Goal: Information Seeking & Learning: Learn about a topic

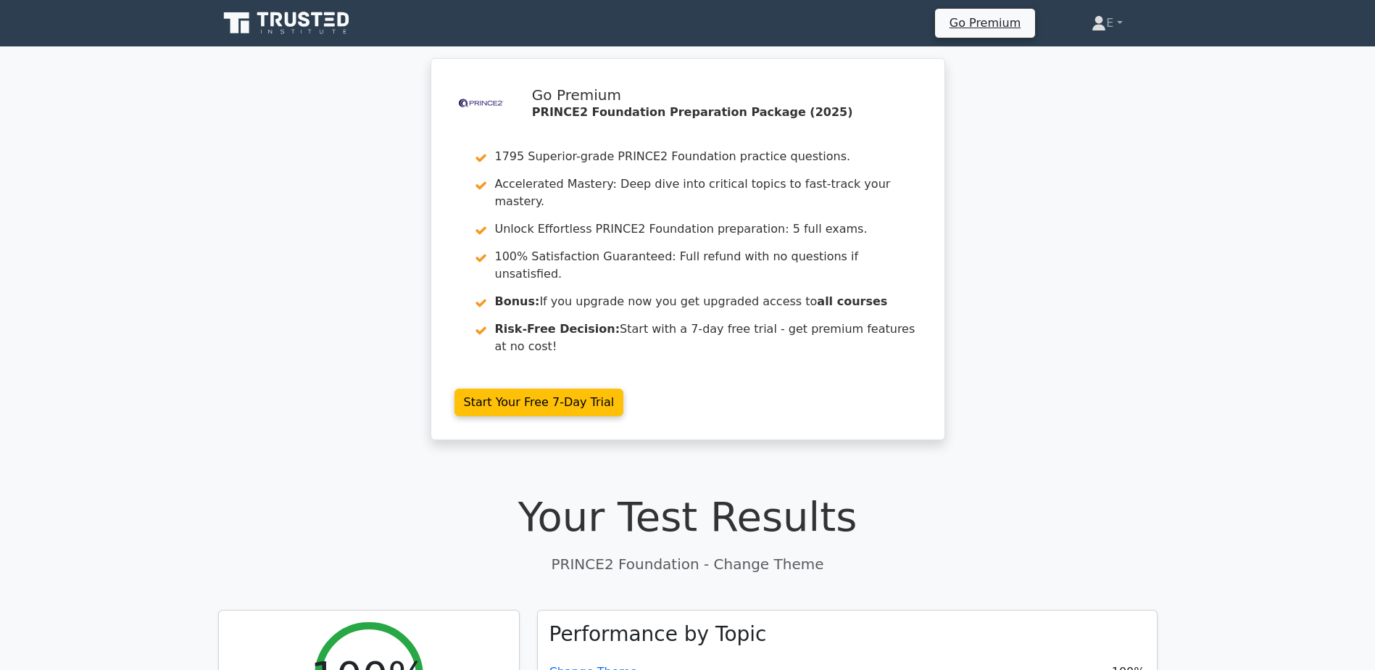
click at [293, 25] on icon at bounding box center [291, 19] width 12 height 14
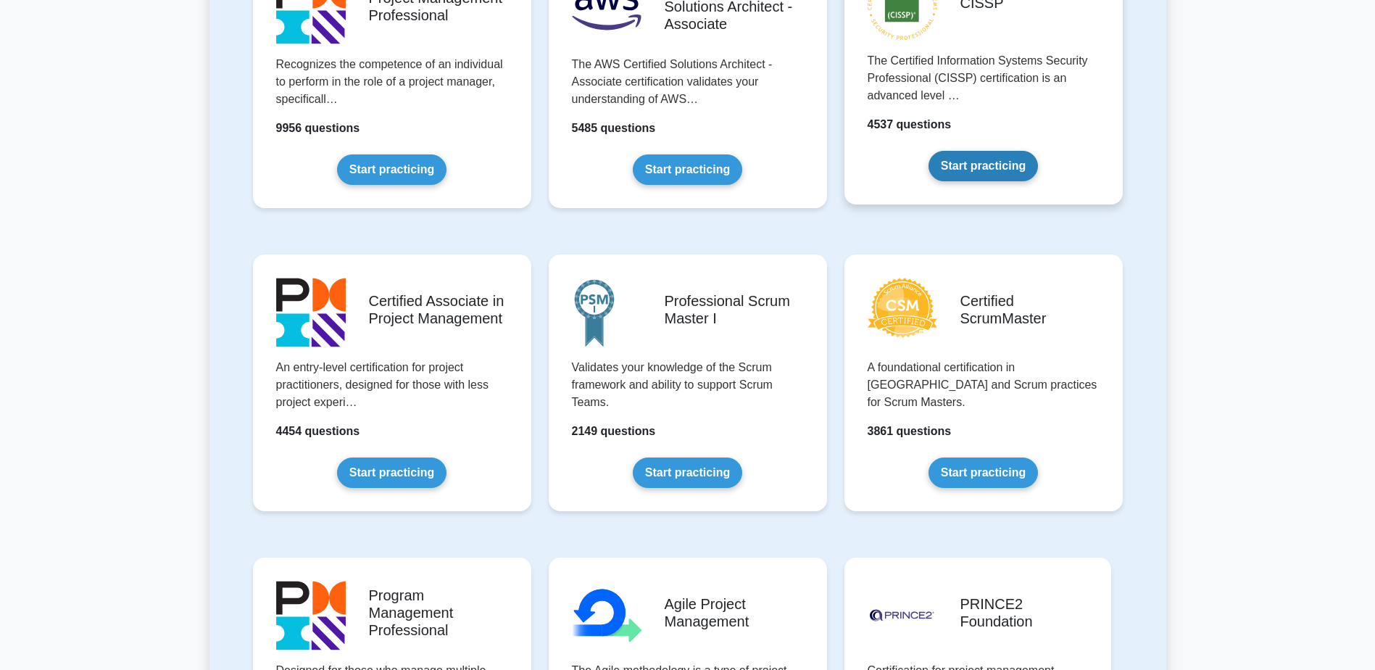
scroll to position [580, 0]
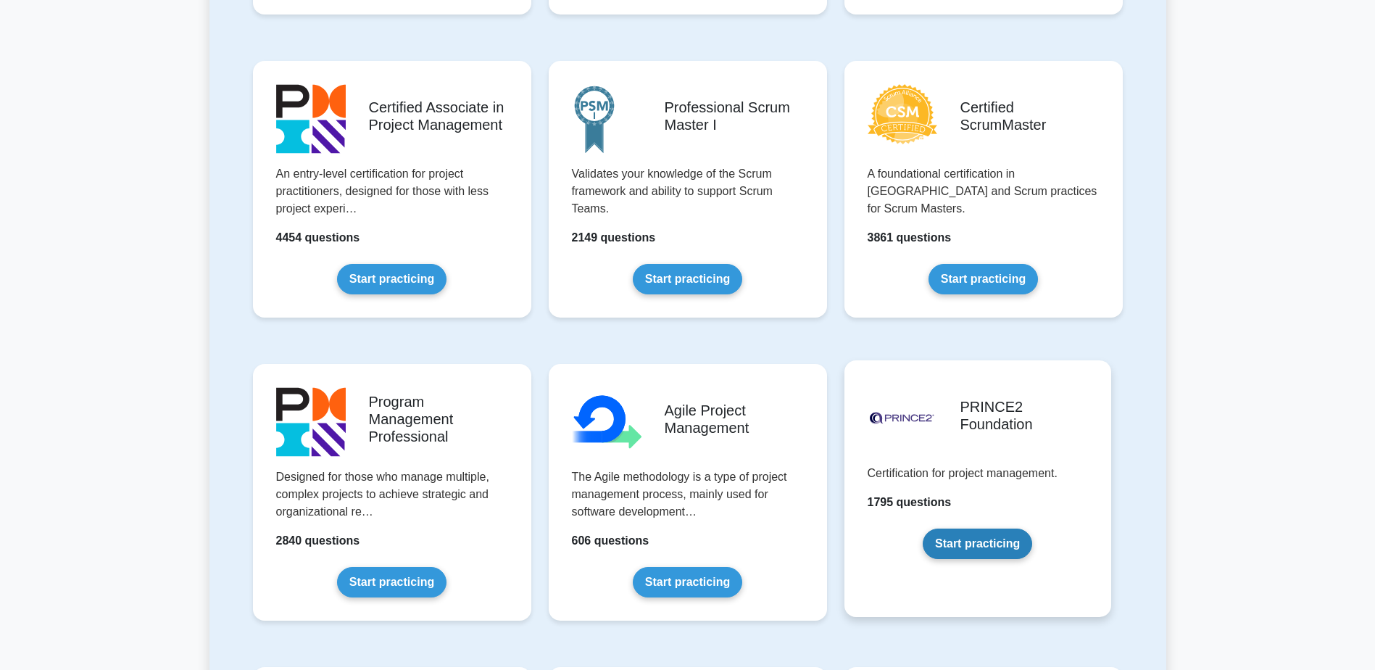
click at [962, 545] on link "Start practicing" at bounding box center [977, 543] width 109 height 30
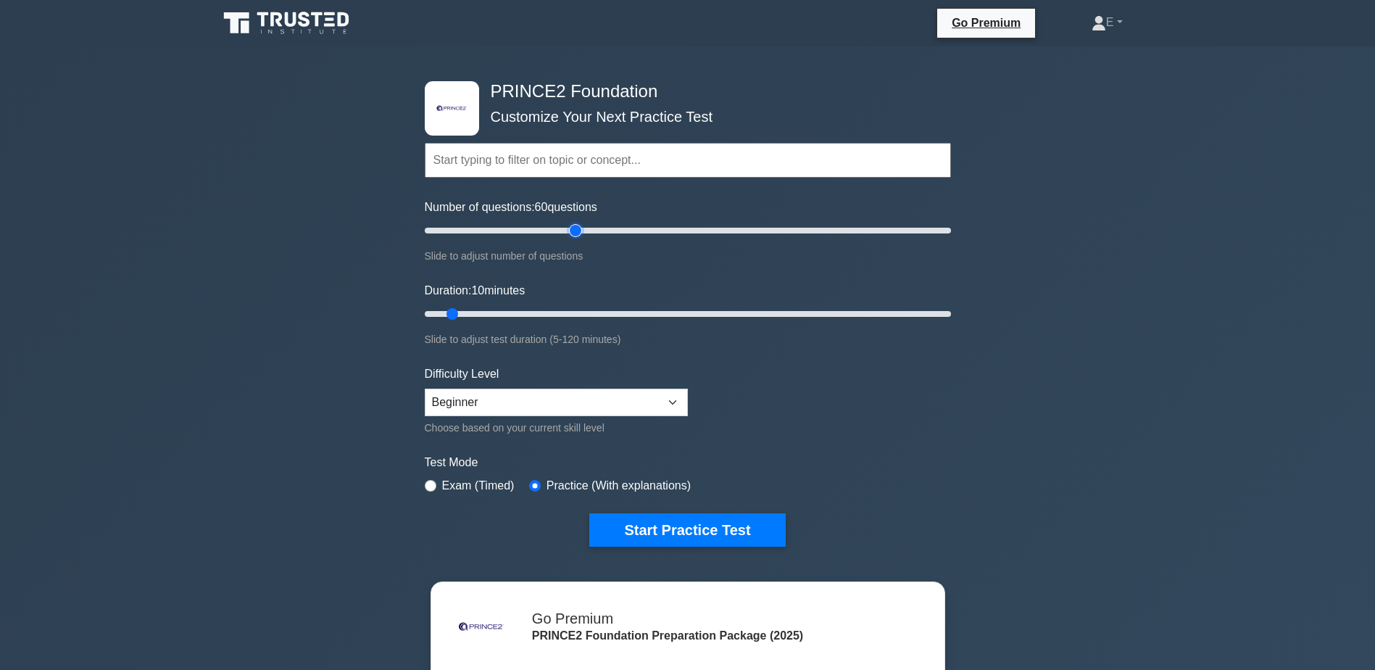
drag, startPoint x: 445, startPoint y: 228, endPoint x: 575, endPoint y: 231, distance: 129.8
type input "60"
click at [575, 231] on input "Number of questions: 60 questions" at bounding box center [688, 230] width 526 height 17
drag, startPoint x: 453, startPoint y: 313, endPoint x: 554, endPoint y: 309, distance: 100.8
type input "35"
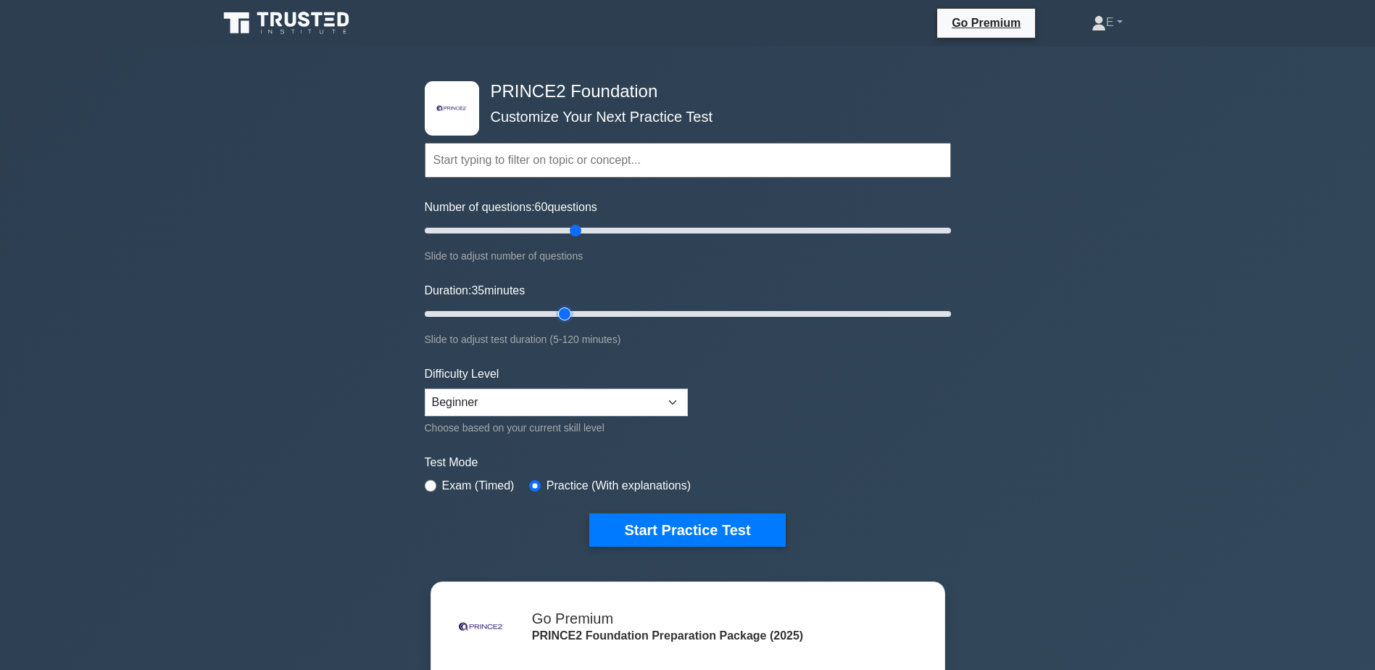
click at [554, 309] on input "Duration: 35 minutes" at bounding box center [688, 313] width 526 height 17
click at [623, 394] on select "Beginner Intermediate Expert" at bounding box center [556, 402] width 263 height 28
select select "expert"
click at [425, 388] on select "Beginner Intermediate Expert" at bounding box center [556, 402] width 263 height 28
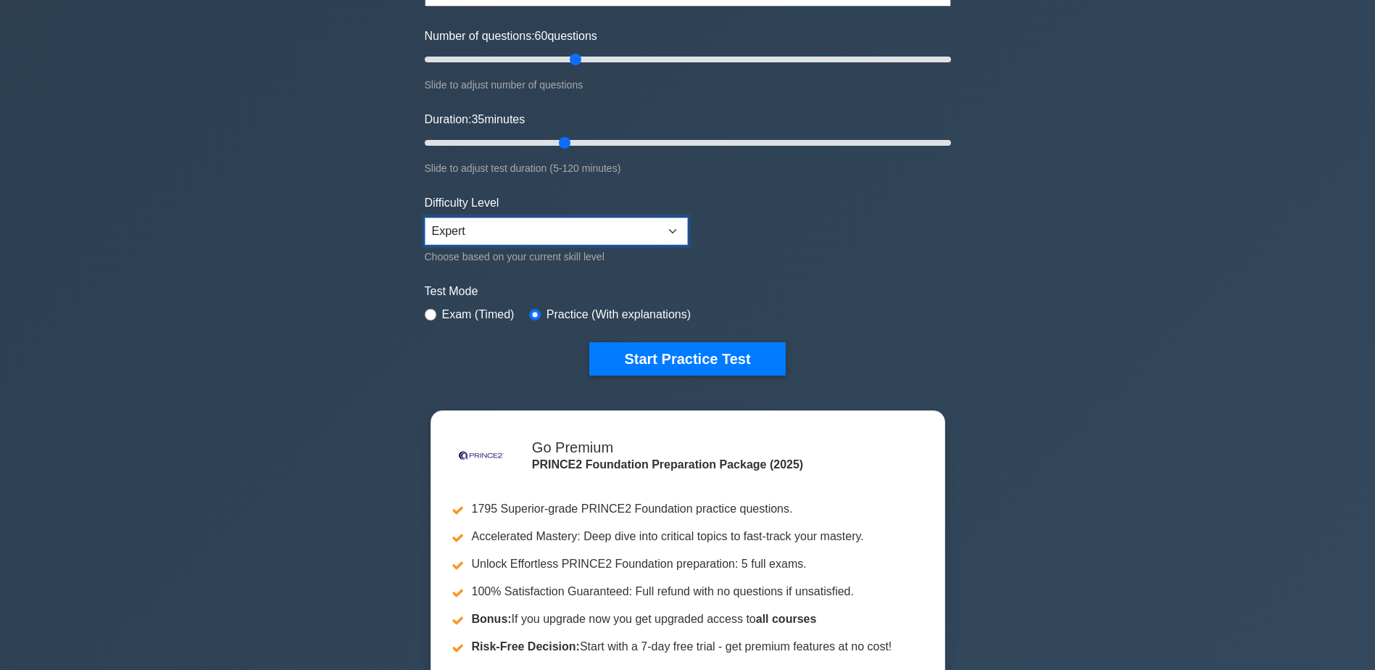
scroll to position [193, 0]
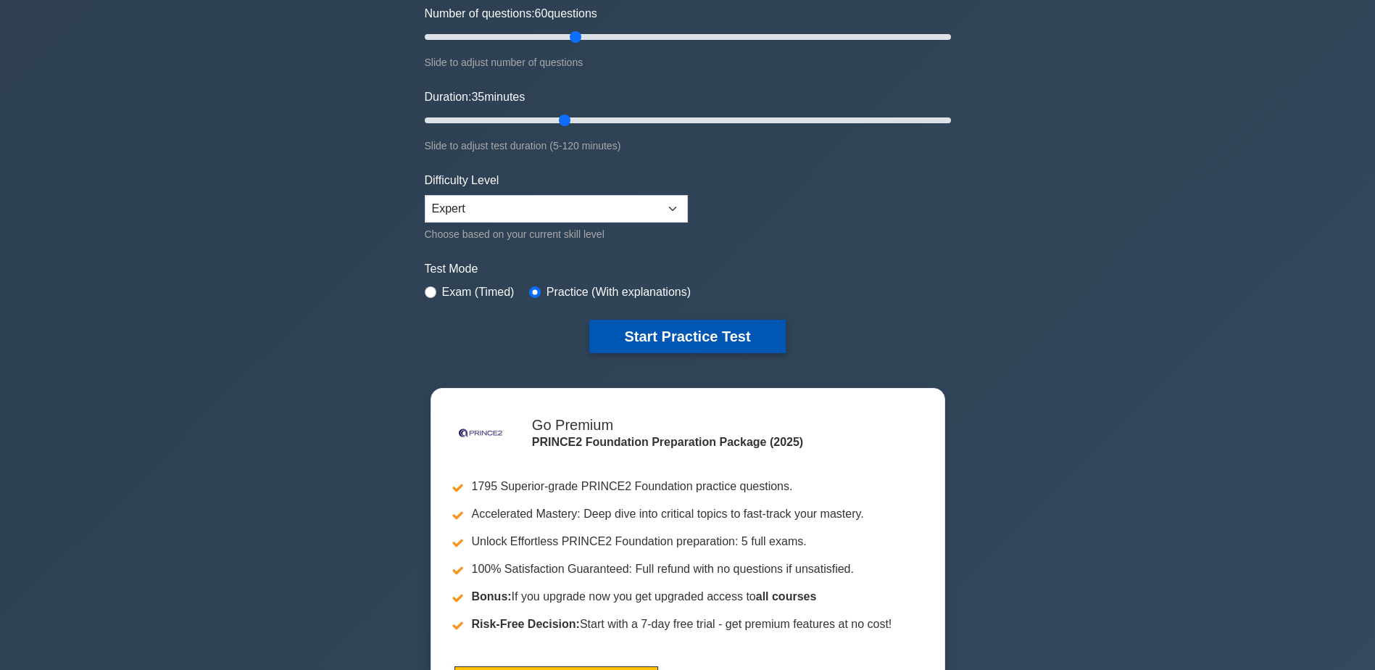
click at [724, 333] on button "Start Practice Test" at bounding box center [687, 336] width 196 height 33
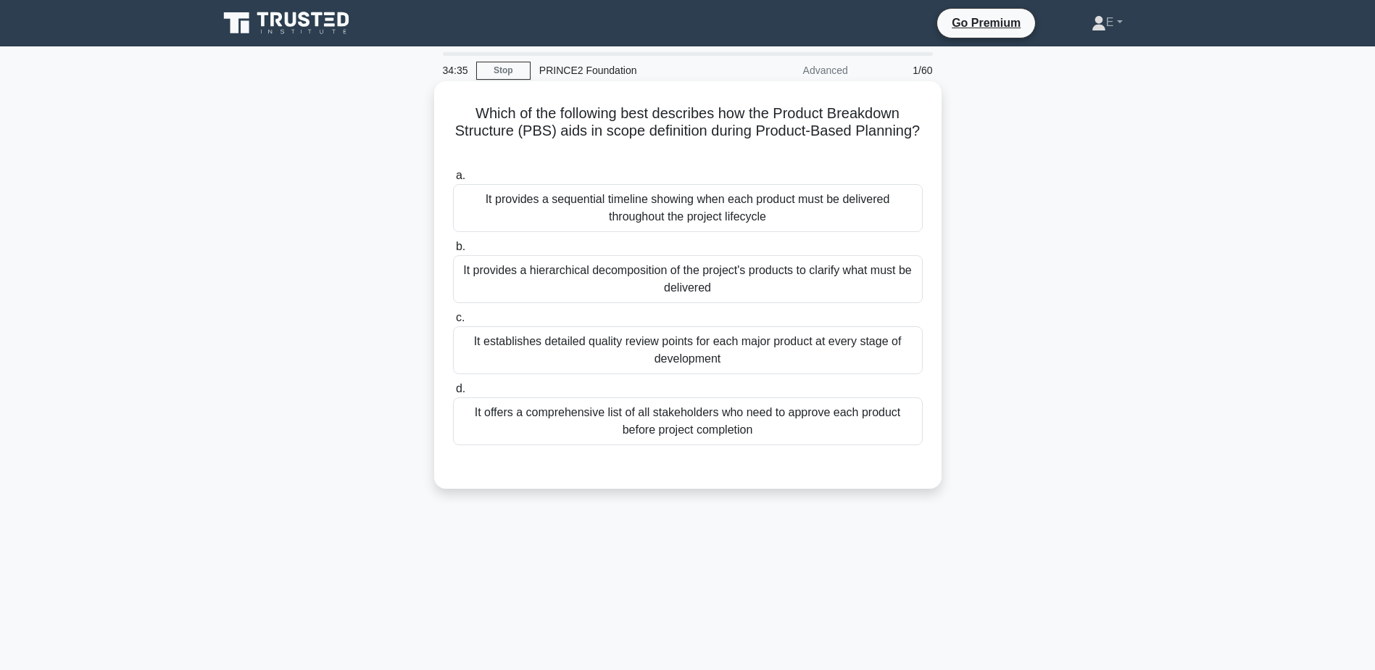
click at [562, 342] on div "It establishes detailed quality review points for each major product at every s…" at bounding box center [688, 350] width 470 height 48
click at [453, 322] on input "c. It establishes detailed quality review points for each major product at ever…" at bounding box center [453, 317] width 0 height 9
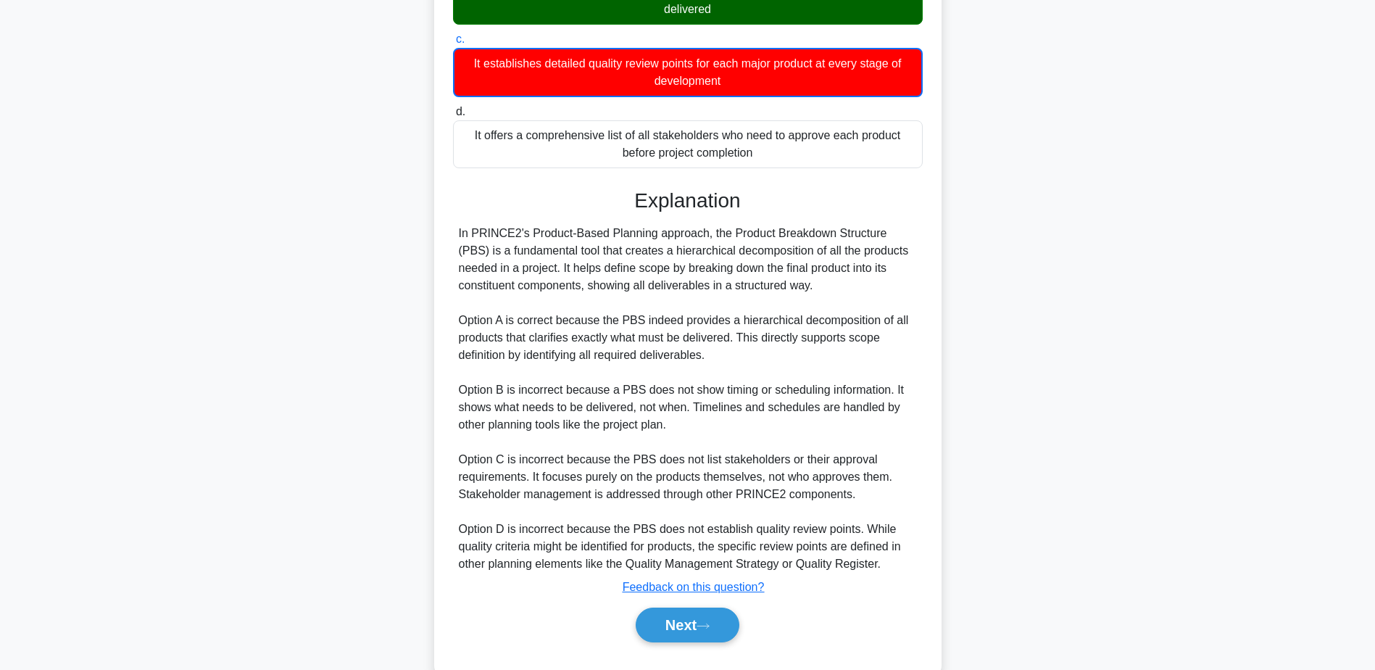
scroll to position [313, 0]
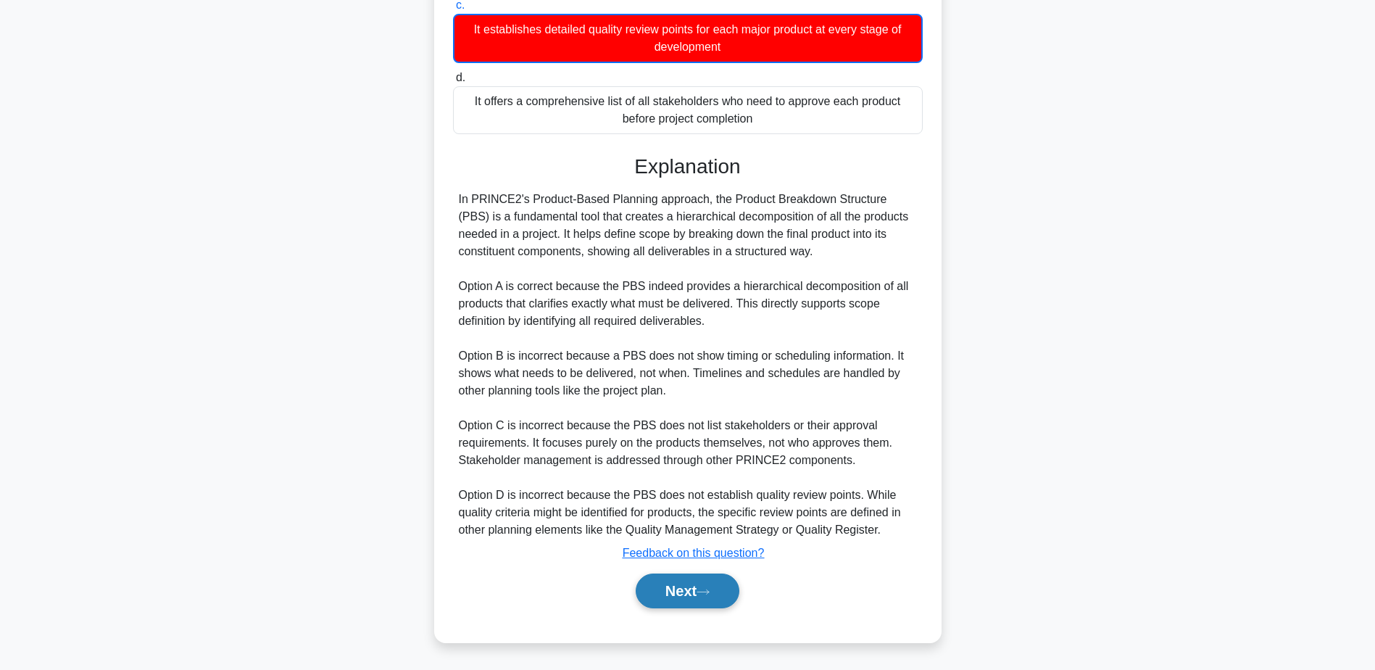
click at [700, 588] on button "Next" at bounding box center [688, 590] width 104 height 35
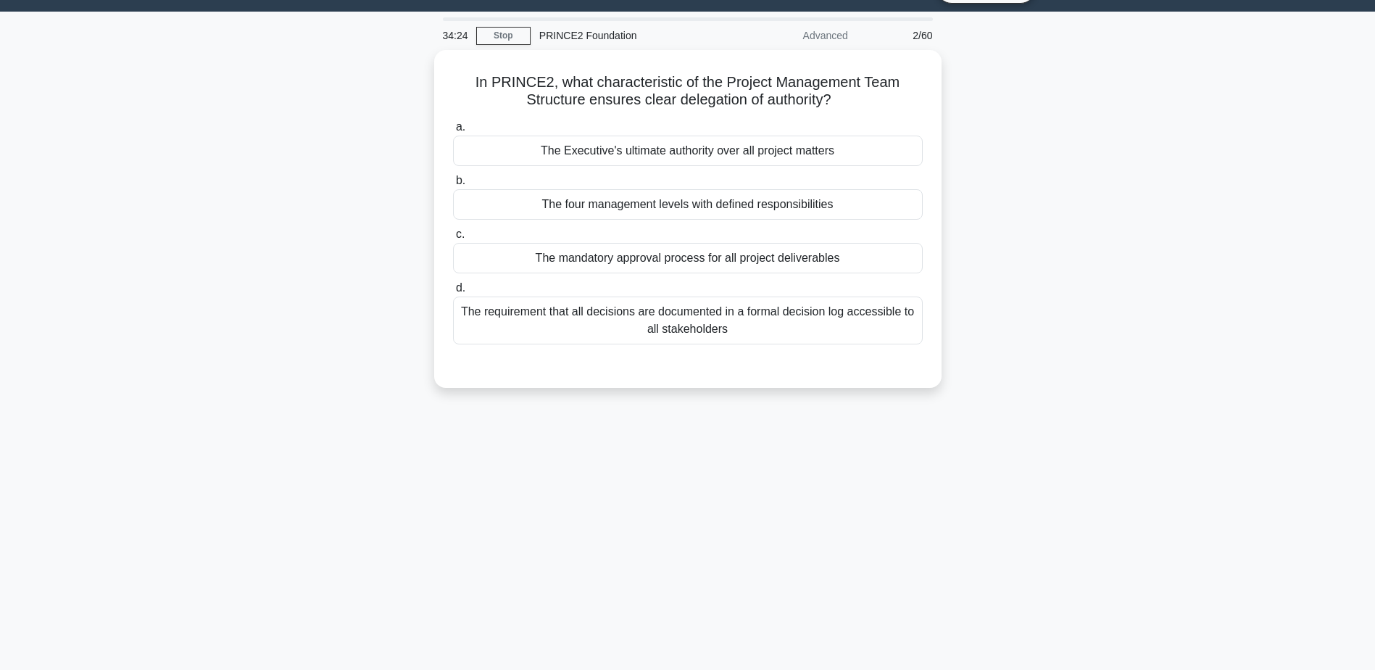
scroll to position [0, 0]
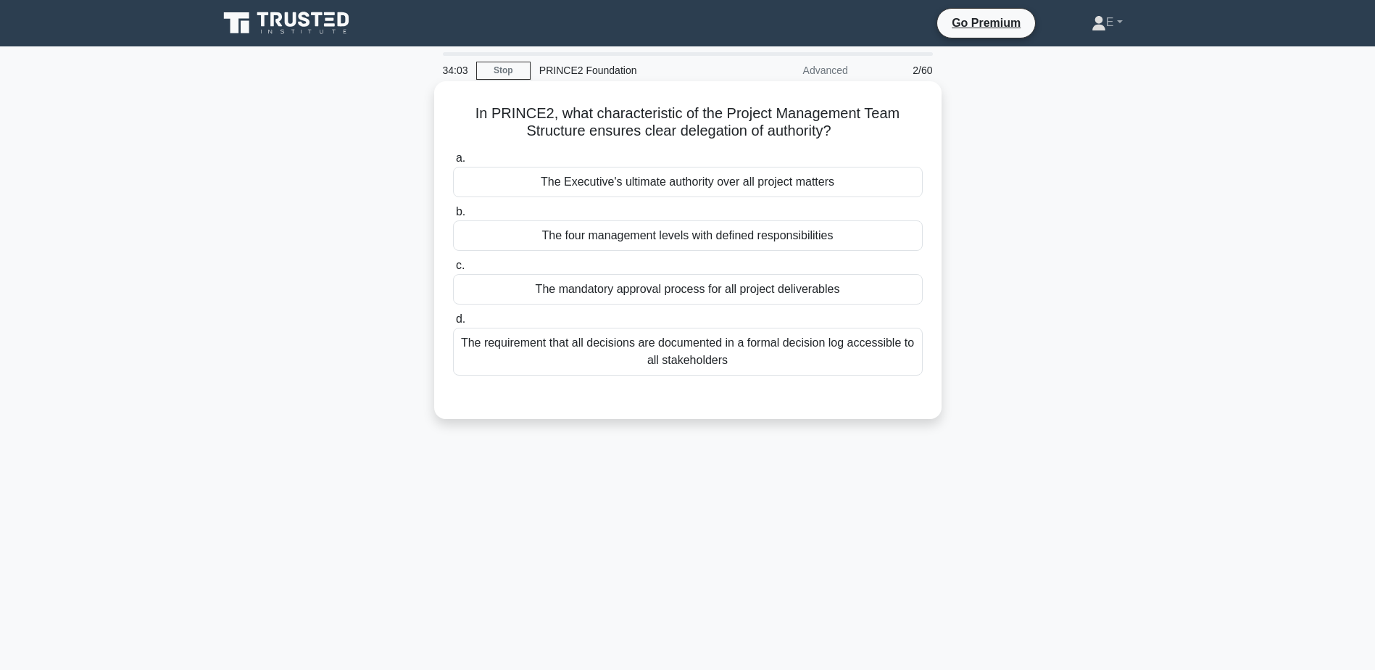
click at [656, 294] on div "The mandatory approval process for all project deliverables" at bounding box center [688, 289] width 470 height 30
click at [453, 270] on input "c. The mandatory approval process for all project deliverables" at bounding box center [453, 265] width 0 height 9
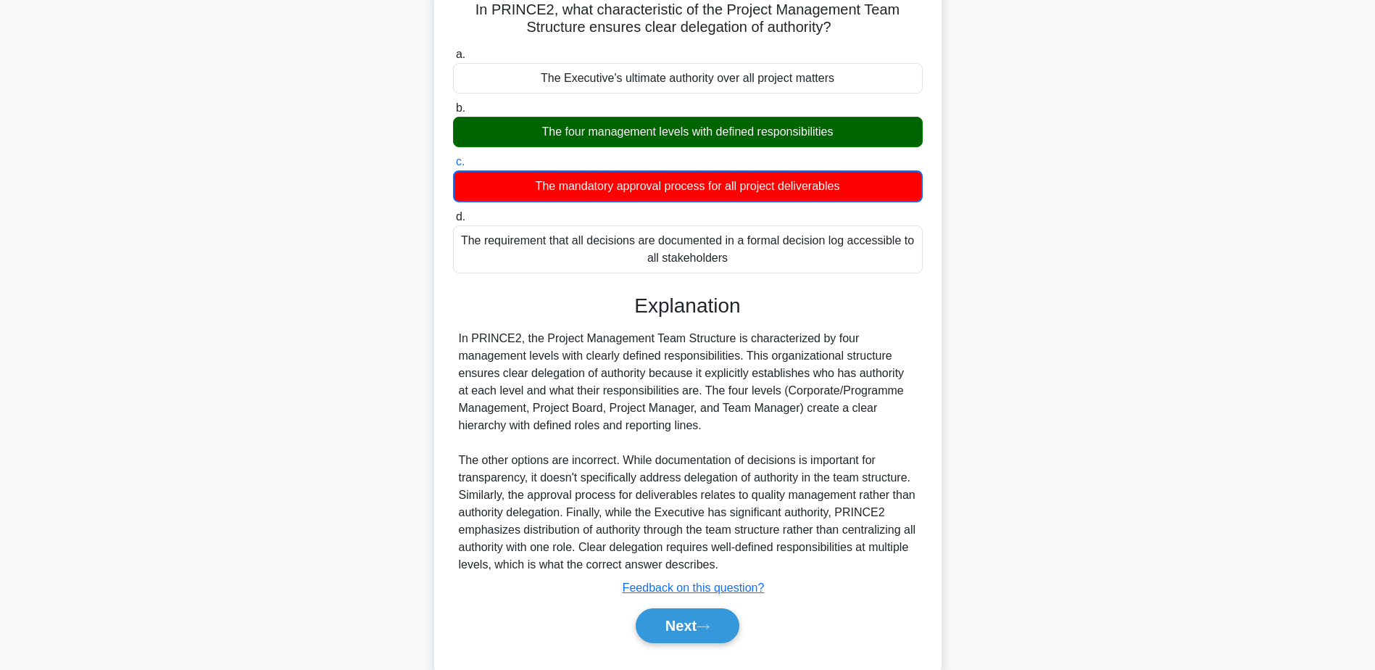
scroll to position [139, 0]
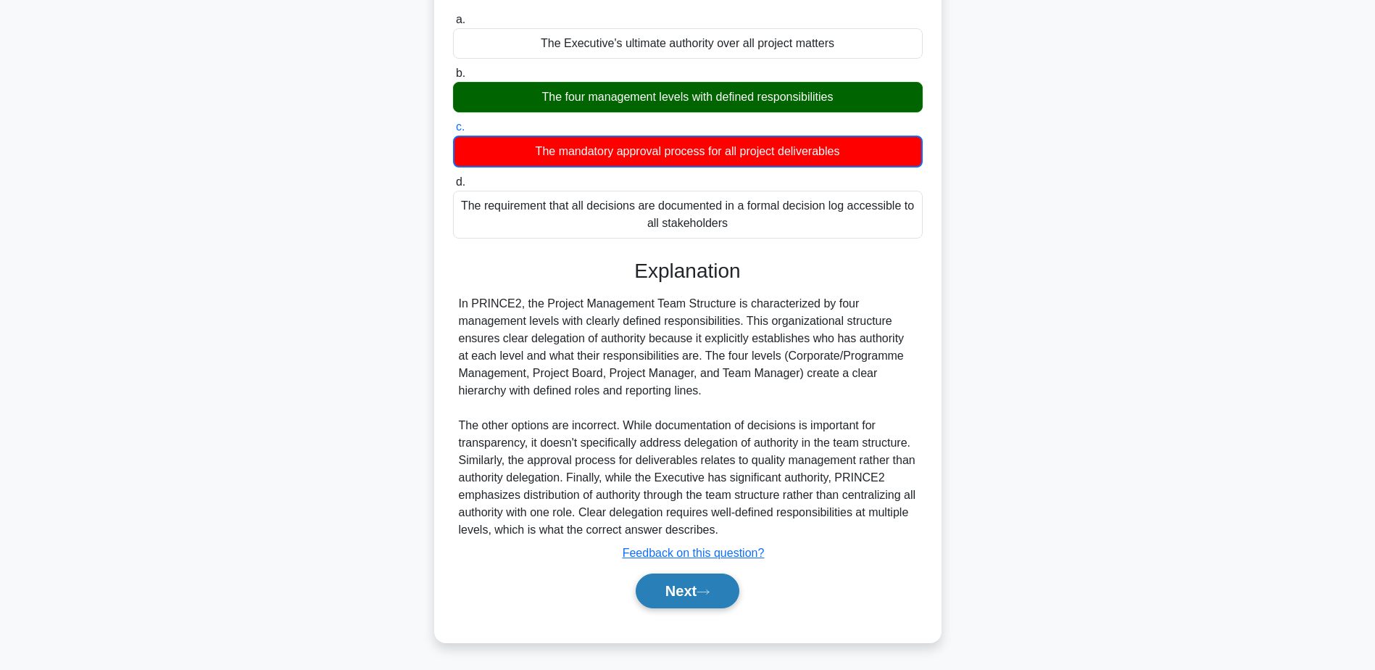
click at [705, 594] on icon at bounding box center [702, 592] width 13 height 8
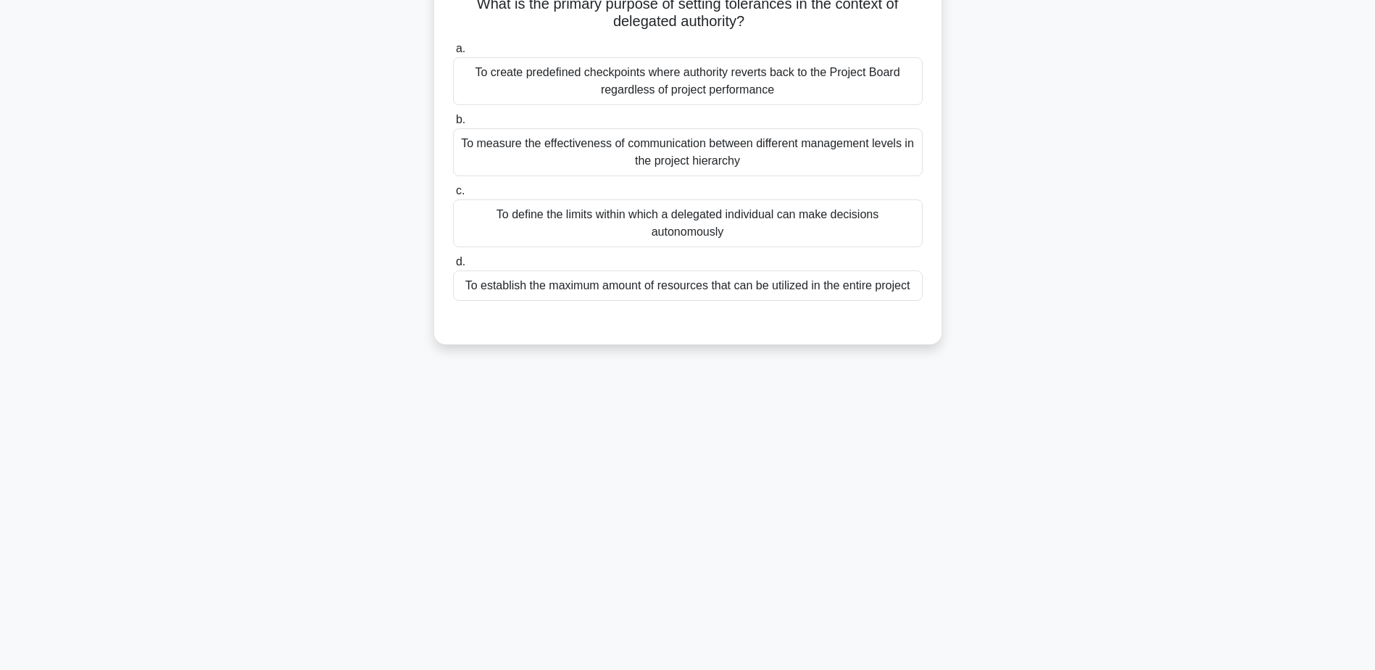
scroll to position [0, 0]
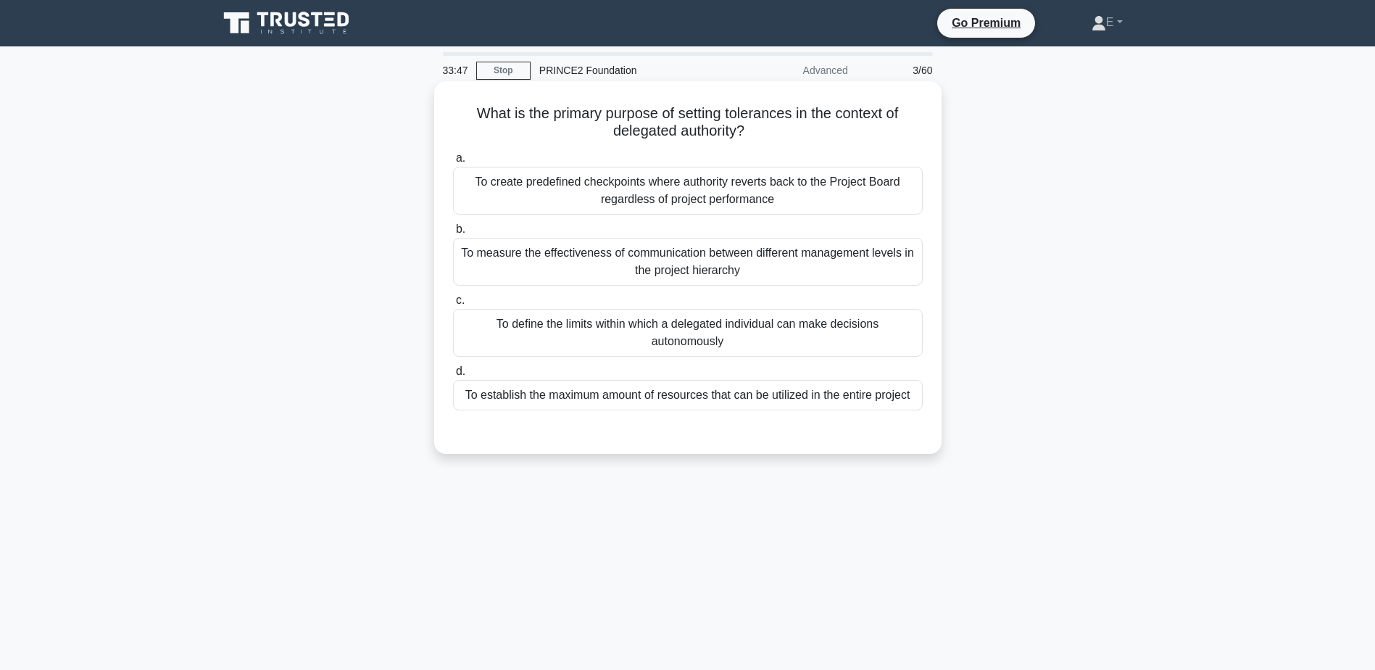
click at [755, 334] on div "To define the limits within which a delegated individual can make decisions aut…" at bounding box center [688, 333] width 470 height 48
click at [453, 305] on input "c. To define the limits within which a delegated individual can make decisions …" at bounding box center [453, 300] width 0 height 9
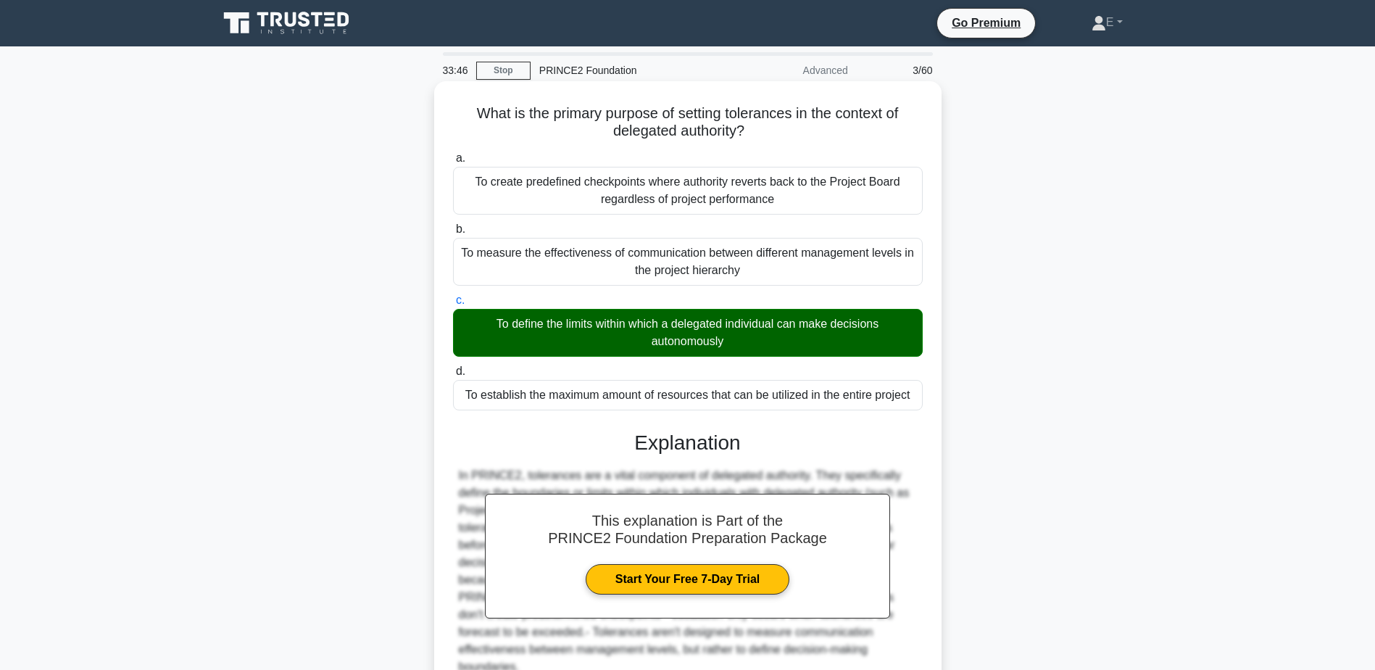
scroll to position [120, 0]
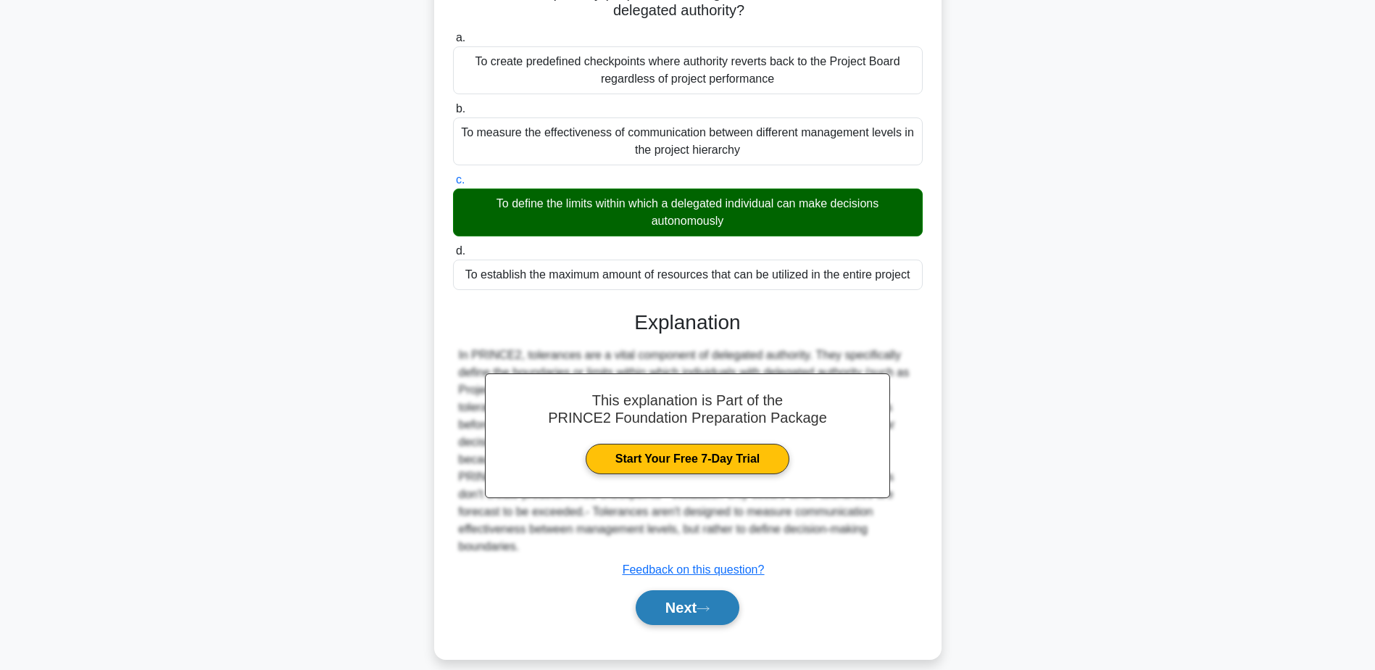
click at [693, 594] on button "Next" at bounding box center [688, 607] width 104 height 35
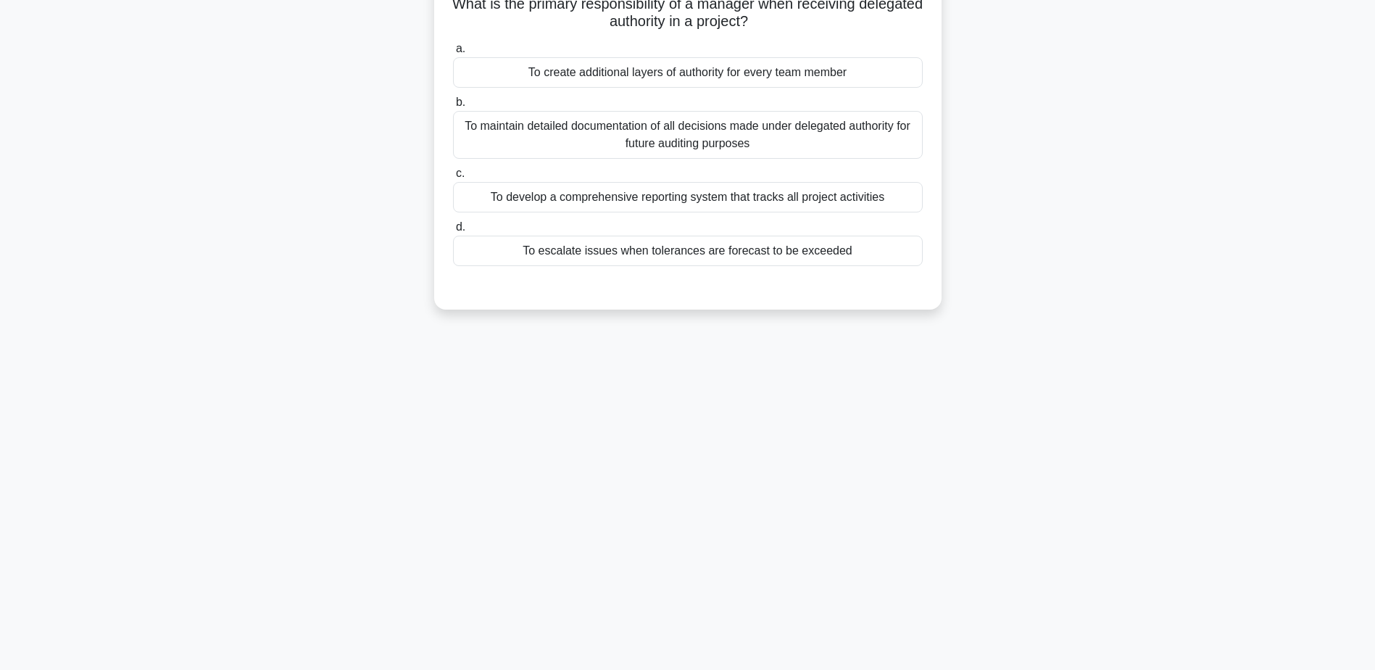
scroll to position [0, 0]
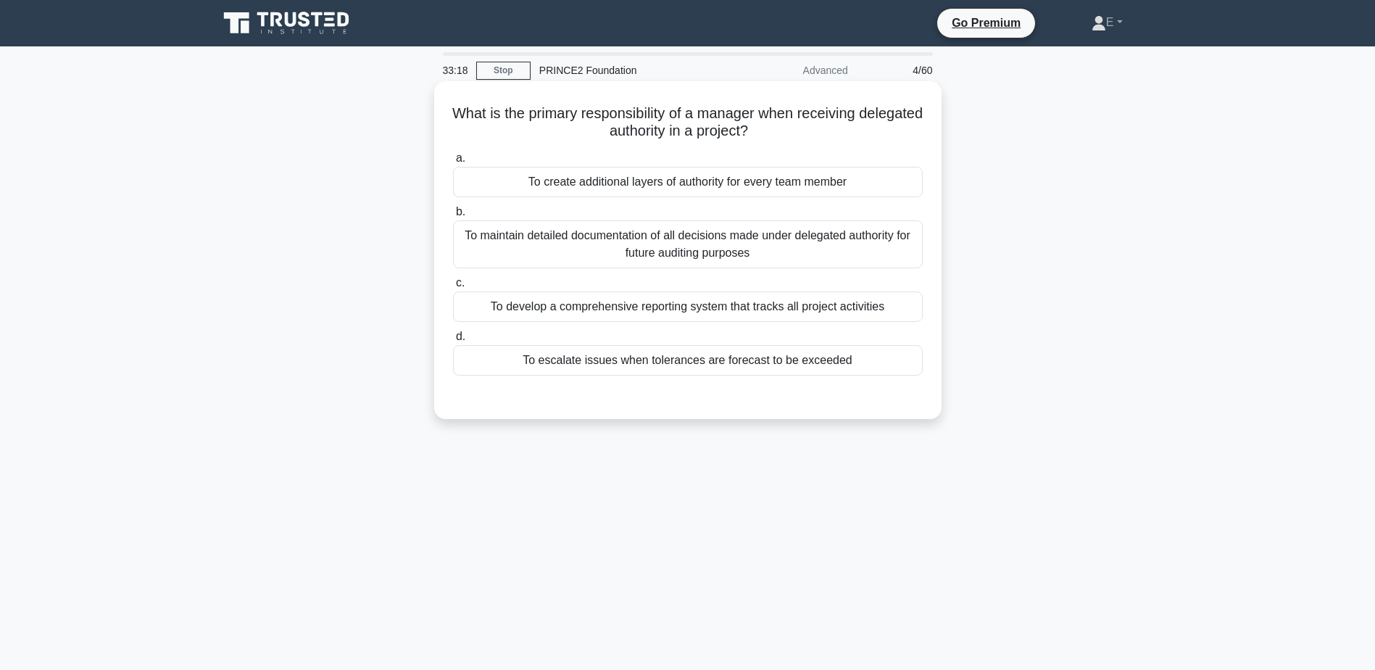
click at [658, 245] on div "To maintain detailed documentation of all decisions made under delegated author…" at bounding box center [688, 244] width 470 height 48
click at [453, 217] on input "b. To maintain detailed documentation of all decisions made under delegated aut…" at bounding box center [453, 211] width 0 height 9
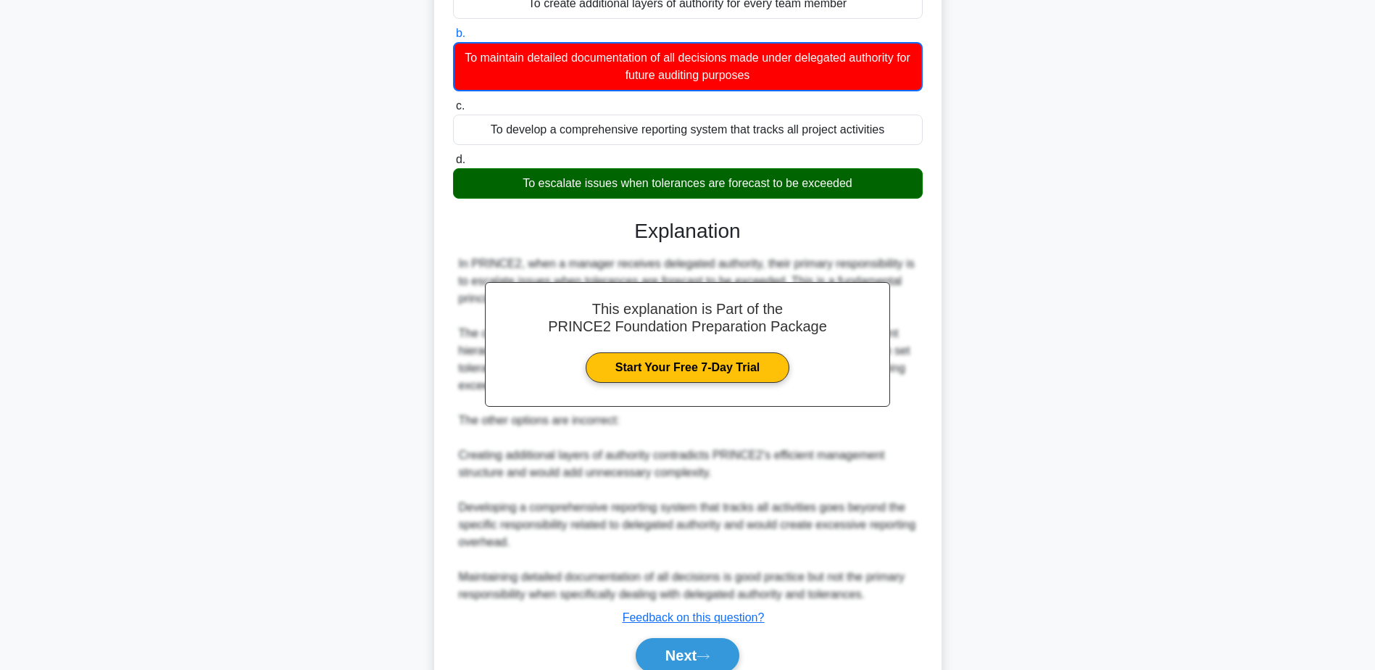
scroll to position [243, 0]
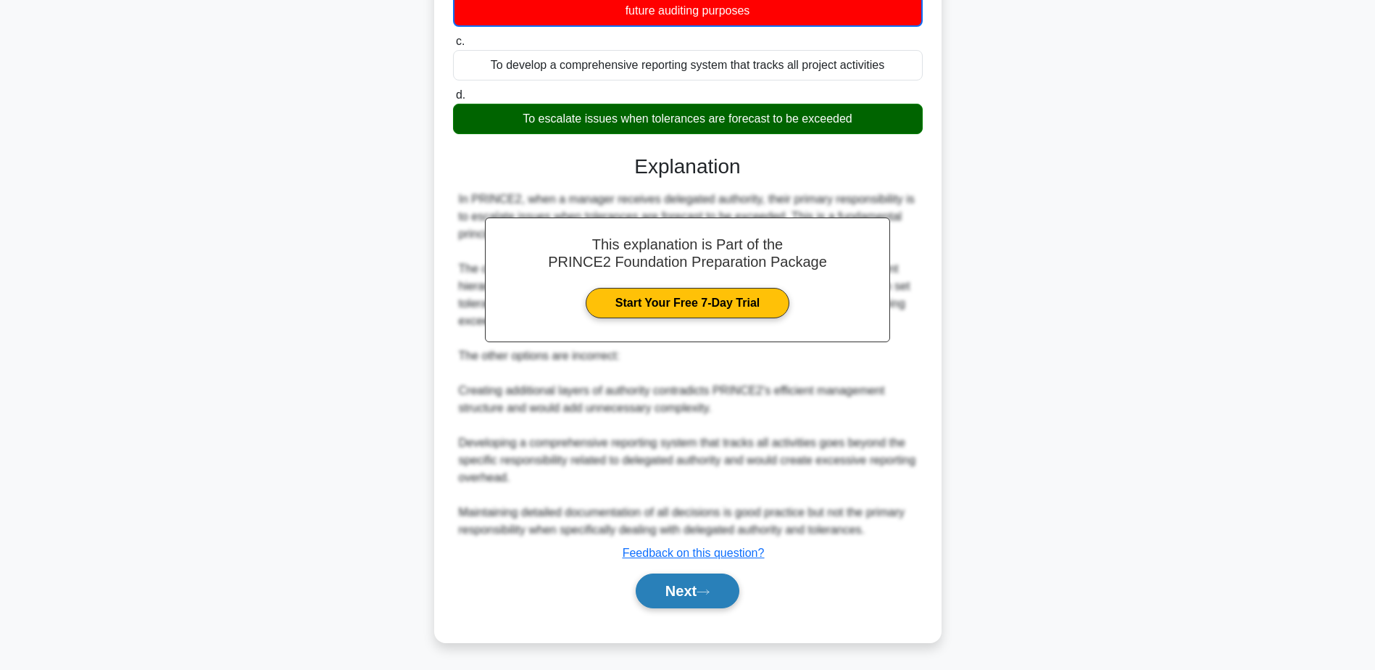
click at [676, 580] on button "Next" at bounding box center [688, 590] width 104 height 35
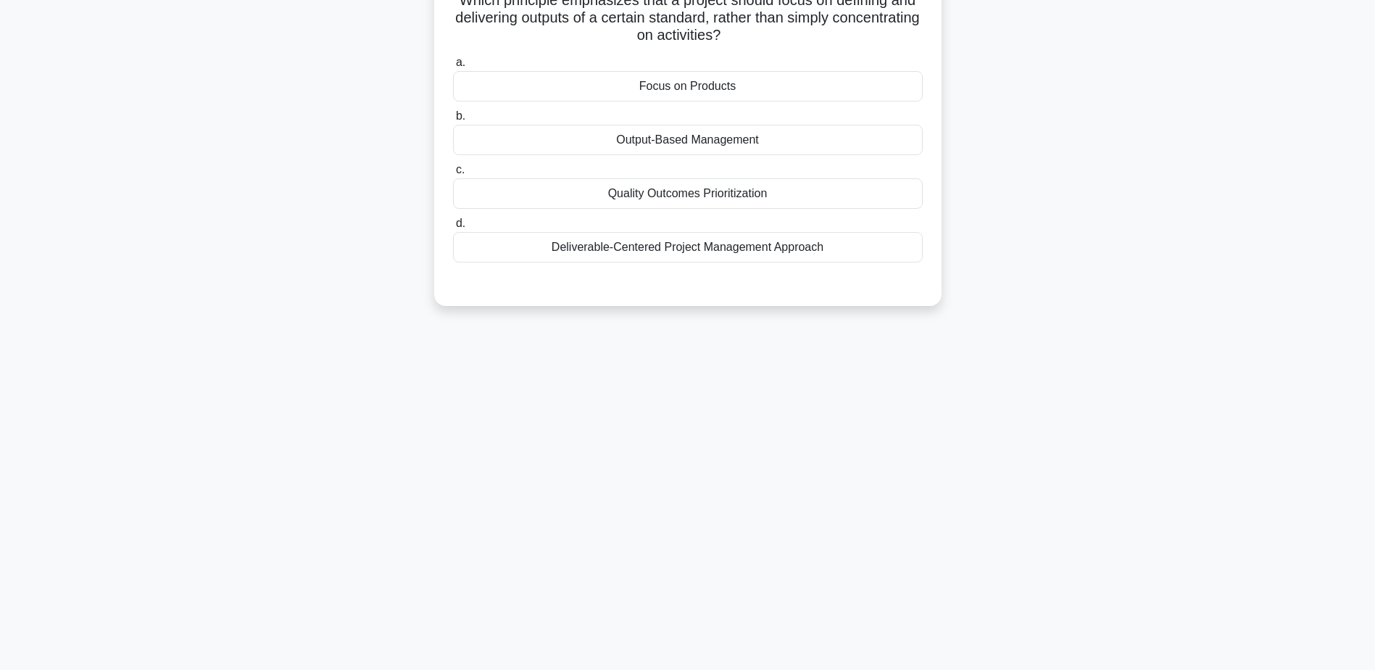
scroll to position [0, 0]
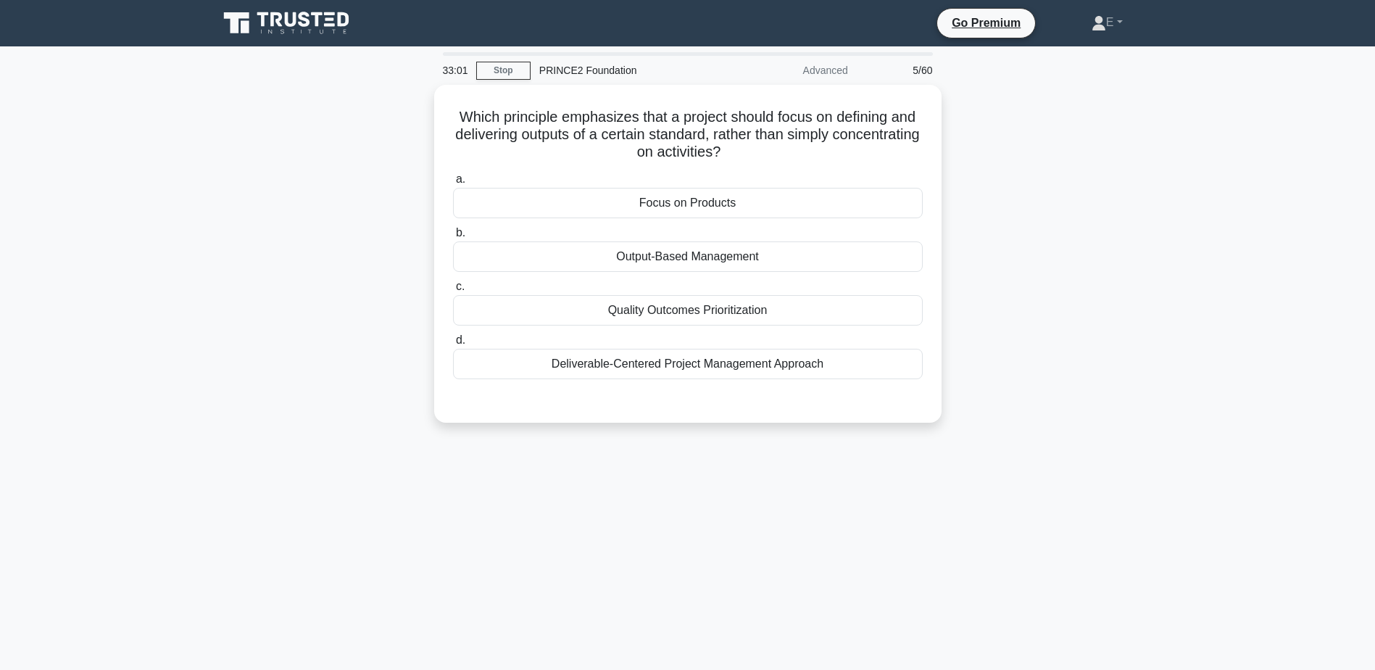
click at [254, 17] on icon at bounding box center [287, 23] width 139 height 28
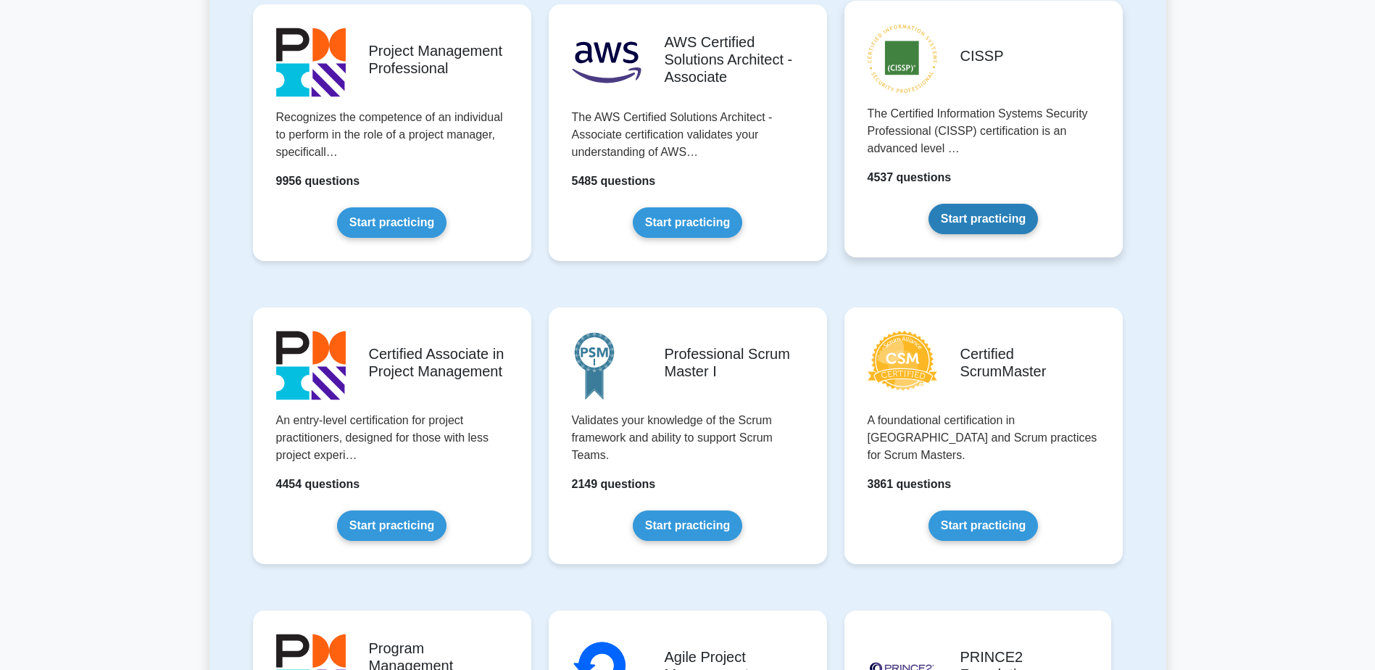
scroll to position [580, 0]
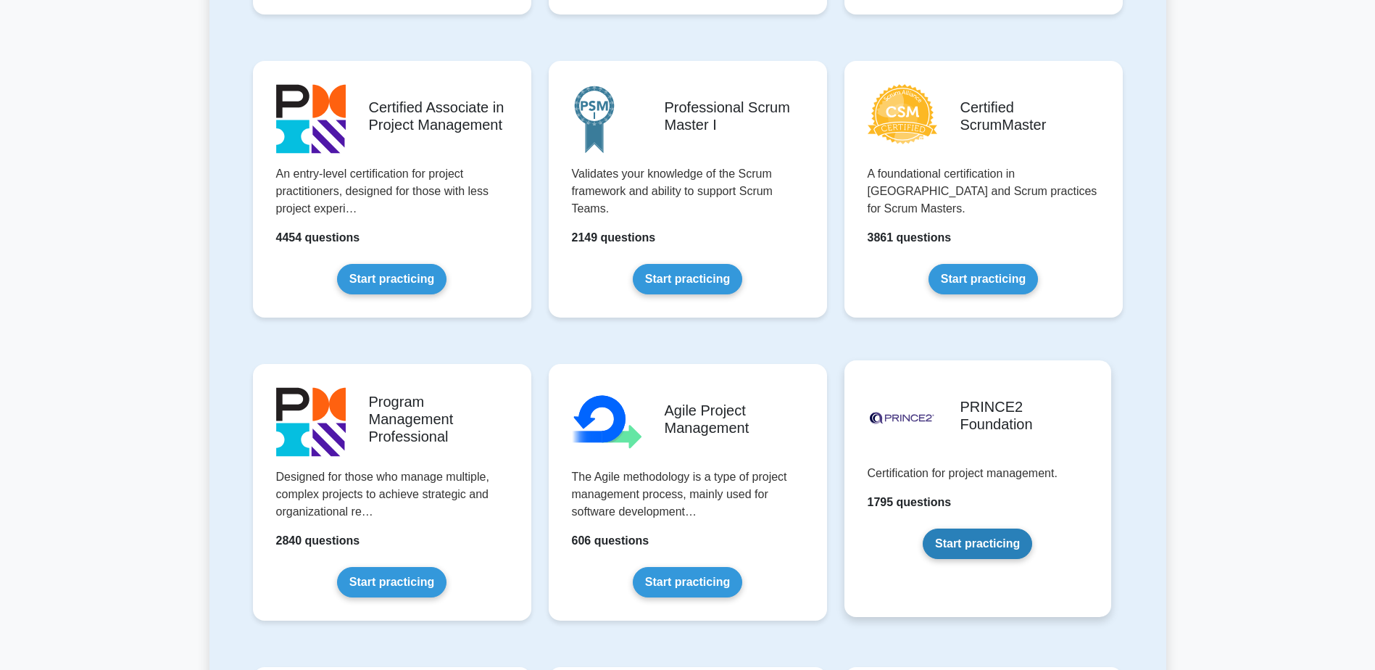
click at [998, 546] on link "Start practicing" at bounding box center [977, 543] width 109 height 30
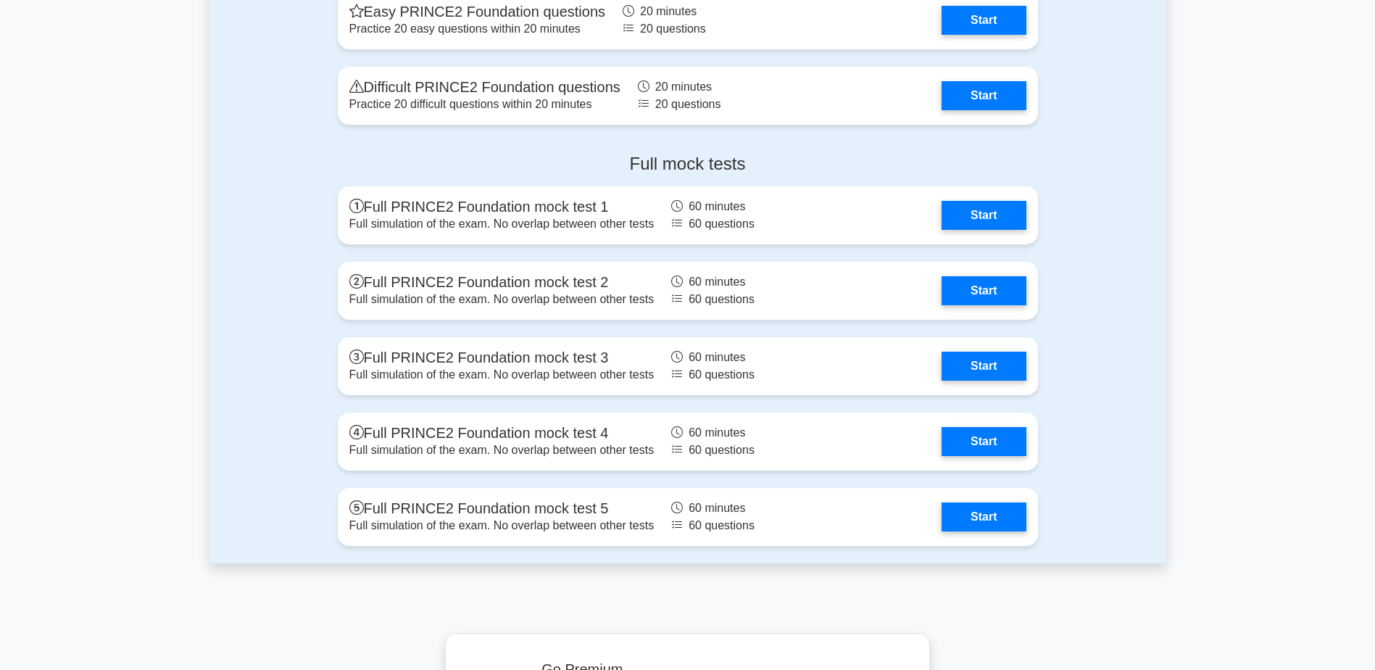
scroll to position [2512, 0]
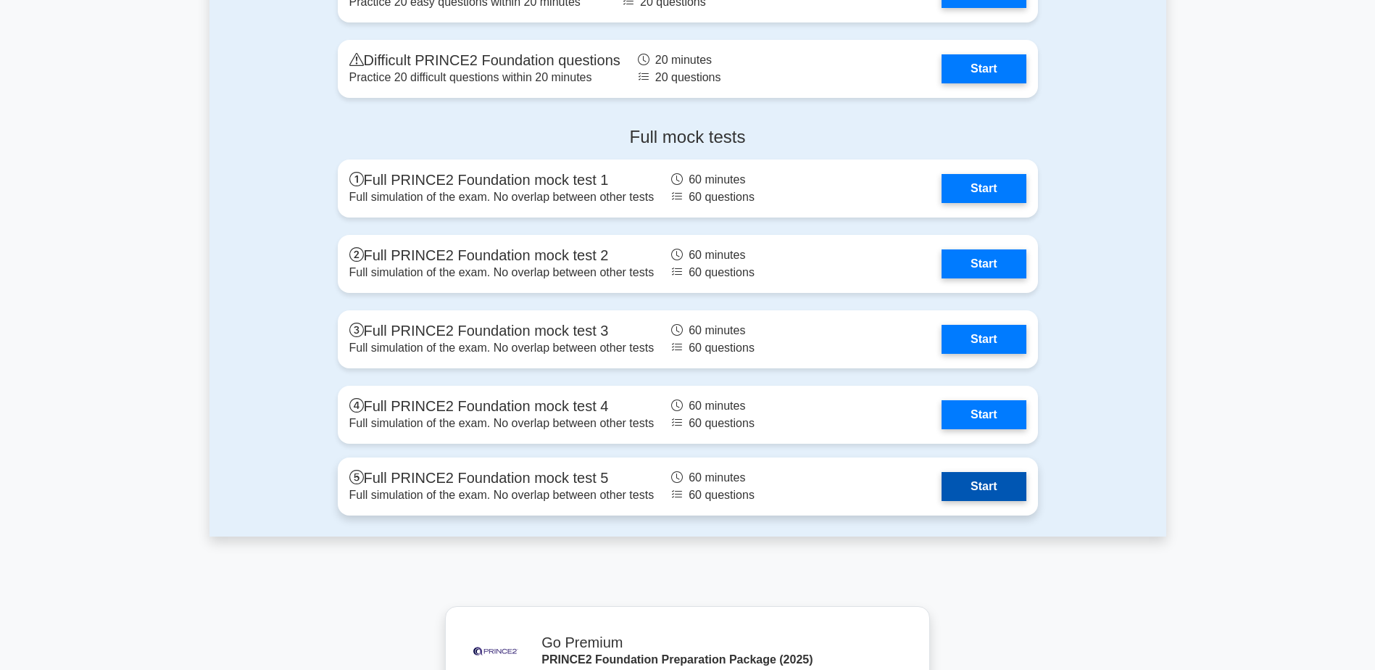
click at [954, 480] on link "Start" at bounding box center [983, 486] width 84 height 29
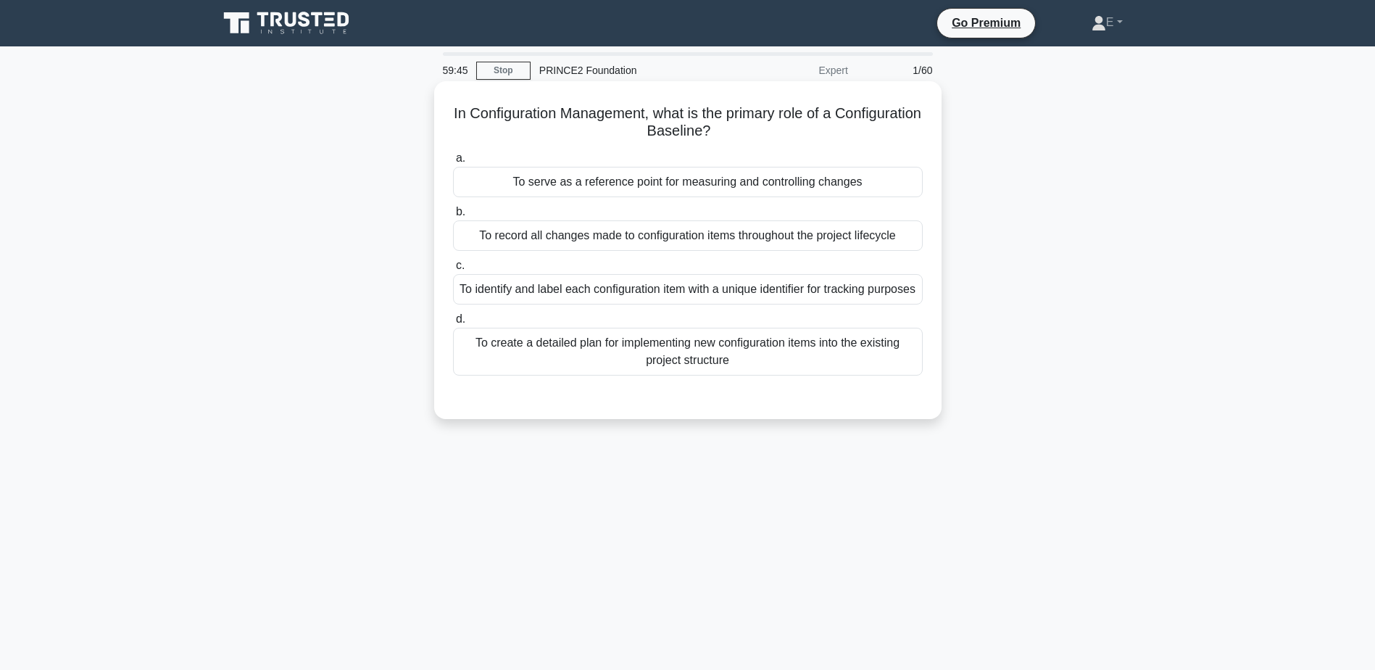
drag, startPoint x: 760, startPoint y: 136, endPoint x: 491, endPoint y: 110, distance: 270.8
click at [491, 110] on h5 "In Configuration Management, what is the primary role of a Configuration Baseli…" at bounding box center [687, 122] width 472 height 36
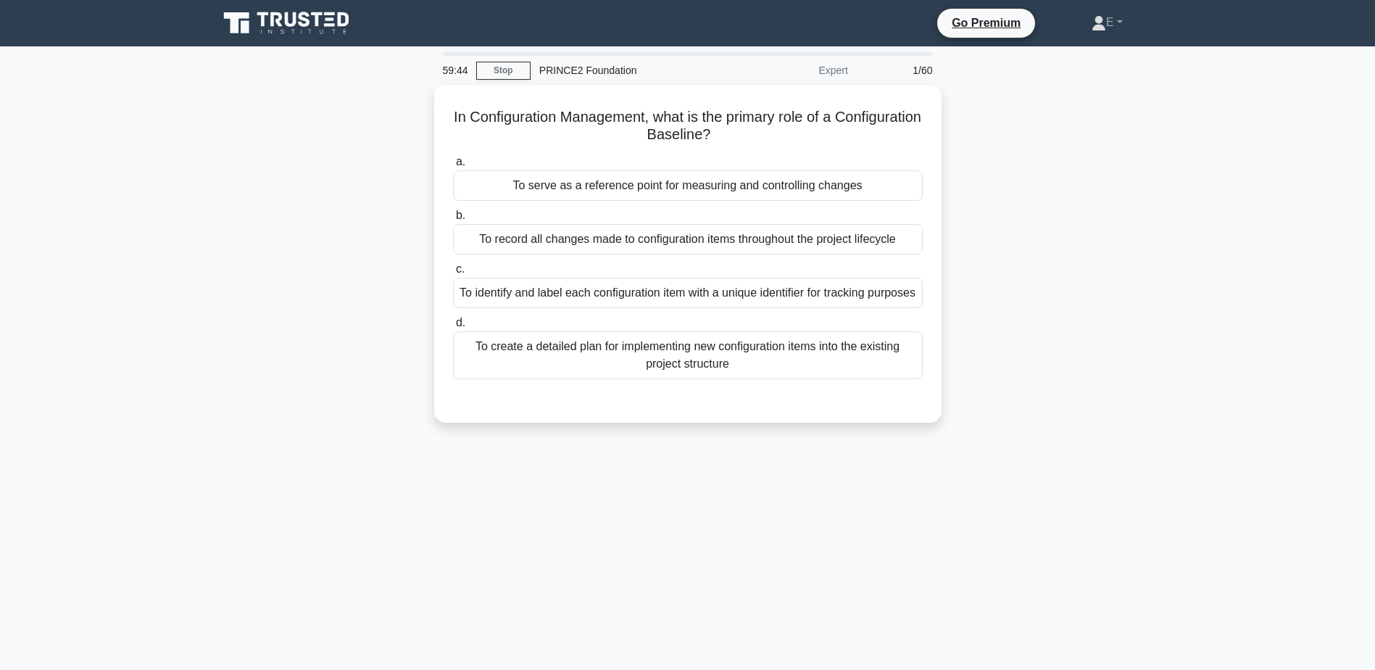
click at [1044, 208] on div "In Configuration Management, what is the primary role of a Configuration Baseli…" at bounding box center [687, 262] width 957 height 355
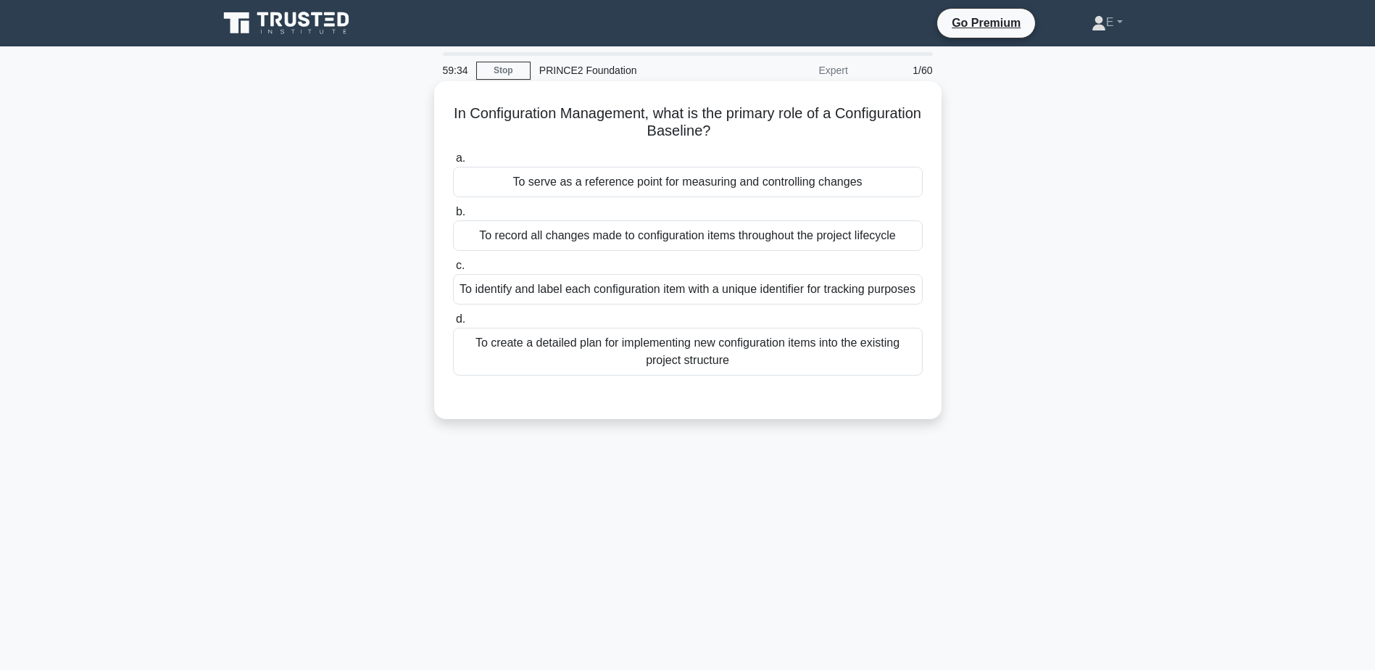
click at [727, 190] on div "To serve as a reference point for measuring and controlling changes" at bounding box center [688, 182] width 470 height 30
click at [453, 163] on input "a. To serve as a reference point for measuring and controlling changes" at bounding box center [453, 158] width 0 height 9
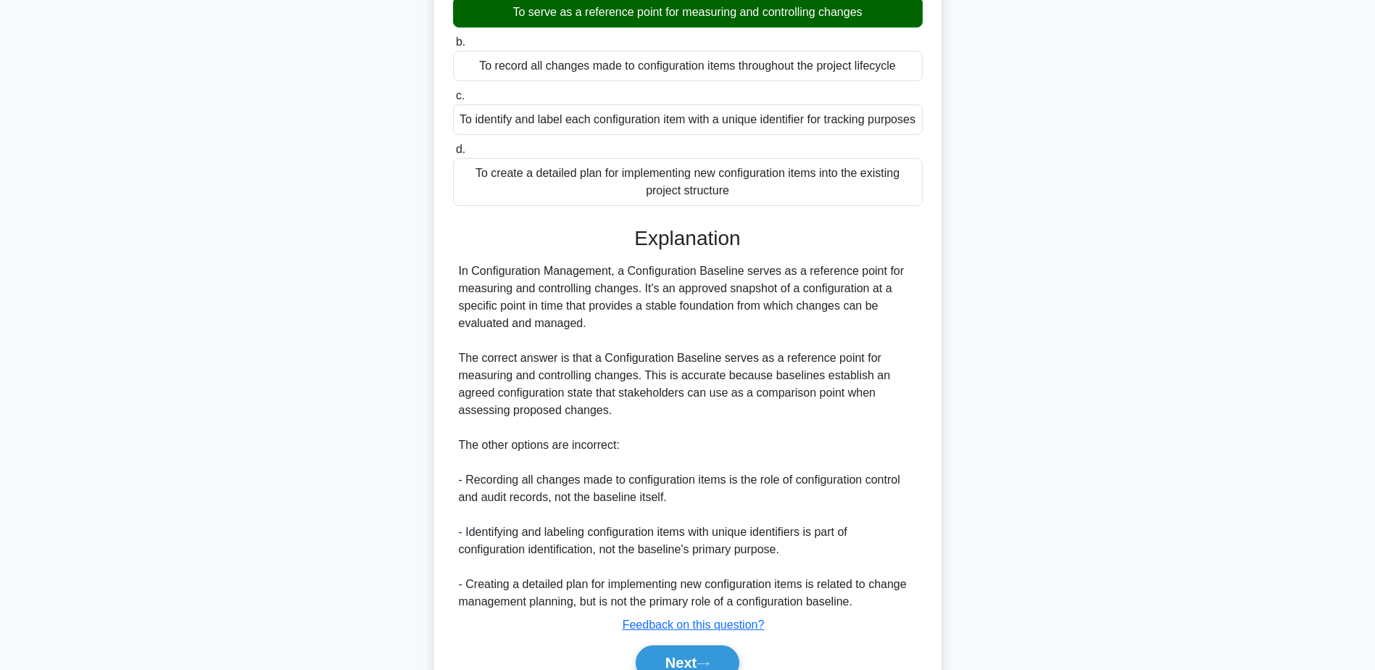
scroll to position [259, 0]
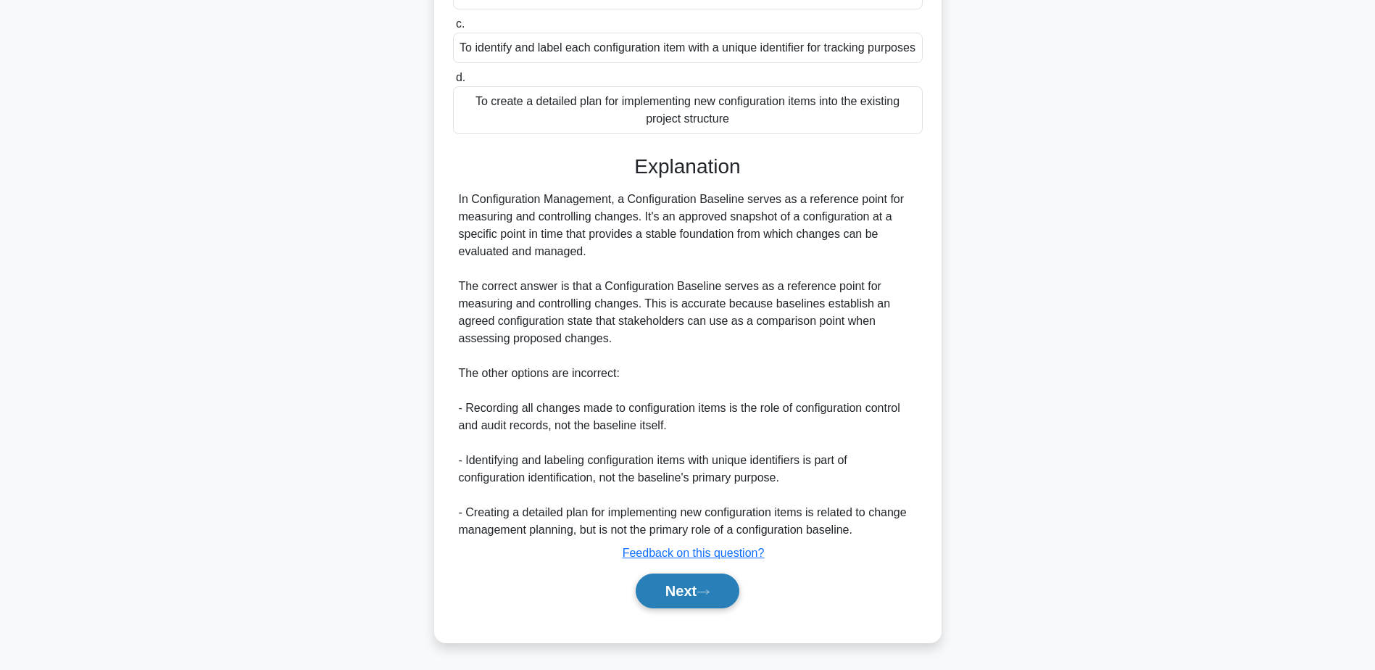
click at [712, 585] on button "Next" at bounding box center [688, 590] width 104 height 35
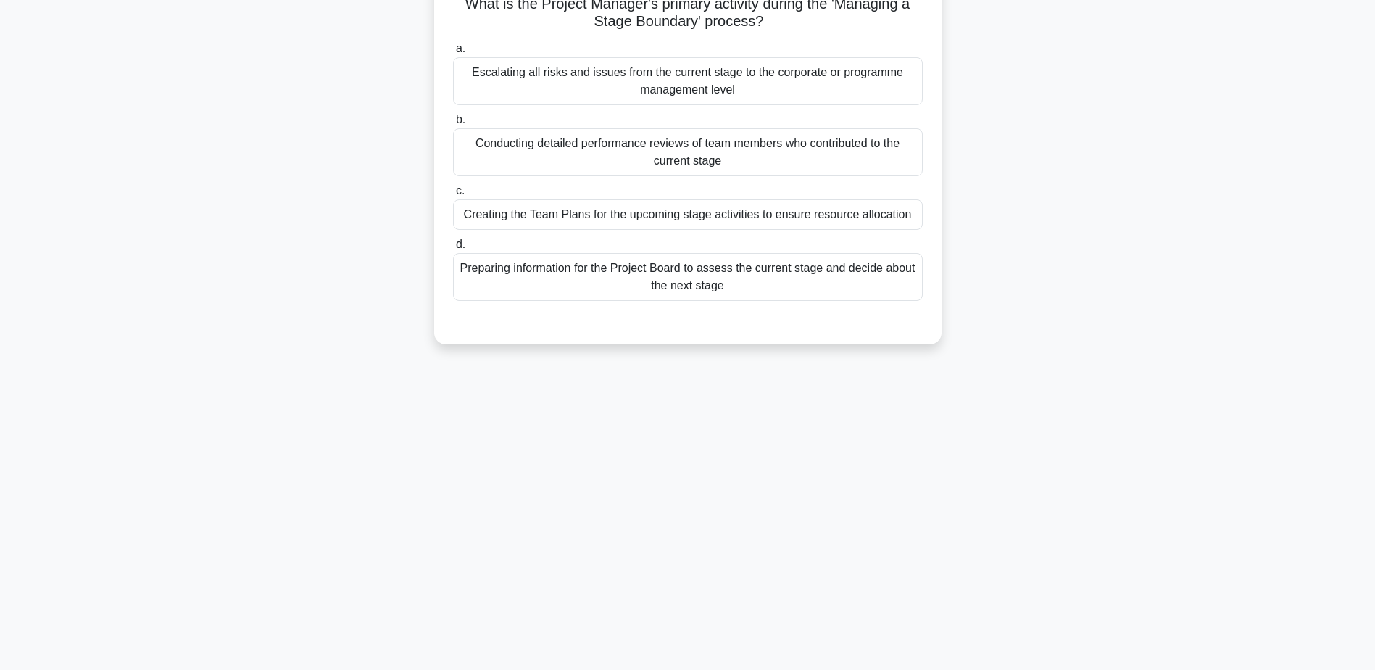
scroll to position [0, 0]
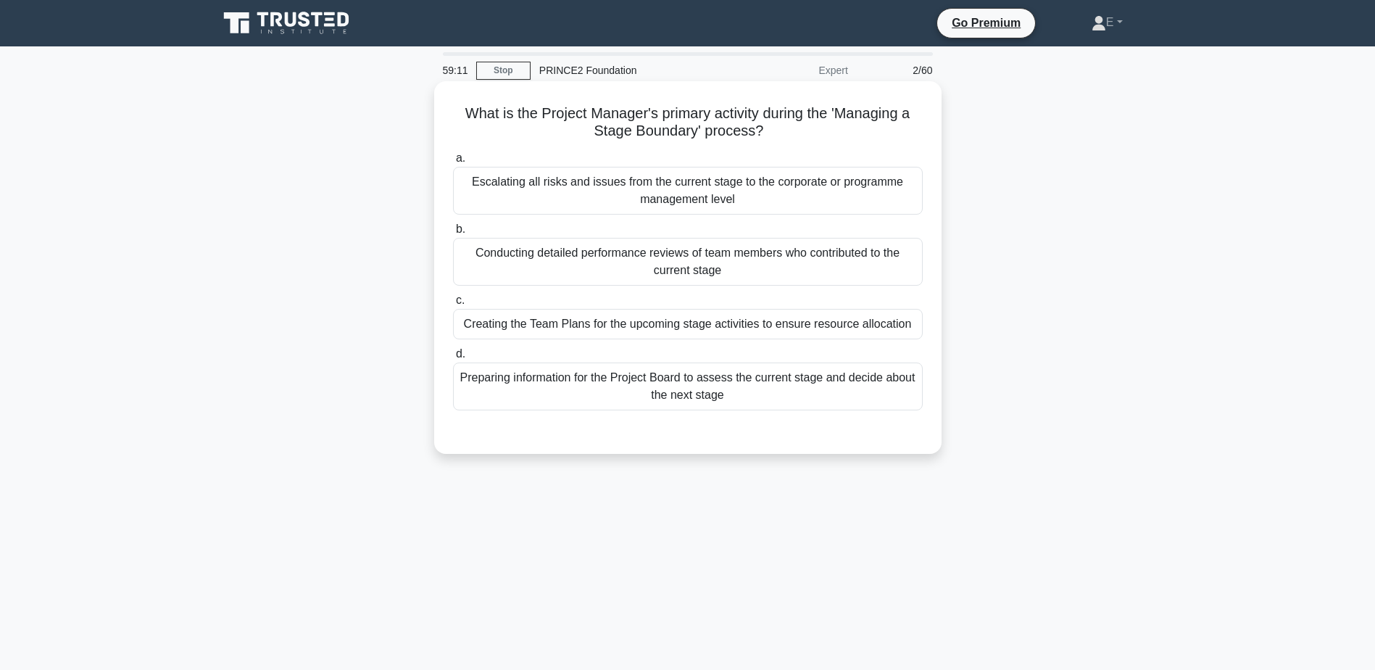
click at [483, 381] on div "Preparing information for the Project Board to assess the current stage and dec…" at bounding box center [688, 386] width 470 height 48
click at [453, 359] on input "d. Preparing information for the Project Board to assess the current stage and …" at bounding box center [453, 353] width 0 height 9
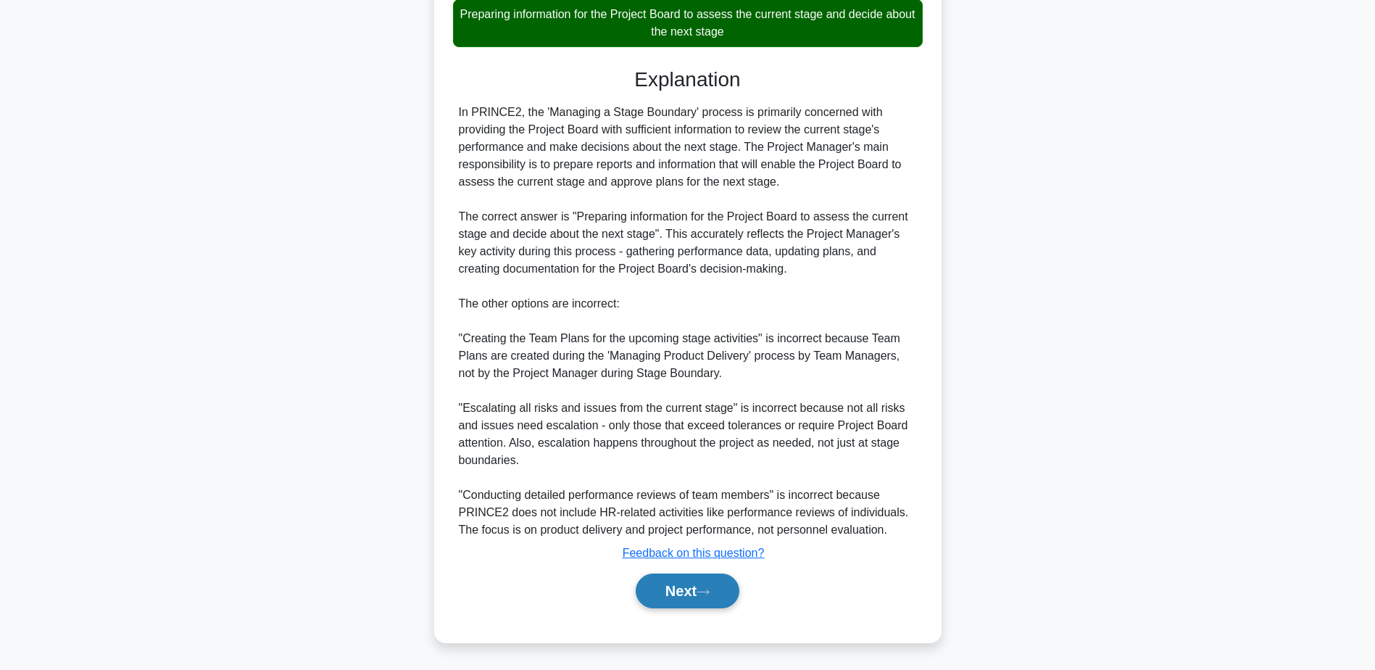
click at [707, 591] on icon at bounding box center [702, 592] width 13 height 8
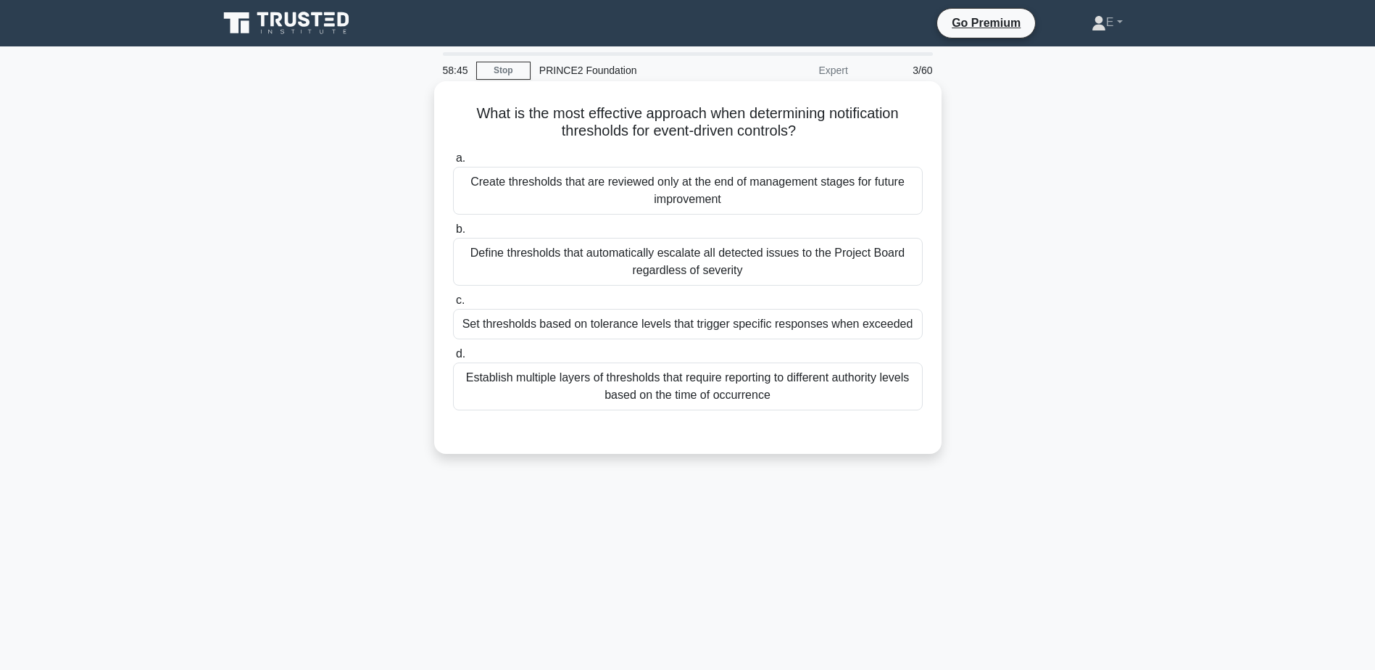
click at [780, 389] on div "Establish multiple layers of thresholds that require reporting to different aut…" at bounding box center [688, 386] width 470 height 48
click at [453, 359] on input "d. Establish multiple layers of thresholds that require reporting to different …" at bounding box center [453, 353] width 0 height 9
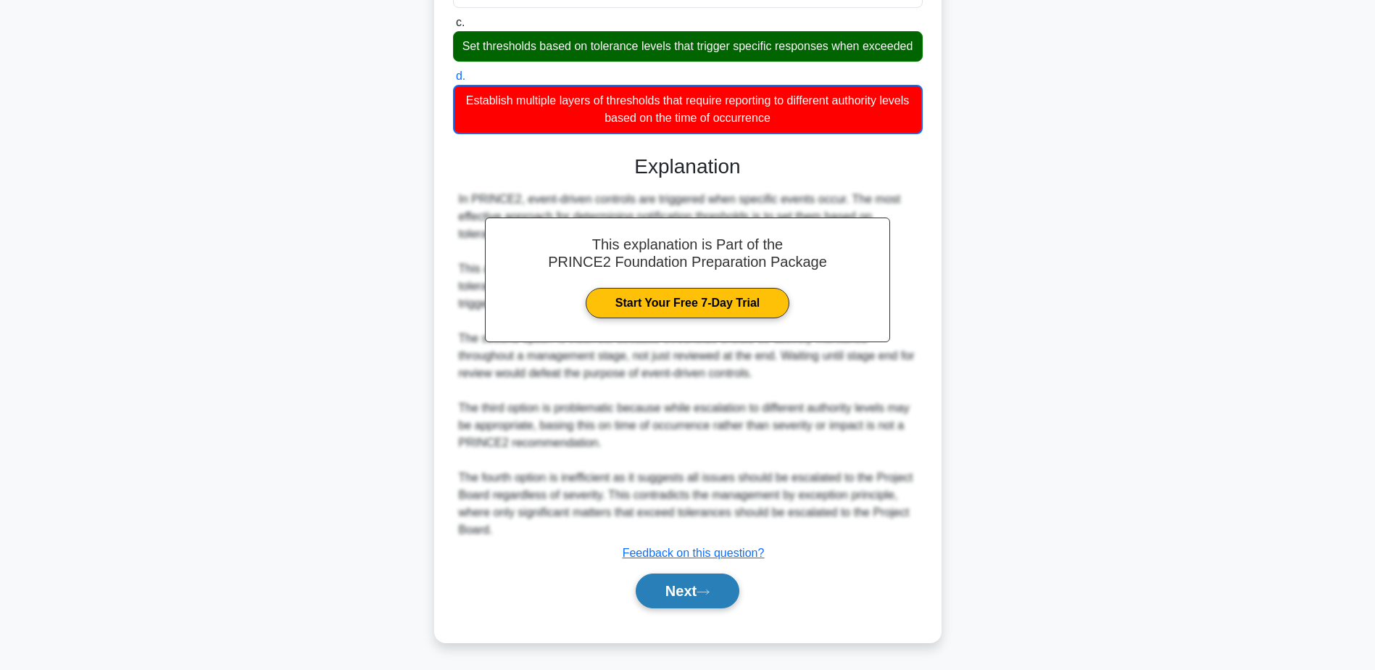
click at [694, 588] on button "Next" at bounding box center [688, 590] width 104 height 35
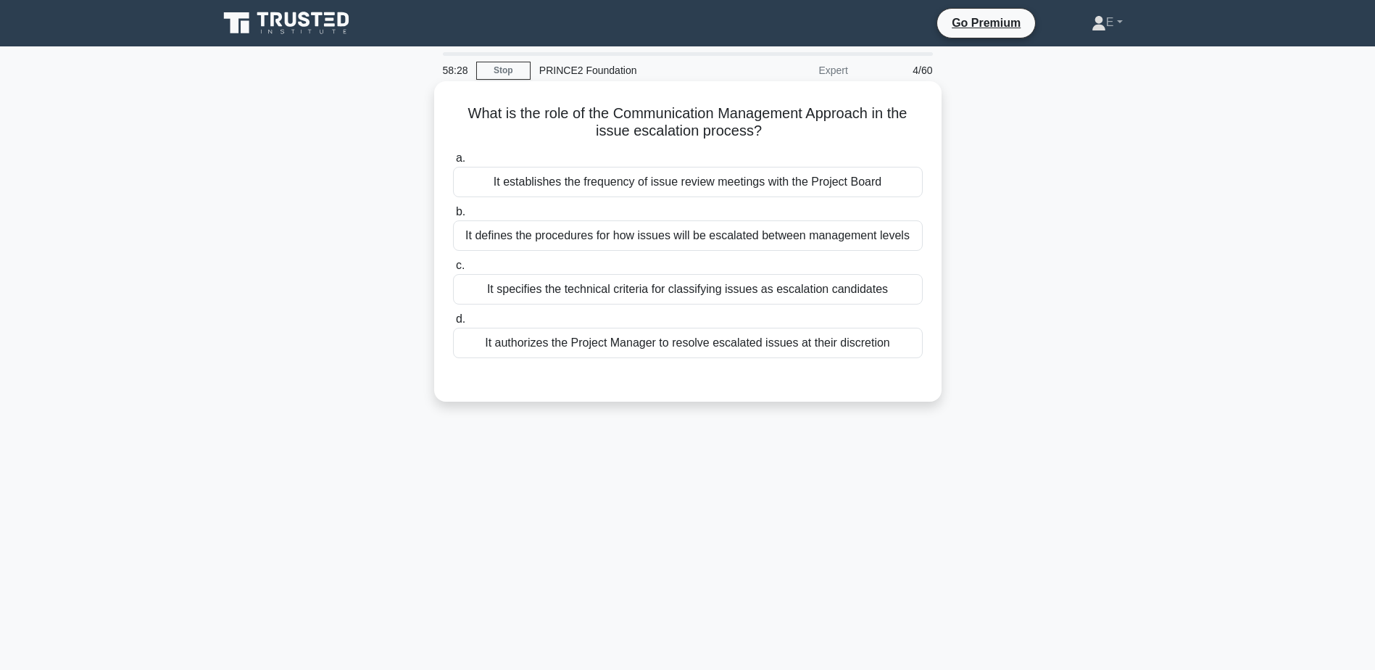
click at [686, 239] on div "It defines the procedures for how issues will be escalated between management l…" at bounding box center [688, 235] width 470 height 30
click at [453, 217] on input "b. It defines the procedures for how issues will be escalated between managemen…" at bounding box center [453, 211] width 0 height 9
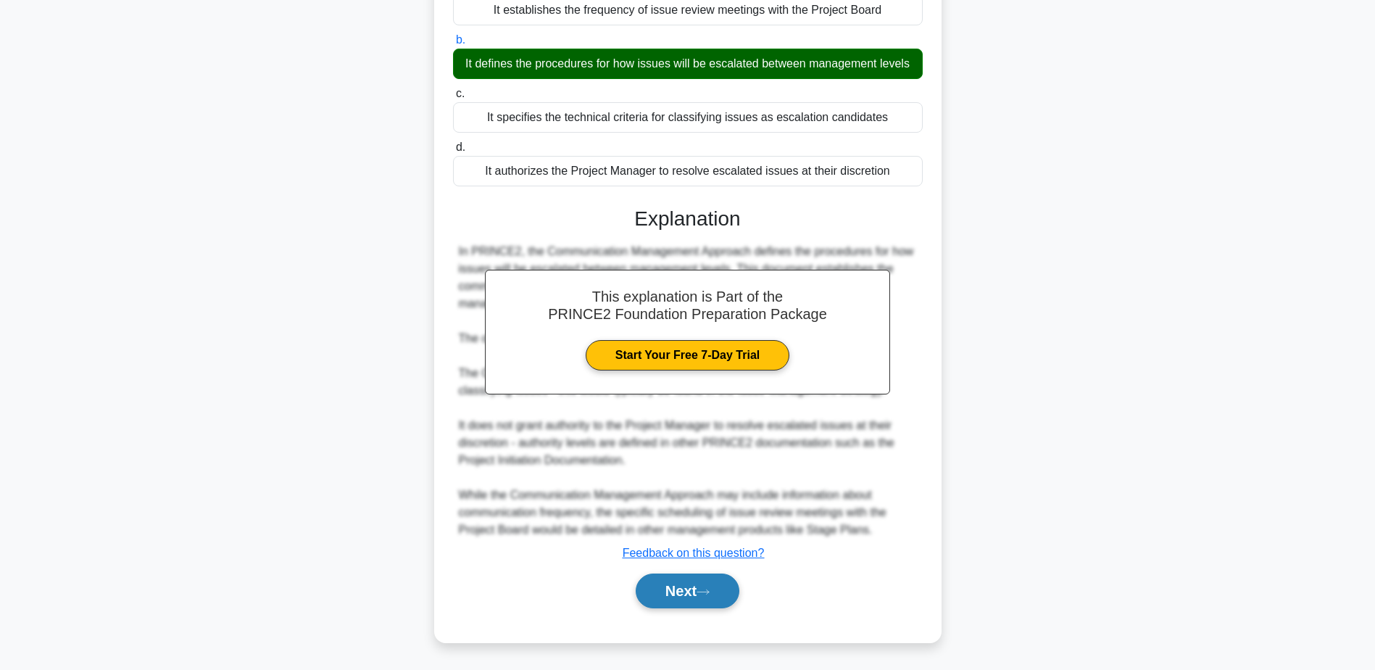
click at [673, 580] on button "Next" at bounding box center [688, 590] width 104 height 35
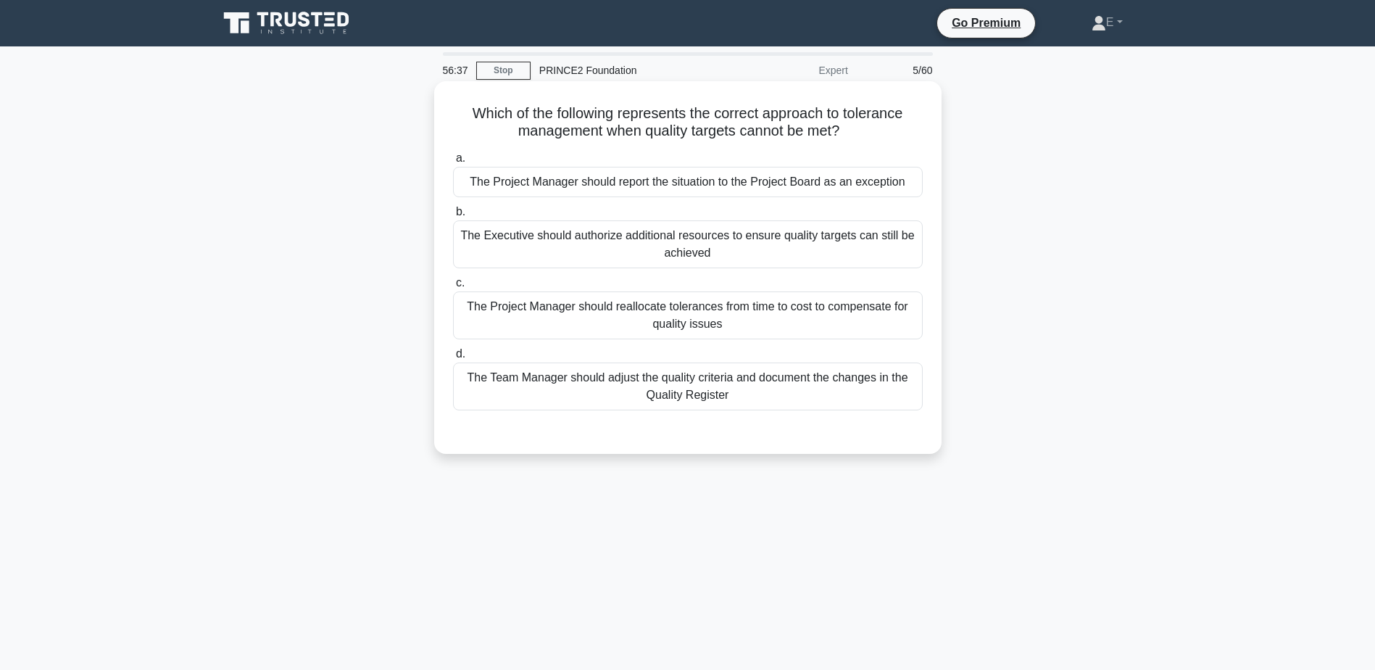
click at [592, 182] on div "The Project Manager should report the situation to the Project Board as an exce…" at bounding box center [688, 182] width 470 height 30
click at [453, 163] on input "a. The Project Manager should report the situation to the Project Board as an e…" at bounding box center [453, 158] width 0 height 9
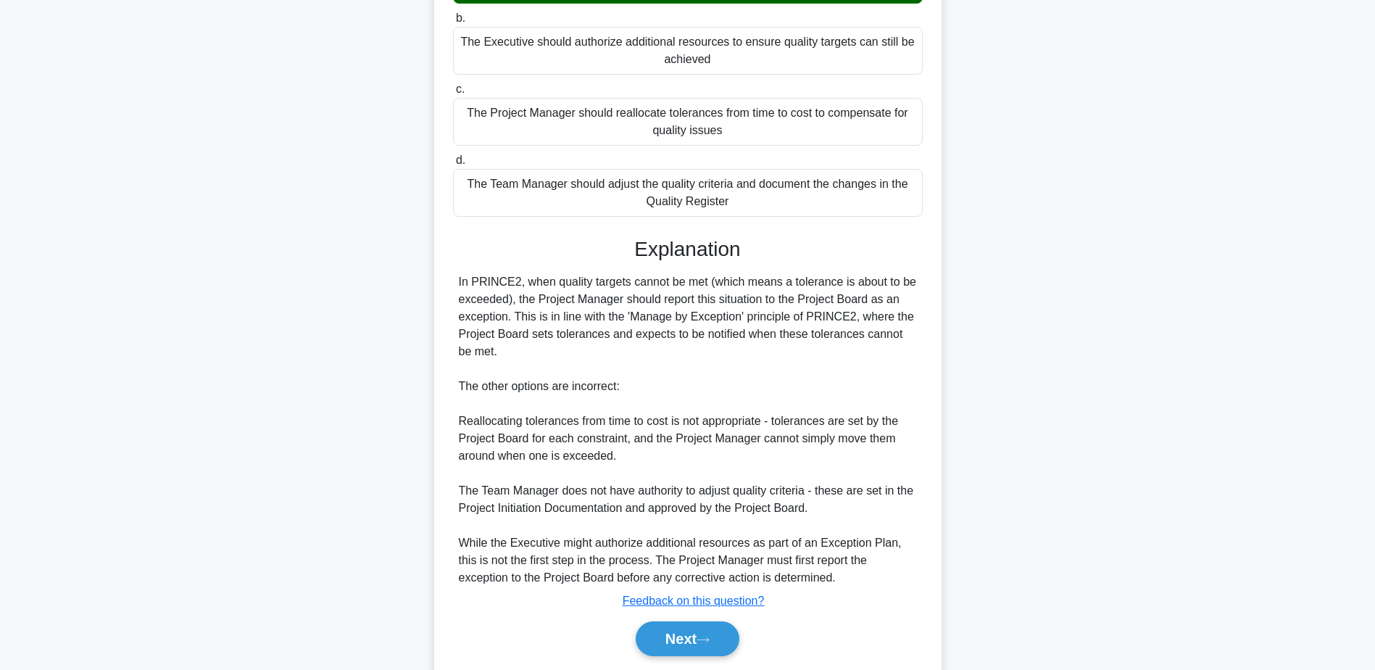
scroll to position [242, 0]
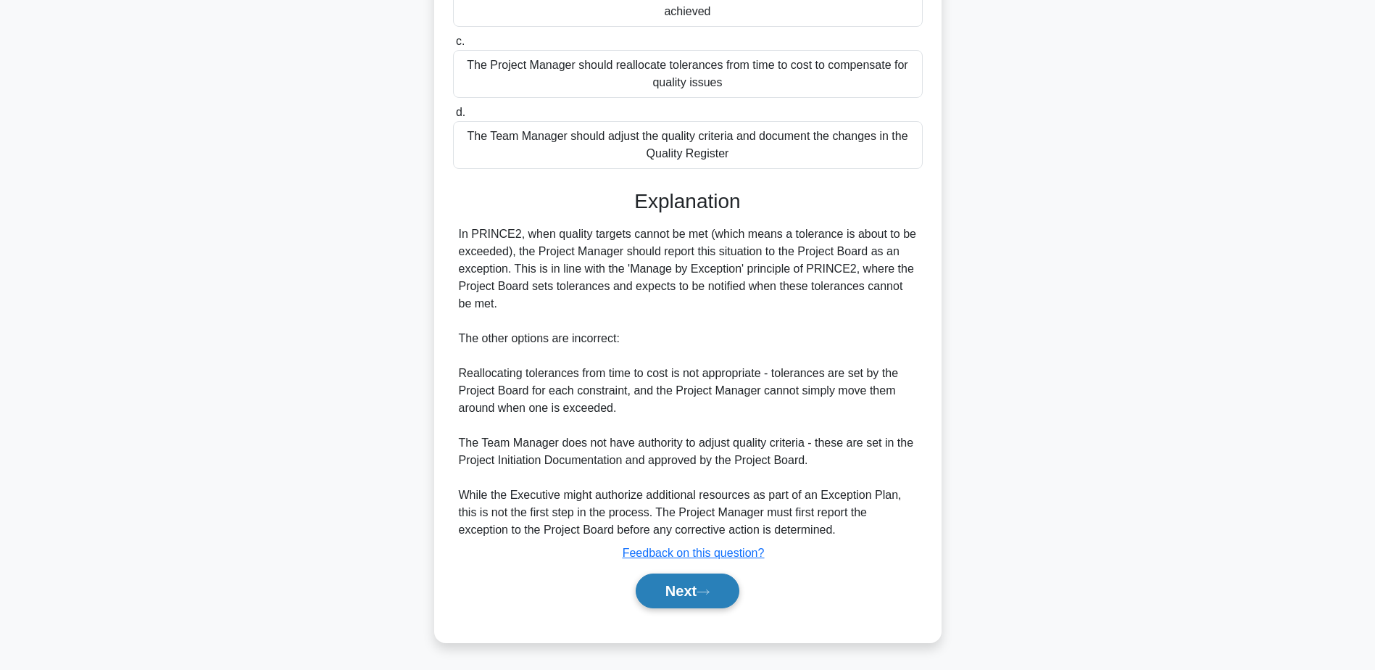
click at [688, 591] on button "Next" at bounding box center [688, 590] width 104 height 35
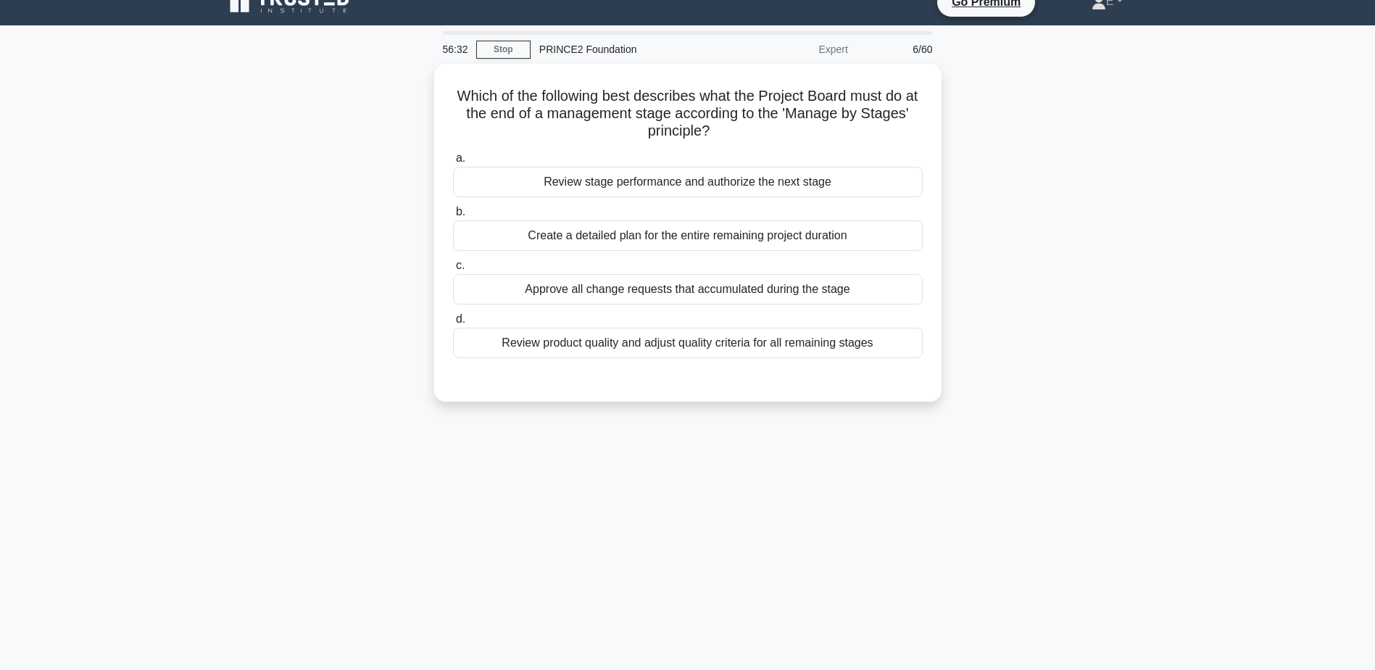
scroll to position [0, 0]
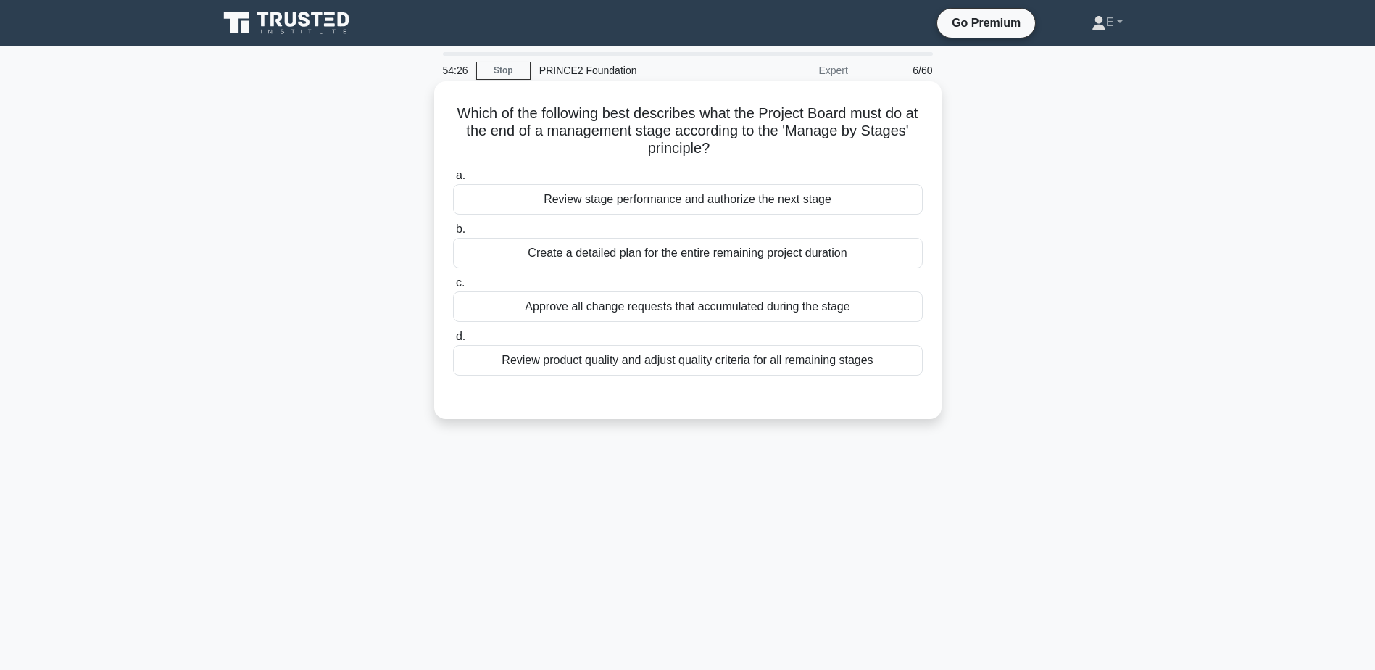
click at [823, 204] on div "Review stage performance and authorize the next stage" at bounding box center [688, 199] width 470 height 30
click at [453, 180] on input "a. Review stage performance and authorize the next stage" at bounding box center [453, 175] width 0 height 9
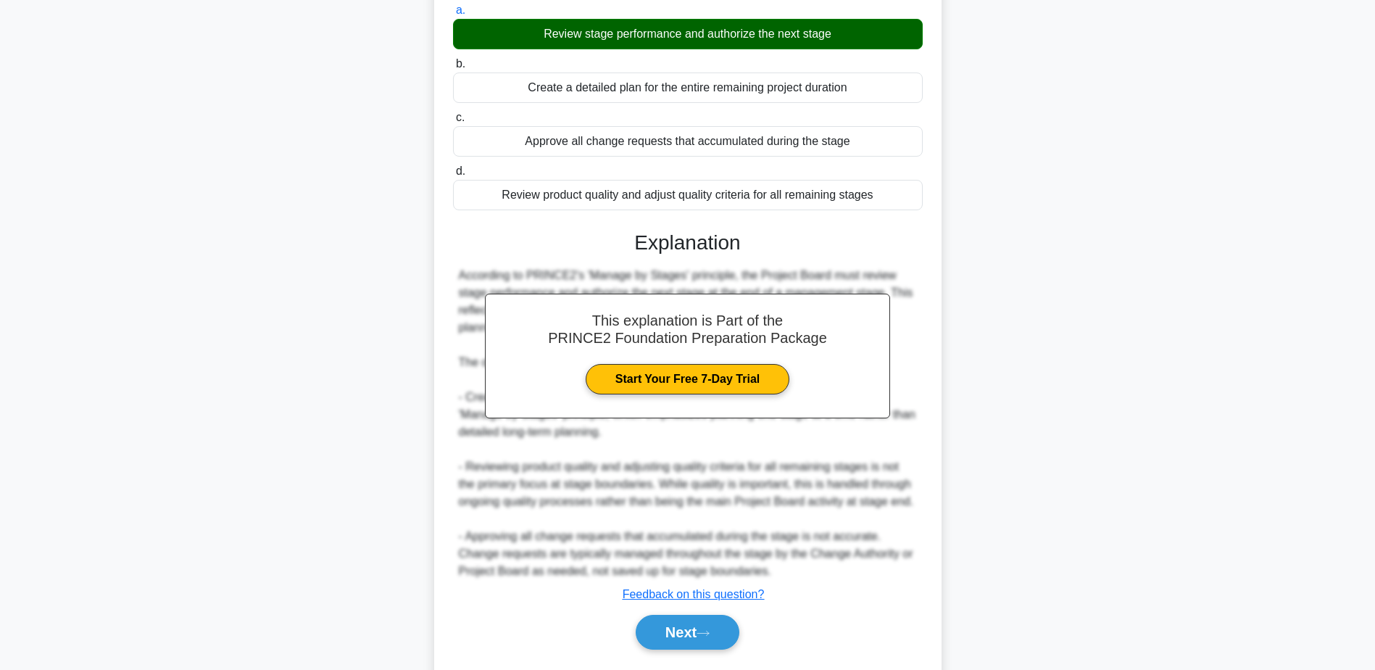
scroll to position [193, 0]
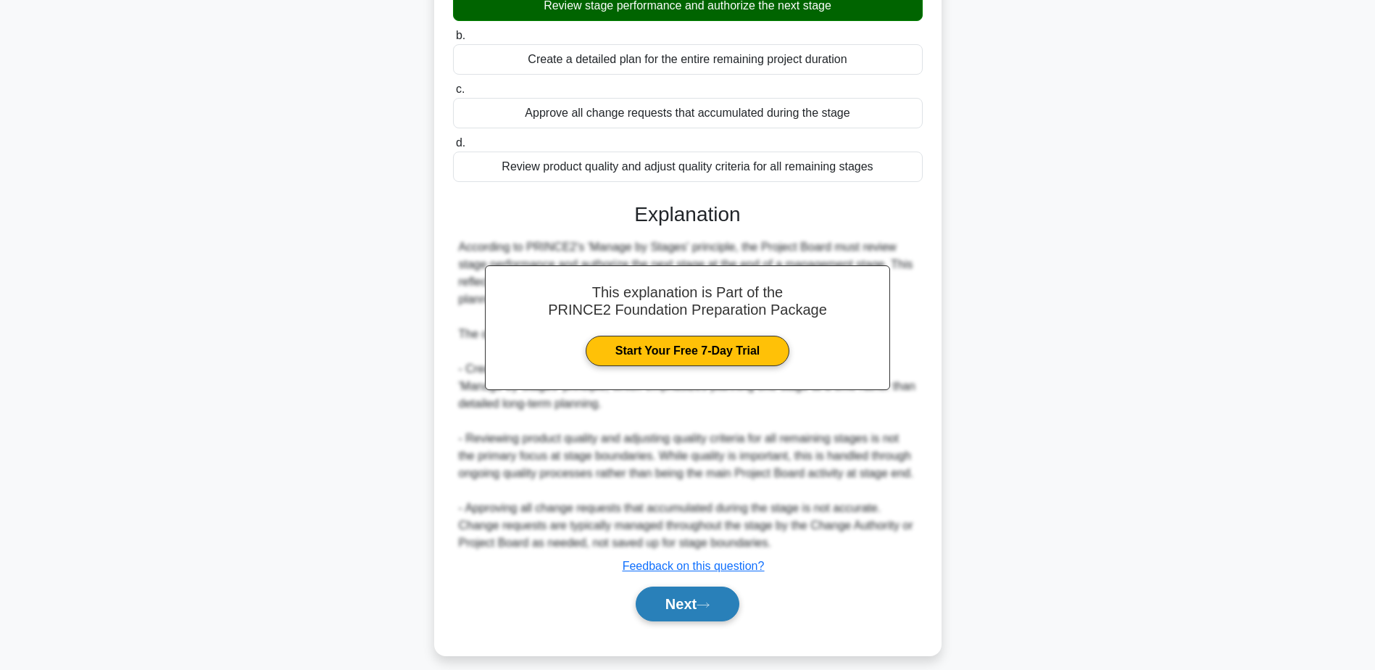
click at [701, 598] on button "Next" at bounding box center [688, 603] width 104 height 35
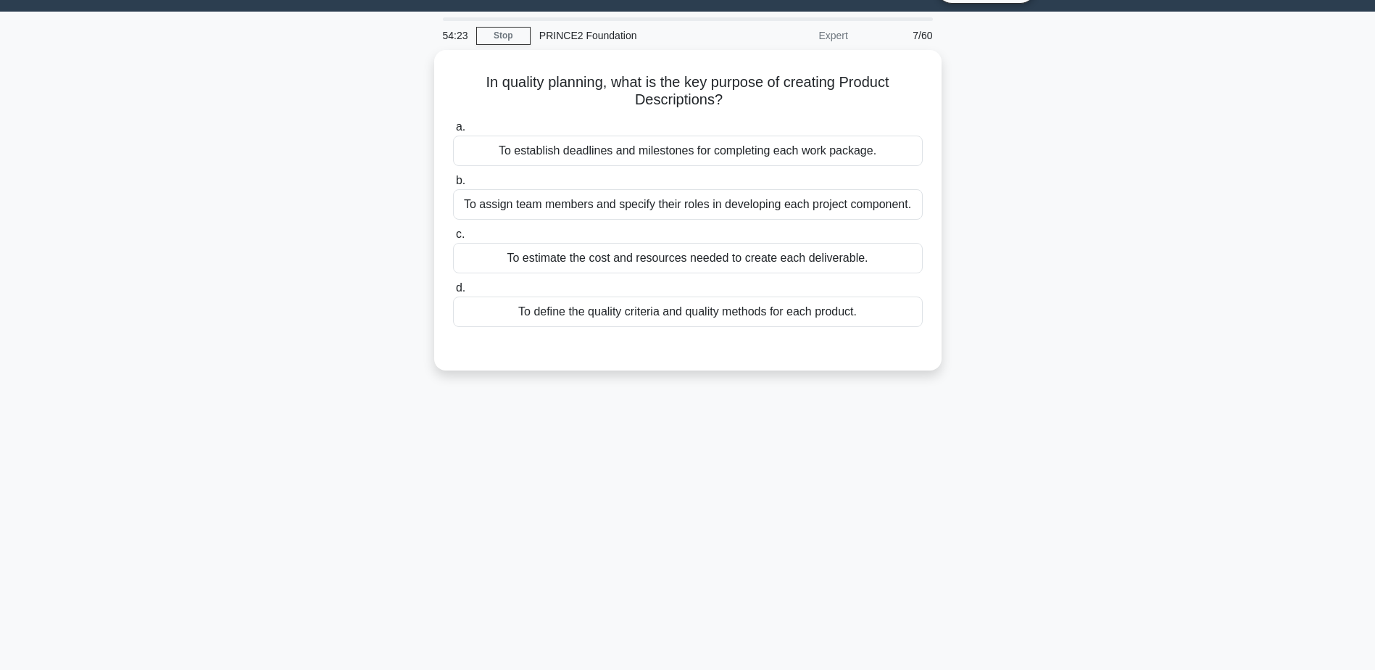
scroll to position [0, 0]
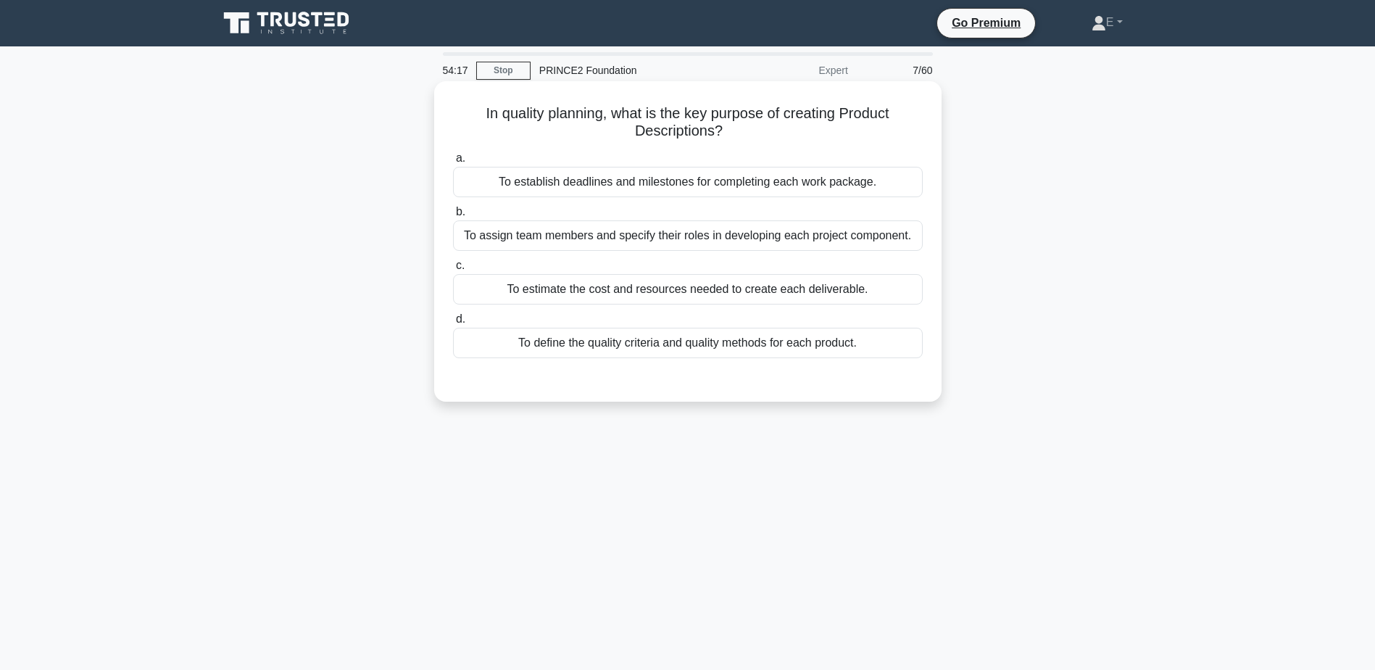
click at [575, 341] on div "To define the quality criteria and quality methods for each product." at bounding box center [688, 343] width 470 height 30
click at [453, 324] on input "d. To define the quality criteria and quality methods for each product." at bounding box center [453, 319] width 0 height 9
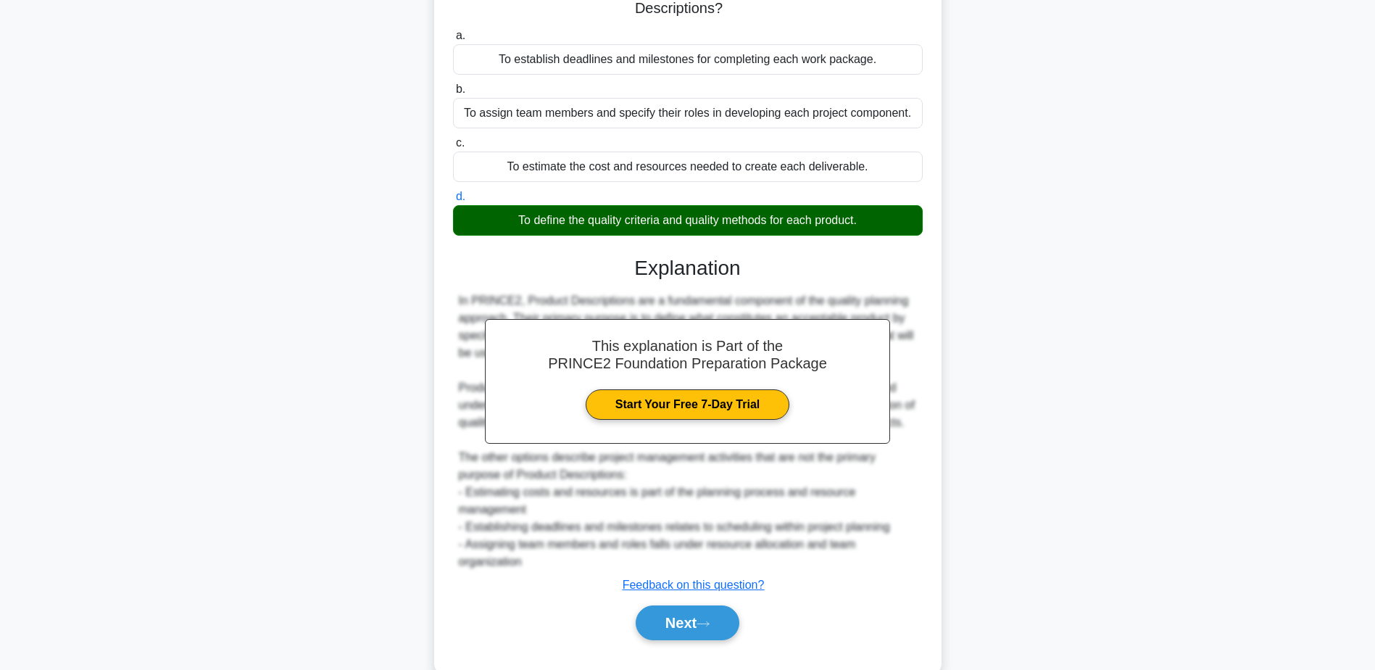
scroll to position [155, 0]
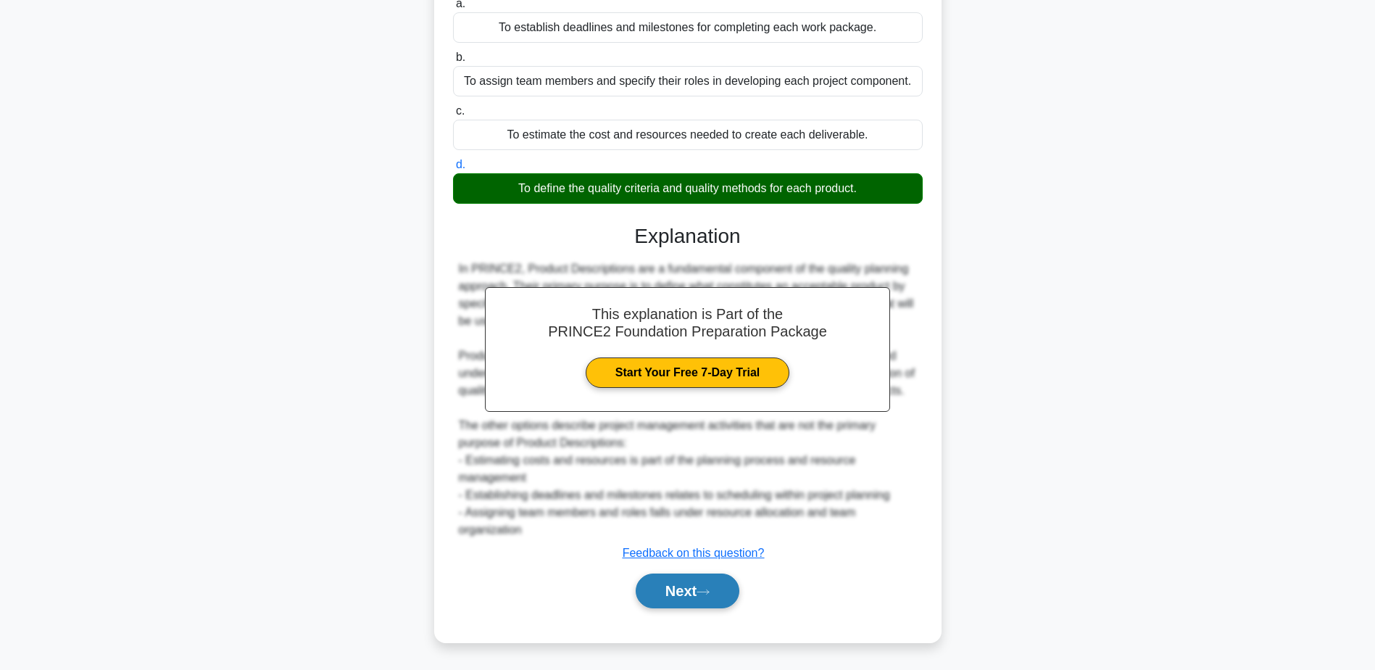
click at [720, 594] on button "Next" at bounding box center [688, 590] width 104 height 35
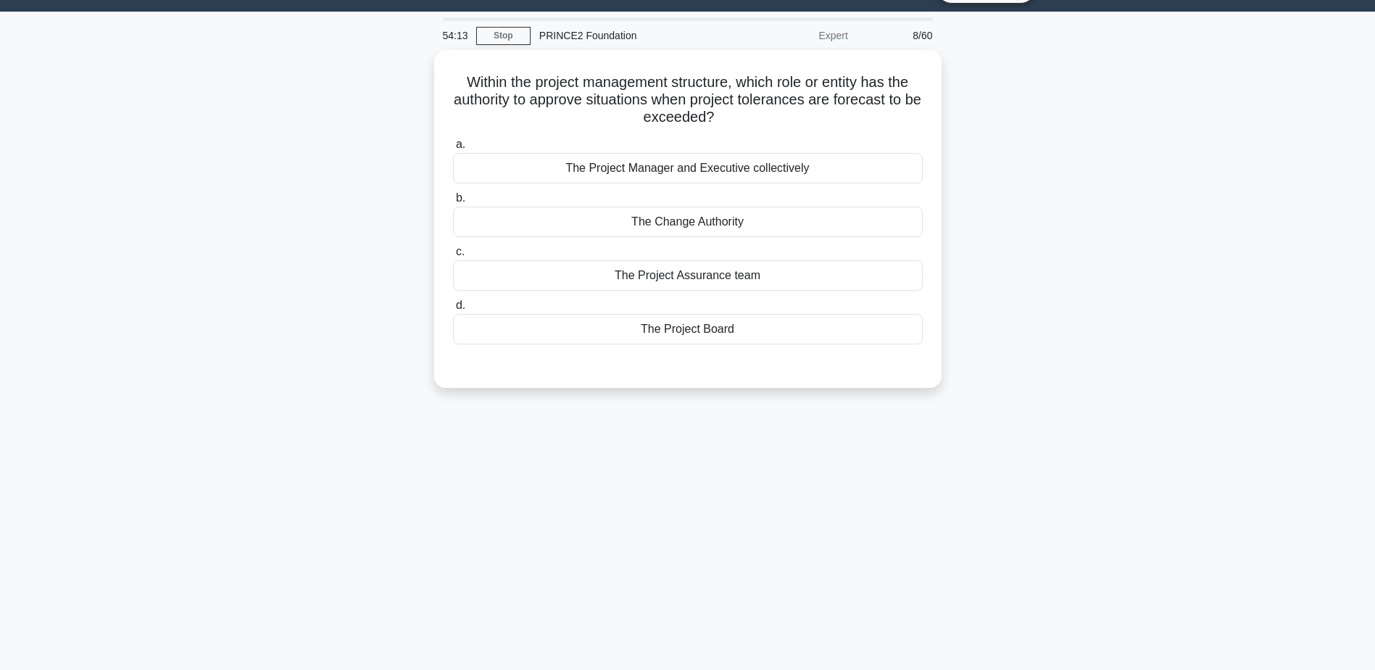
scroll to position [0, 0]
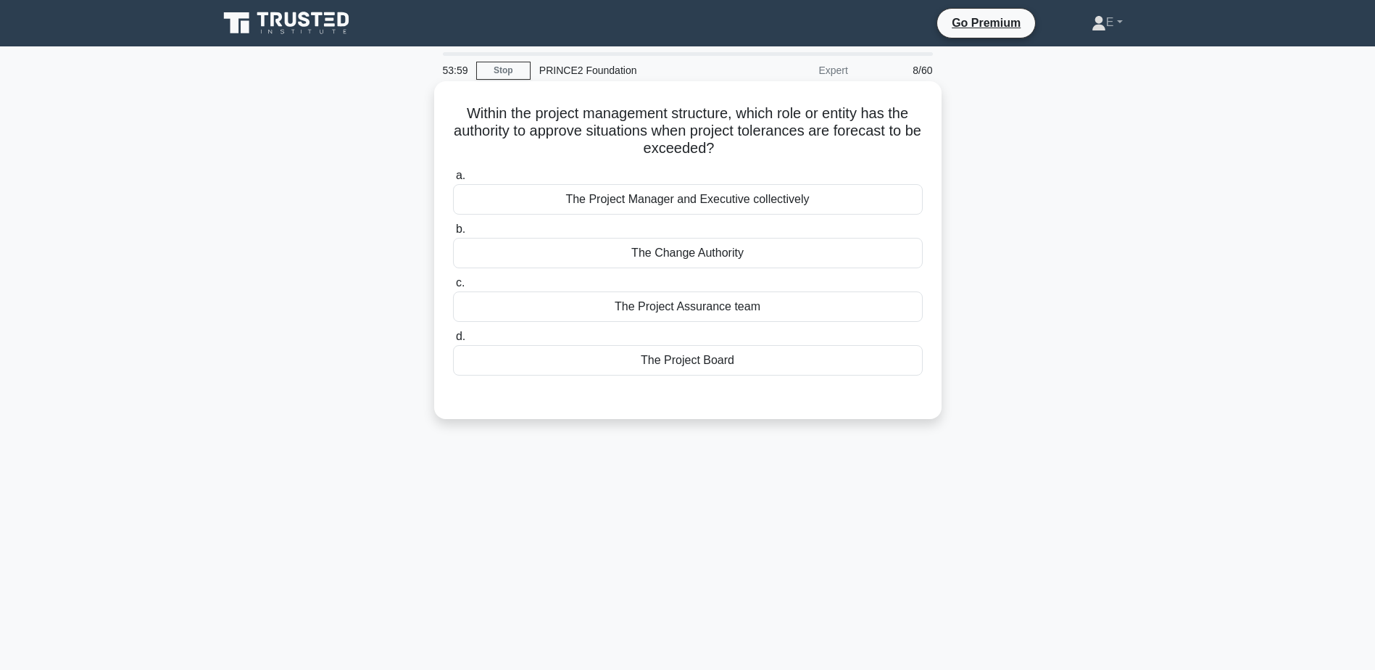
click at [736, 357] on div "The Project Board" at bounding box center [688, 360] width 470 height 30
click at [453, 341] on input "d. The Project Board" at bounding box center [453, 336] width 0 height 9
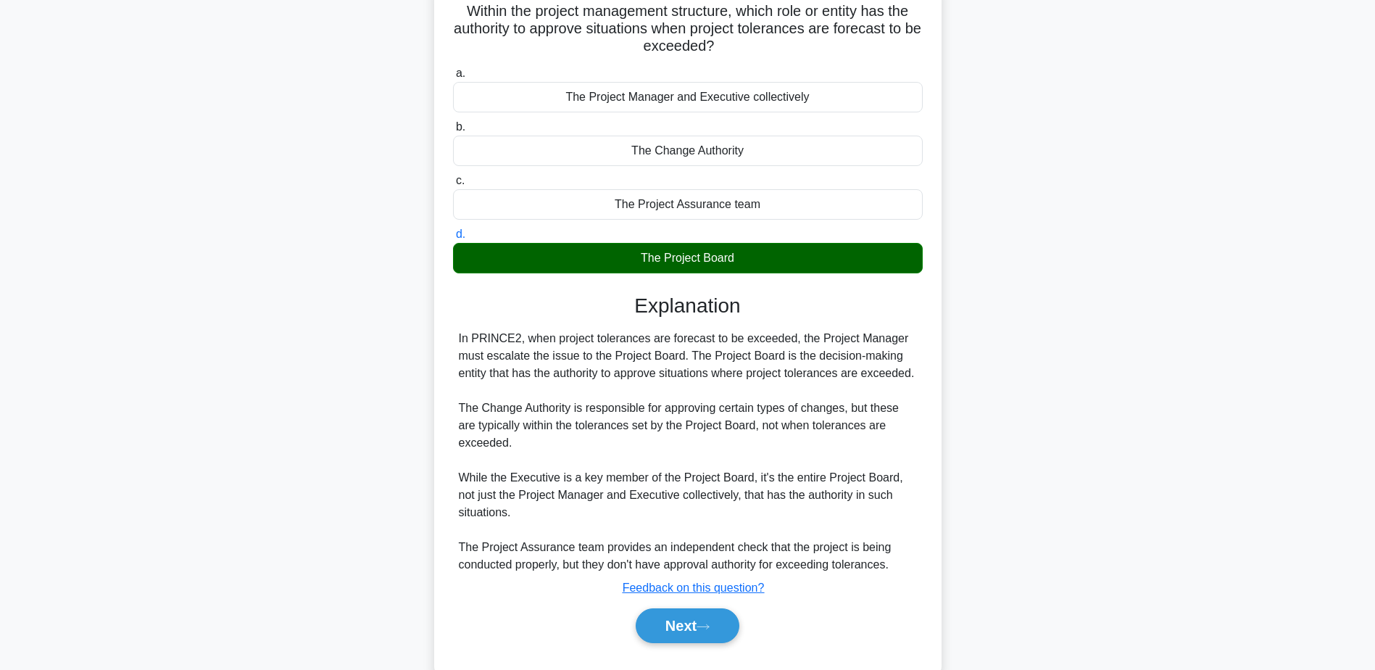
scroll to position [138, 0]
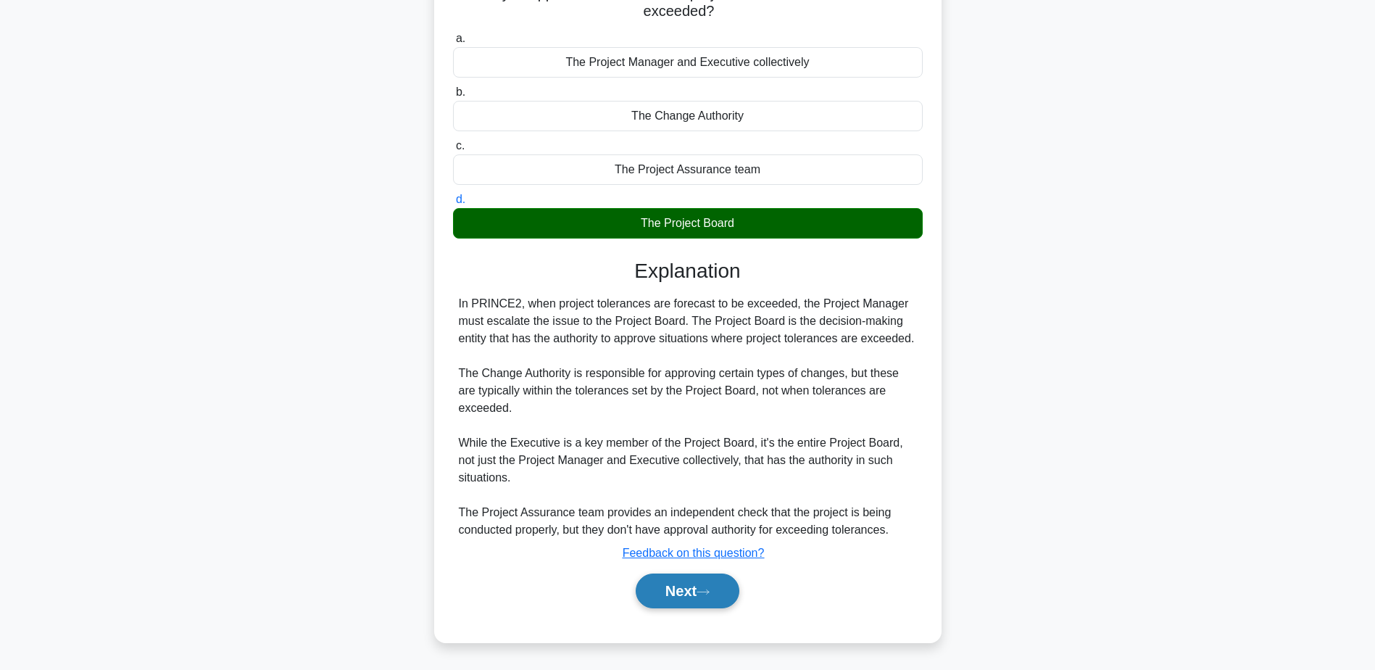
click at [681, 593] on button "Next" at bounding box center [688, 590] width 104 height 35
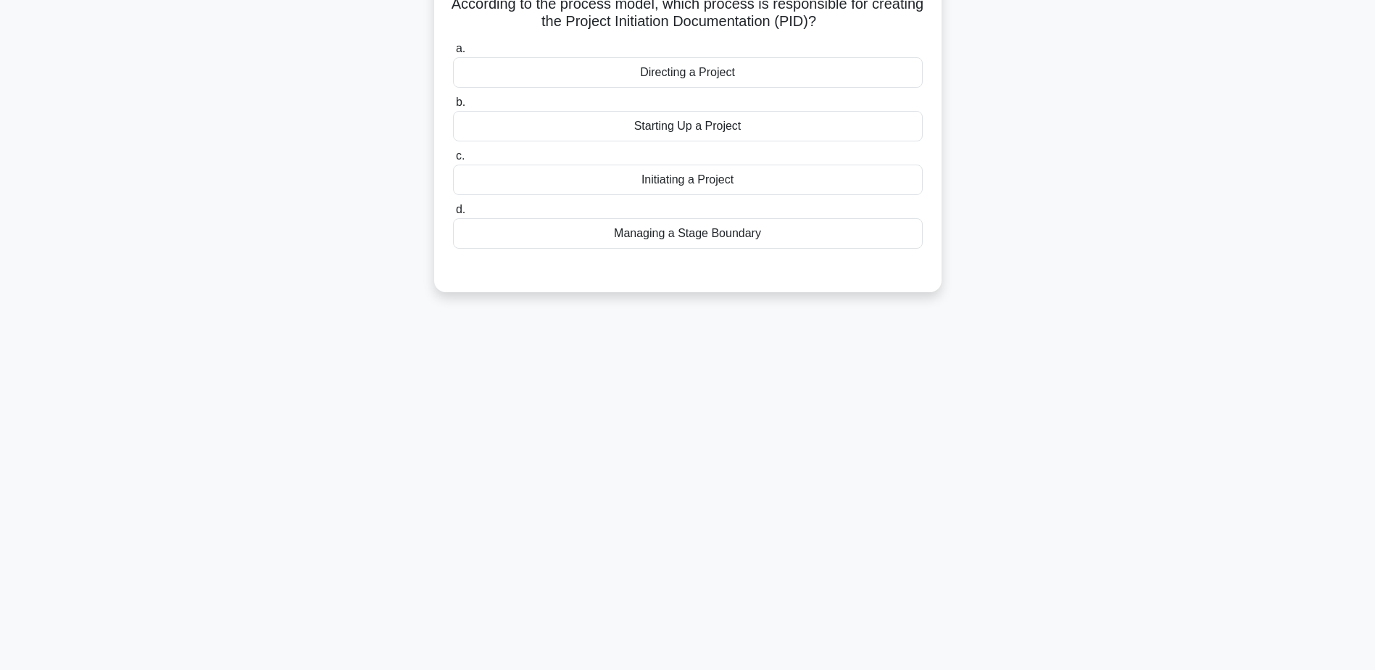
scroll to position [0, 0]
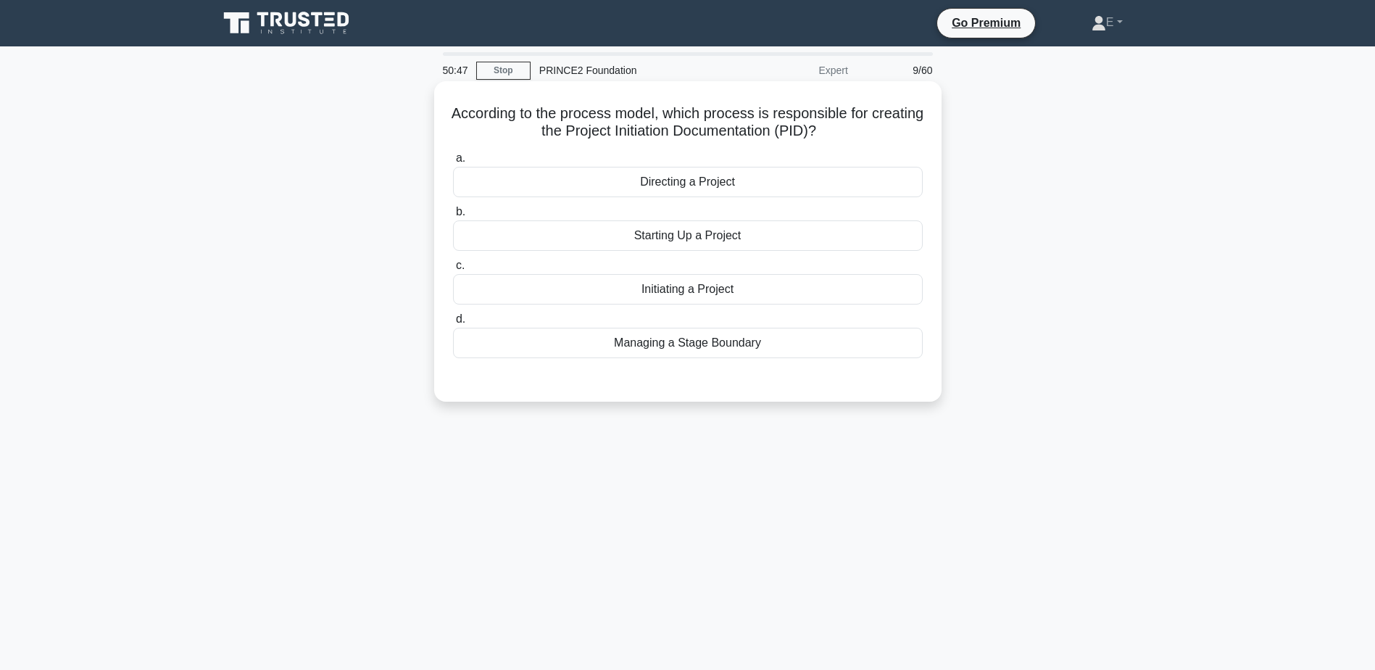
click at [726, 289] on div "Initiating a Project" at bounding box center [688, 289] width 470 height 30
click at [453, 270] on input "c. Initiating a Project" at bounding box center [453, 265] width 0 height 9
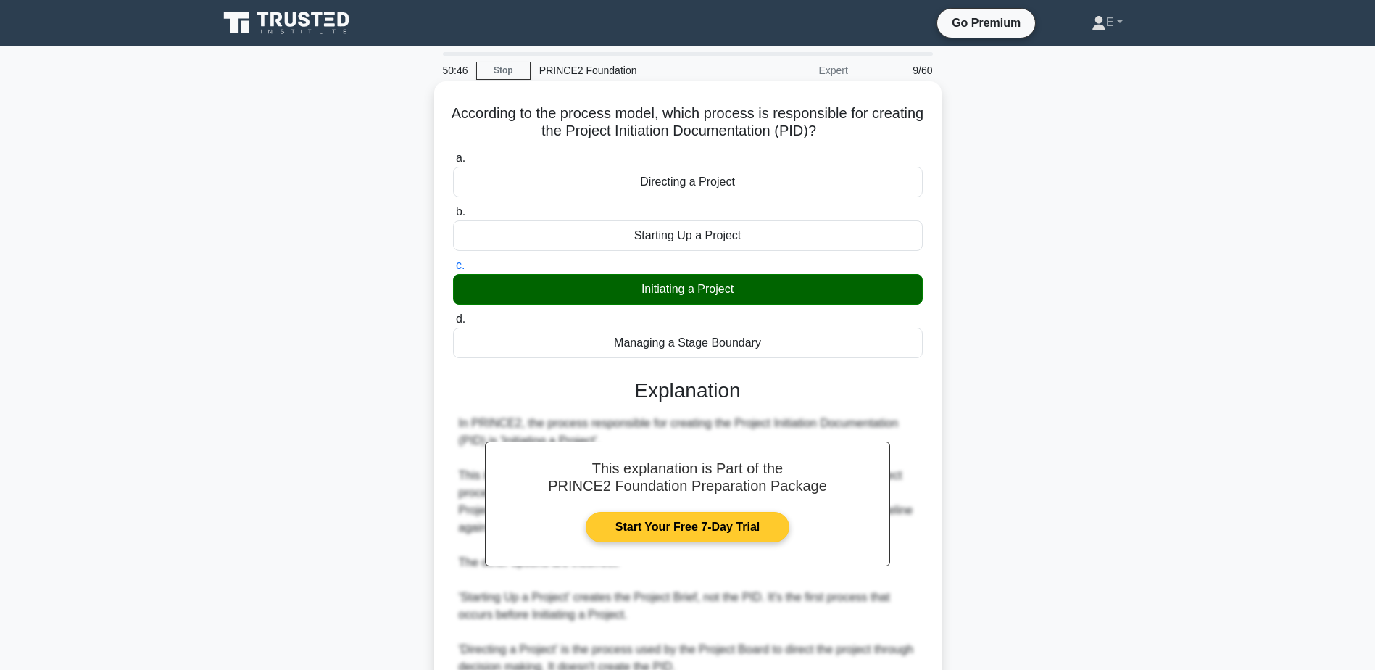
scroll to position [190, 0]
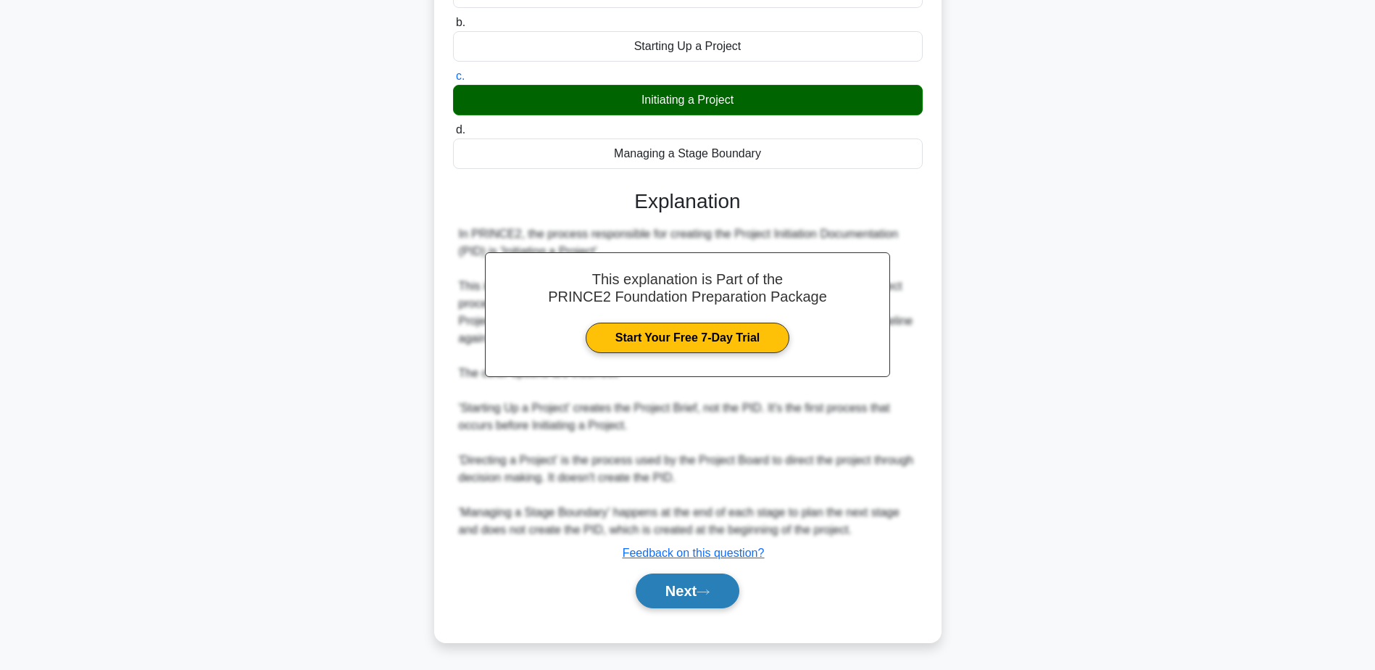
click at [721, 590] on button "Next" at bounding box center [688, 590] width 104 height 35
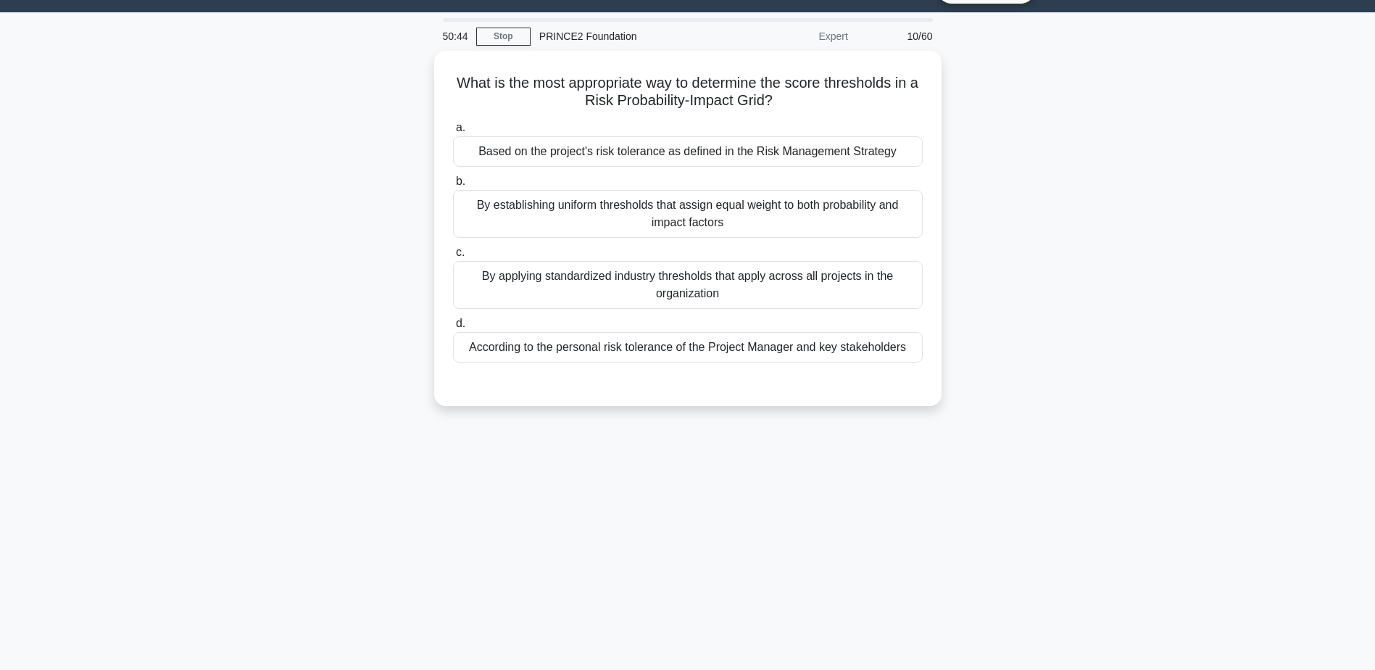
scroll to position [0, 0]
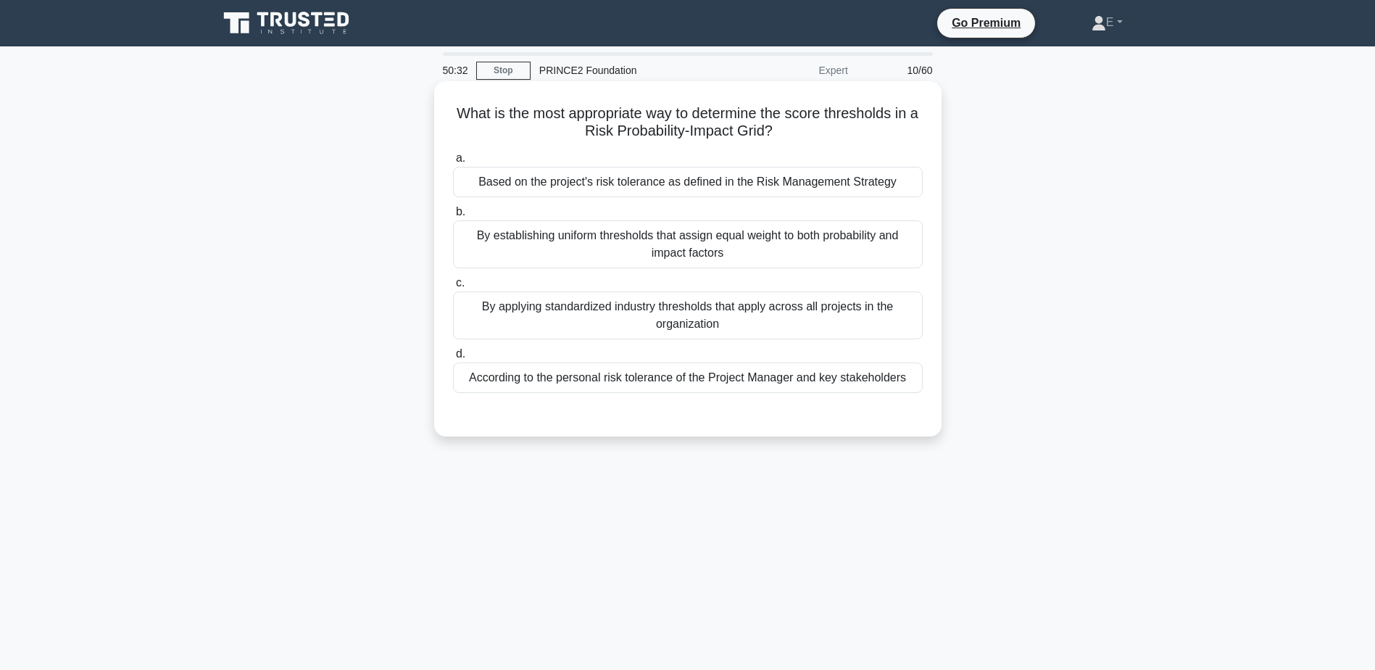
click at [642, 242] on div "By establishing uniform thresholds that assign equal weight to both probability…" at bounding box center [688, 244] width 470 height 48
click at [453, 217] on input "b. By establishing uniform thresholds that assign equal weight to both probabil…" at bounding box center [453, 211] width 0 height 9
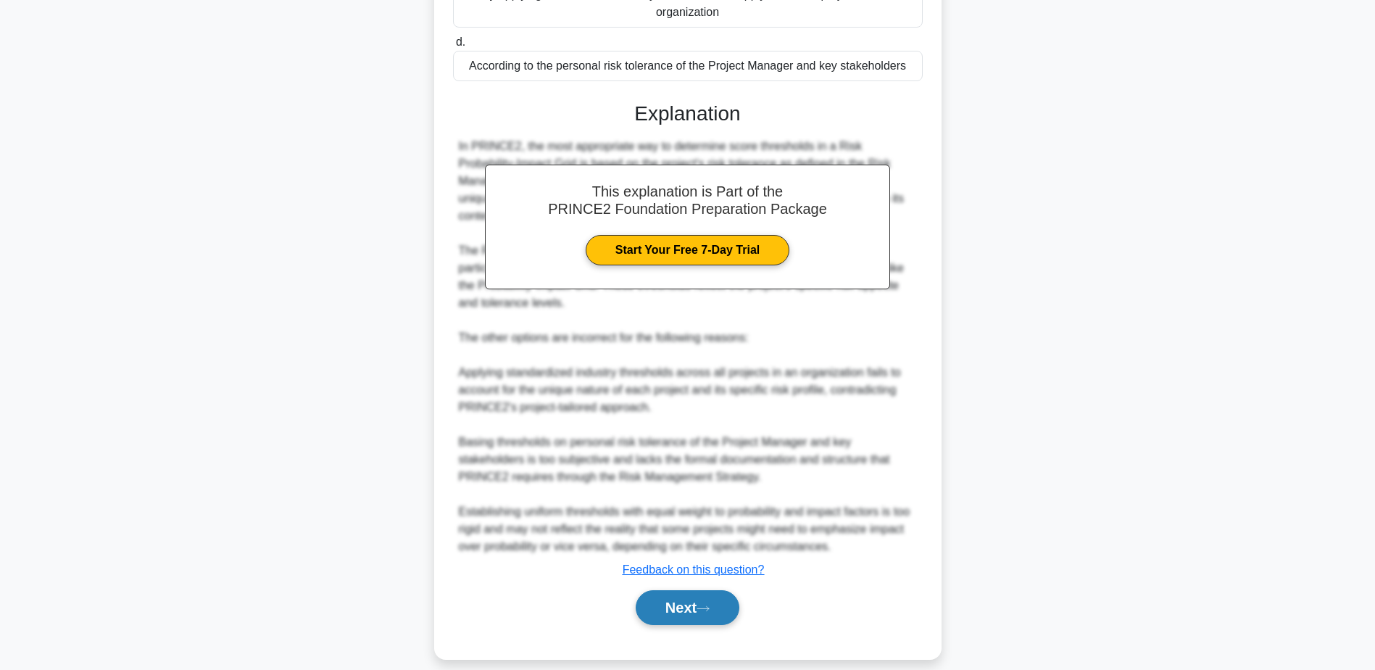
click at [678, 601] on button "Next" at bounding box center [688, 607] width 104 height 35
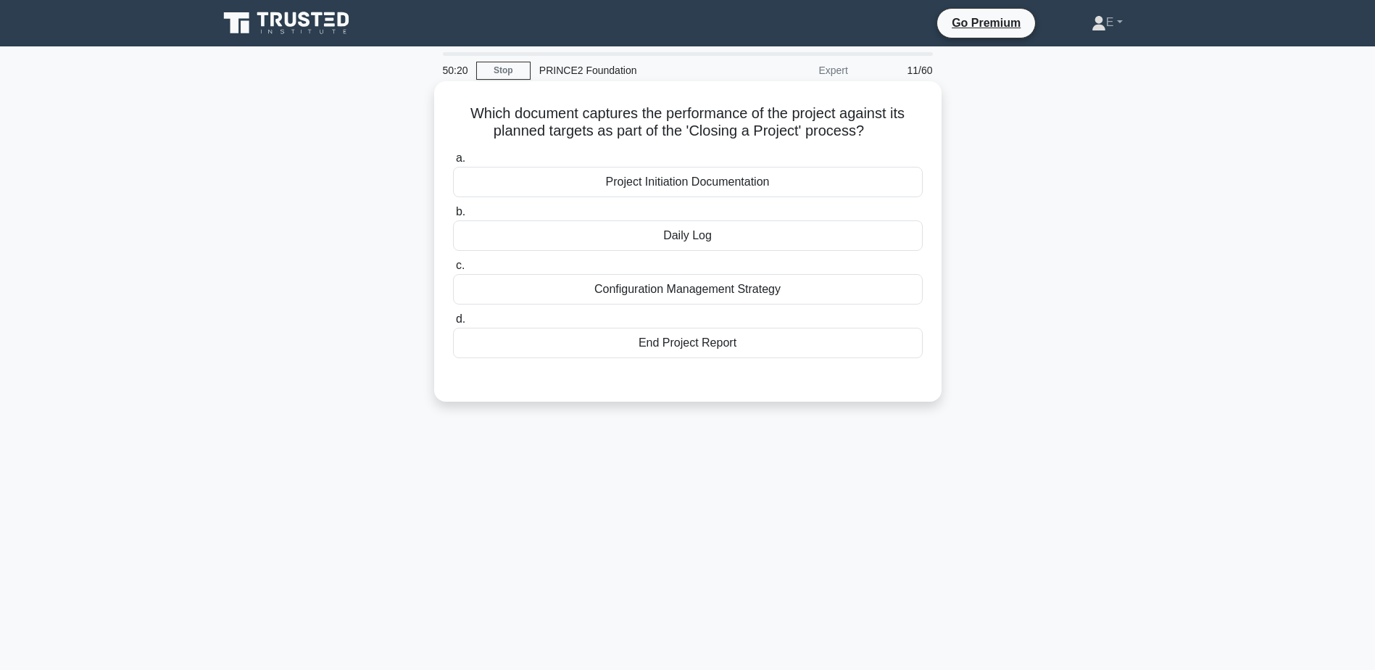
click at [711, 351] on div "End Project Report" at bounding box center [688, 343] width 470 height 30
click at [453, 324] on input "d. End Project Report" at bounding box center [453, 319] width 0 height 9
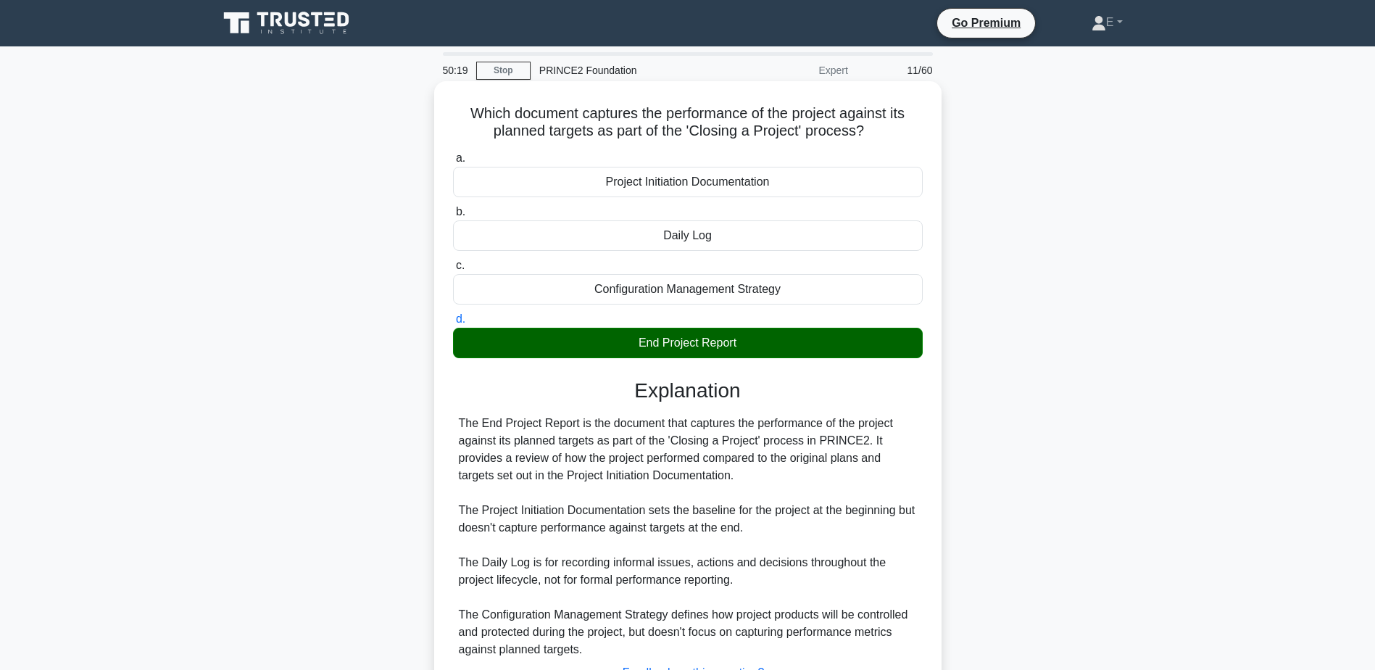
scroll to position [120, 0]
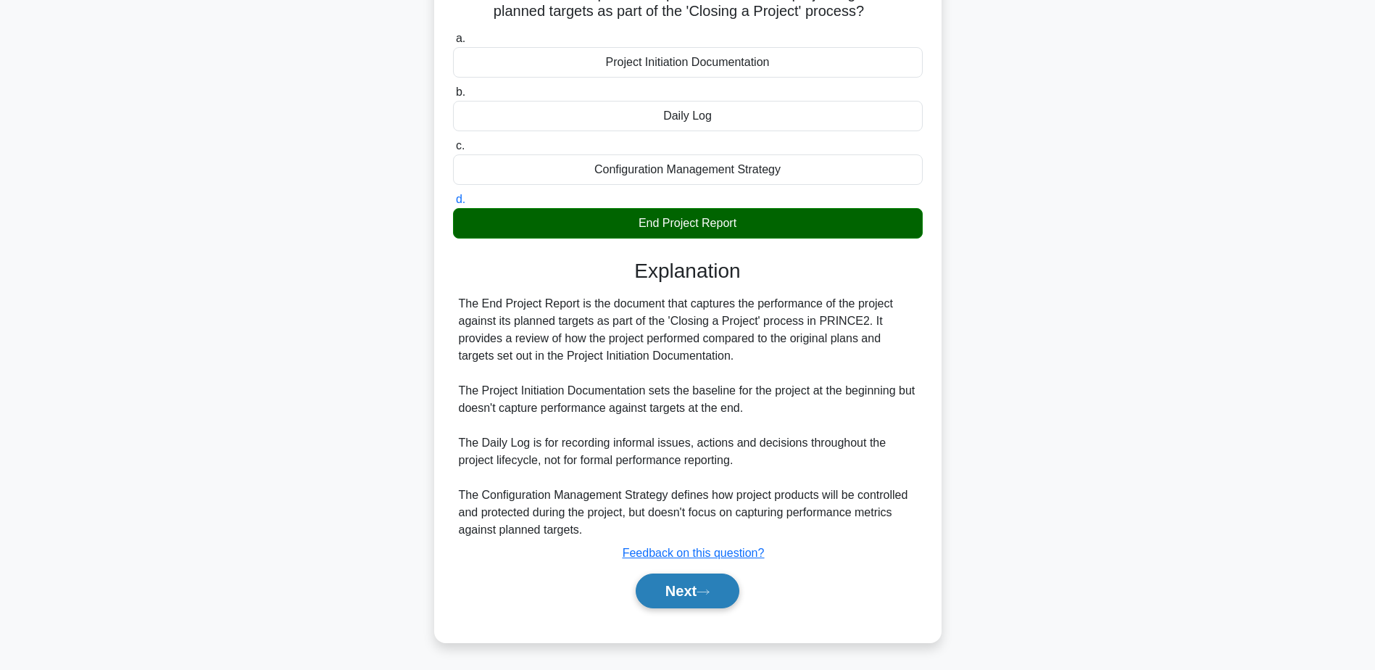
click at [701, 590] on button "Next" at bounding box center [688, 590] width 104 height 35
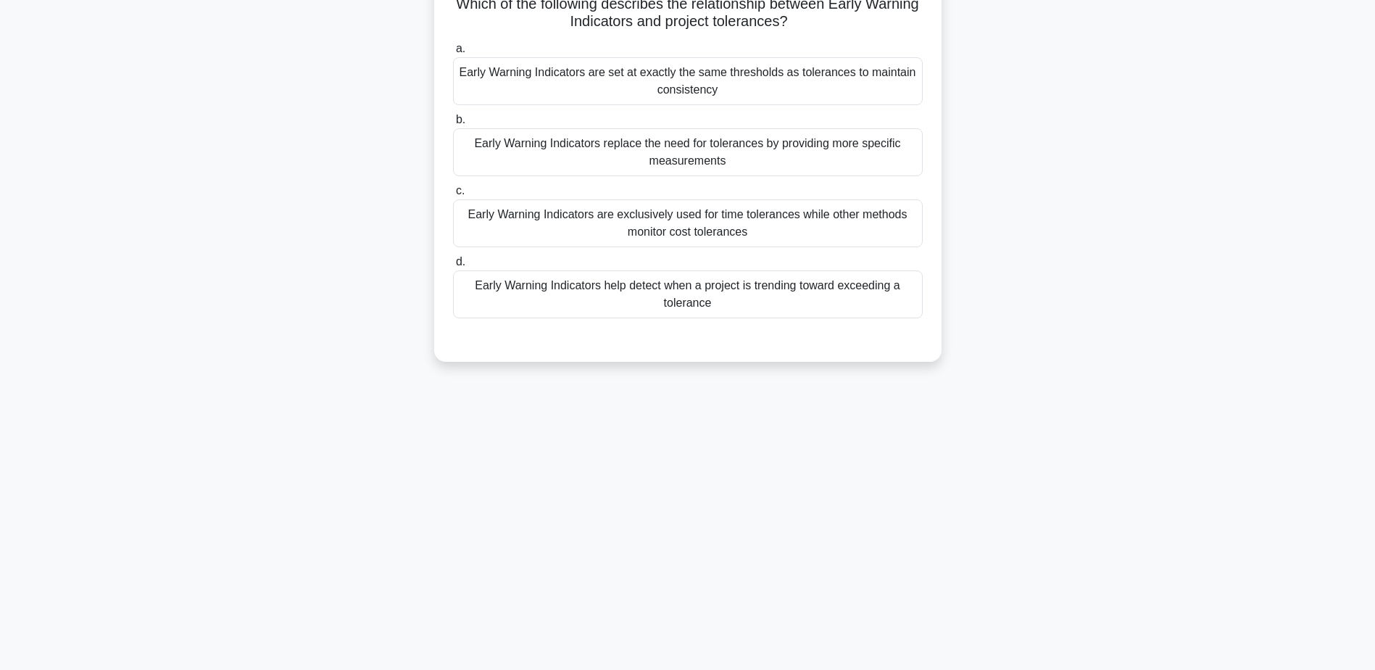
scroll to position [0, 0]
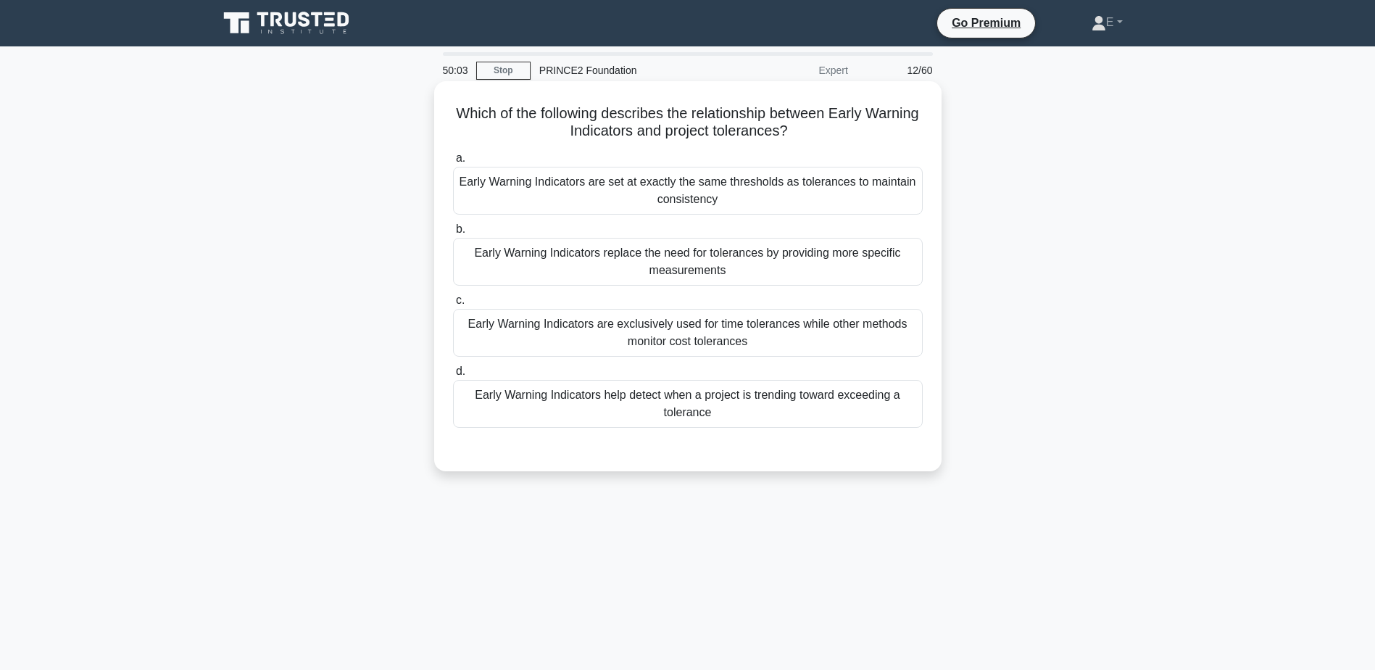
click at [709, 409] on div "Early Warning Indicators help detect when a project is trending toward exceedin…" at bounding box center [688, 404] width 470 height 48
click at [453, 376] on input "d. Early Warning Indicators help detect when a project is trending toward excee…" at bounding box center [453, 371] width 0 height 9
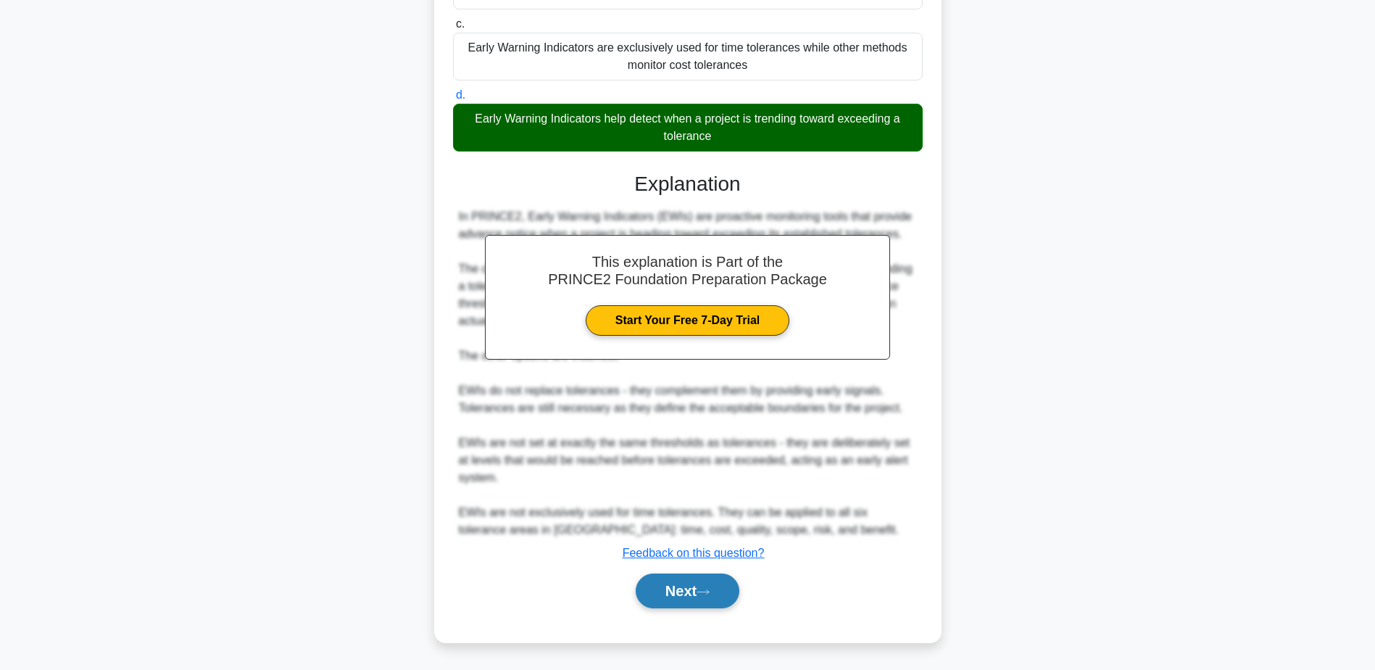
click at [700, 578] on button "Next" at bounding box center [688, 590] width 104 height 35
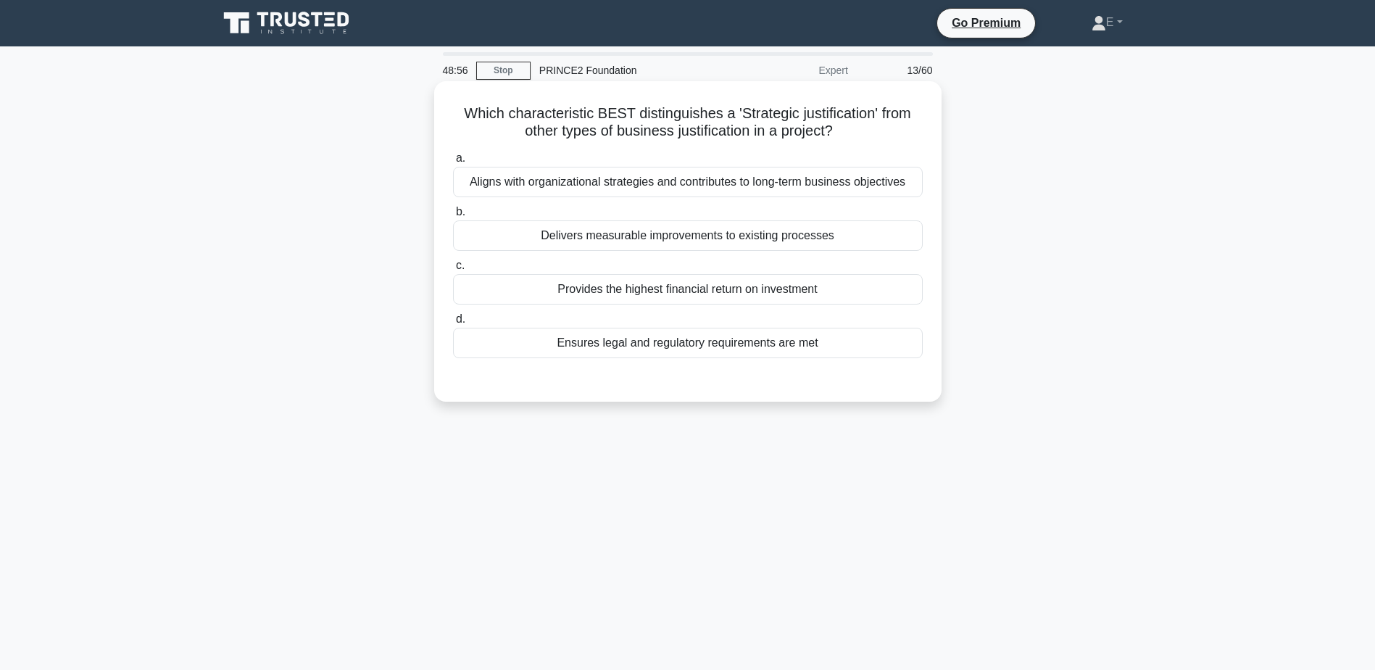
click at [737, 187] on div "Aligns with organizational strategies and contributes to long-term business obj…" at bounding box center [688, 182] width 470 height 30
click at [453, 163] on input "a. Aligns with organizational strategies and contributes to long-term business …" at bounding box center [453, 158] width 0 height 9
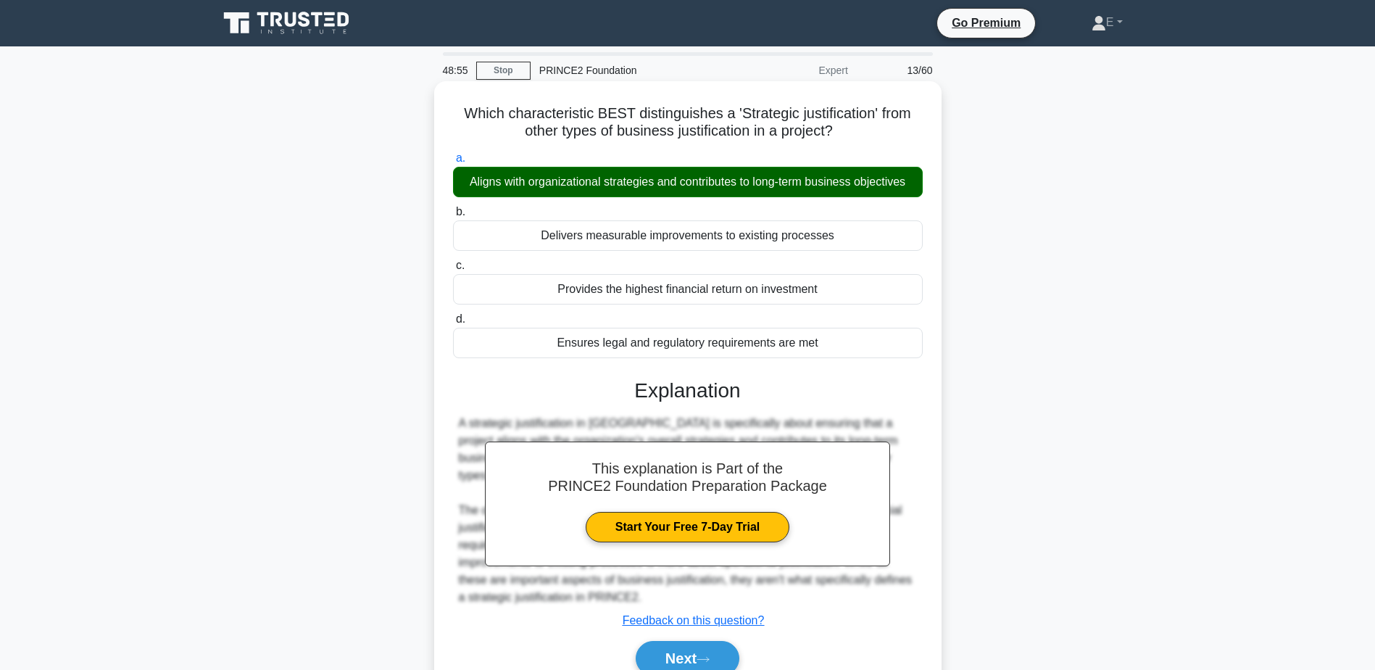
scroll to position [113, 0]
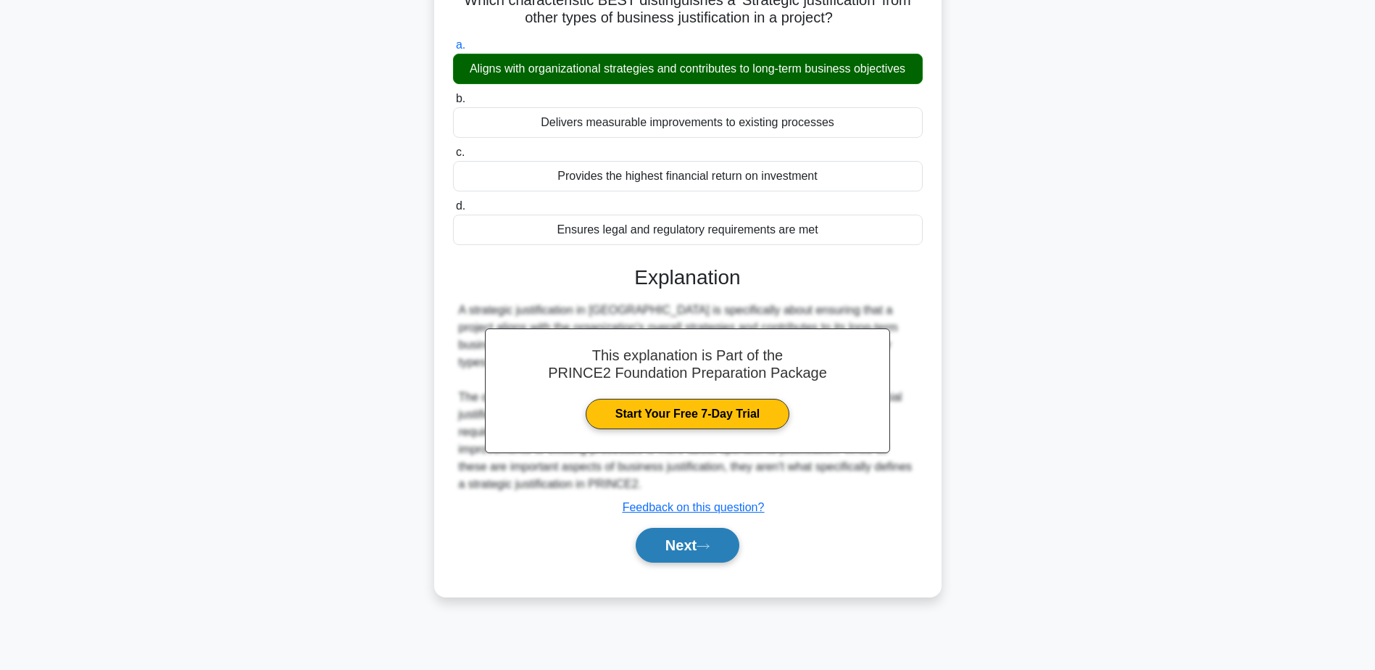
click at [704, 533] on button "Next" at bounding box center [688, 545] width 104 height 35
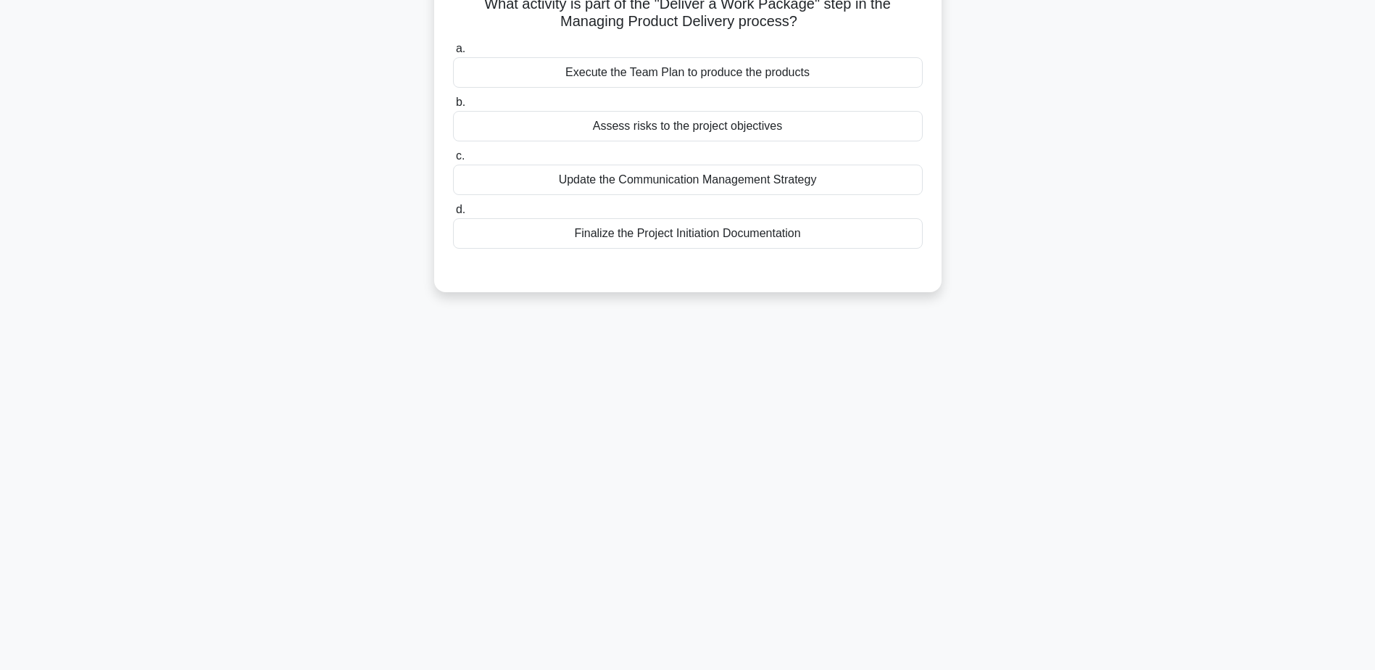
scroll to position [0, 0]
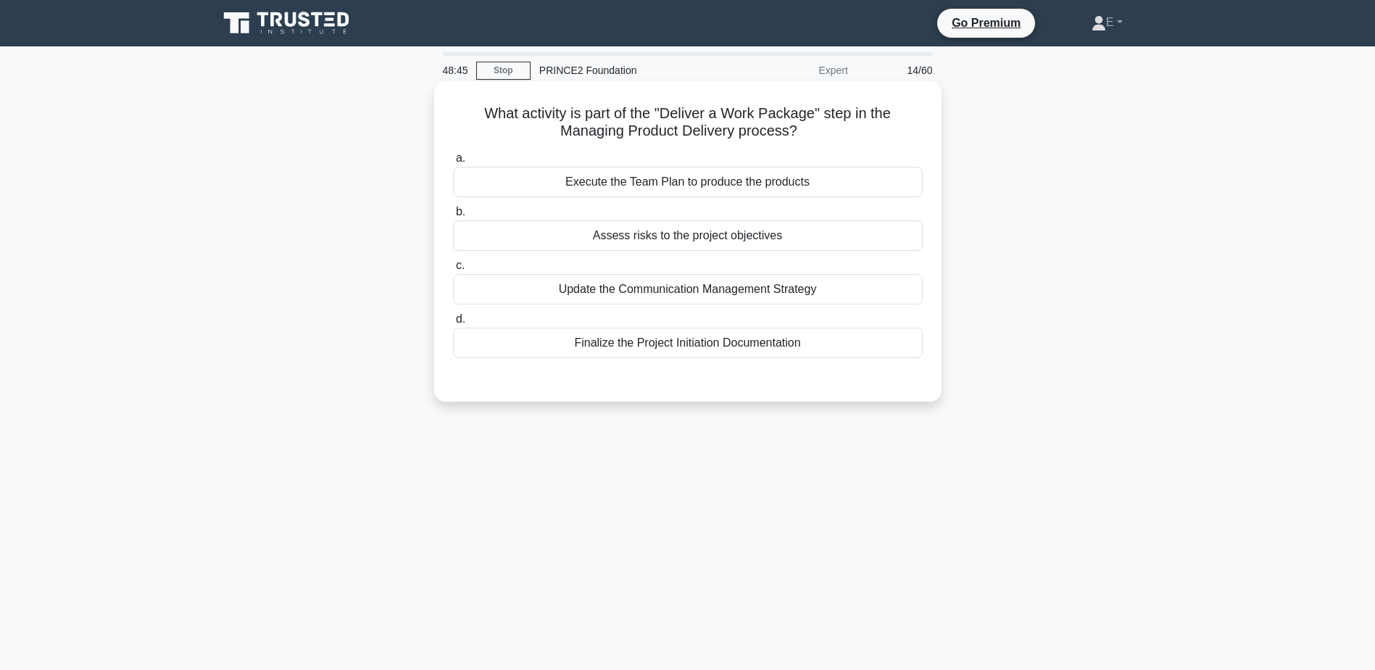
click at [711, 175] on div "Execute the Team Plan to produce the products" at bounding box center [688, 182] width 470 height 30
click at [453, 163] on input "a. Execute the Team Plan to produce the products" at bounding box center [453, 158] width 0 height 9
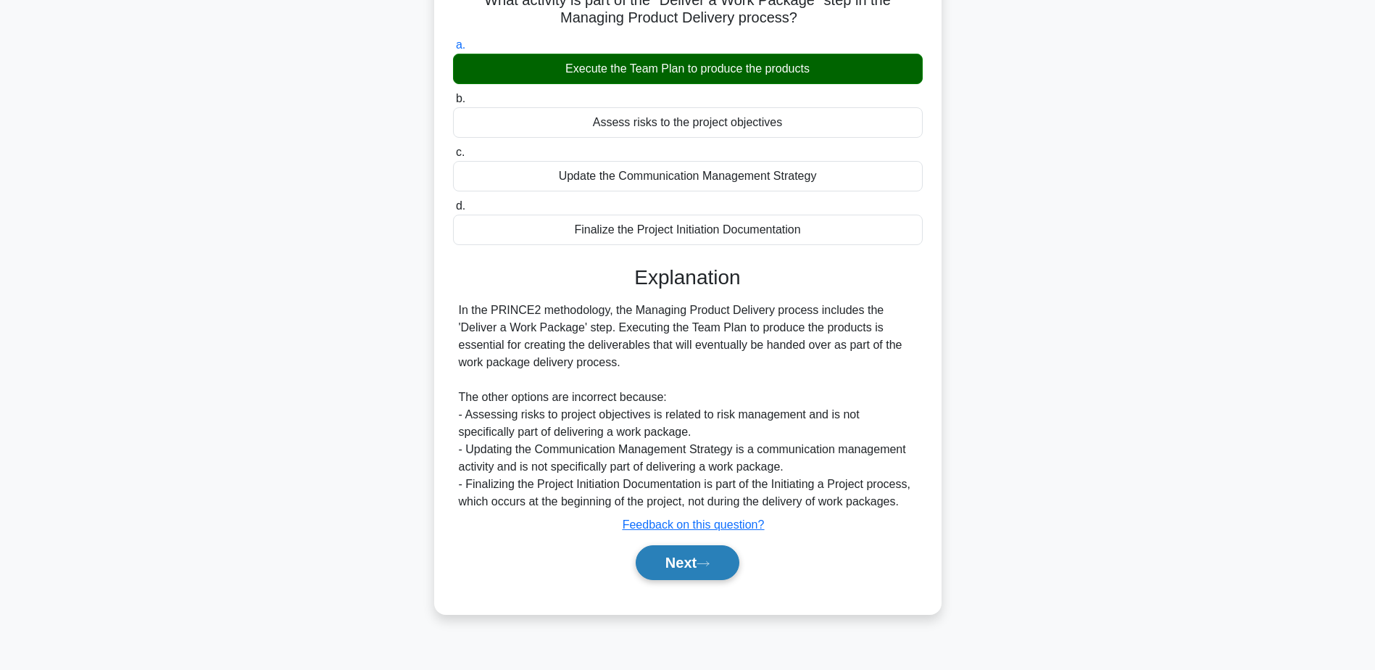
click at [686, 564] on button "Next" at bounding box center [688, 562] width 104 height 35
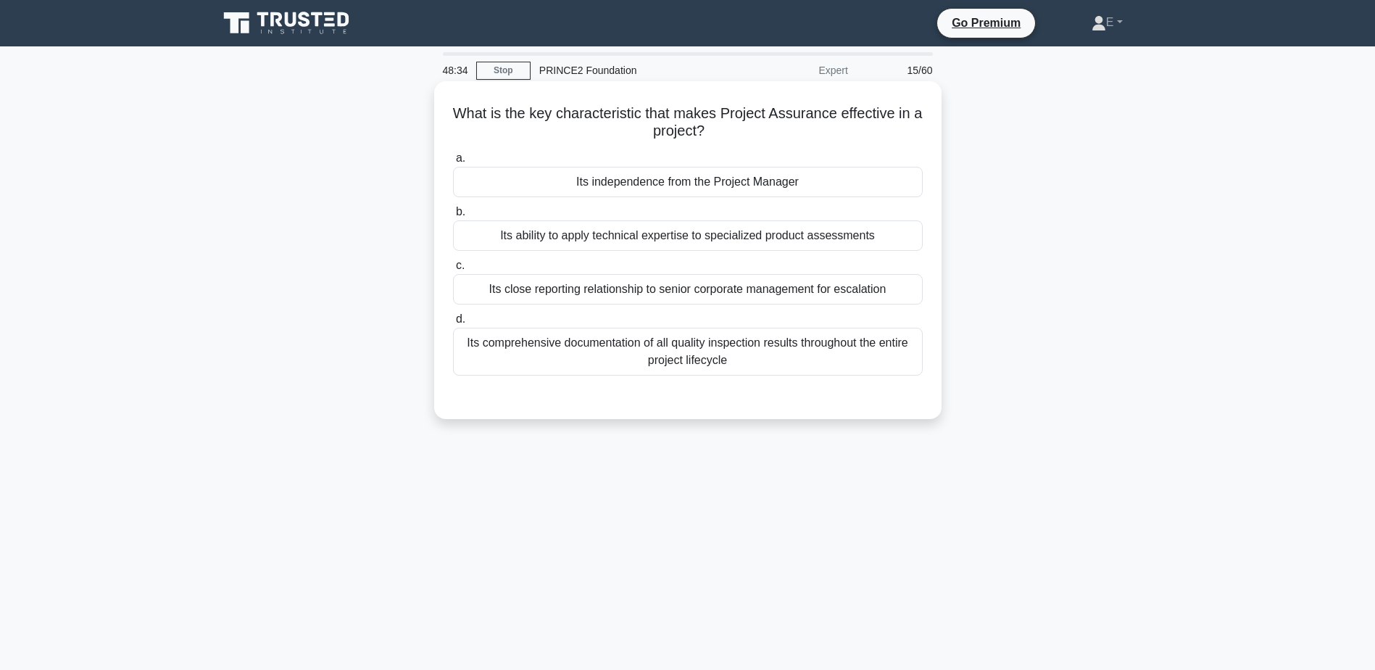
click at [704, 188] on div "Its independence from the Project Manager" at bounding box center [688, 182] width 470 height 30
click at [453, 163] on input "a. Its independence from the Project Manager" at bounding box center [453, 158] width 0 height 9
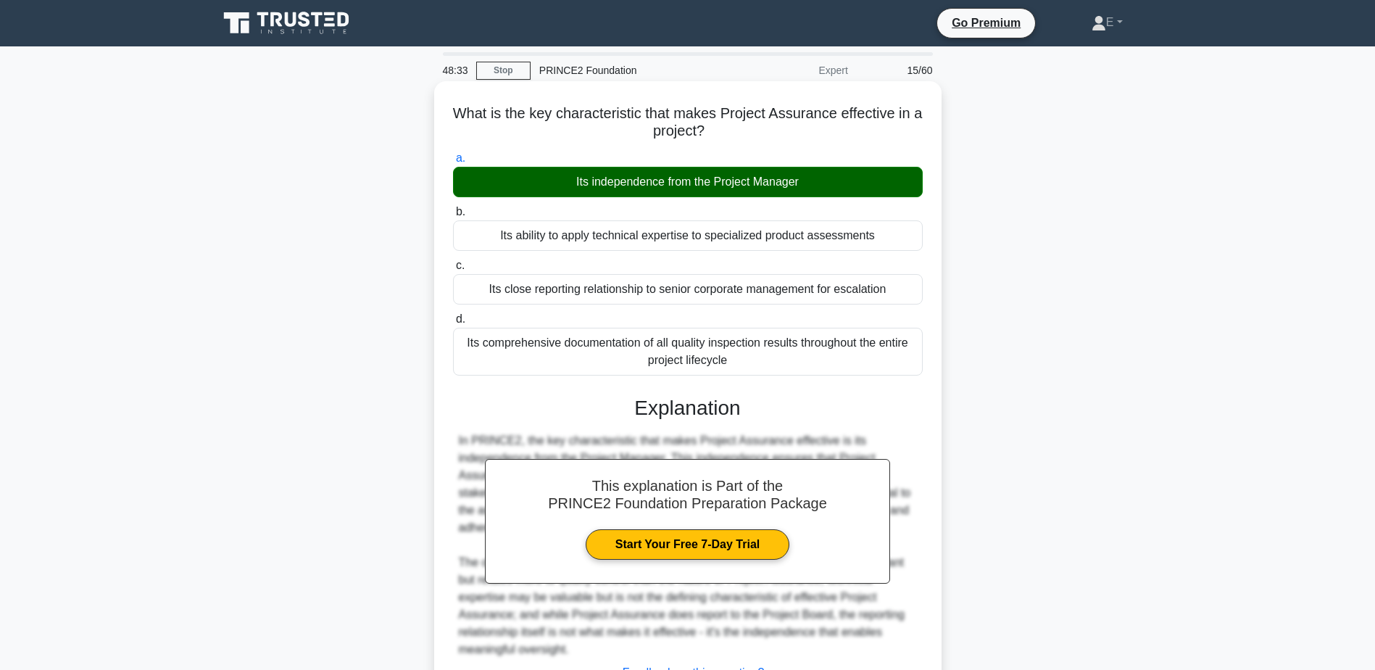
scroll to position [120, 0]
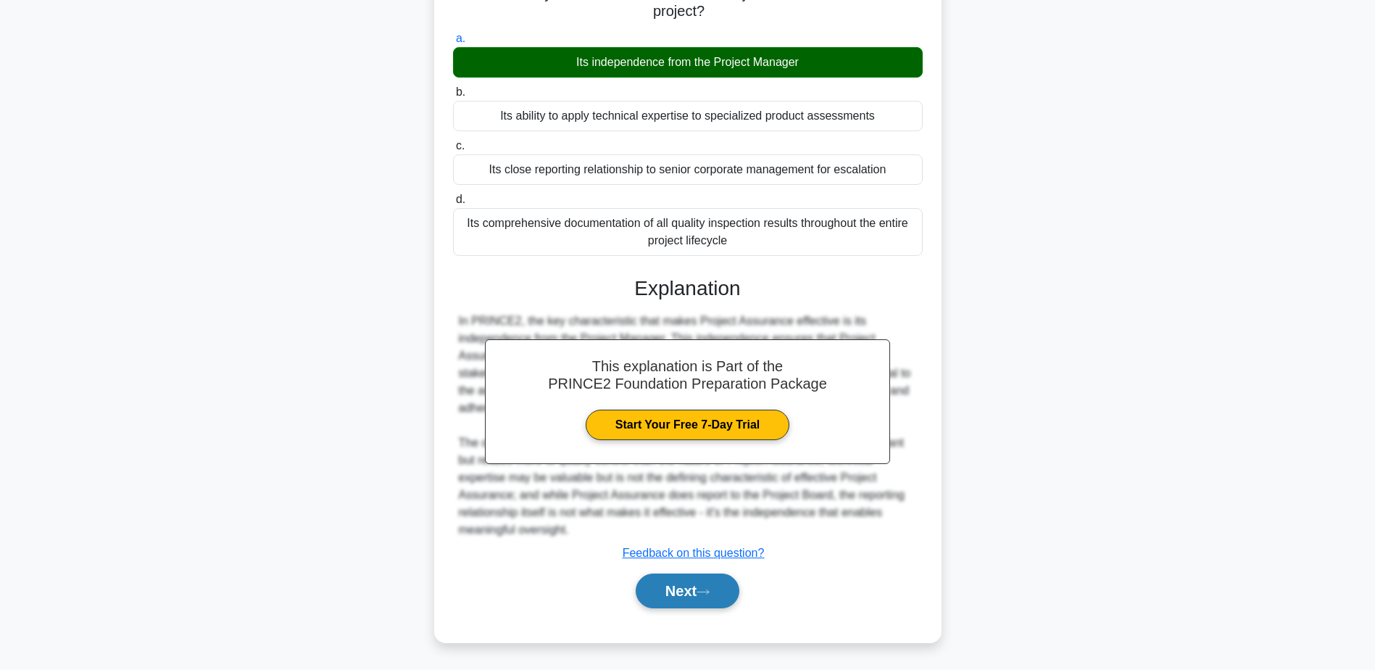
click at [717, 586] on button "Next" at bounding box center [688, 590] width 104 height 35
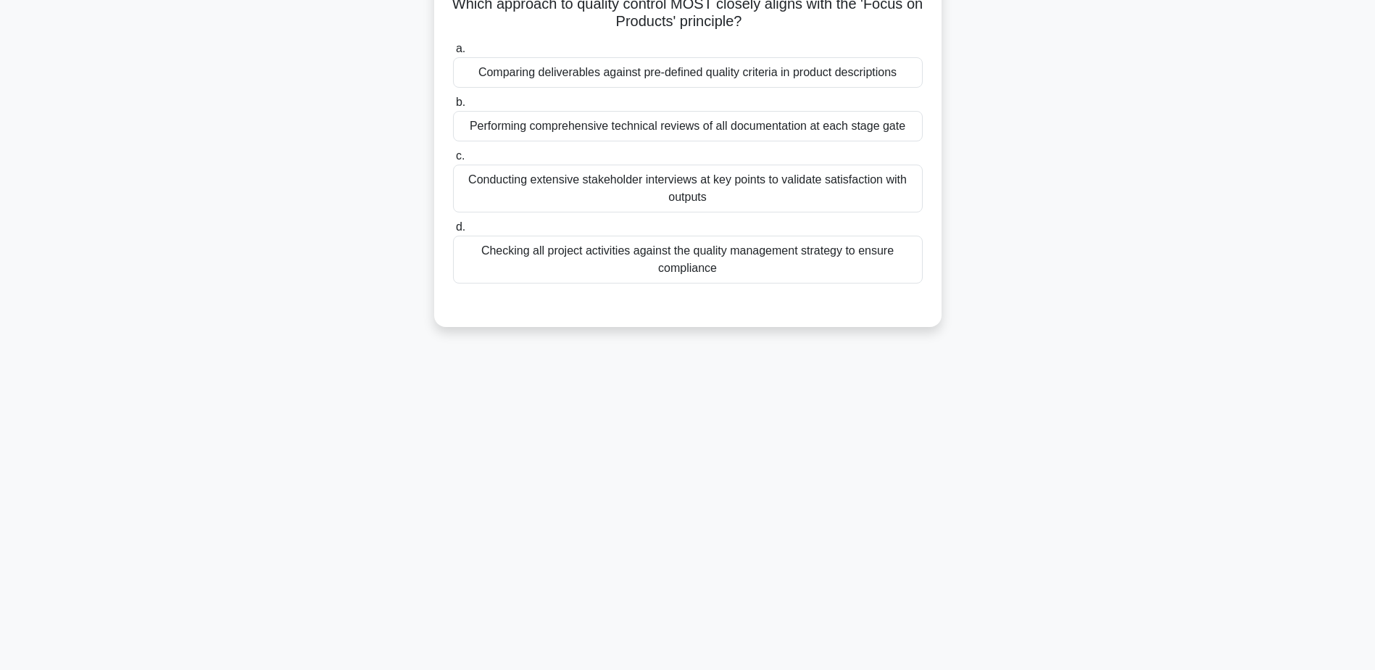
scroll to position [0, 0]
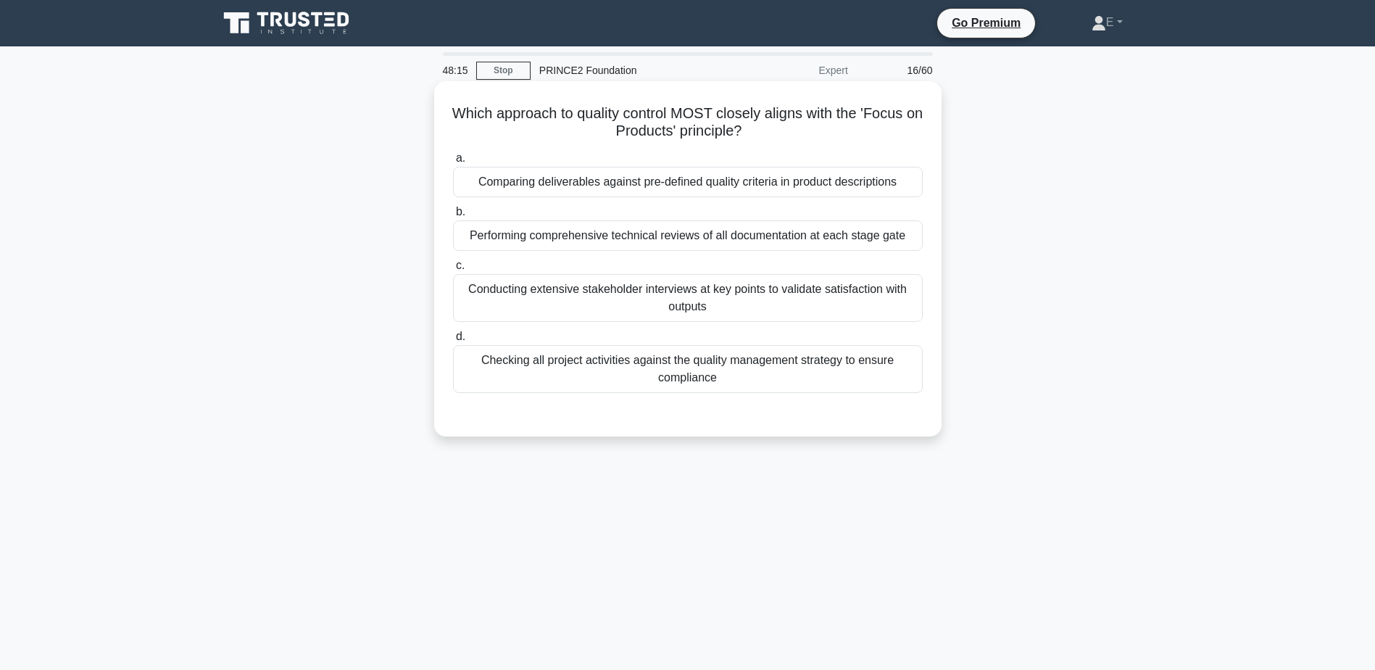
click at [549, 183] on div "Comparing deliverables against pre-defined quality criteria in product descript…" at bounding box center [688, 182] width 470 height 30
click at [453, 163] on input "a. Comparing deliverables against pre-defined quality criteria in product descr…" at bounding box center [453, 158] width 0 height 9
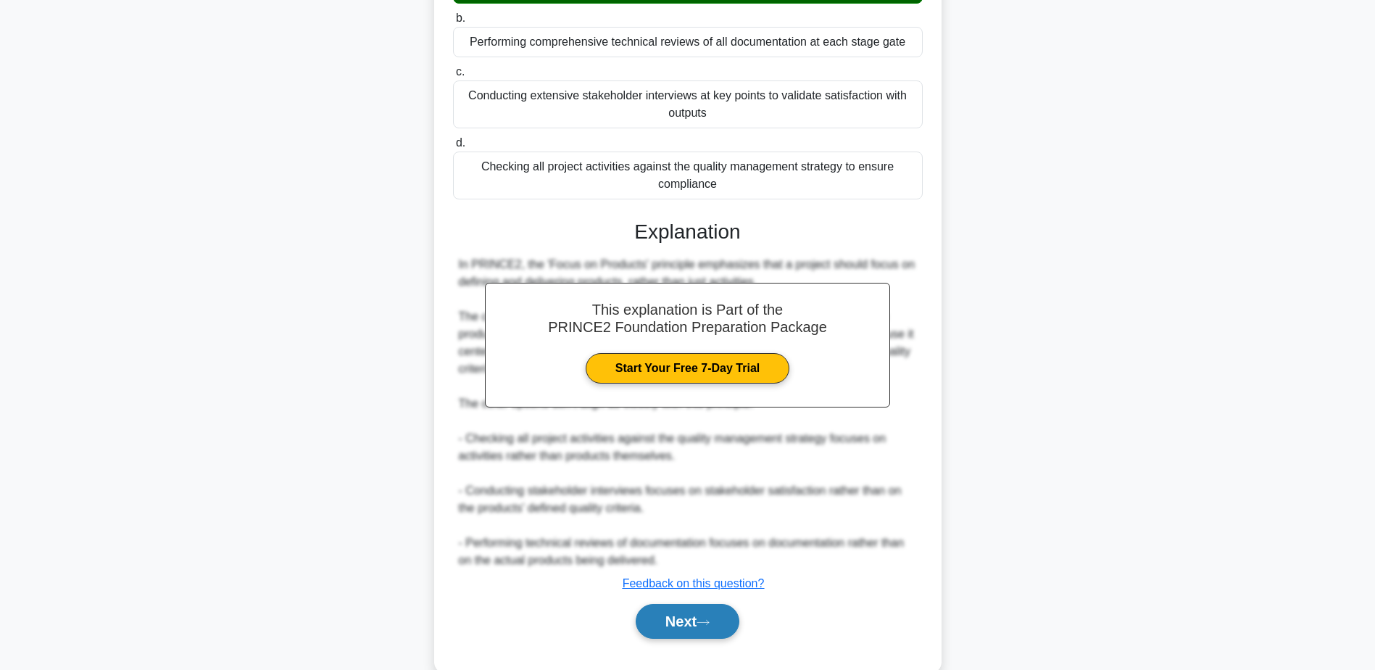
click at [664, 627] on button "Next" at bounding box center [688, 621] width 104 height 35
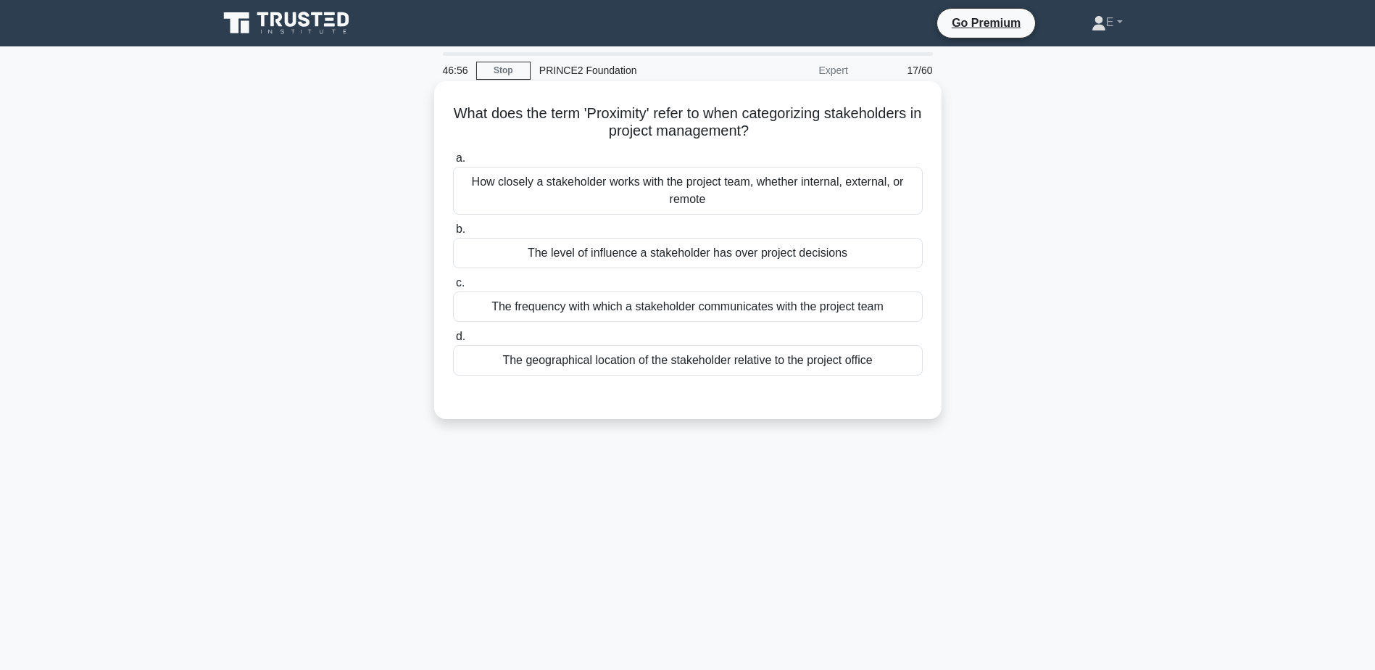
click at [778, 193] on div "How closely a stakeholder works with the project team, whether internal, extern…" at bounding box center [688, 191] width 470 height 48
click at [453, 163] on input "a. How closely a stakeholder works with the project team, whether internal, ext…" at bounding box center [453, 158] width 0 height 9
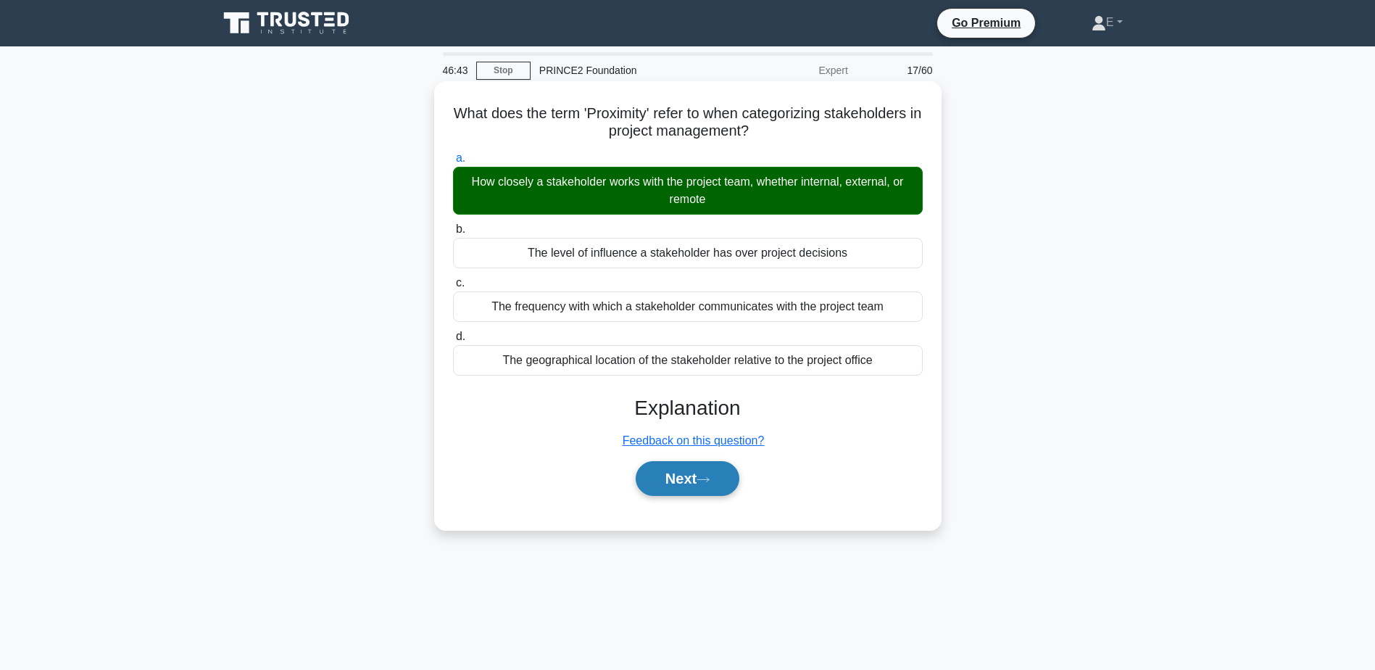
click at [671, 472] on button "Next" at bounding box center [688, 478] width 104 height 35
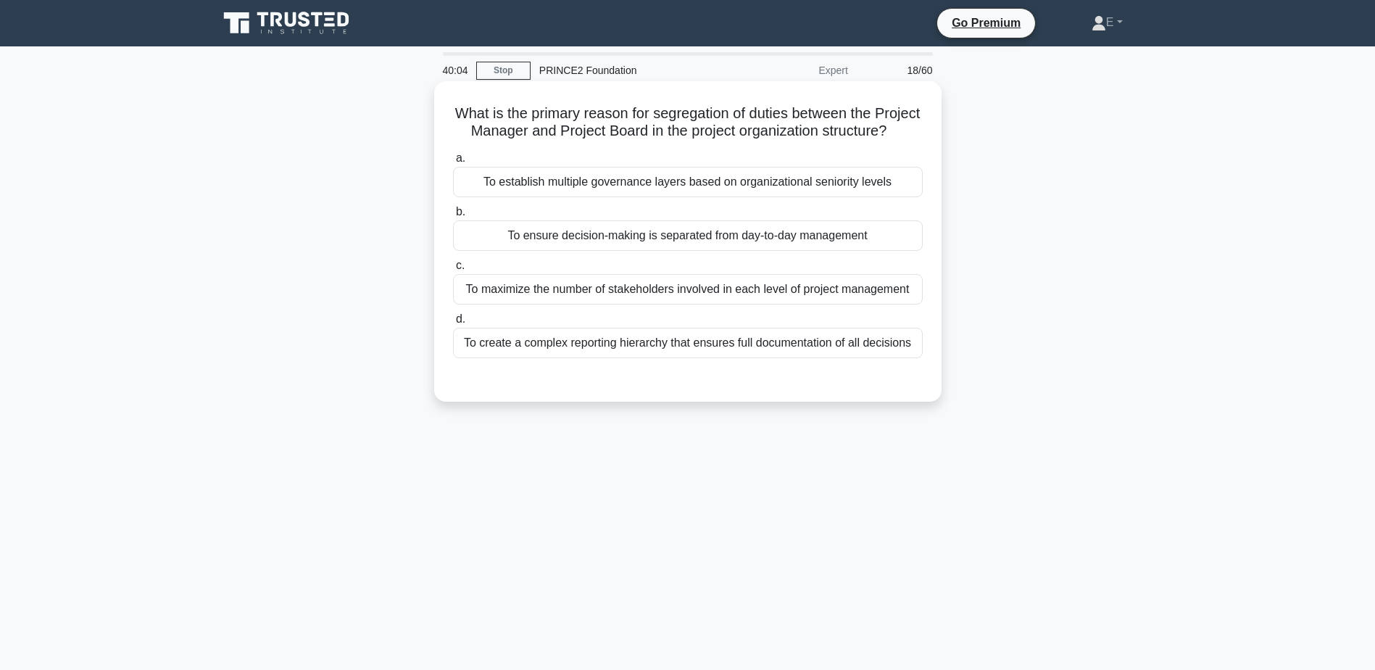
click at [703, 250] on div "To ensure decision-making is separated from day-to-day management" at bounding box center [688, 235] width 470 height 30
click at [453, 217] on input "b. To ensure decision-making is separated from day-to-day management" at bounding box center [453, 211] width 0 height 9
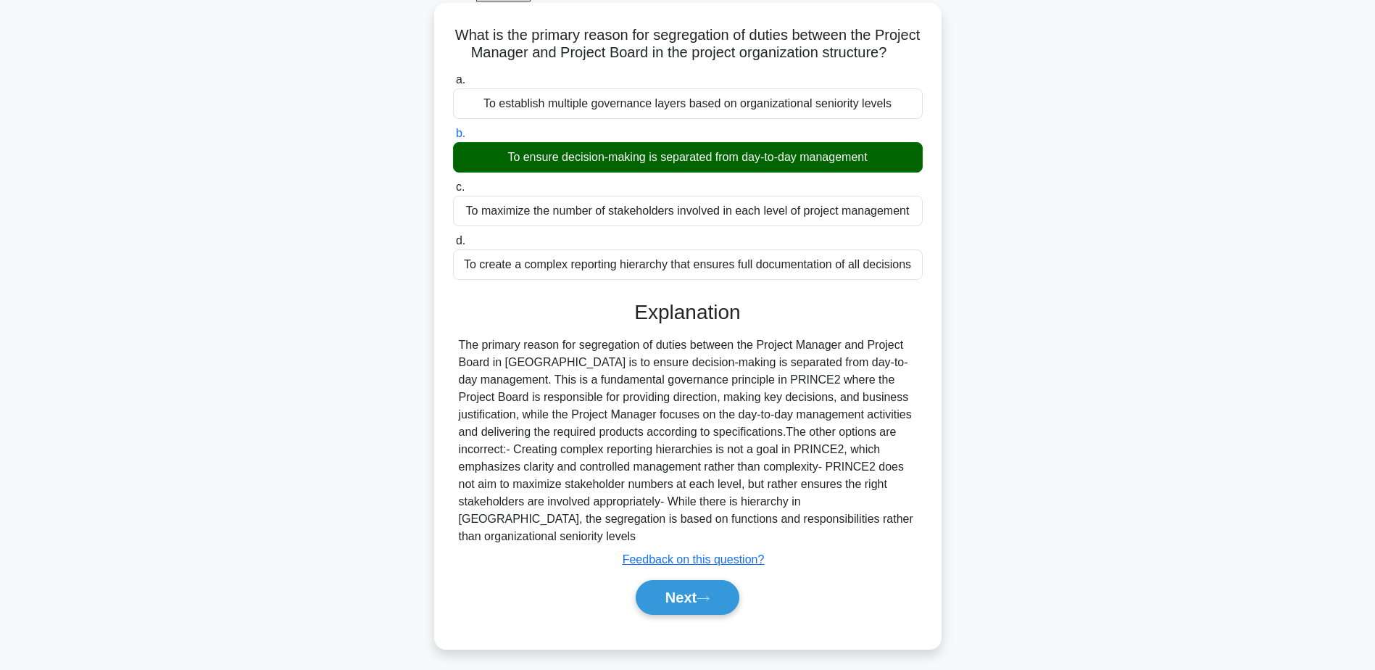
scroll to position [113, 0]
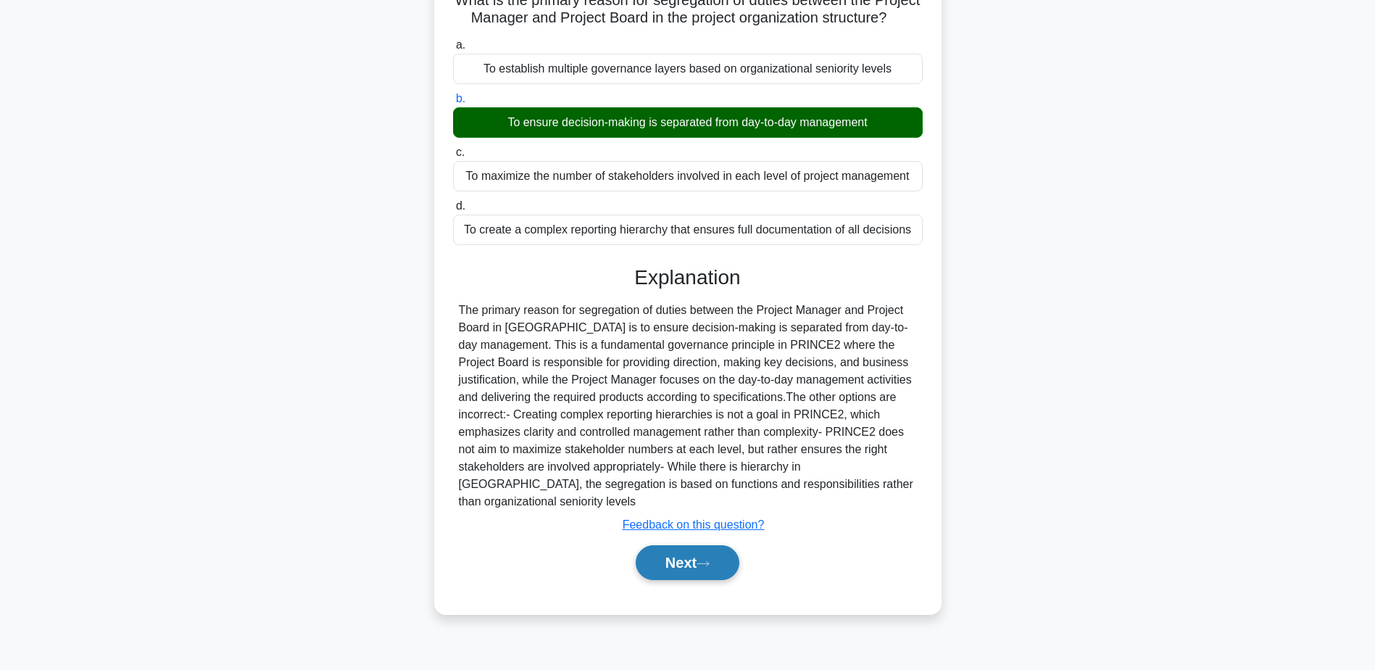
click at [704, 569] on button "Next" at bounding box center [688, 562] width 104 height 35
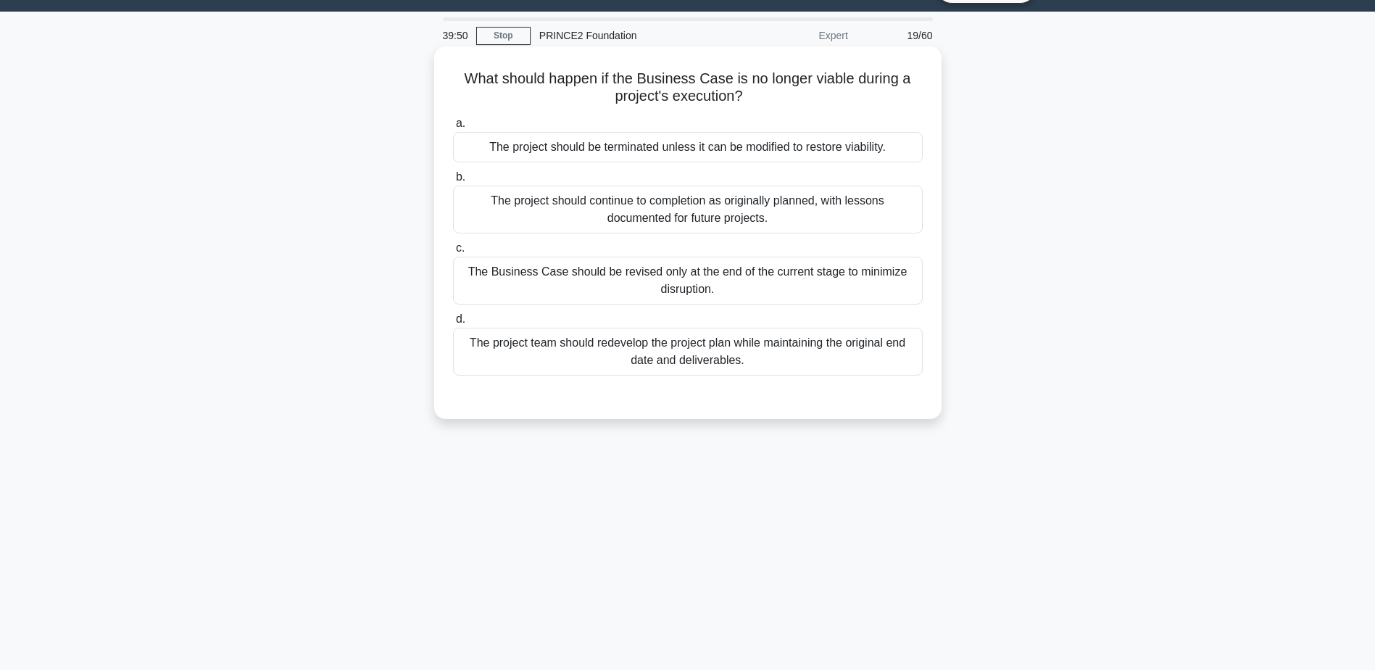
scroll to position [0, 0]
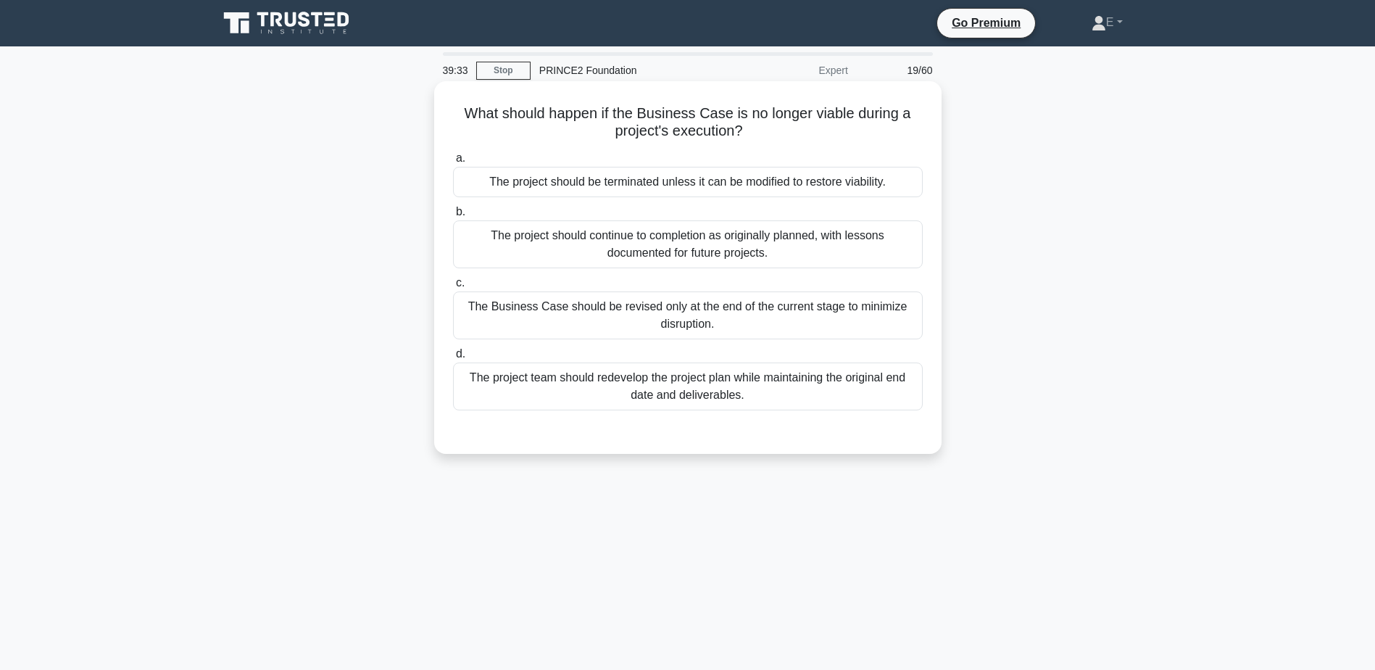
click at [685, 190] on div "The project should be terminated unless it can be modified to restore viability." at bounding box center [688, 182] width 470 height 30
click at [453, 163] on input "a. The project should be terminated unless it can be modified to restore viabil…" at bounding box center [453, 158] width 0 height 9
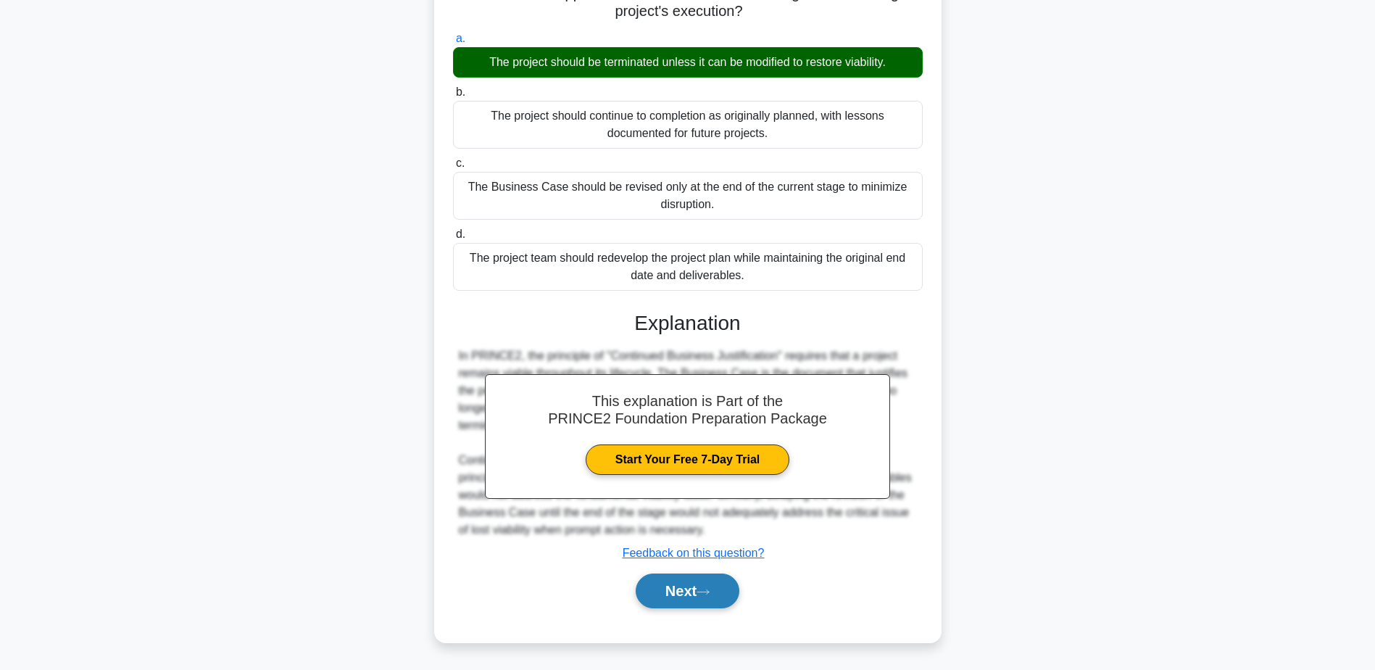
click at [704, 592] on icon at bounding box center [703, 591] width 12 height 4
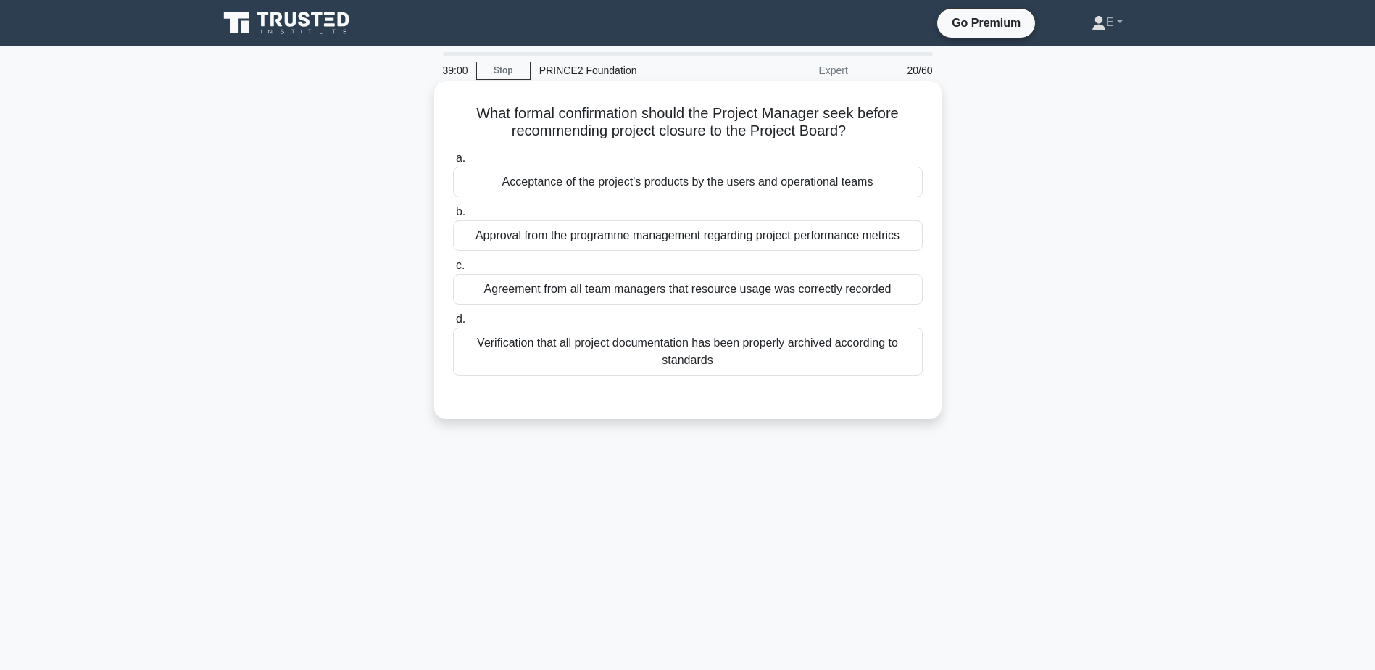
click at [608, 293] on div "Agreement from all team managers that resource usage was correctly recorded" at bounding box center [688, 289] width 470 height 30
click at [453, 270] on input "c. Agreement from all team managers that resource usage was correctly recorded" at bounding box center [453, 265] width 0 height 9
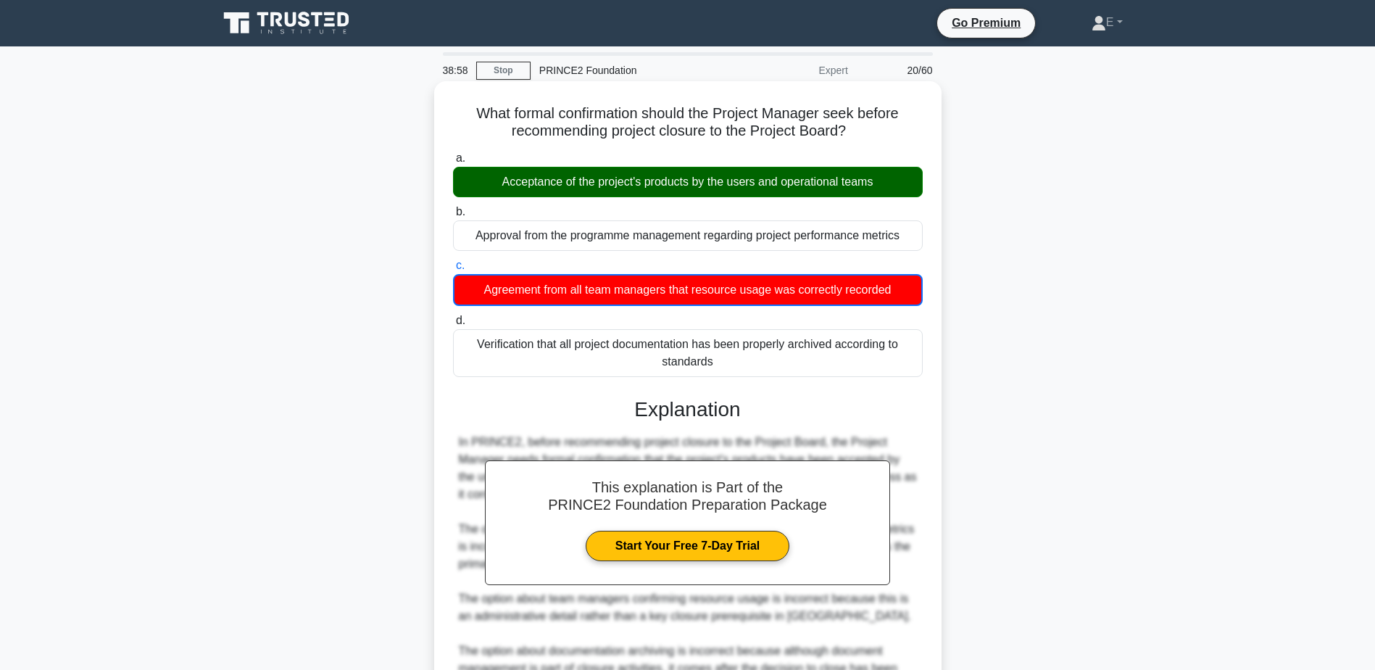
click at [658, 188] on div "Acceptance of the project's products by the users and operational teams" at bounding box center [688, 182] width 470 height 30
click at [453, 163] on input "a. Acceptance of the project's products by the users and operational teams" at bounding box center [453, 158] width 0 height 9
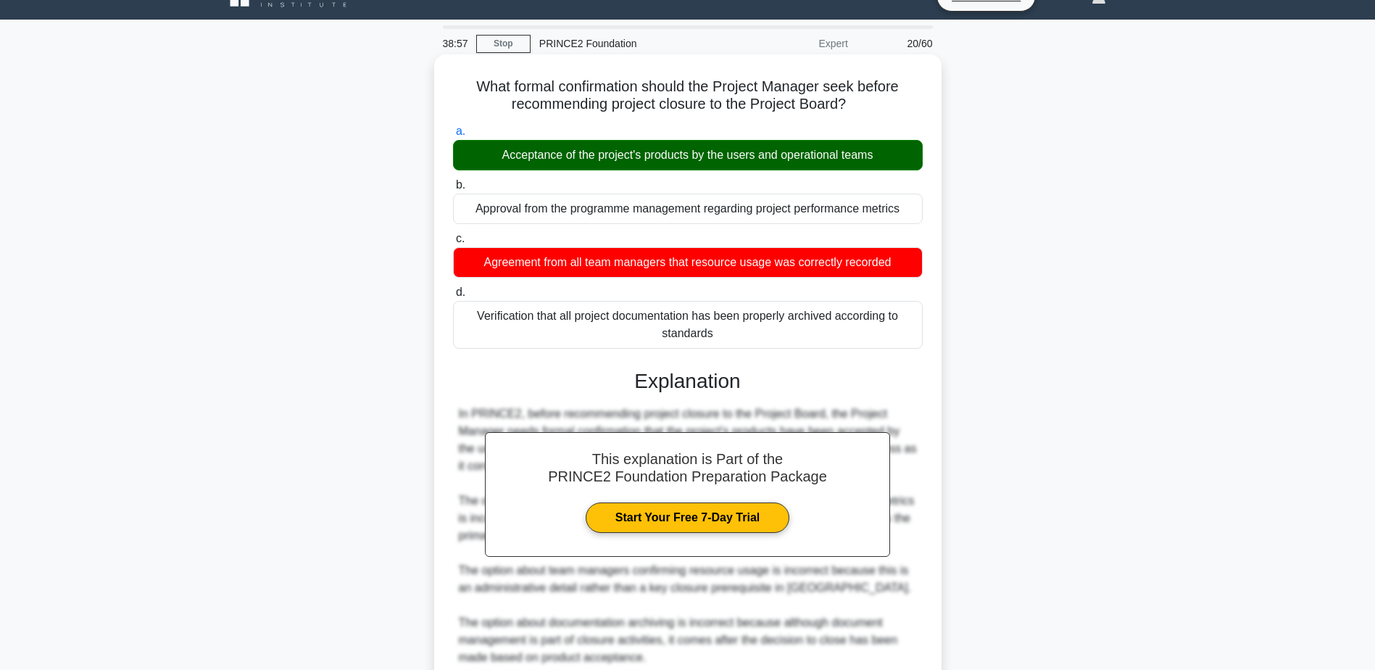
scroll to position [155, 0]
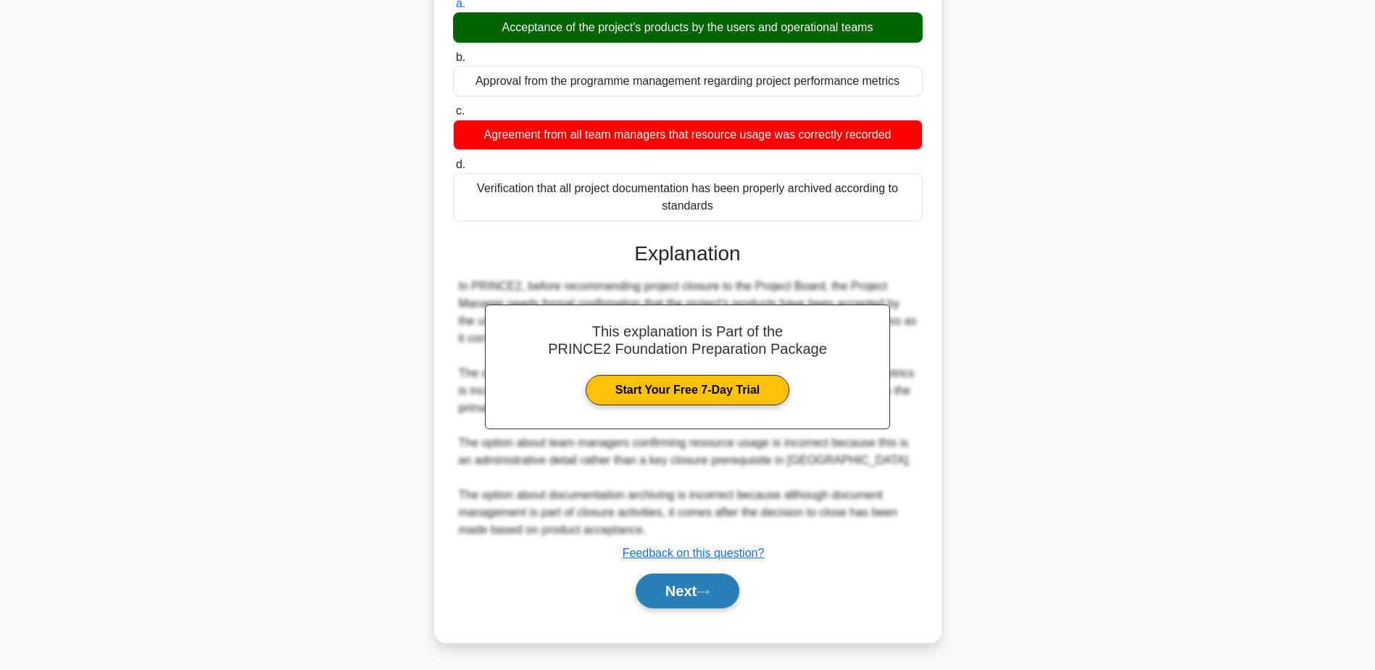
click at [715, 586] on button "Next" at bounding box center [688, 590] width 104 height 35
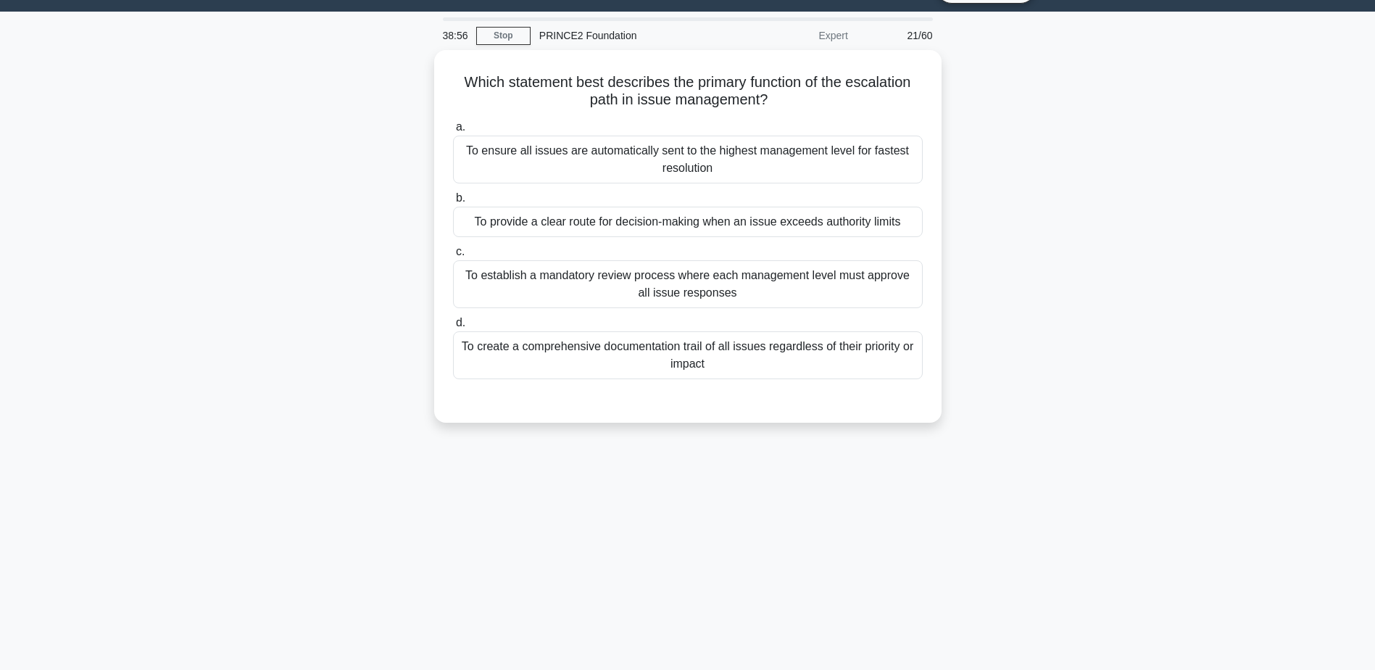
scroll to position [0, 0]
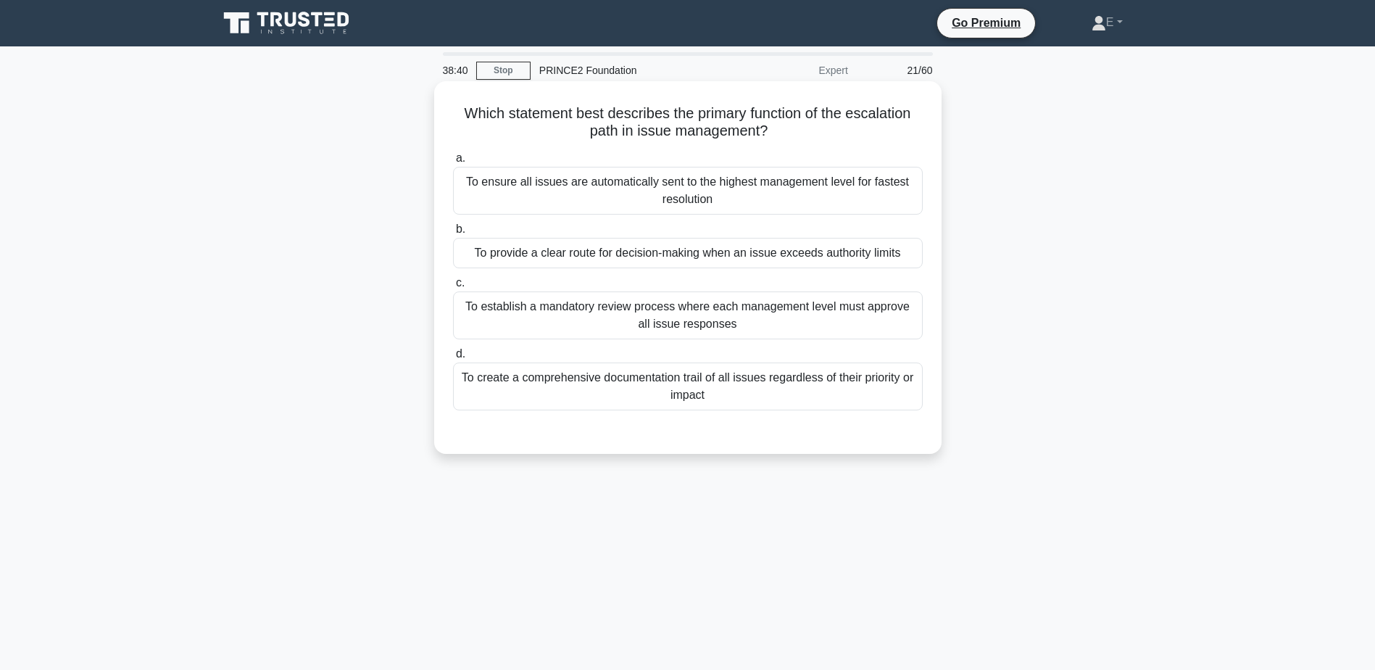
click at [699, 391] on div "To create a comprehensive documentation trail of all issues regardless of their…" at bounding box center [688, 386] width 470 height 48
click at [453, 359] on input "d. To create a comprehensive documentation trail of all issues regardless of th…" at bounding box center [453, 353] width 0 height 9
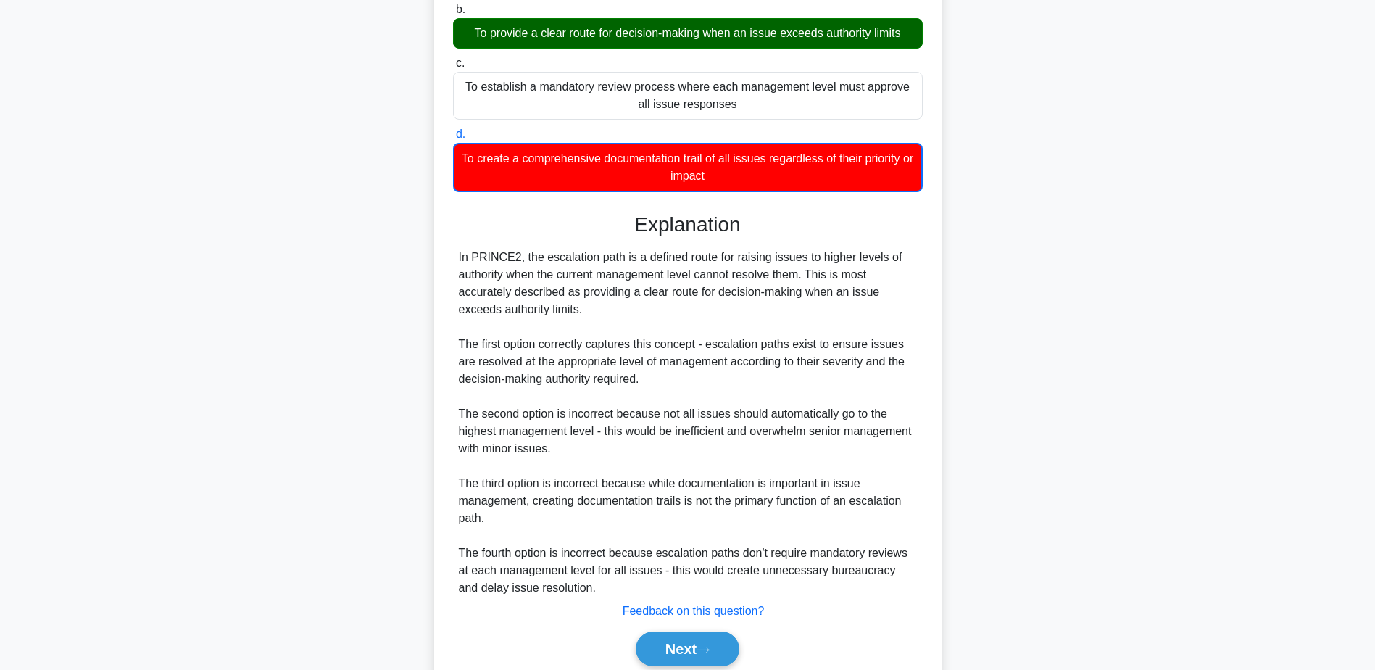
scroll to position [278, 0]
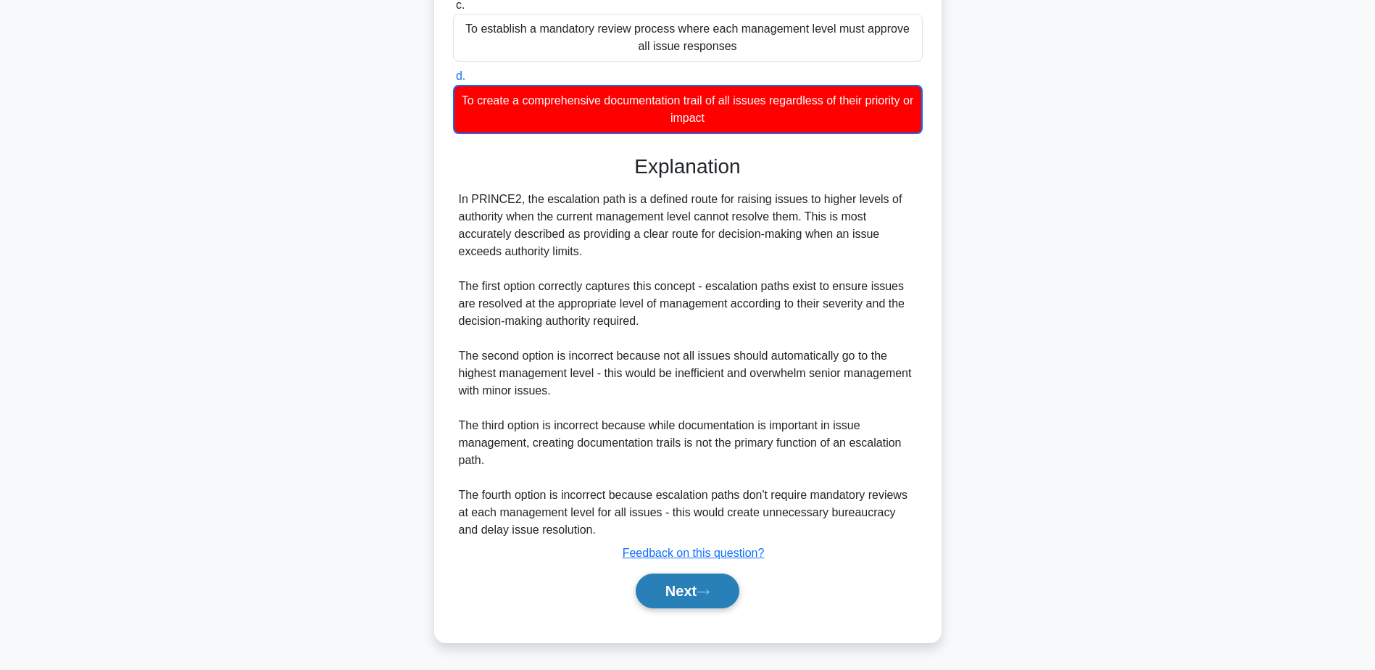
click at [677, 606] on button "Next" at bounding box center [688, 590] width 104 height 35
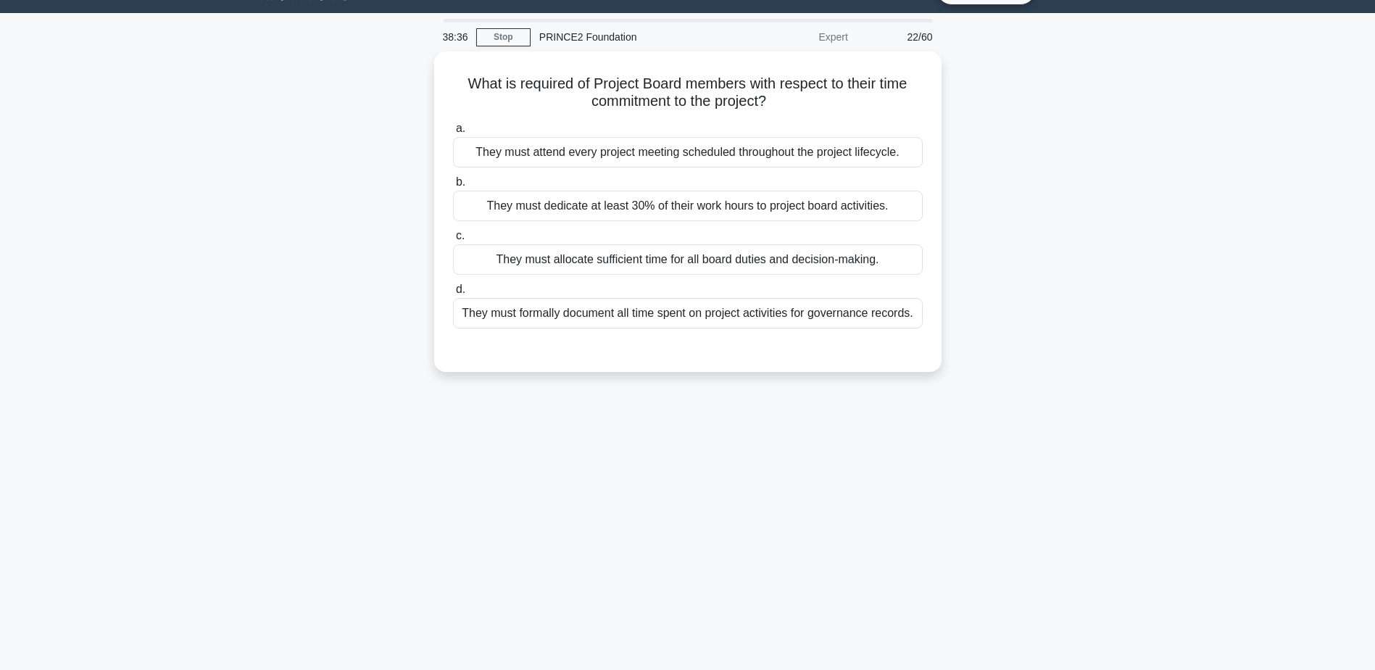
scroll to position [0, 0]
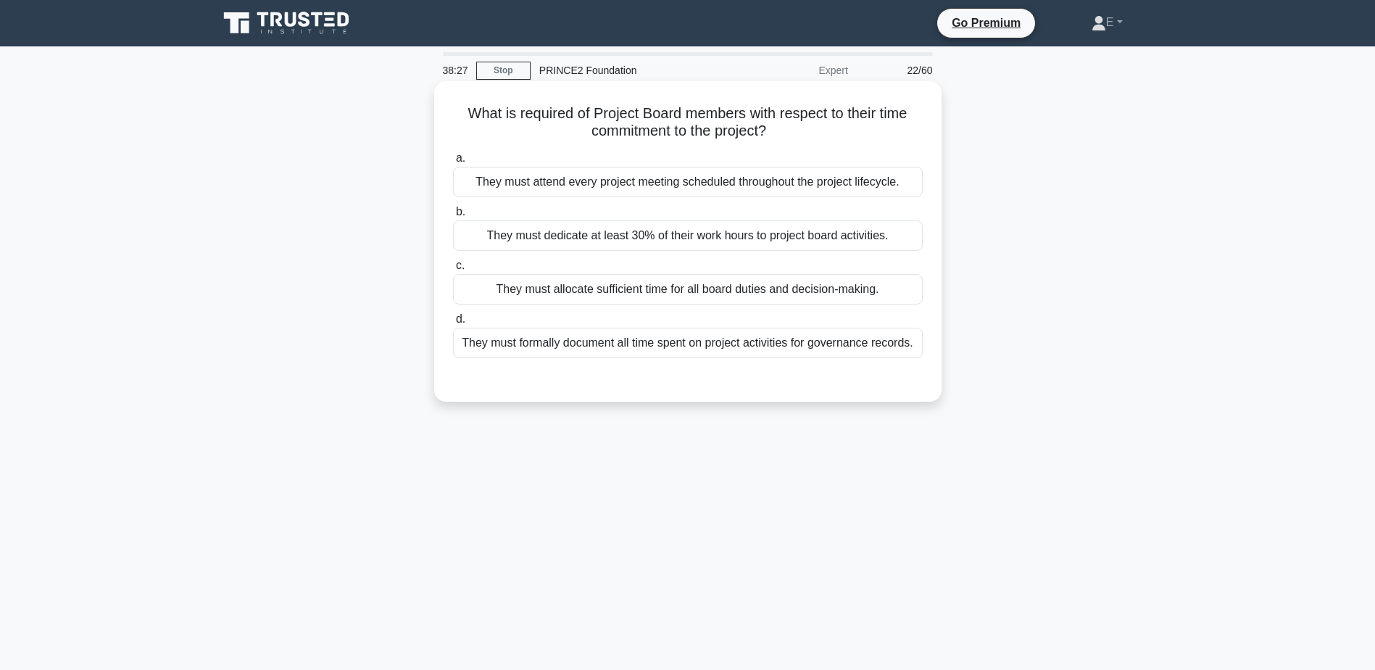
click at [728, 293] on div "They must allocate sufficient time for all board duties and decision-making." at bounding box center [688, 289] width 470 height 30
click at [453, 270] on input "c. They must allocate sufficient time for all board duties and decision-making." at bounding box center [453, 265] width 0 height 9
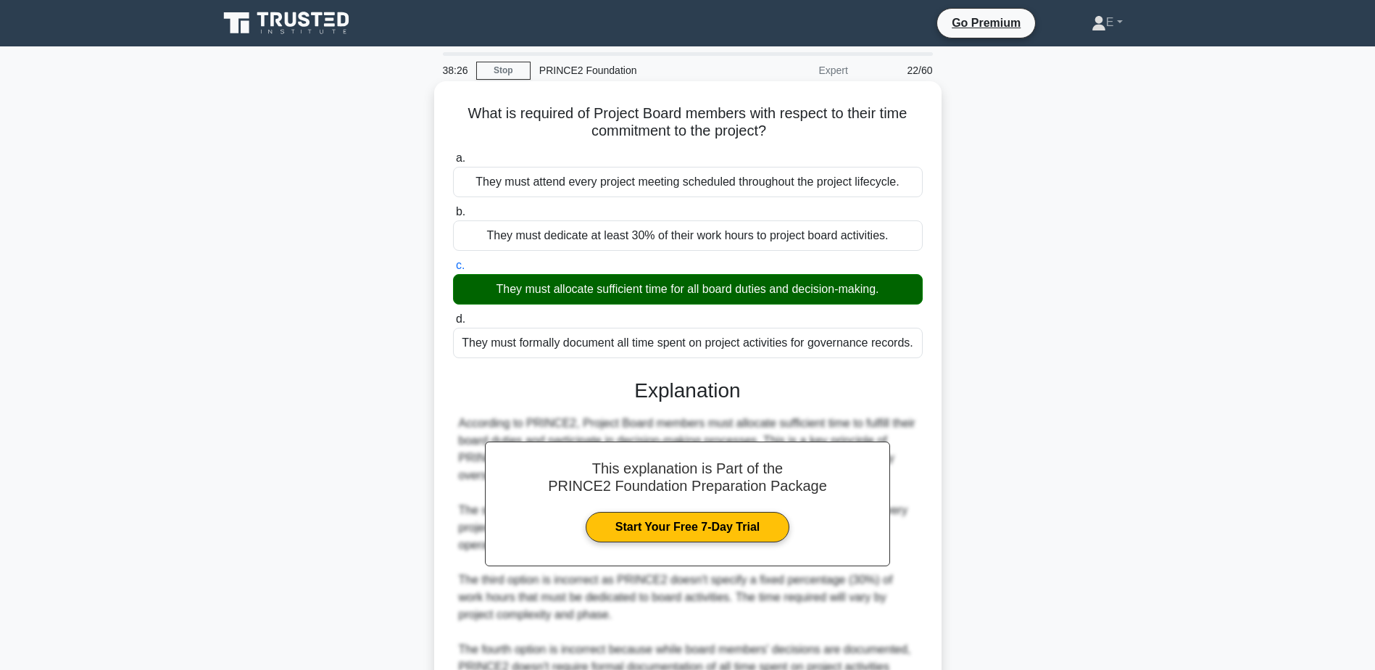
scroll to position [155, 0]
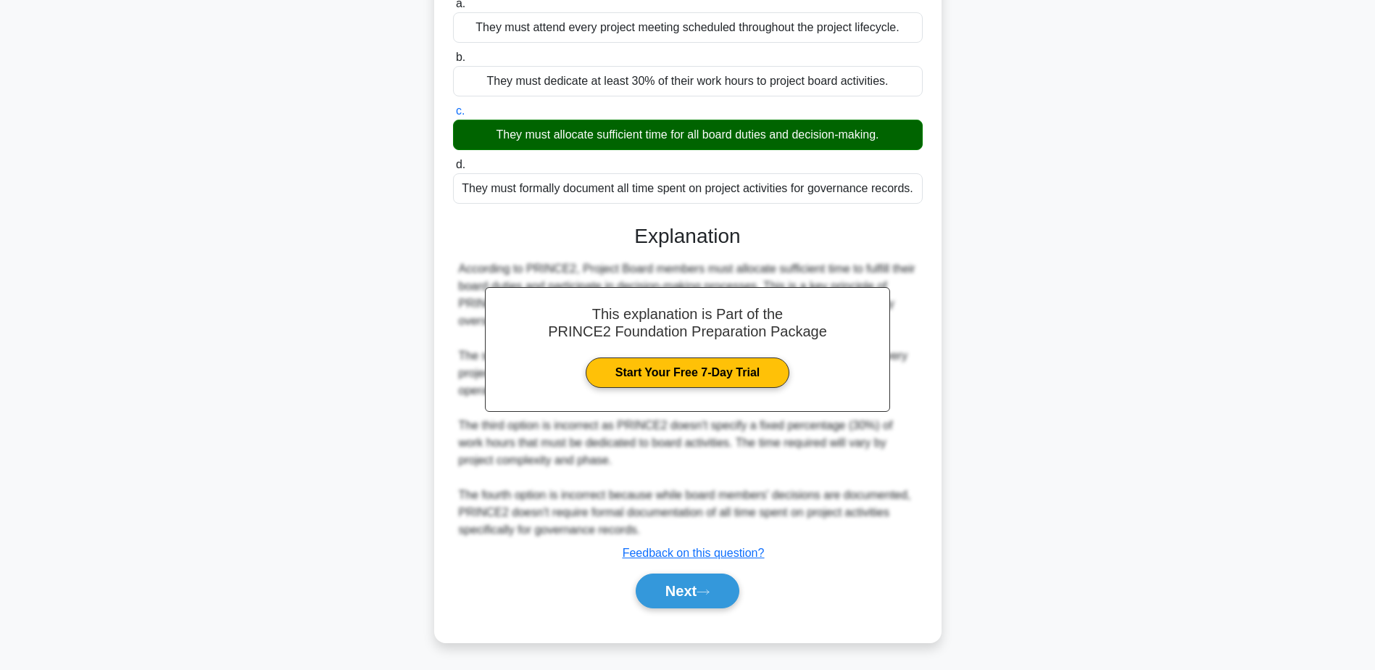
click at [726, 609] on div "Next" at bounding box center [688, 590] width 470 height 46
click at [728, 600] on button "Next" at bounding box center [688, 590] width 104 height 35
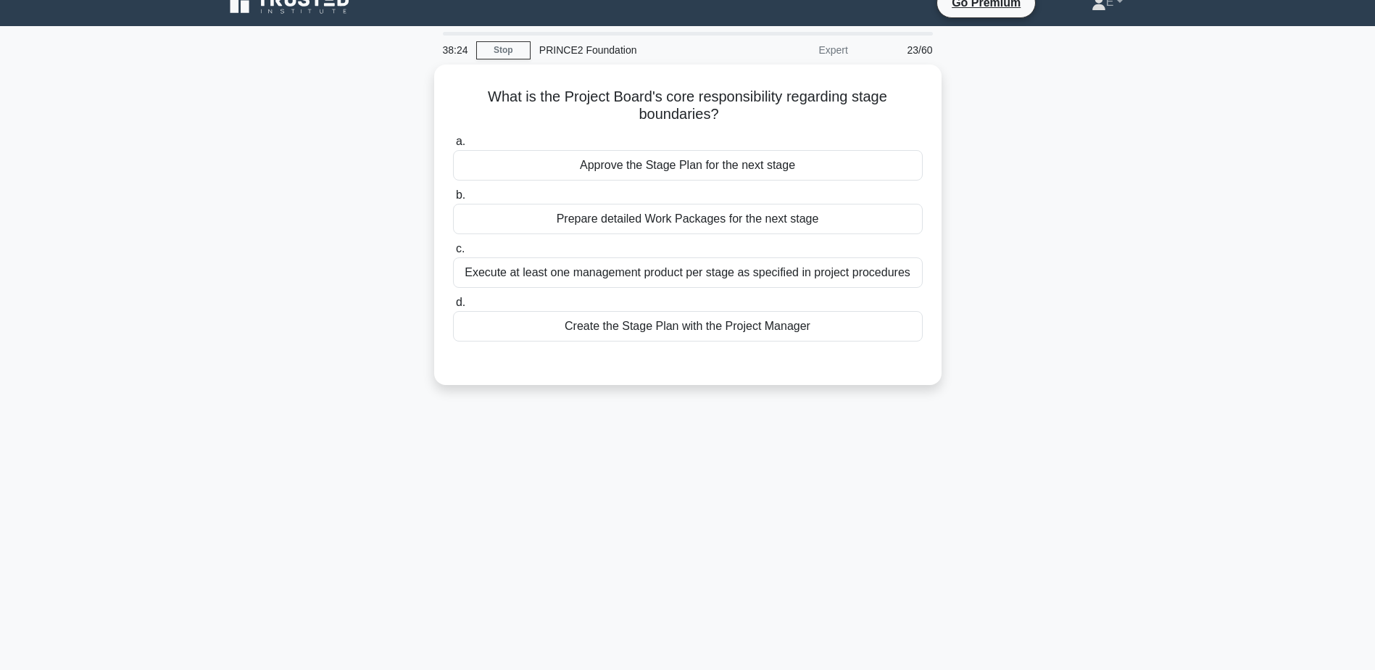
scroll to position [0, 0]
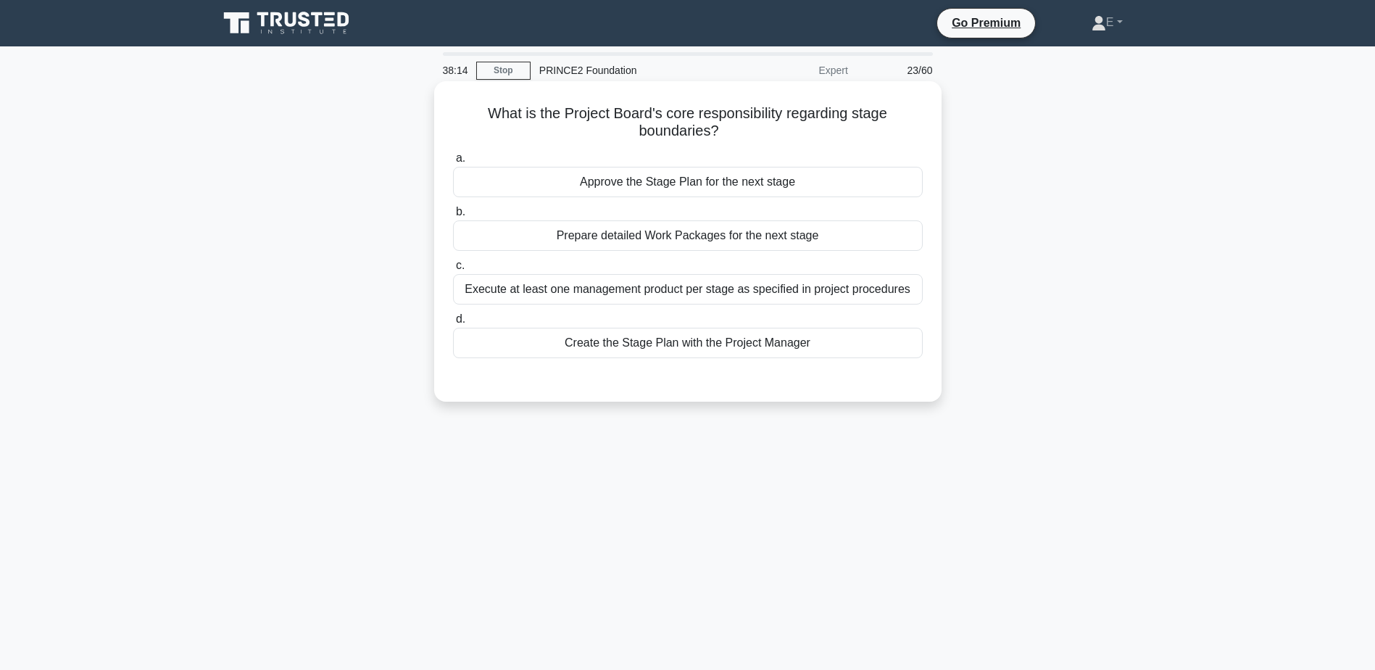
click at [812, 184] on div "Approve the Stage Plan for the next stage" at bounding box center [688, 182] width 470 height 30
click at [453, 163] on input "a. Approve the Stage Plan for the next stage" at bounding box center [453, 158] width 0 height 9
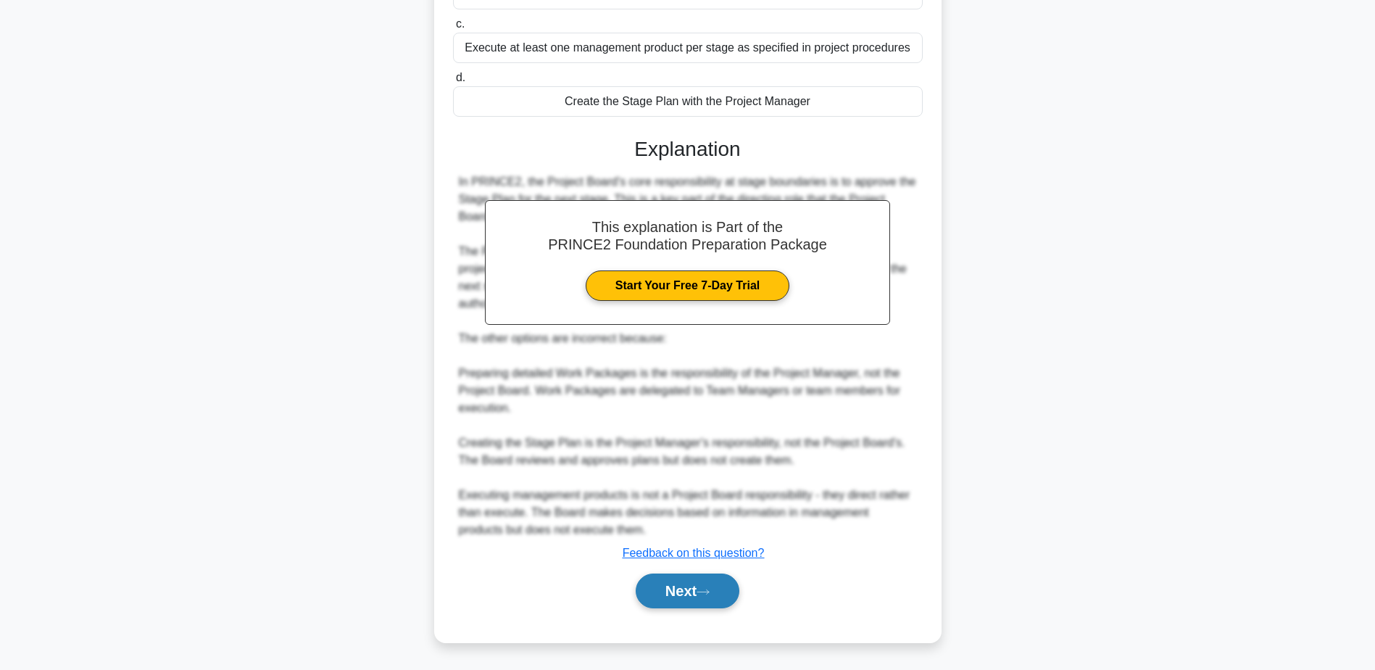
click at [704, 583] on button "Next" at bounding box center [688, 590] width 104 height 35
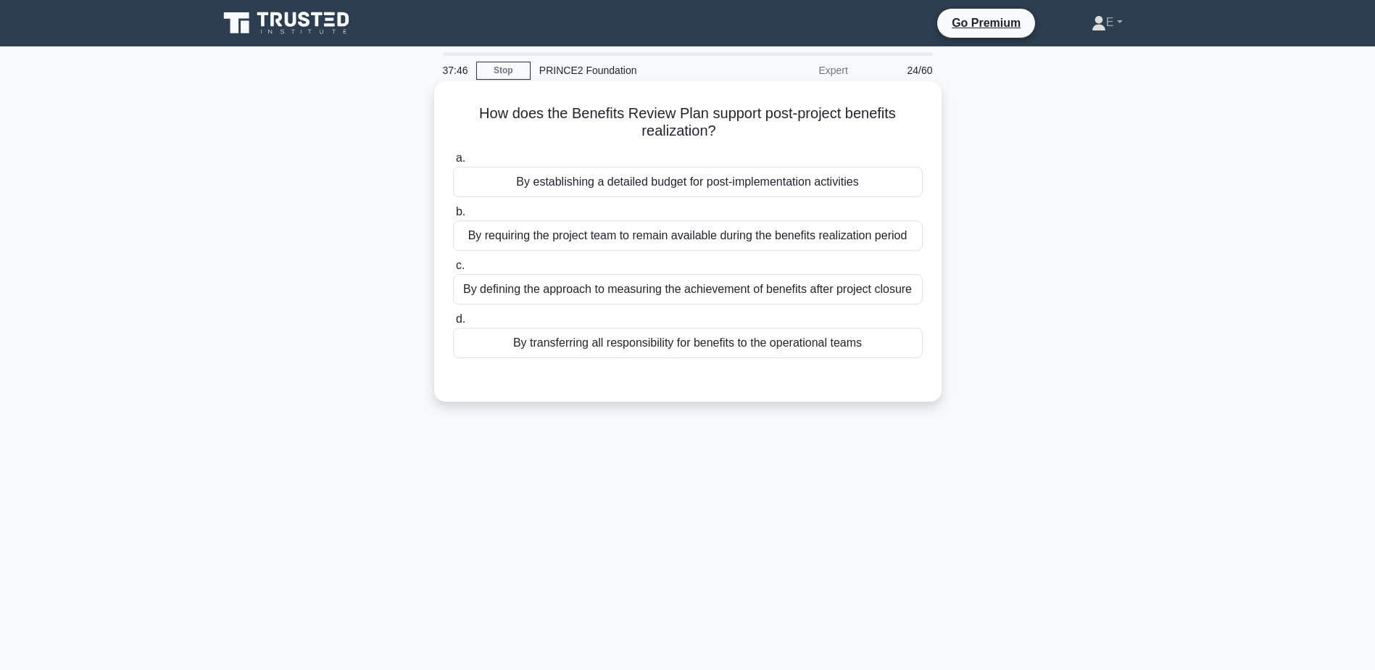
click at [691, 342] on div "By transferring all responsibility for benefits to the operational teams" at bounding box center [688, 343] width 470 height 30
click at [453, 324] on input "d. By transferring all responsibility for benefits to the operational teams" at bounding box center [453, 319] width 0 height 9
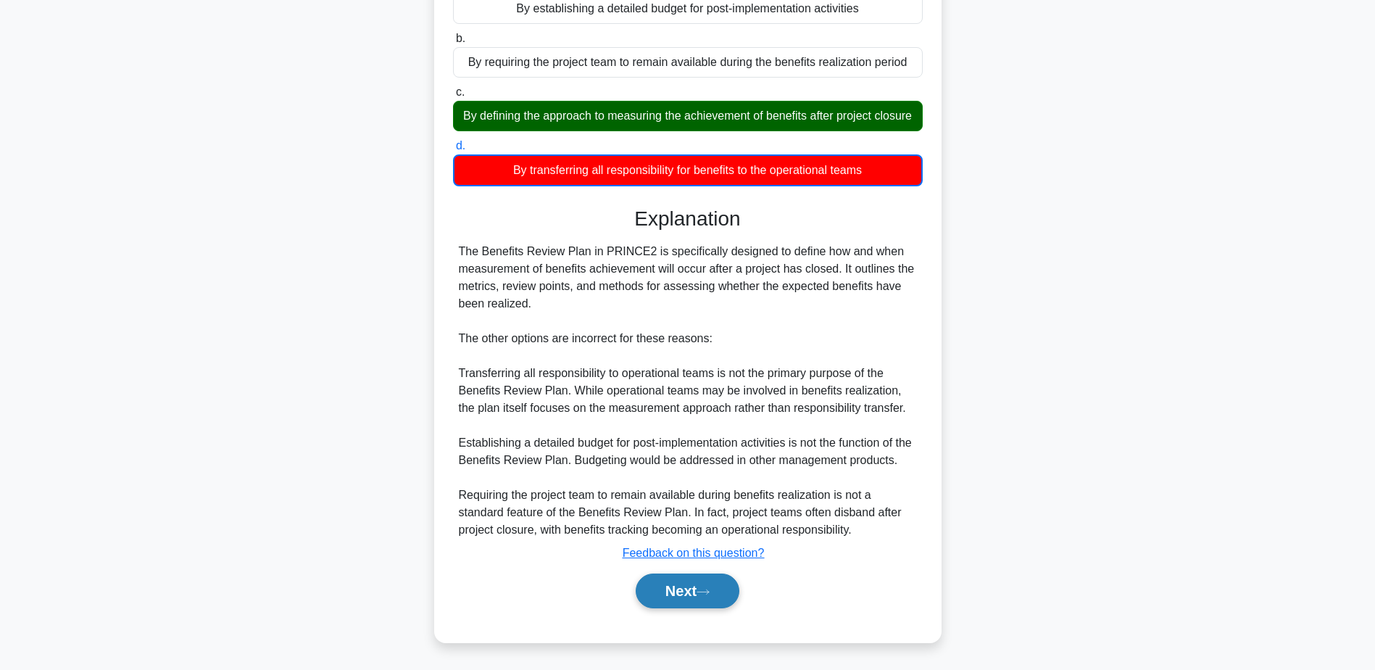
click at [683, 586] on button "Next" at bounding box center [688, 590] width 104 height 35
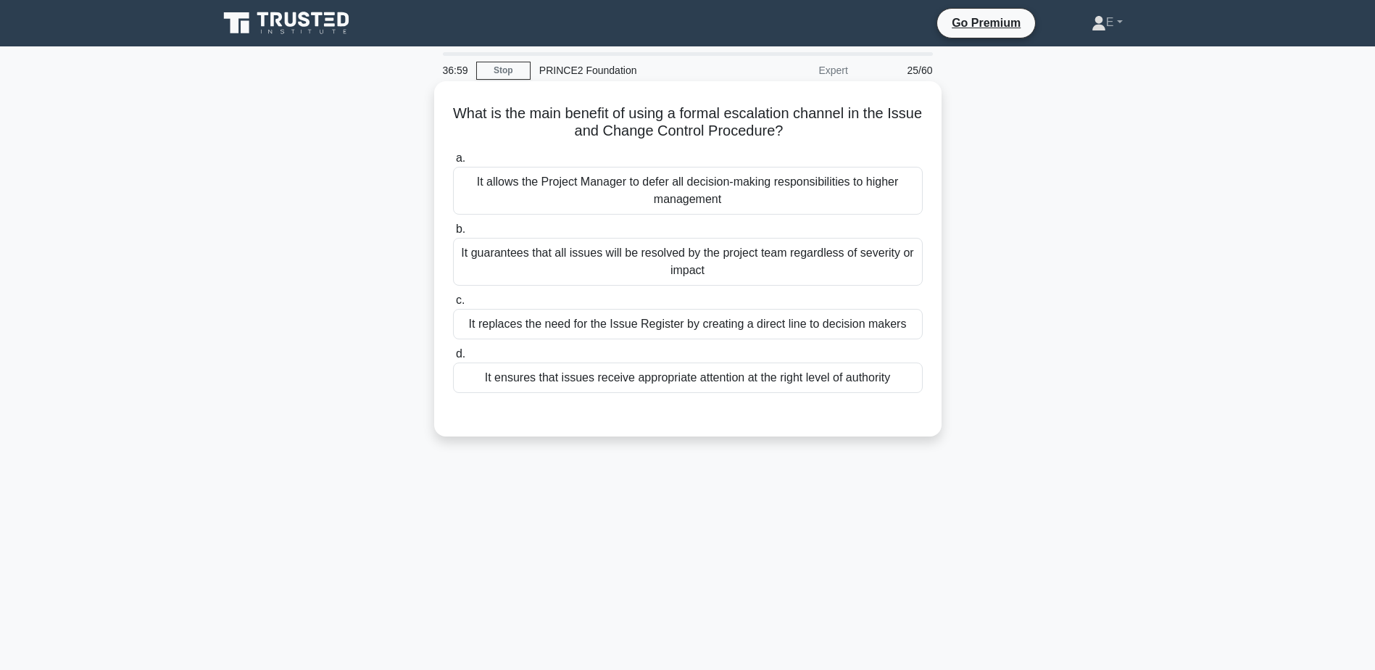
click at [770, 382] on div "It ensures that issues receive appropriate attention at the right level of auth…" at bounding box center [688, 377] width 470 height 30
click at [453, 359] on input "d. It ensures that issues receive appropriate attention at the right level of a…" at bounding box center [453, 353] width 0 height 9
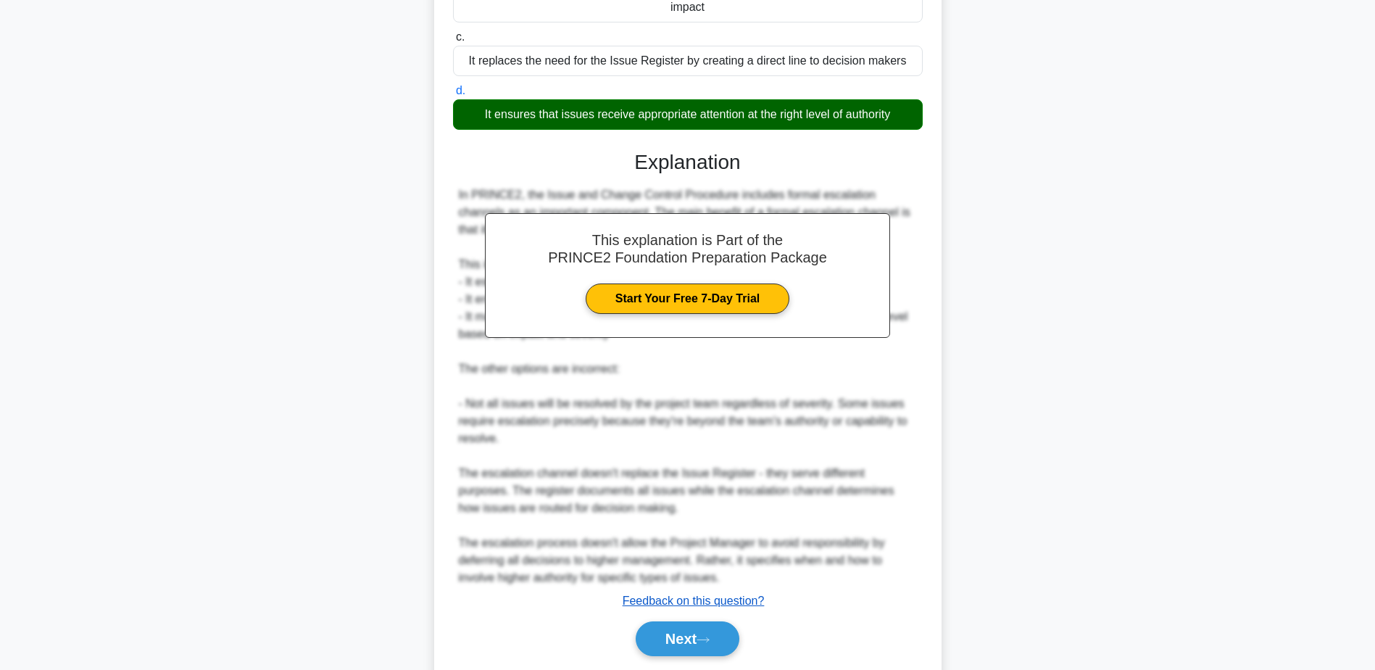
scroll to position [312, 0]
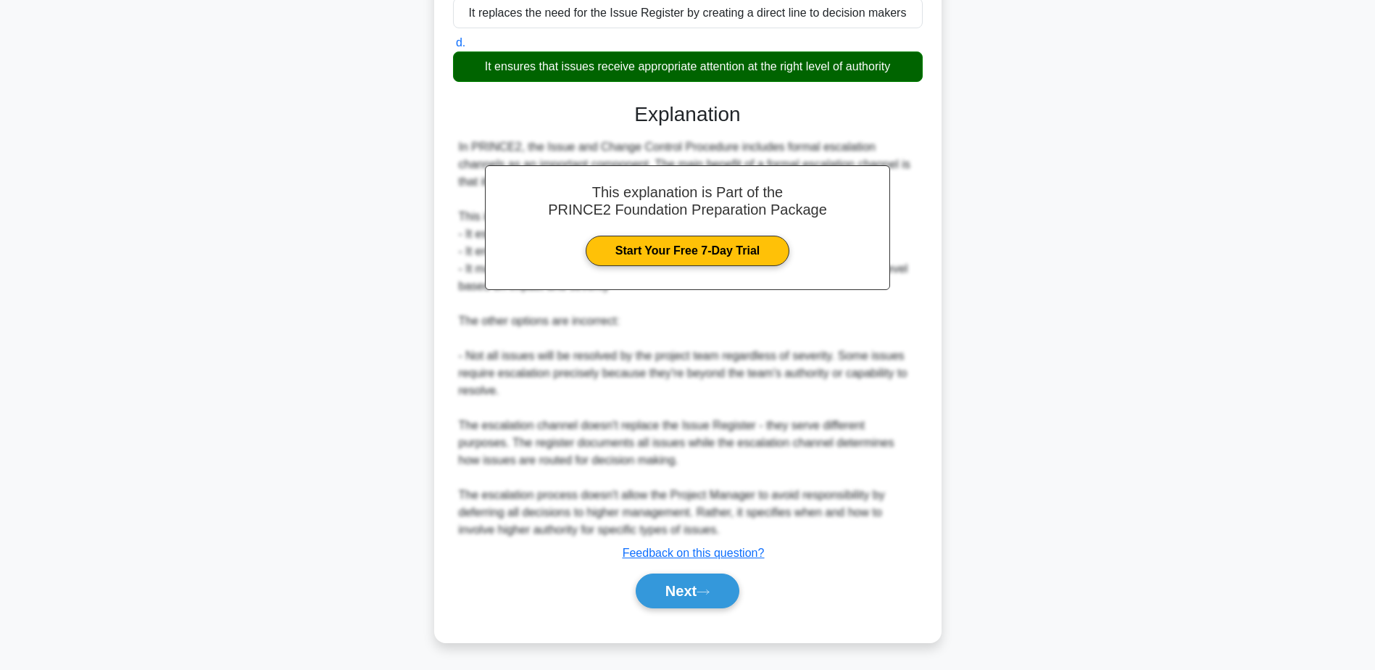
click at [725, 609] on div "Next" at bounding box center [688, 590] width 470 height 46
click at [725, 601] on button "Next" at bounding box center [688, 590] width 104 height 35
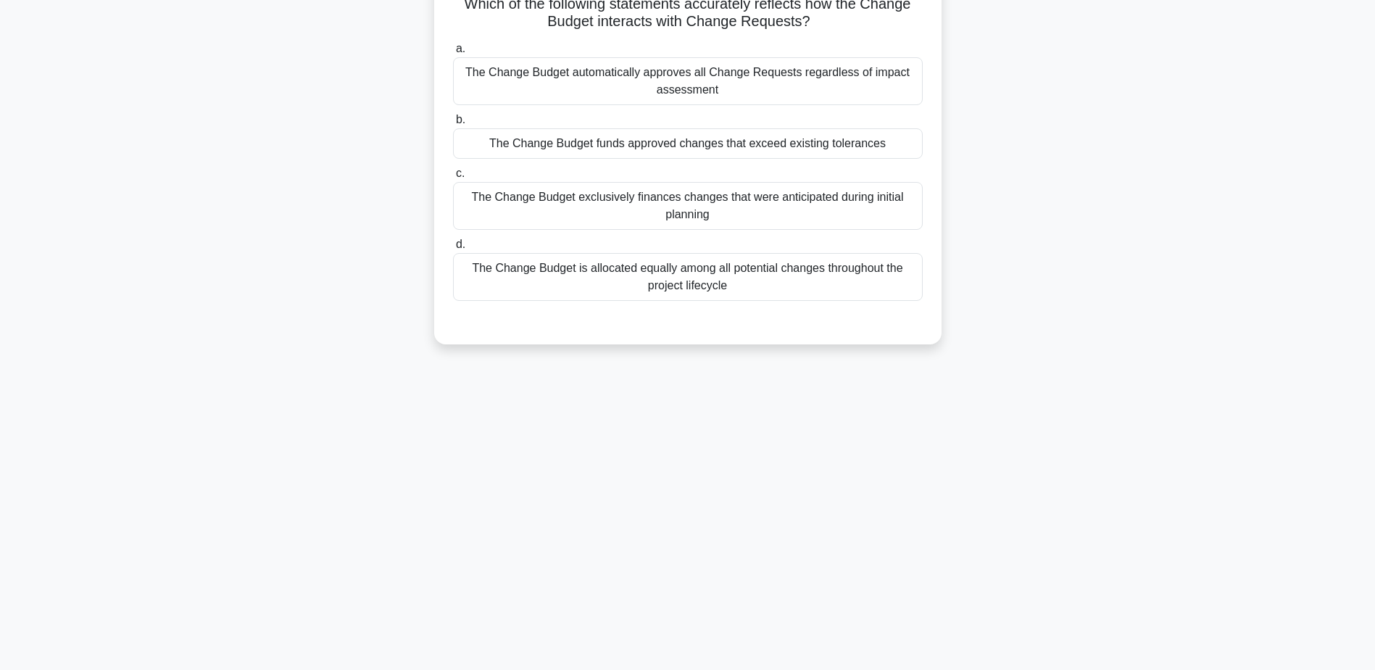
scroll to position [0, 0]
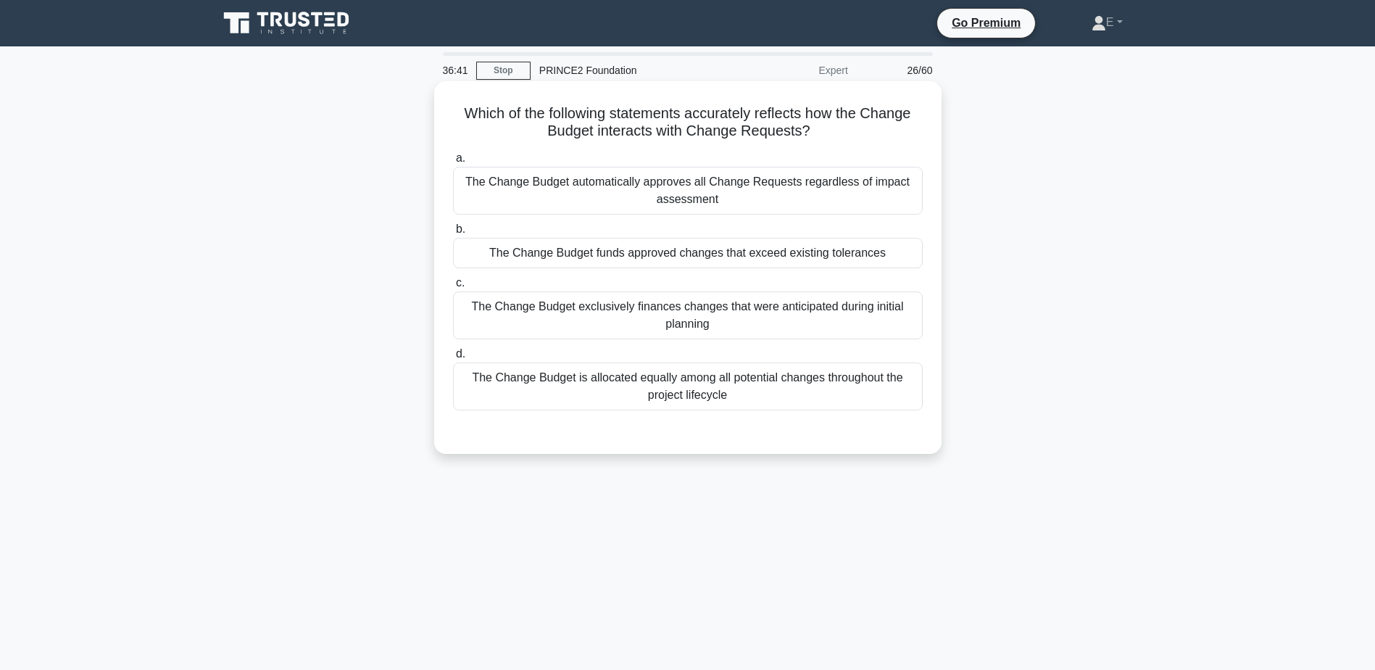
click at [716, 257] on div "The Change Budget funds approved changes that exceed existing tolerances" at bounding box center [688, 253] width 470 height 30
click at [453, 234] on input "b. The Change Budget funds approved changes that exceed existing tolerances" at bounding box center [453, 229] width 0 height 9
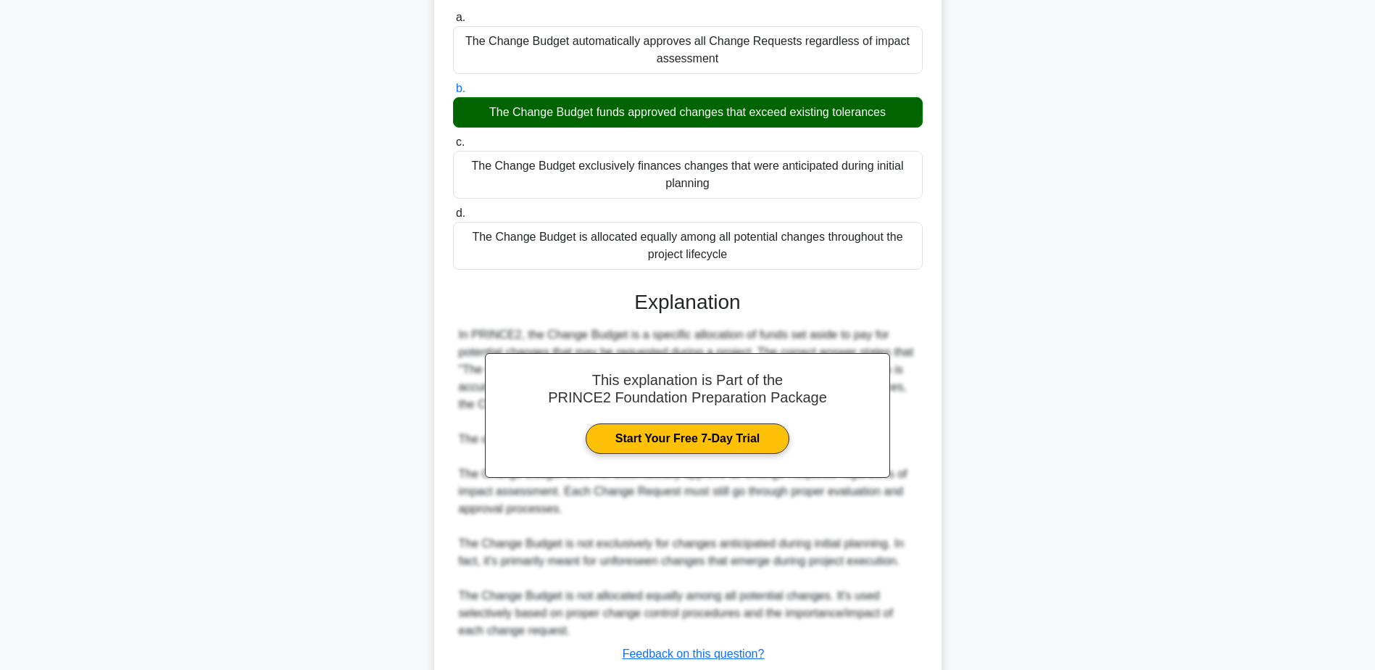
scroll to position [242, 0]
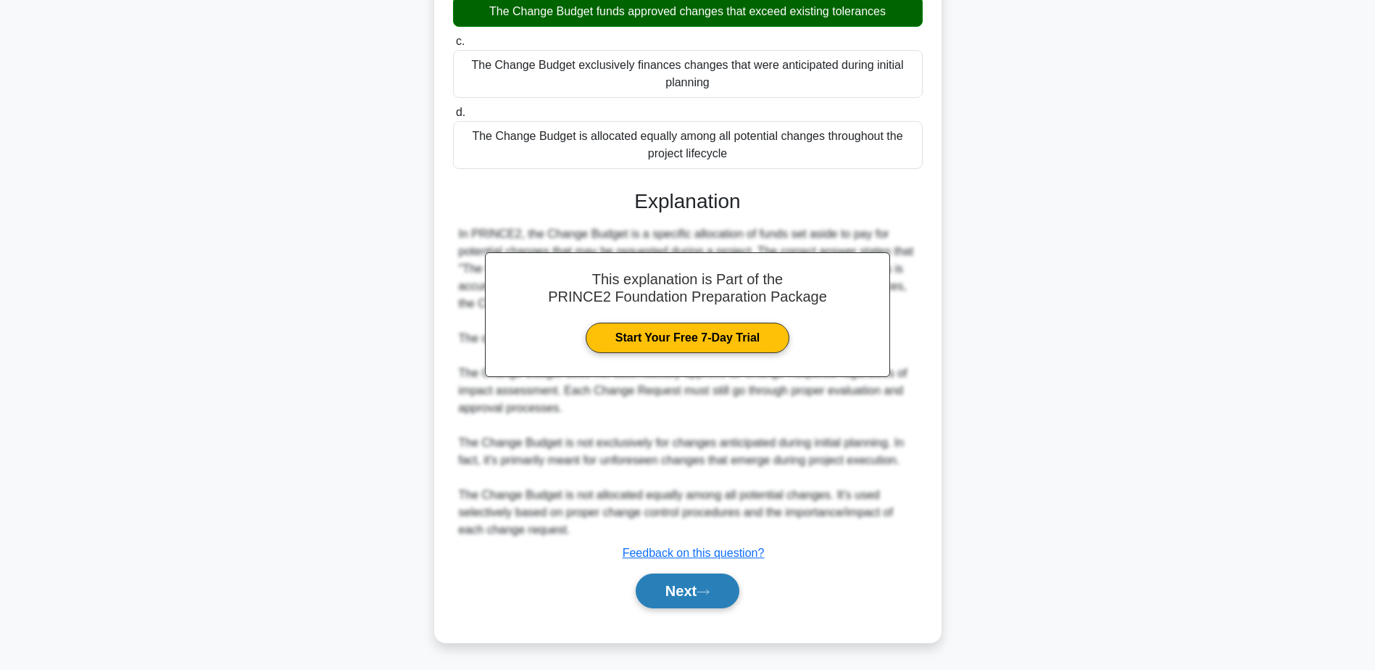
click at [709, 601] on button "Next" at bounding box center [688, 590] width 104 height 35
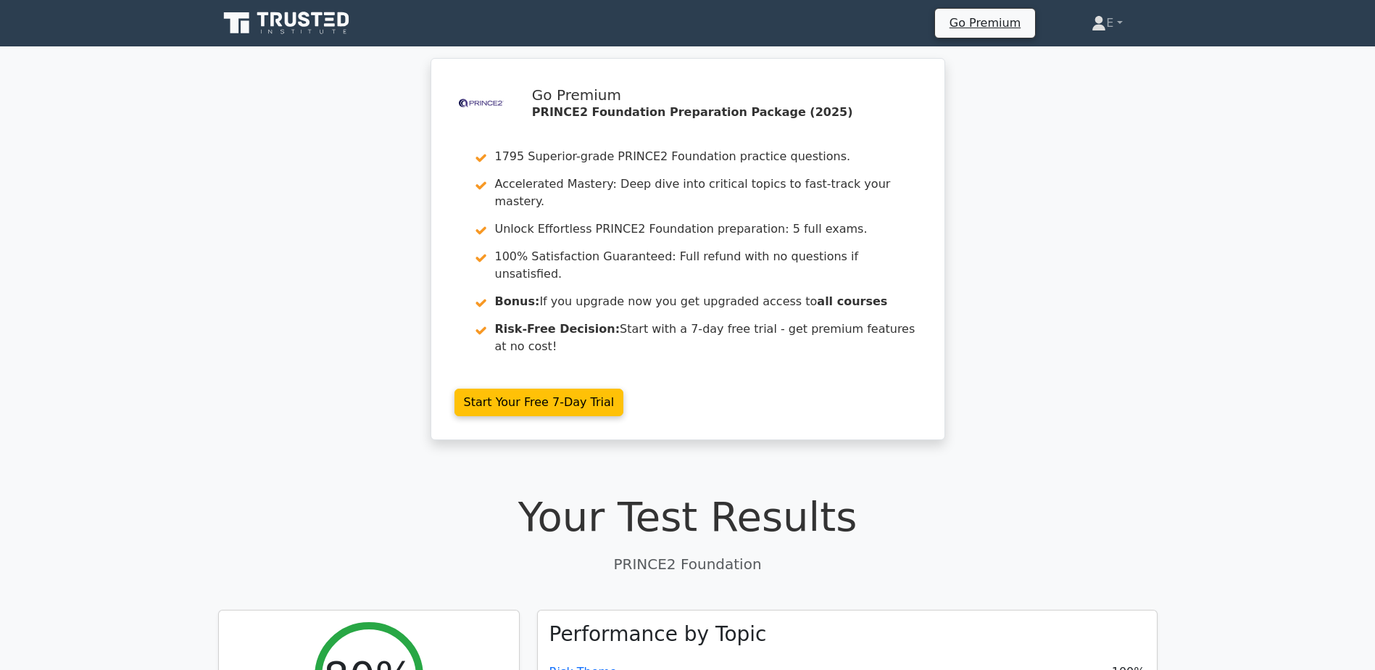
click at [288, 22] on icon at bounding box center [291, 19] width 12 height 14
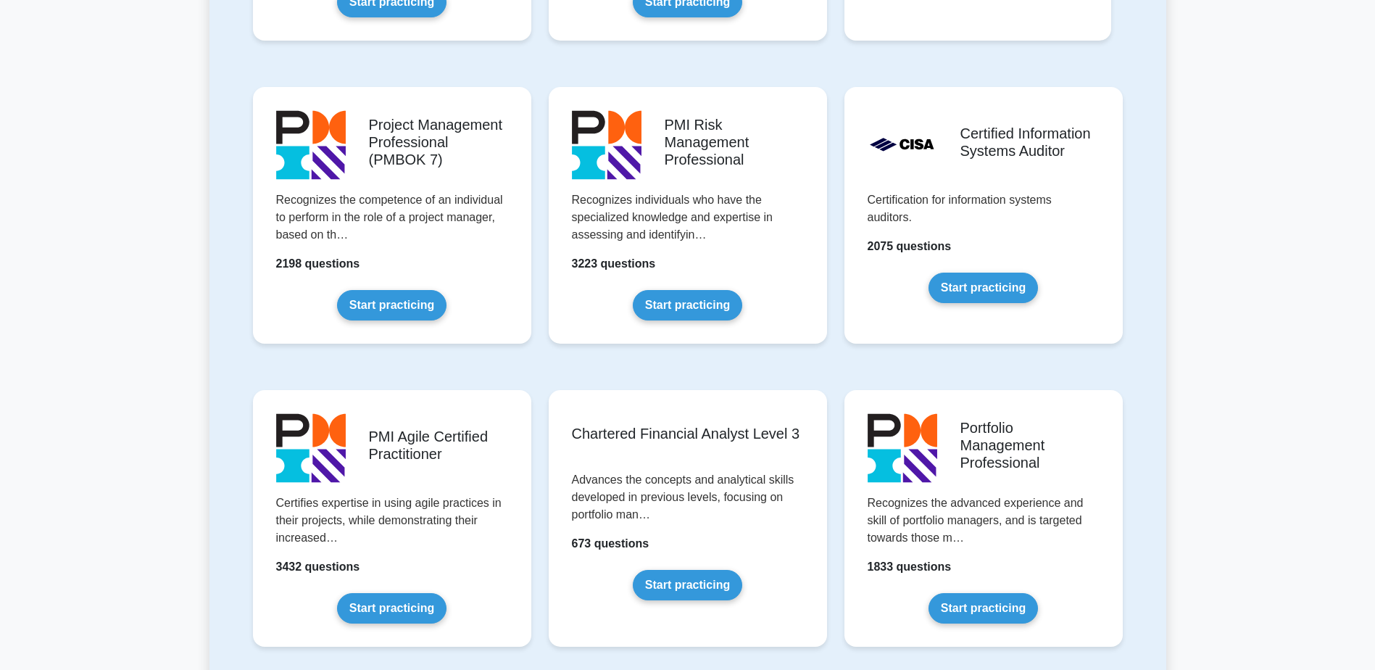
scroll to position [580, 0]
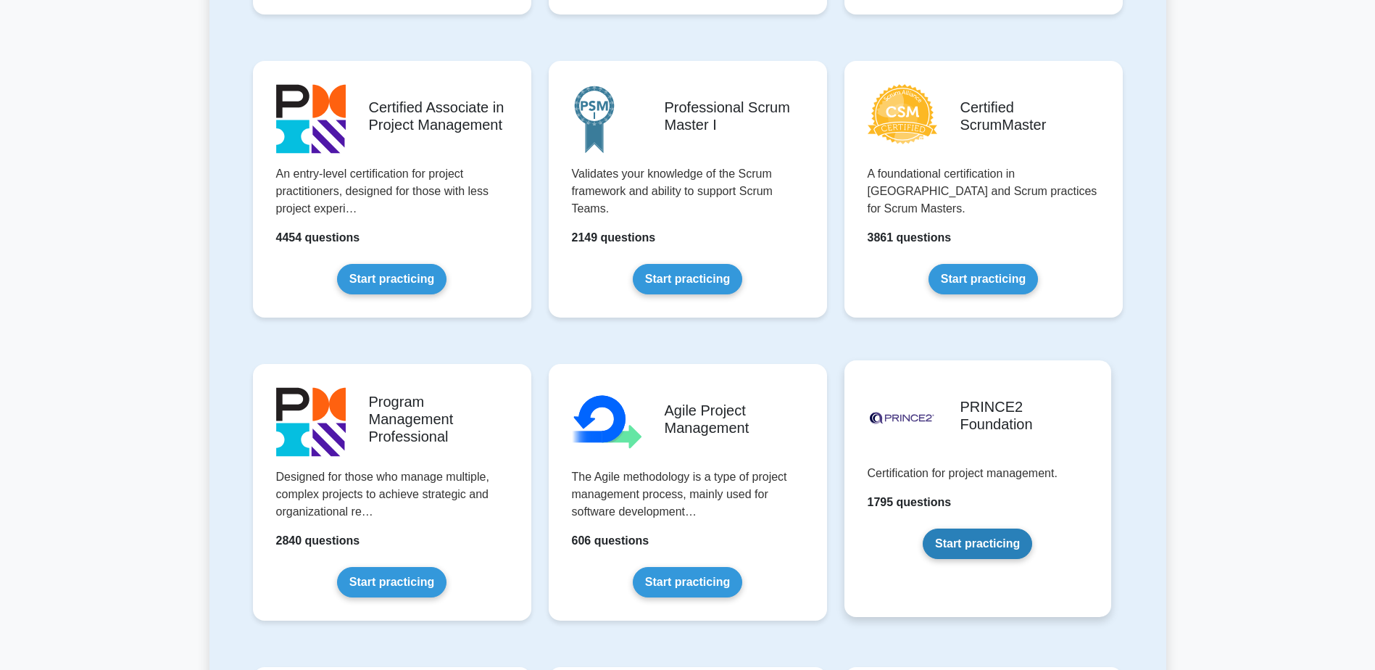
click at [1003, 547] on link "Start practicing" at bounding box center [977, 543] width 109 height 30
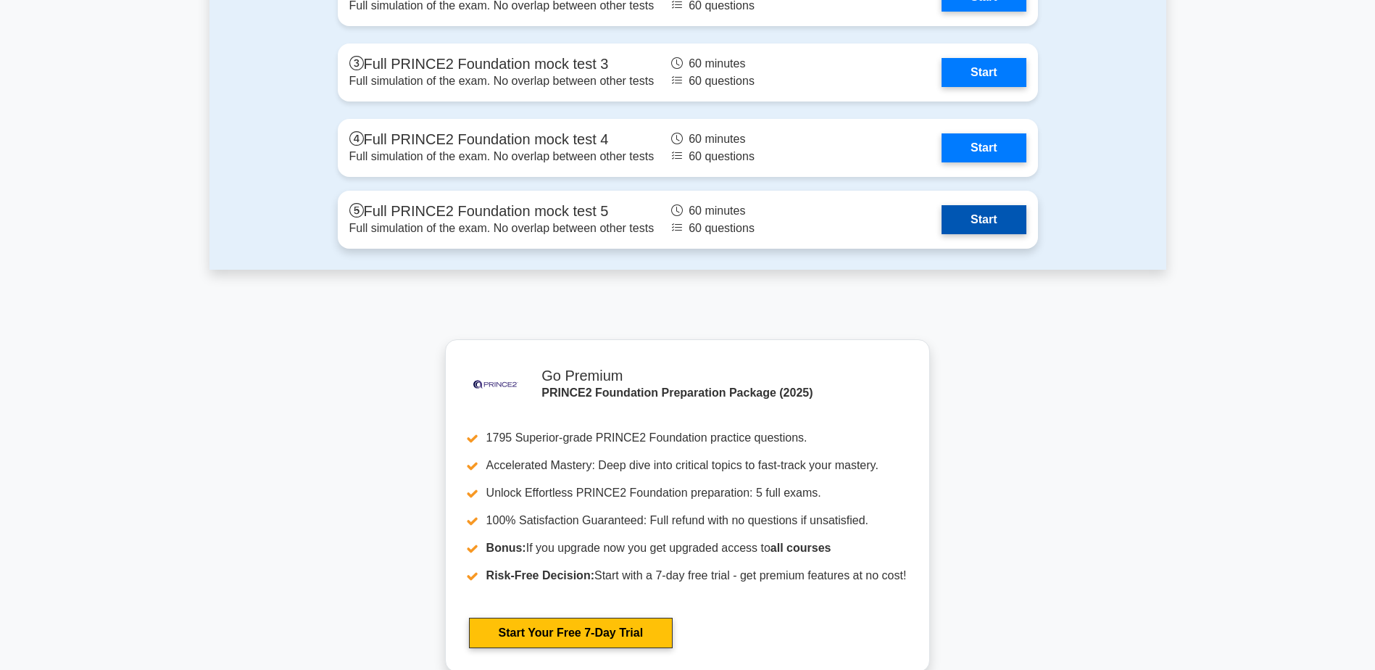
scroll to position [2899, 0]
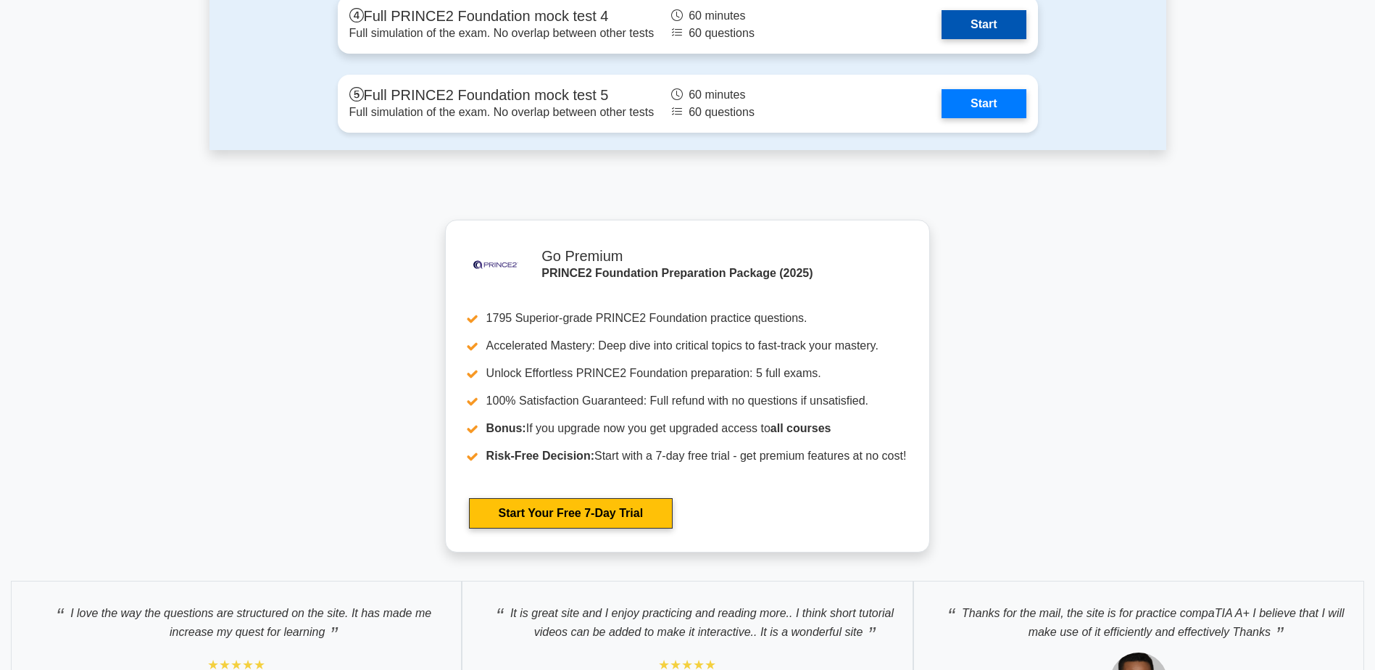
click at [949, 33] on link "Start" at bounding box center [983, 24] width 84 height 29
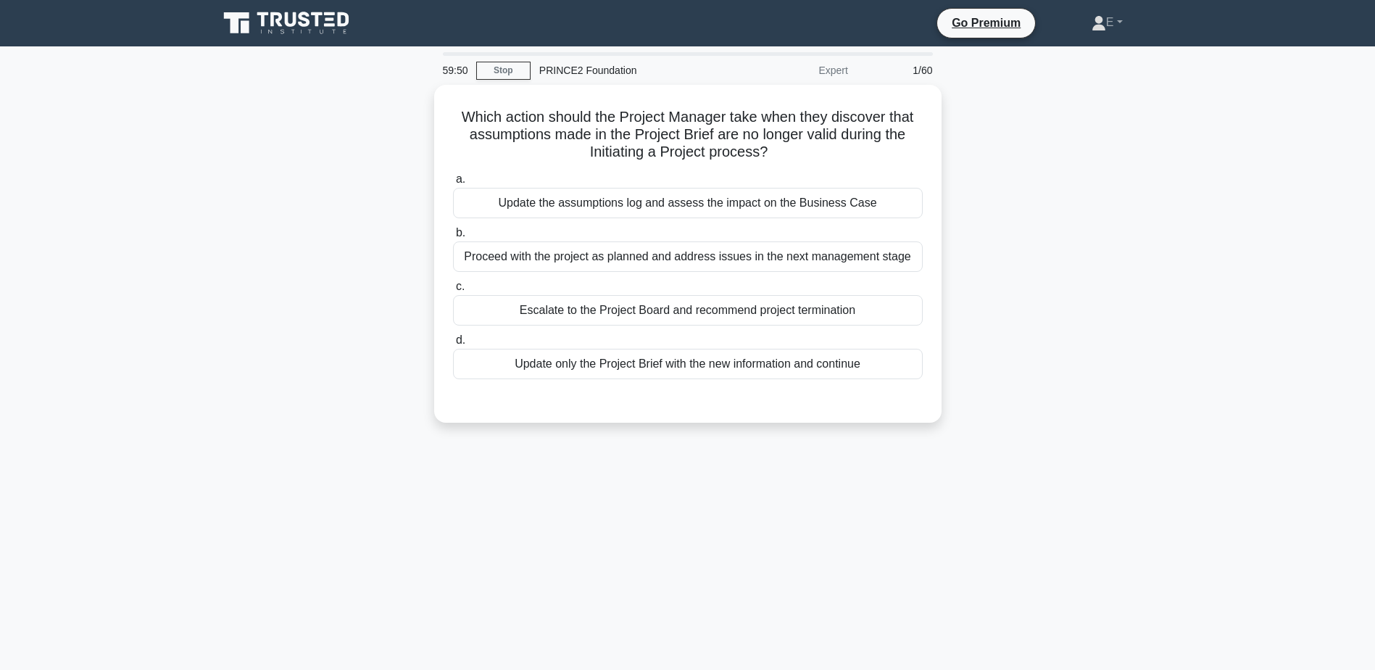
click at [980, 286] on div "Which action should the Project Manager take when they discover that assumption…" at bounding box center [687, 262] width 957 height 355
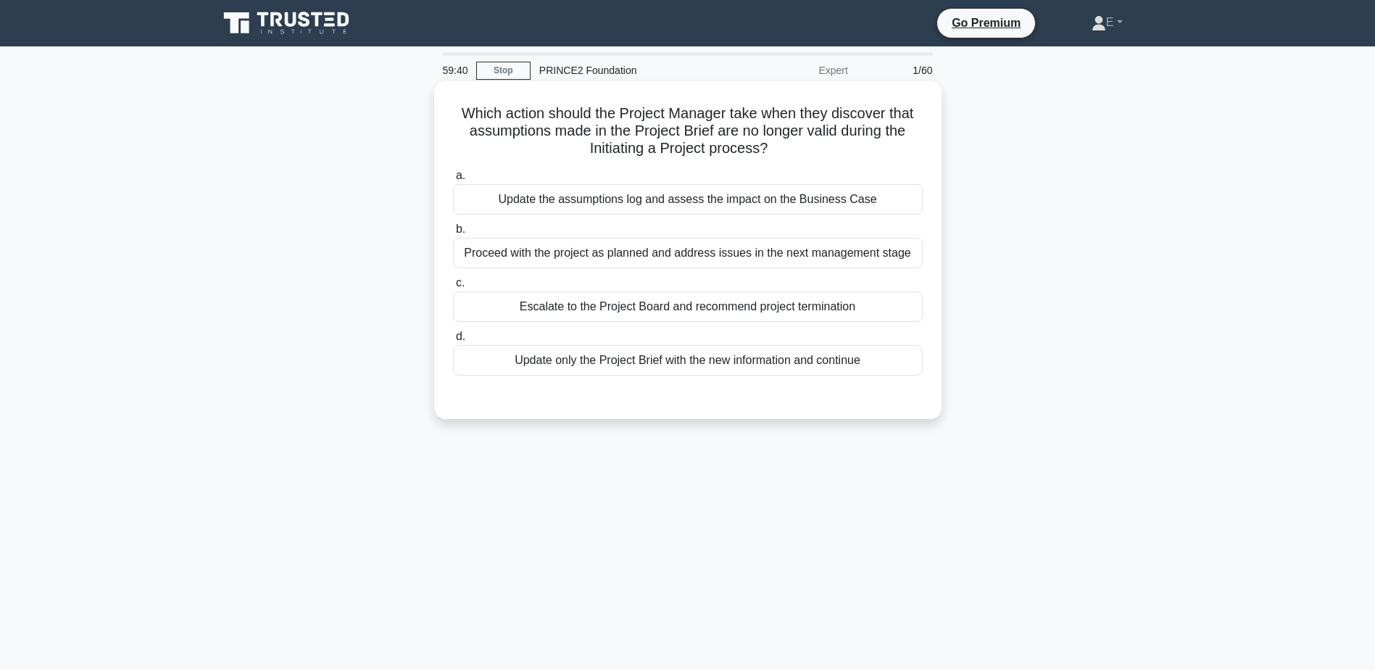
click at [685, 198] on div "Update the assumptions log and assess the impact on the Business Case" at bounding box center [688, 199] width 470 height 30
click at [453, 180] on input "a. Update the assumptions log and assess the impact on the Business Case" at bounding box center [453, 175] width 0 height 9
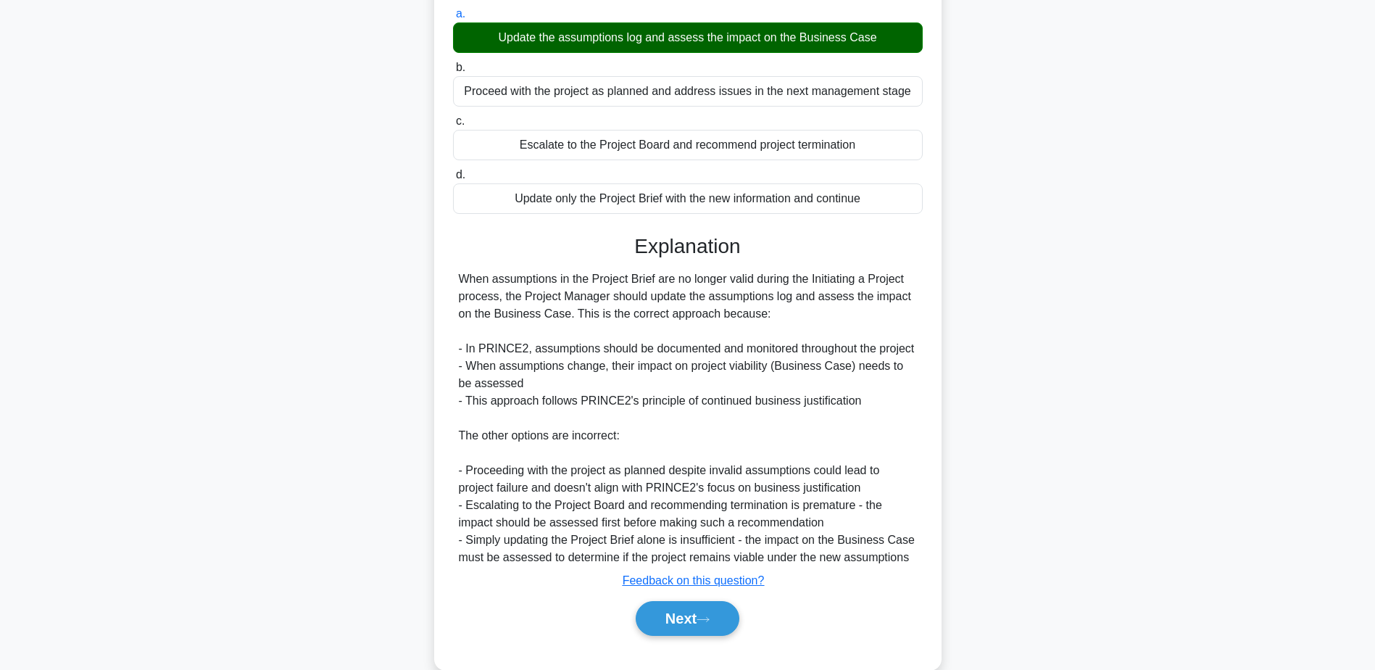
scroll to position [190, 0]
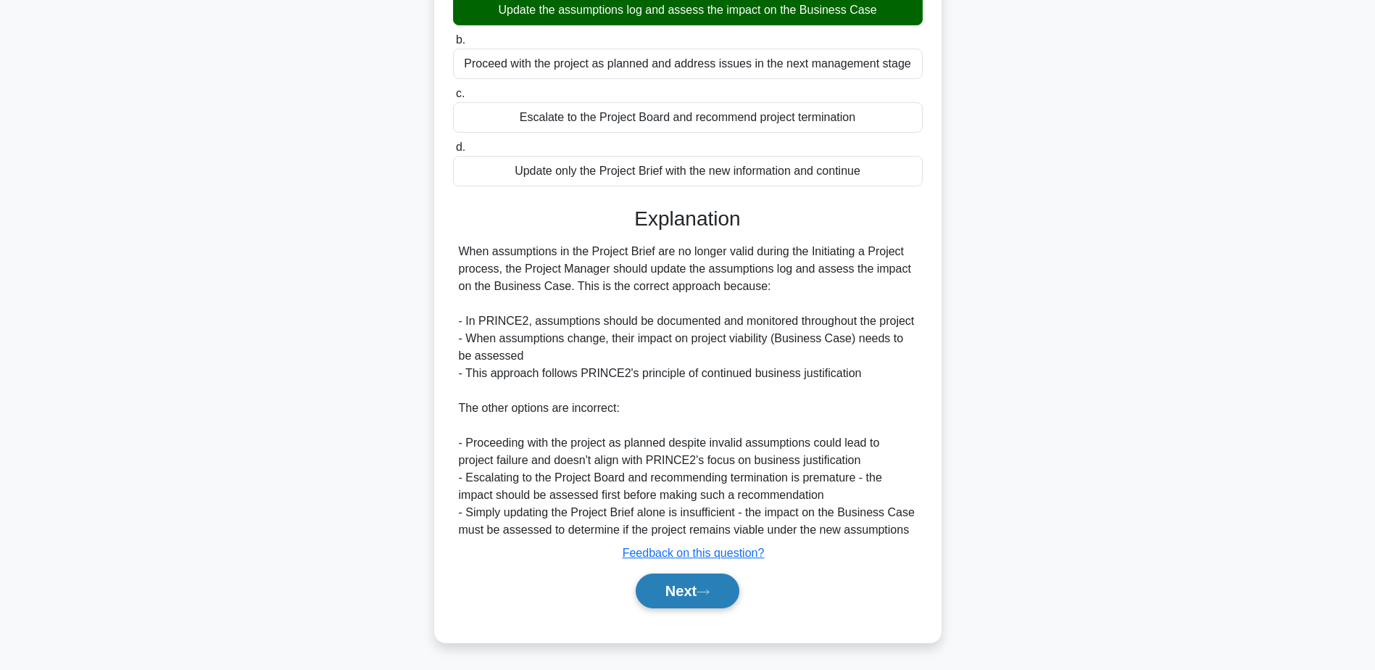
click at [717, 604] on button "Next" at bounding box center [688, 590] width 104 height 35
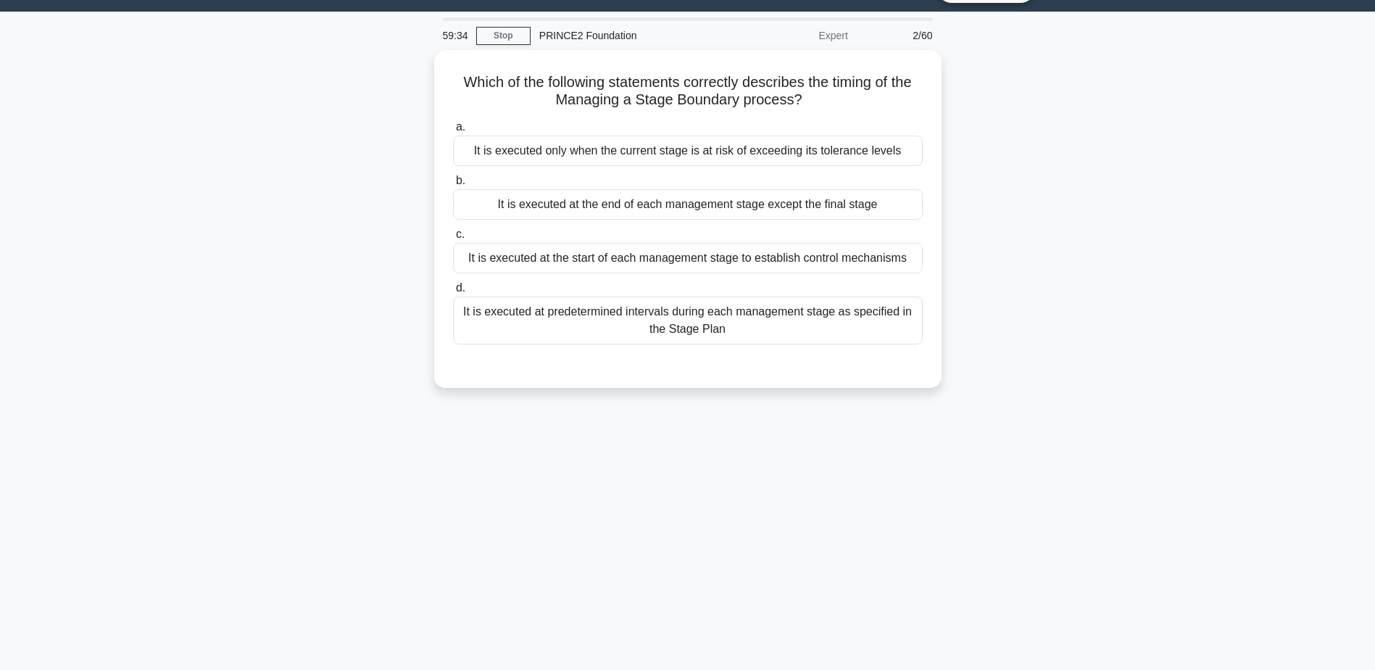
scroll to position [0, 0]
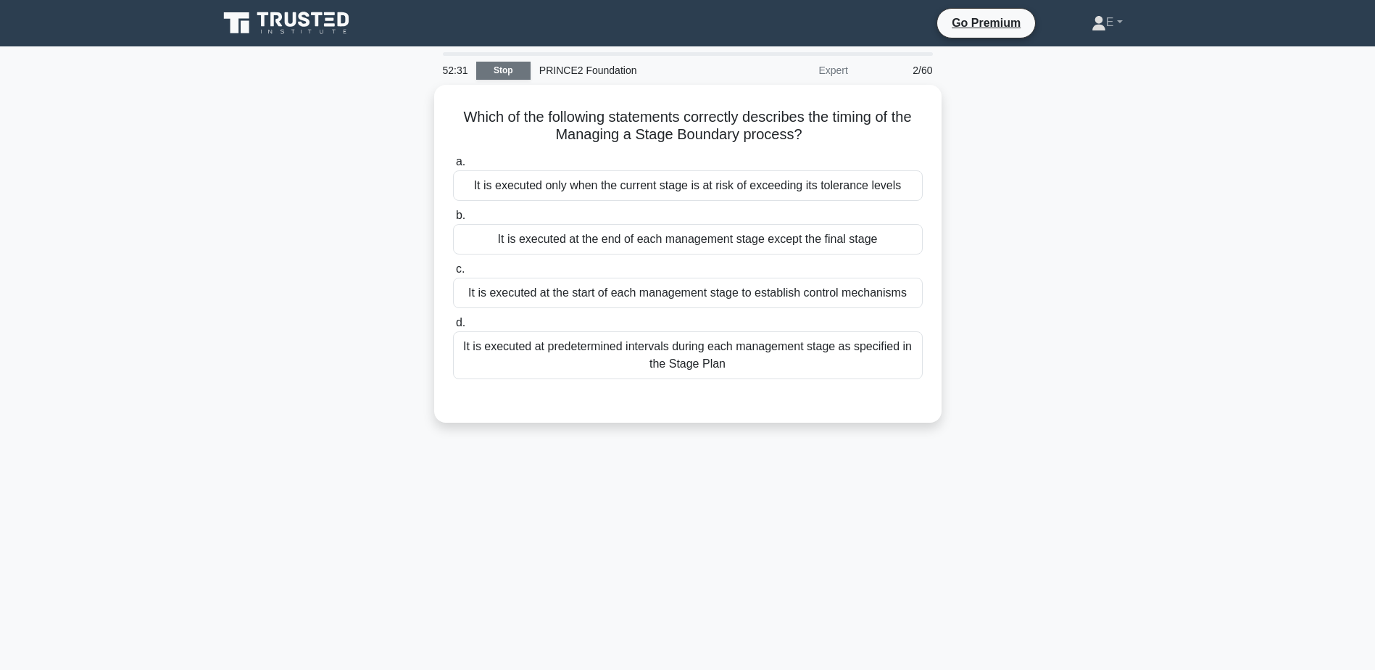
click at [494, 70] on link "Stop" at bounding box center [503, 71] width 54 height 18
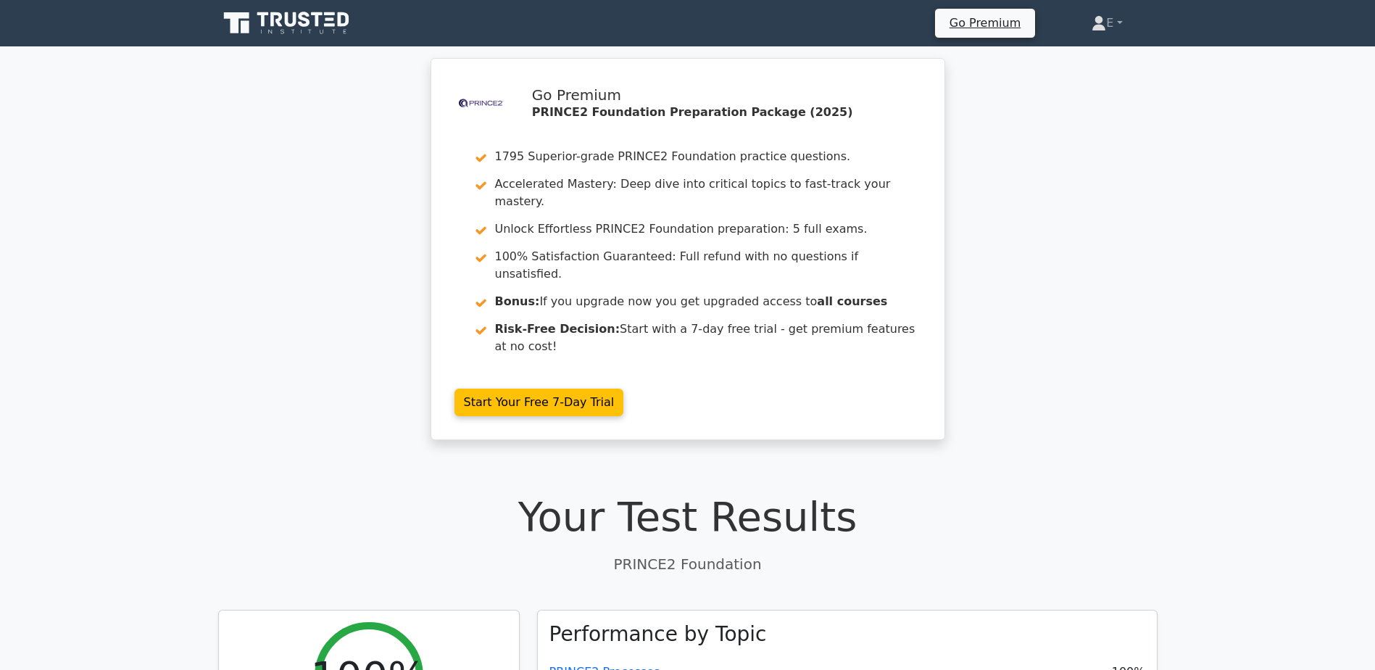
click at [276, 43] on nav "Go Premium E Profile" at bounding box center [687, 23] width 1375 height 46
click at [285, 25] on icon at bounding box center [287, 23] width 139 height 28
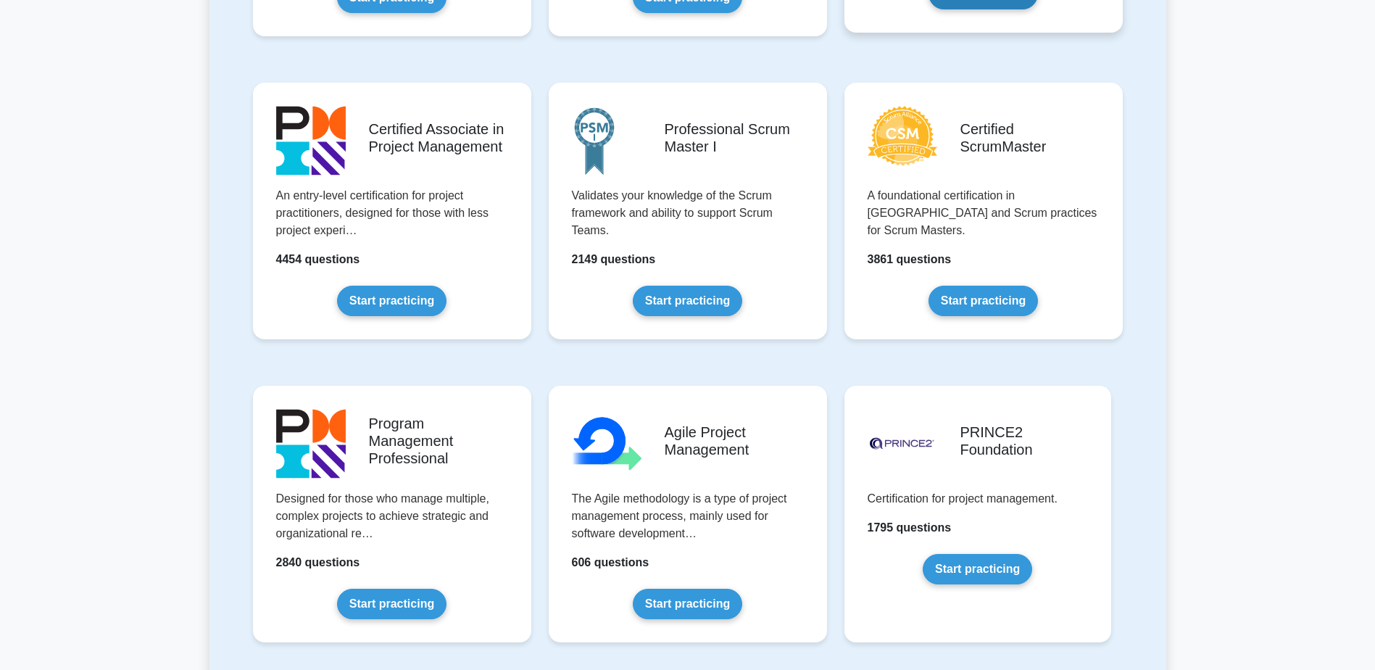
scroll to position [580, 0]
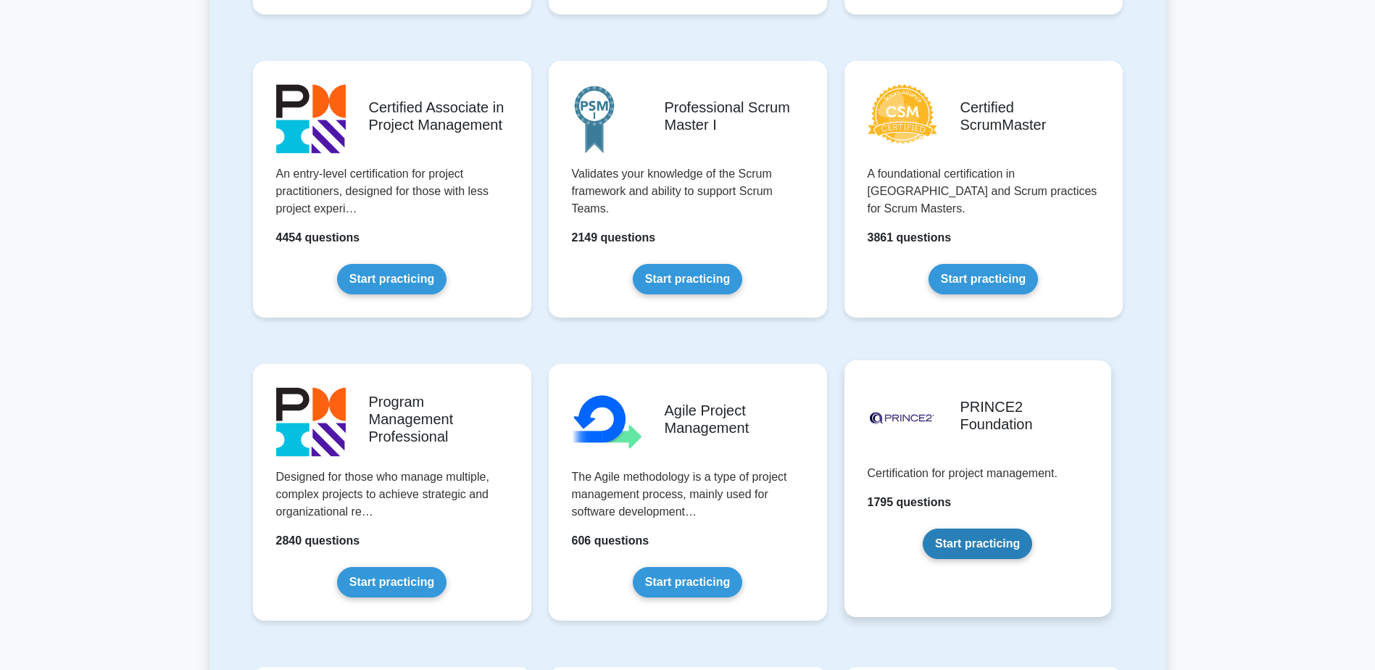
click at [961, 536] on link "Start practicing" at bounding box center [977, 543] width 109 height 30
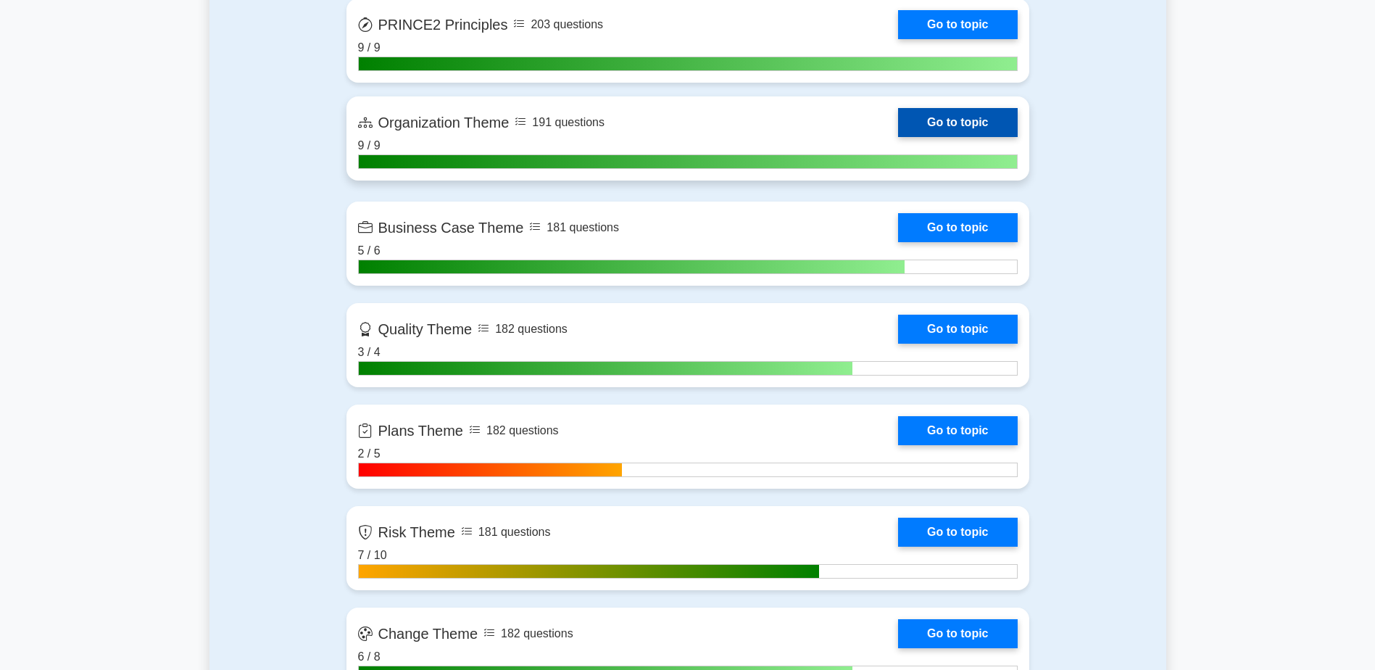
scroll to position [1353, 0]
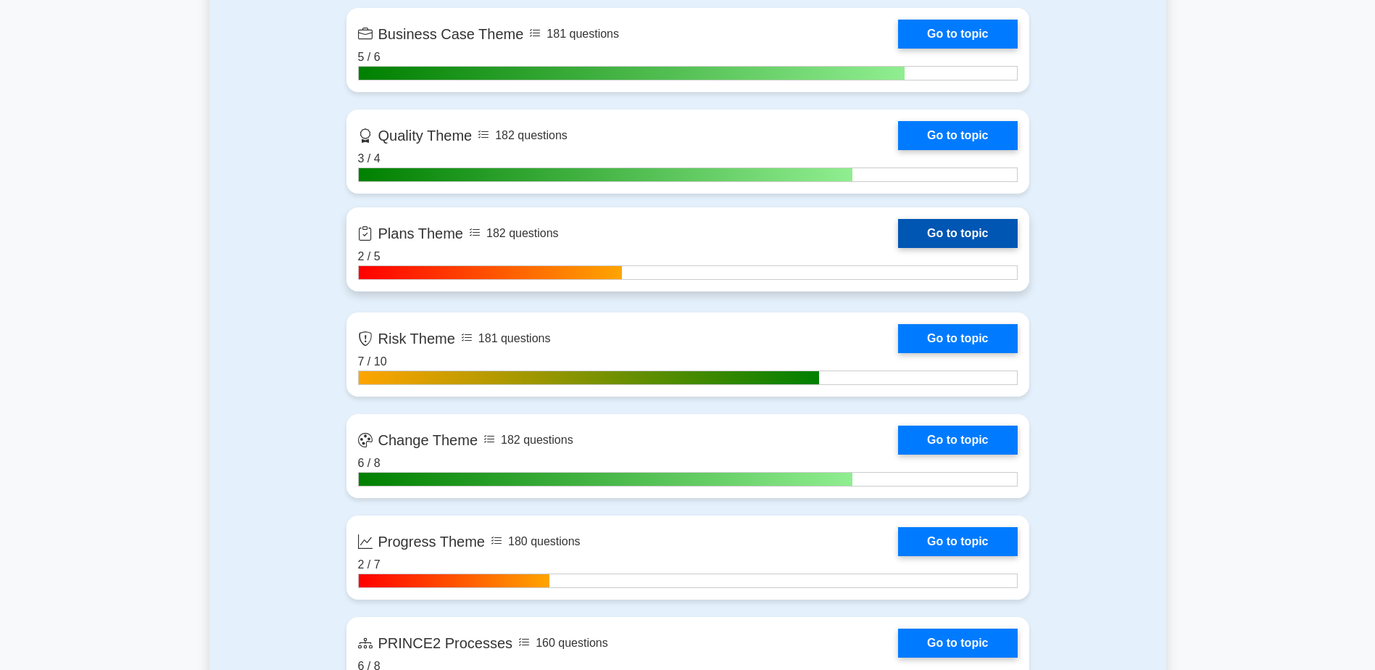
click at [917, 241] on link "Go to topic" at bounding box center [957, 233] width 119 height 29
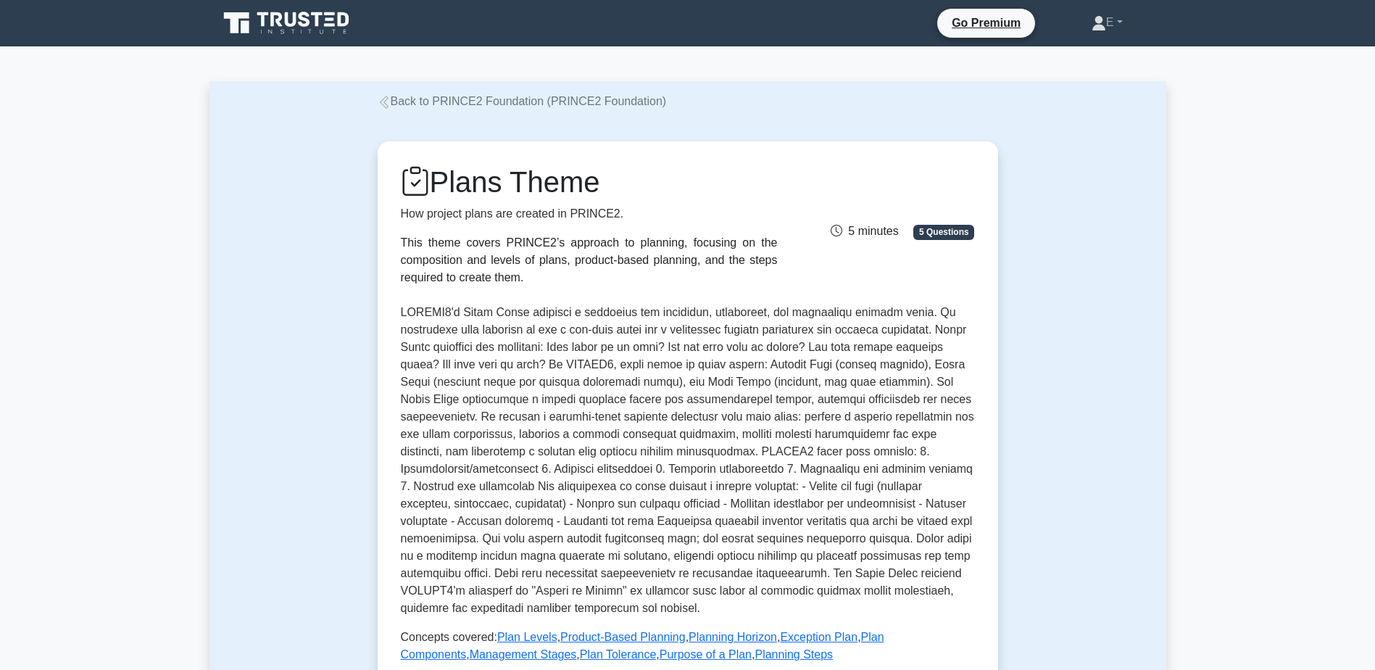
scroll to position [193, 0]
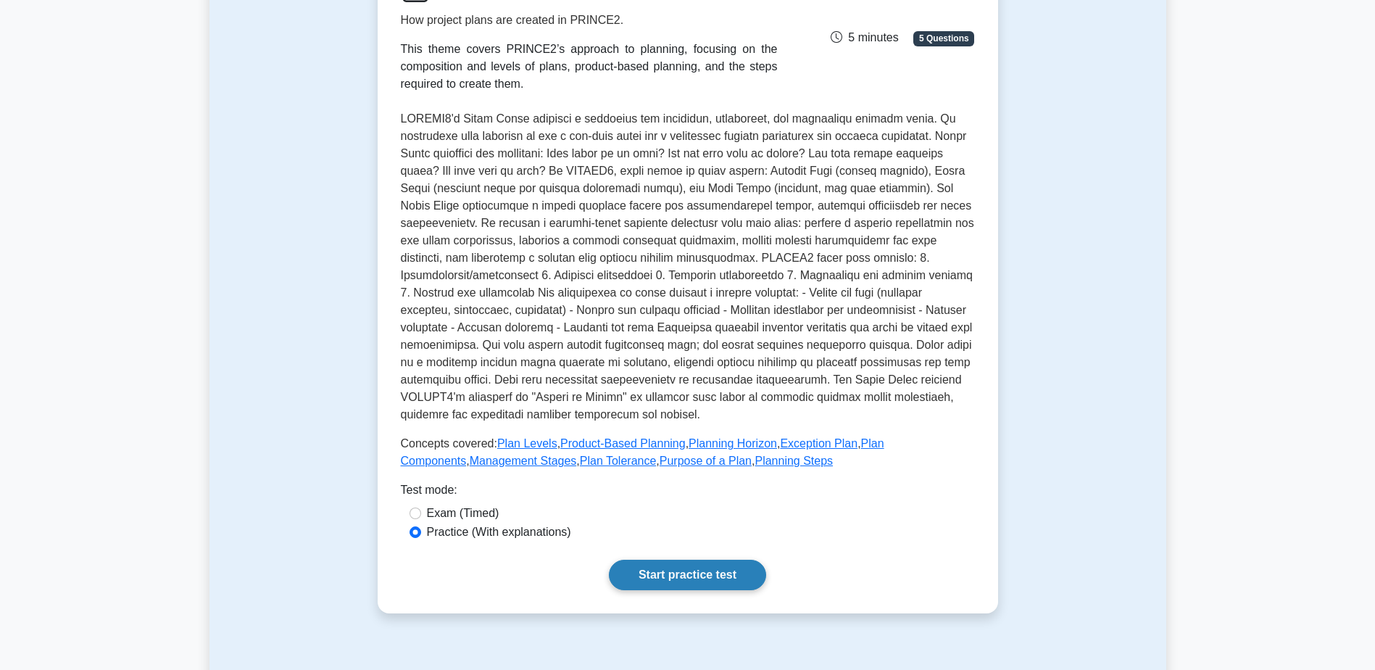
click at [667, 568] on link "Start practice test" at bounding box center [687, 574] width 157 height 30
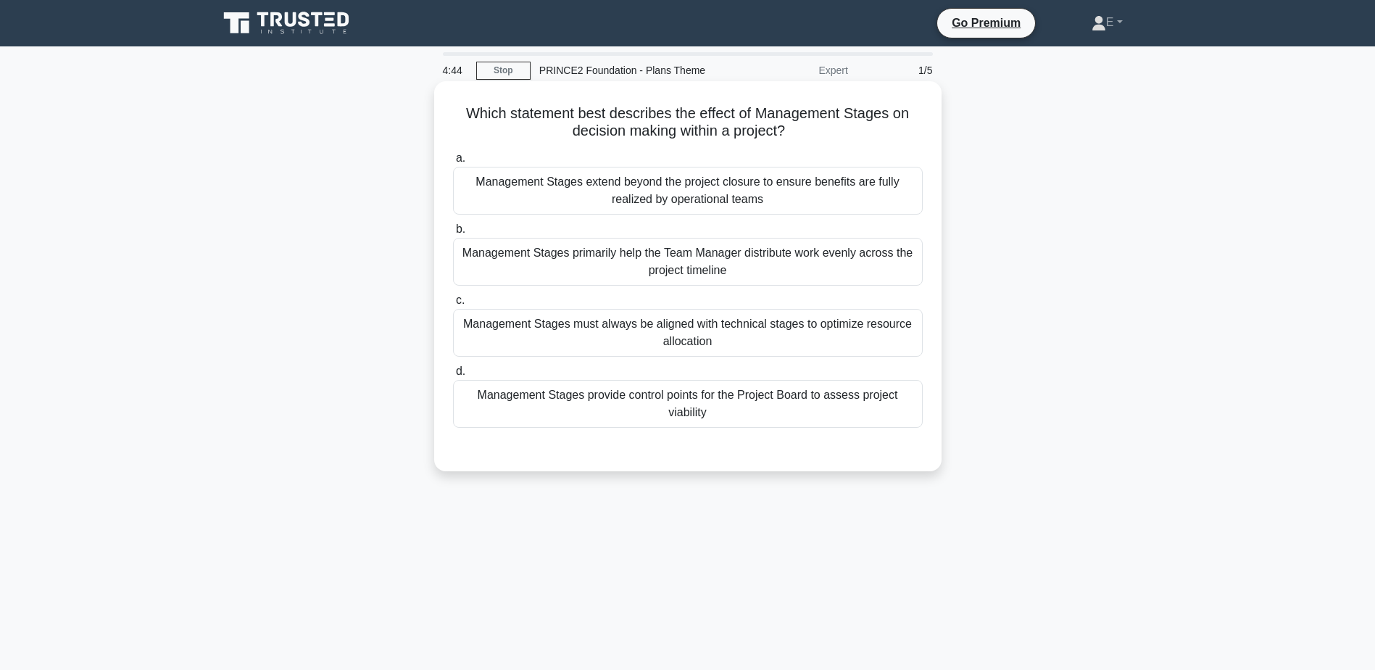
click at [848, 267] on div "Management Stages primarily help the Team Manager distribute work evenly across…" at bounding box center [688, 262] width 470 height 48
click at [453, 234] on input "b. Management Stages primarily help the Team Manager distribute work evenly acr…" at bounding box center [453, 229] width 0 height 9
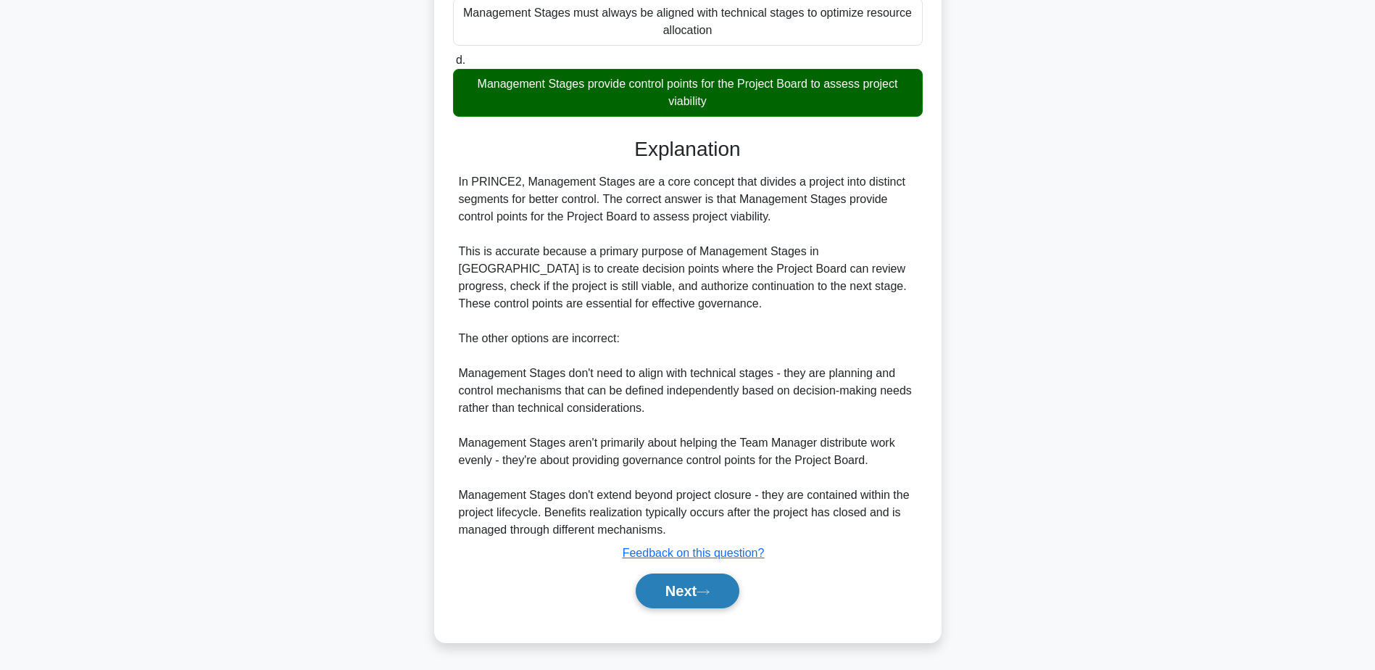
click at [720, 583] on button "Next" at bounding box center [688, 590] width 104 height 35
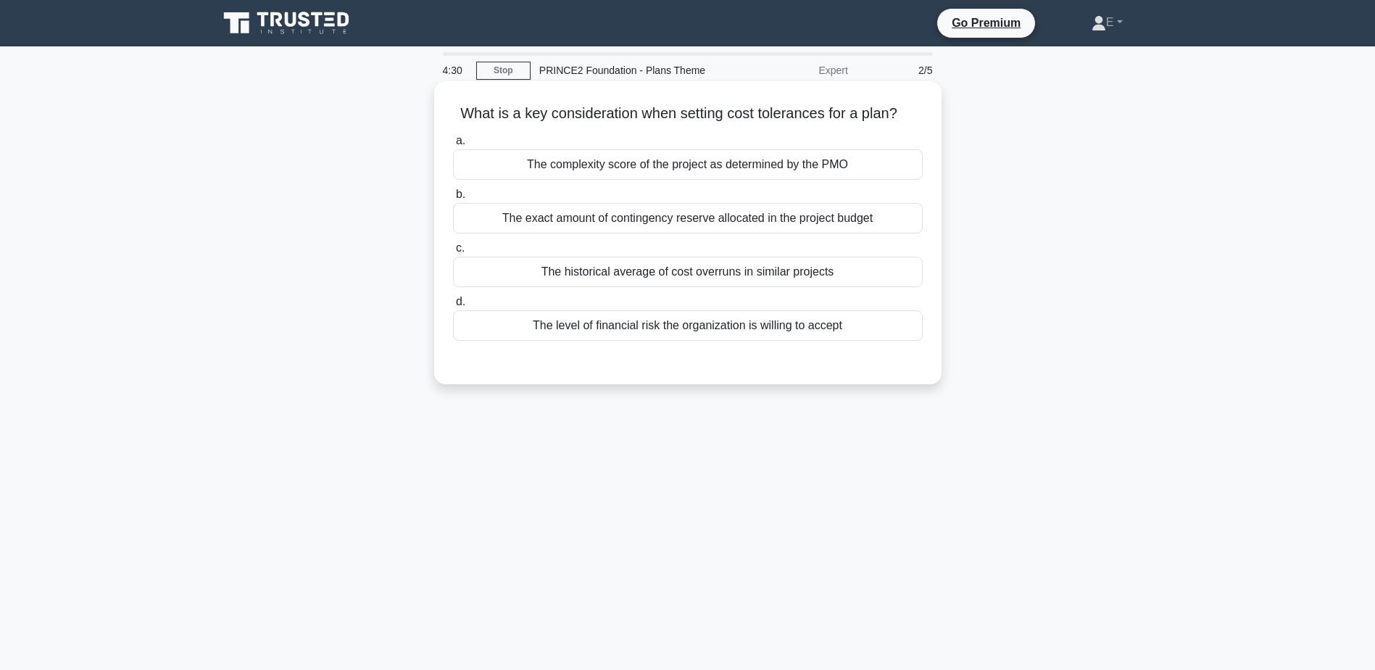
click at [606, 222] on div "The exact amount of contingency reserve allocated in the project budget" at bounding box center [688, 218] width 470 height 30
click at [453, 199] on input "b. The exact amount of contingency reserve allocated in the project budget" at bounding box center [453, 194] width 0 height 9
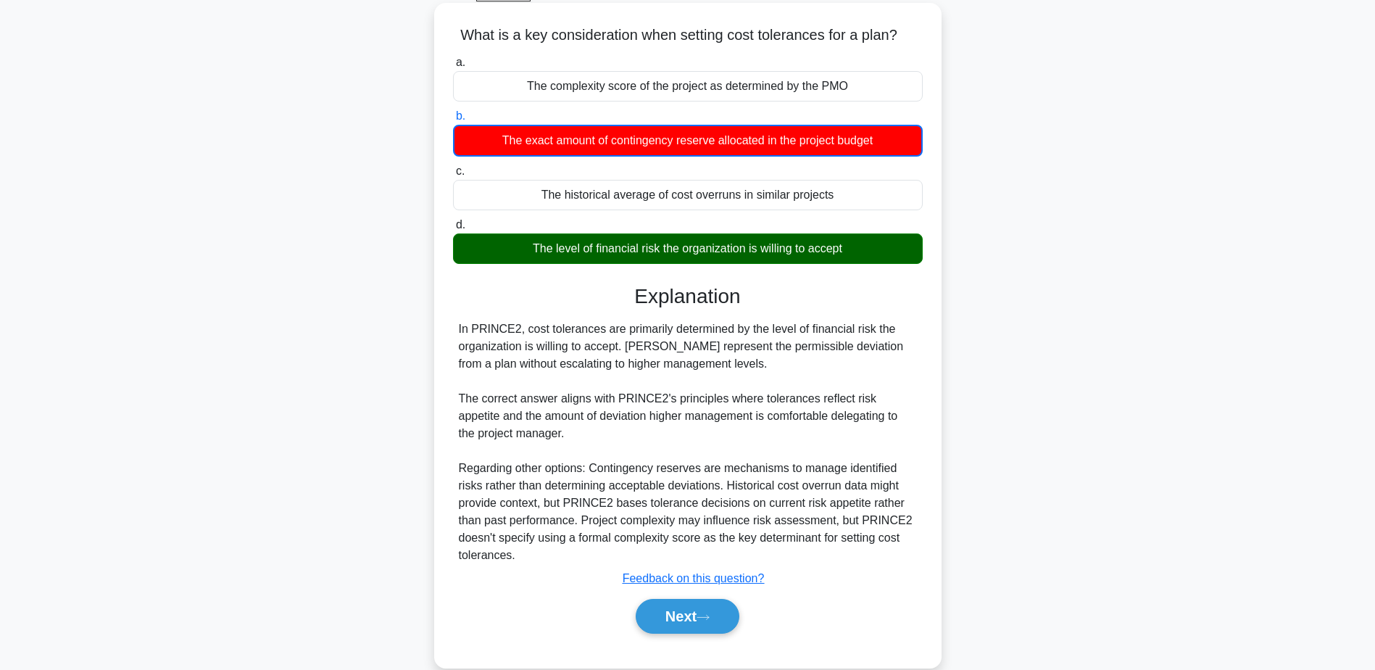
scroll to position [113, 0]
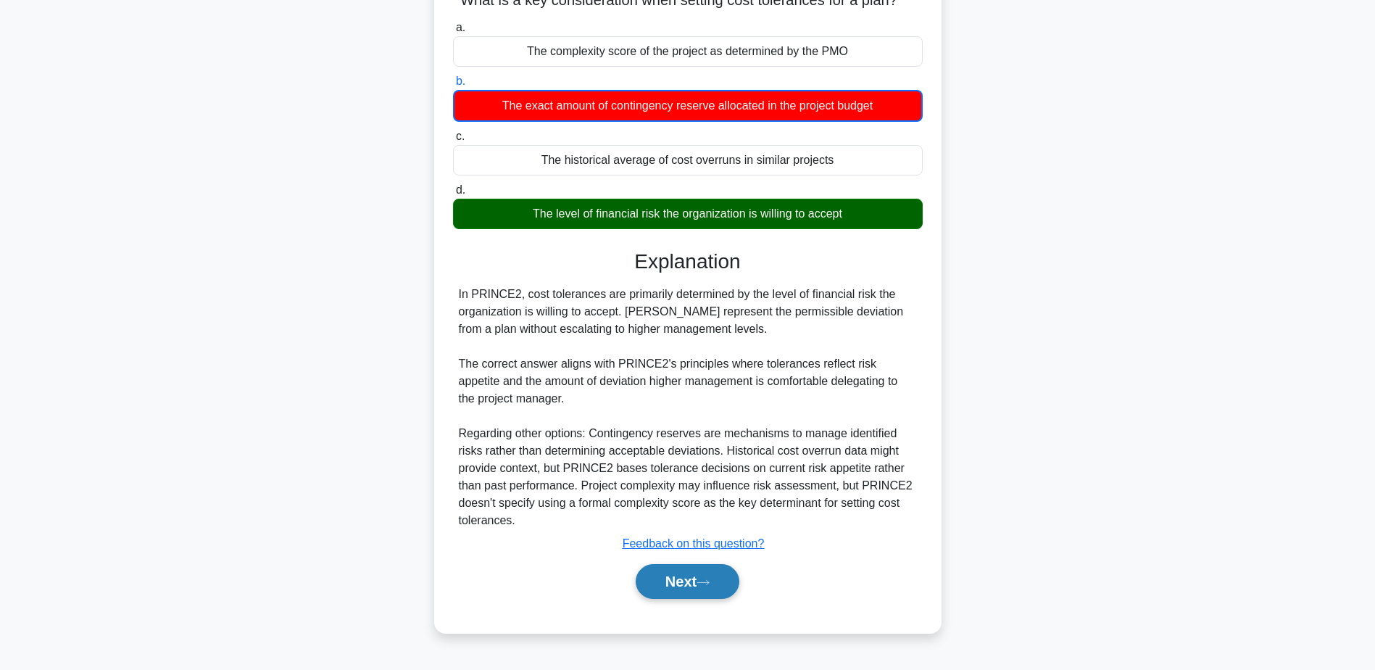
click at [696, 583] on button "Next" at bounding box center [688, 581] width 104 height 35
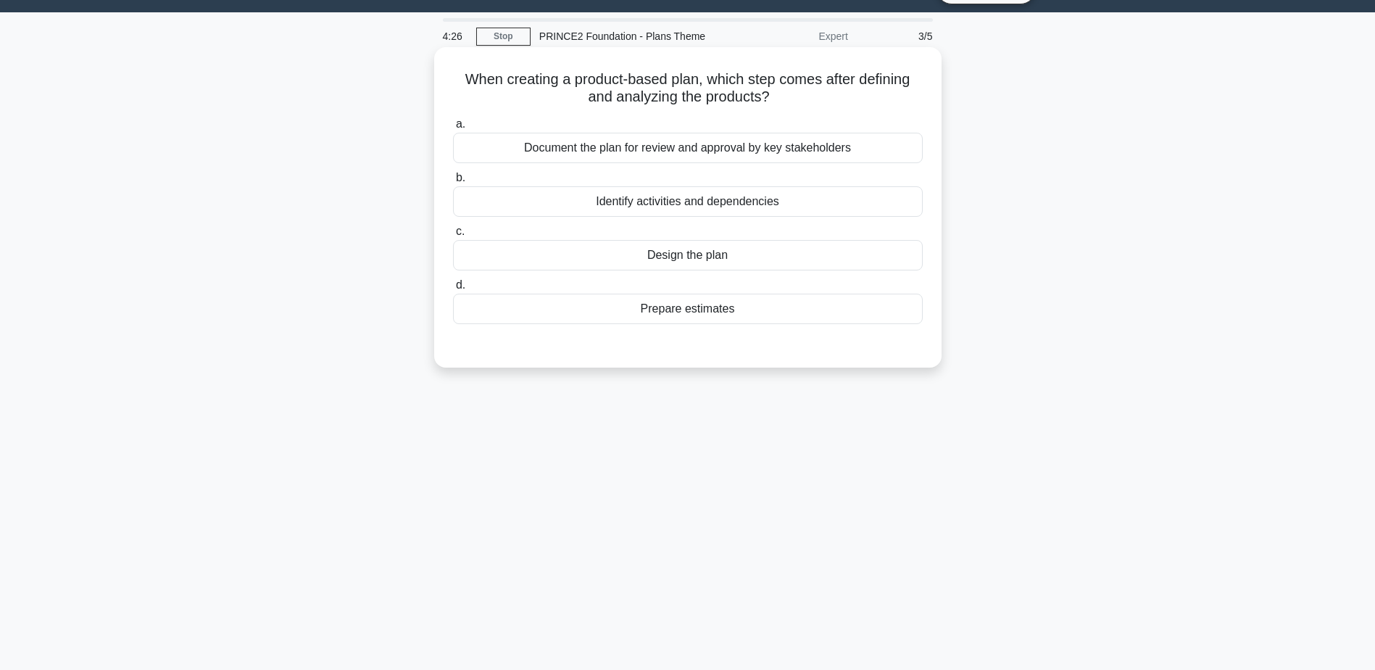
scroll to position [0, 0]
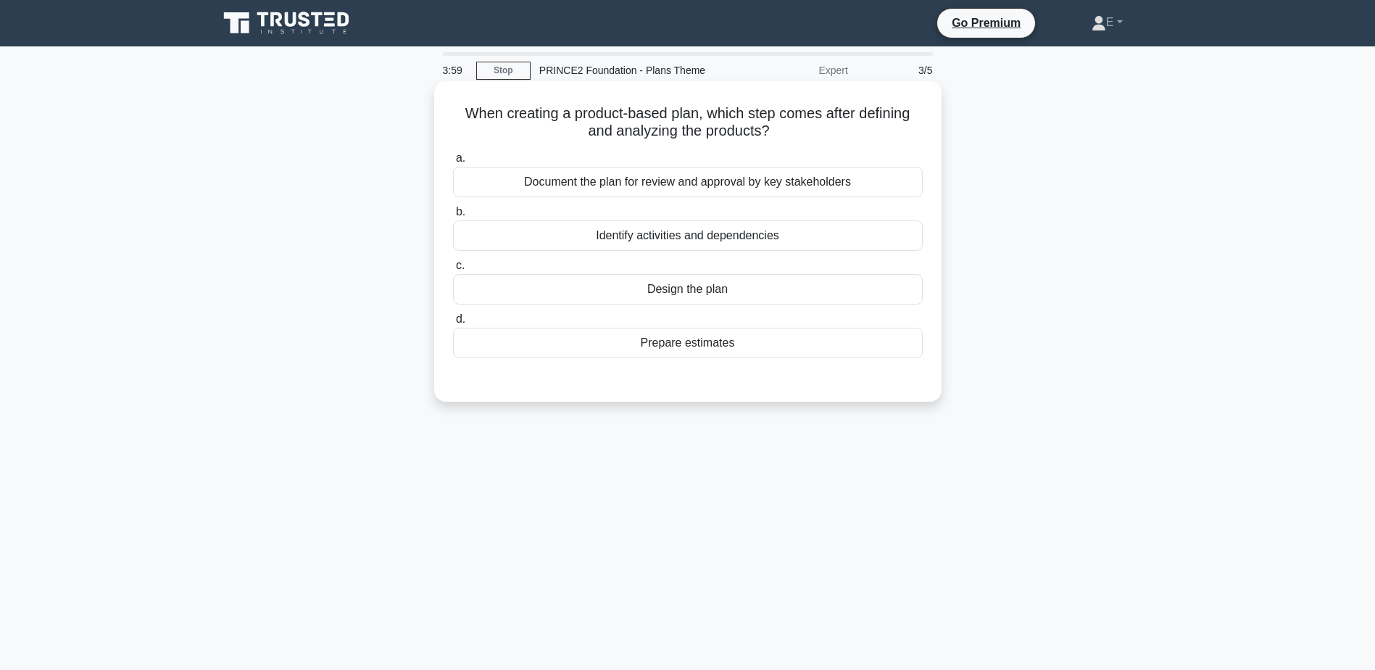
click at [790, 233] on div "Identify activities and dependencies" at bounding box center [688, 235] width 470 height 30
click at [453, 217] on input "b. Identify activities and dependencies" at bounding box center [453, 211] width 0 height 9
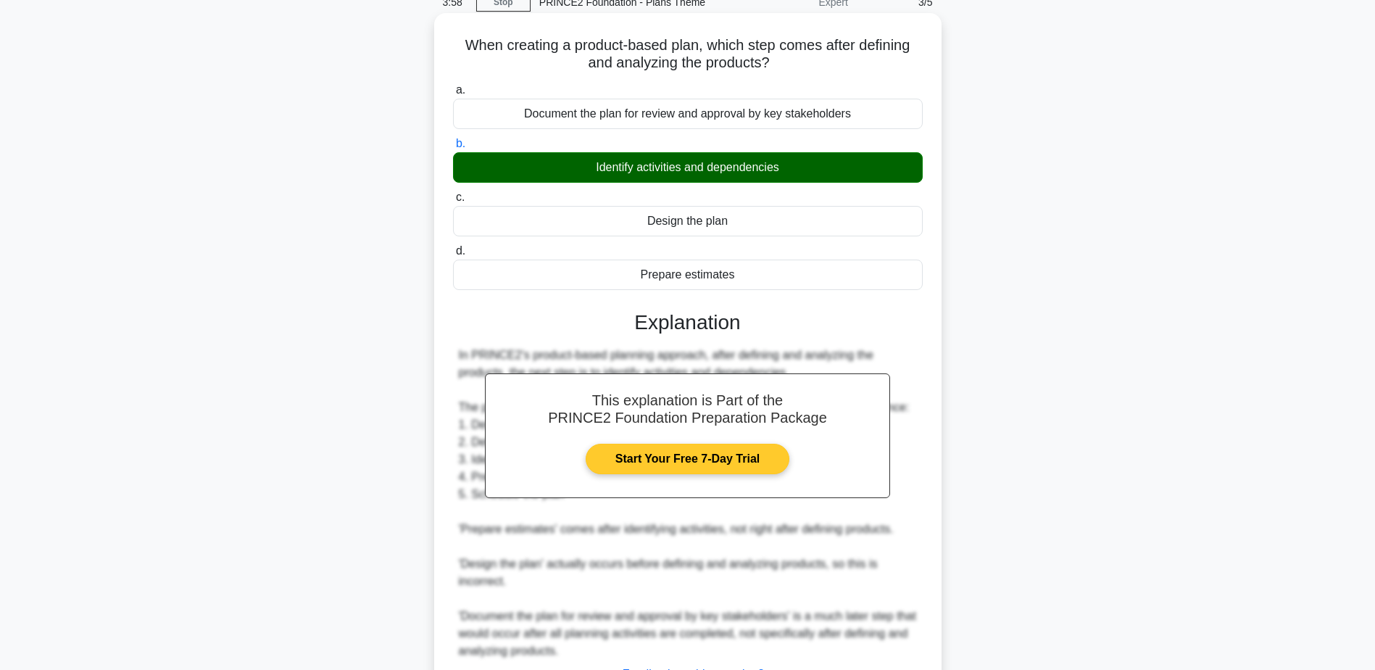
scroll to position [190, 0]
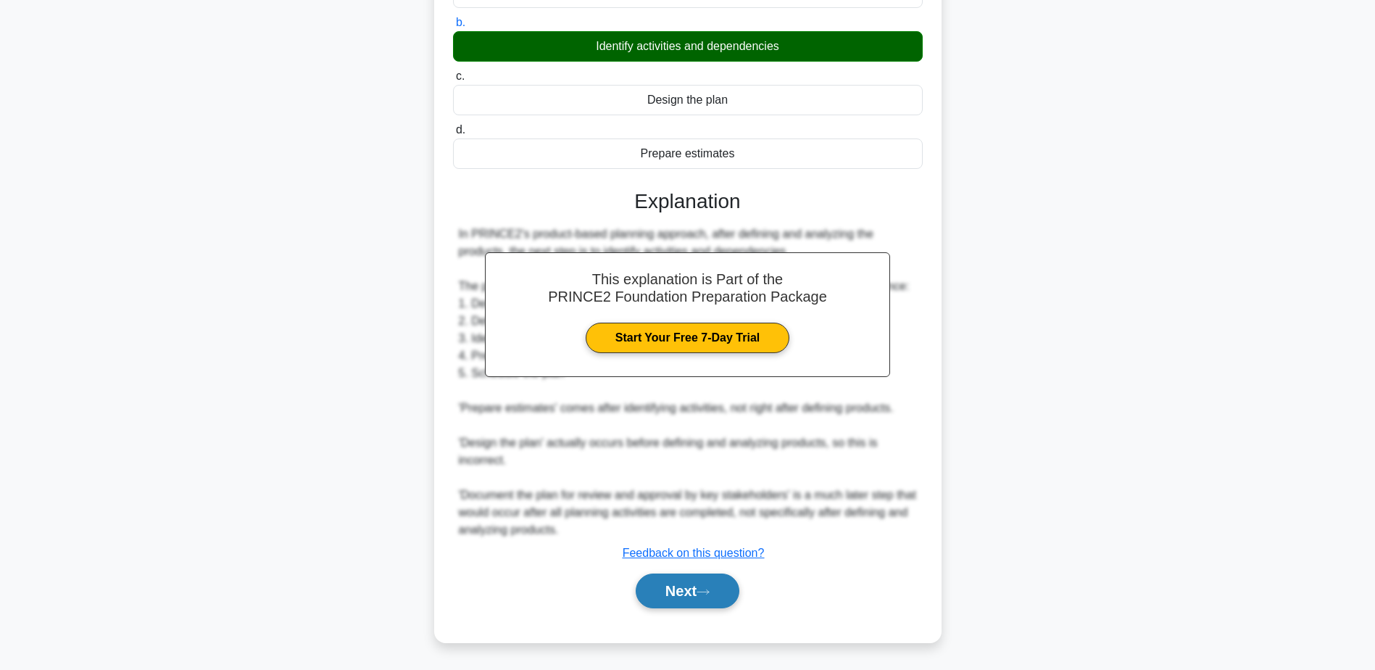
click at [720, 598] on button "Next" at bounding box center [688, 590] width 104 height 35
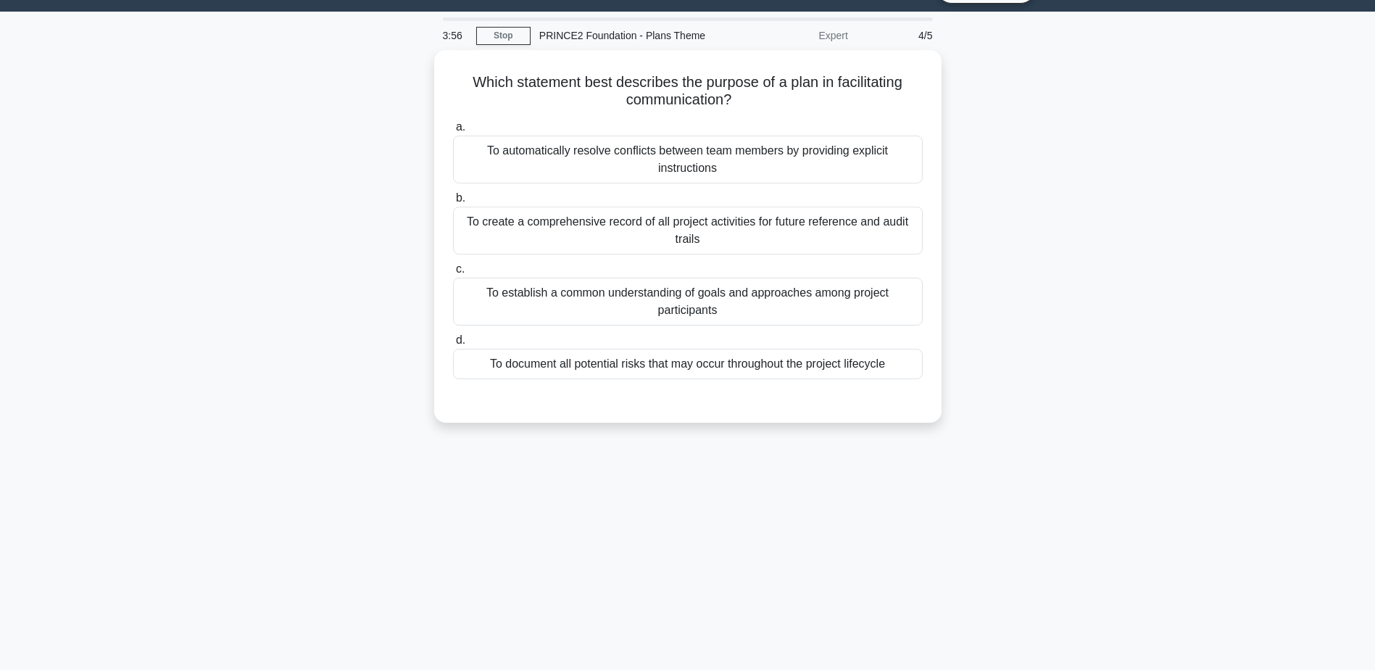
scroll to position [0, 0]
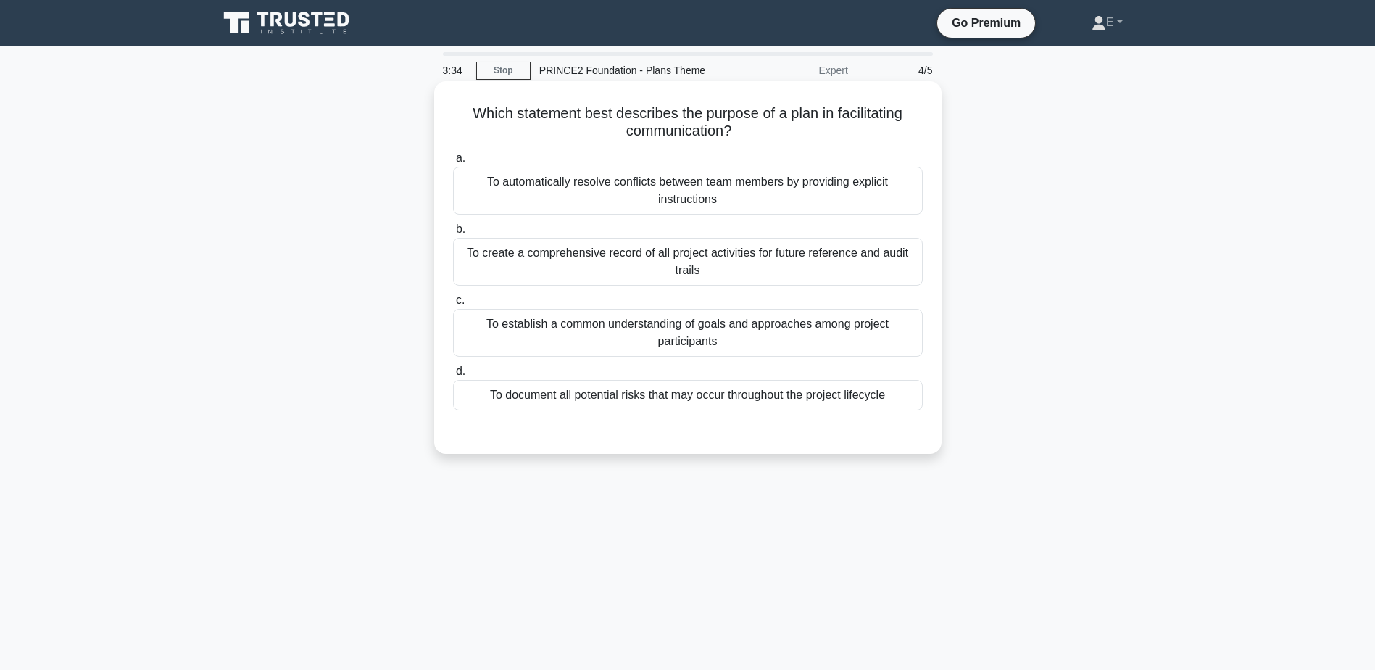
click at [606, 389] on div "To document all potential risks that may occur throughout the project lifecycle" at bounding box center [688, 395] width 470 height 30
click at [453, 376] on input "d. To document all potential risks that may occur throughout the project lifecy…" at bounding box center [453, 371] width 0 height 9
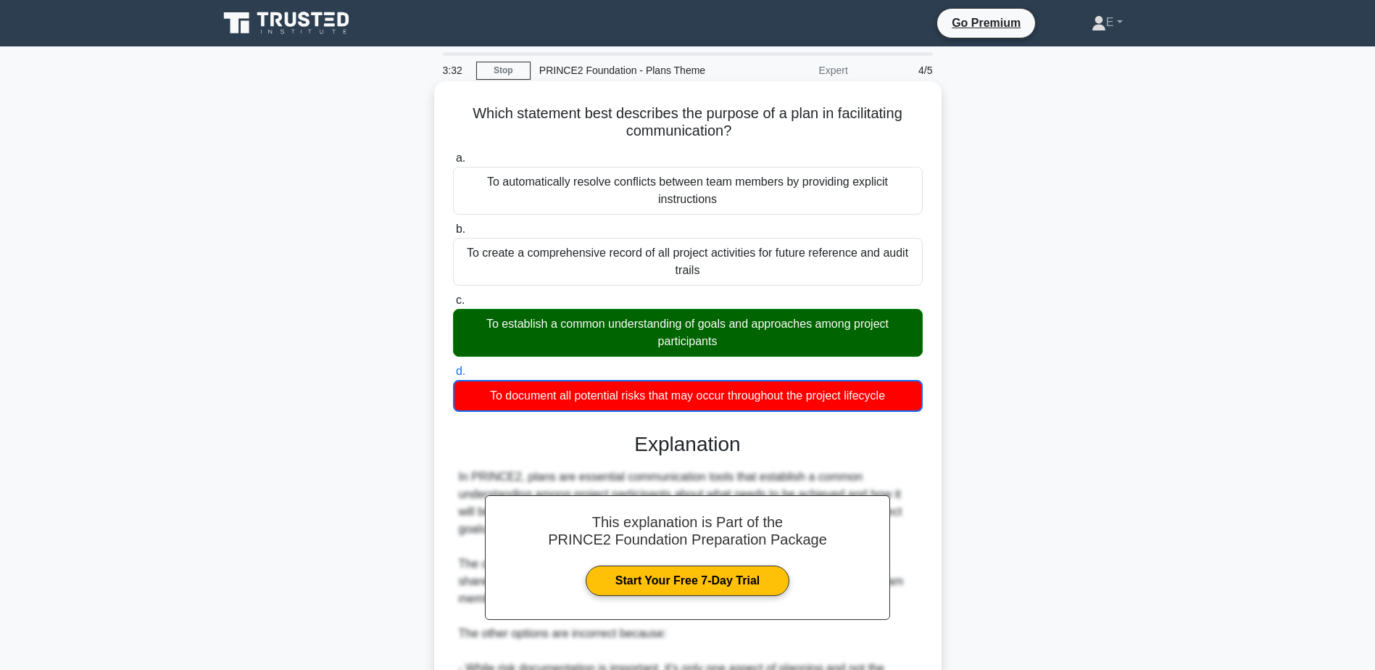
click at [638, 334] on div "To establish a common understanding of goals and approaches among project parti…" at bounding box center [688, 333] width 470 height 48
click at [453, 305] on input "c. To establish a common understanding of goals and approaches among project pa…" at bounding box center [453, 300] width 0 height 9
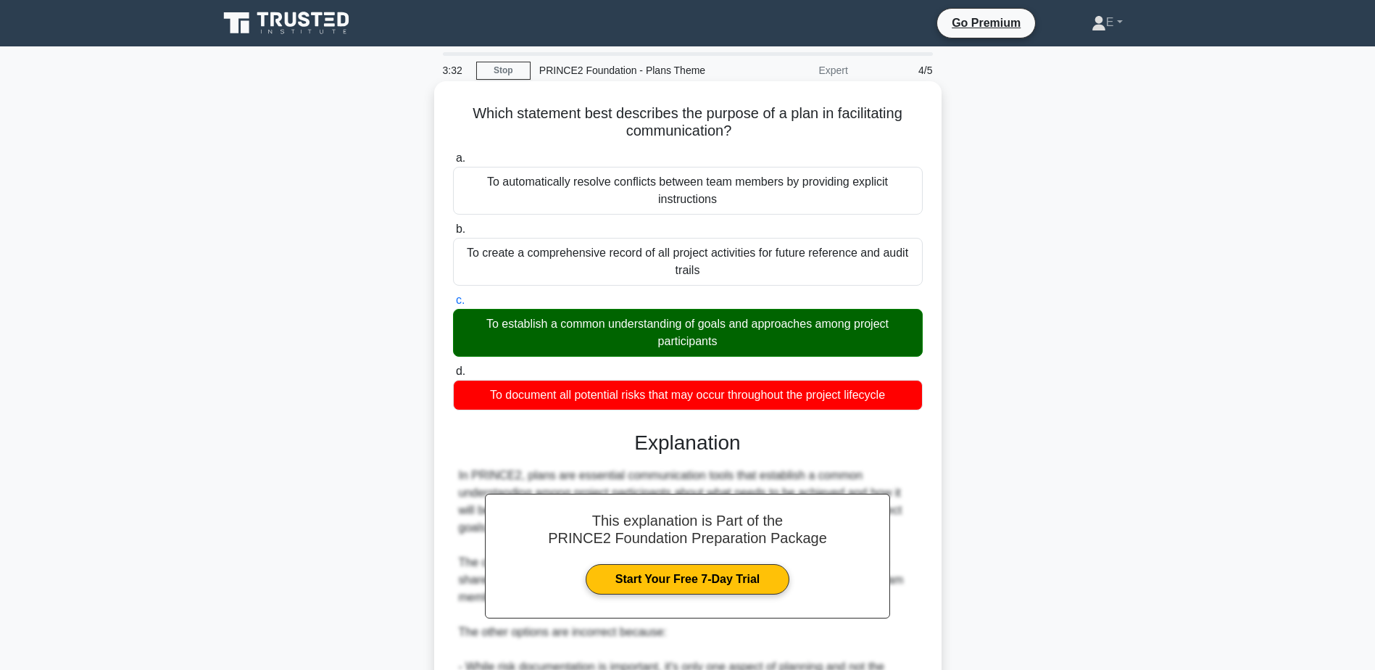
scroll to position [312, 0]
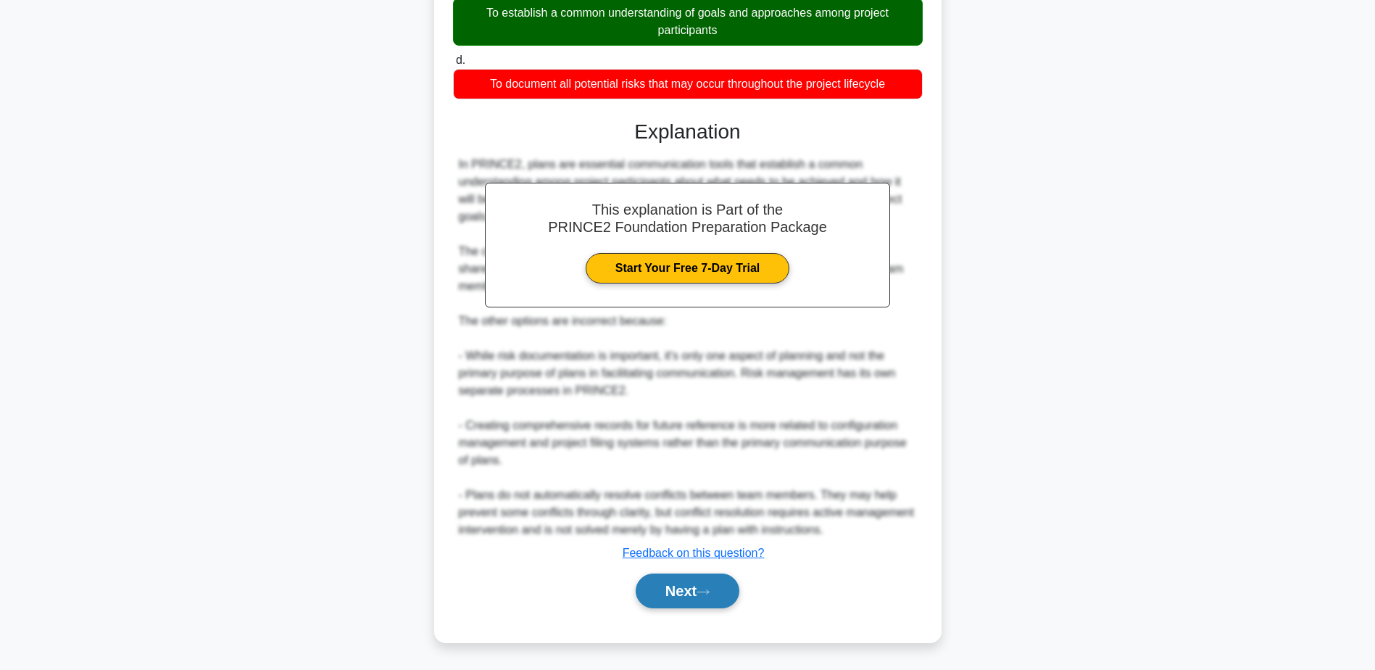
click at [696, 591] on button "Next" at bounding box center [688, 590] width 104 height 35
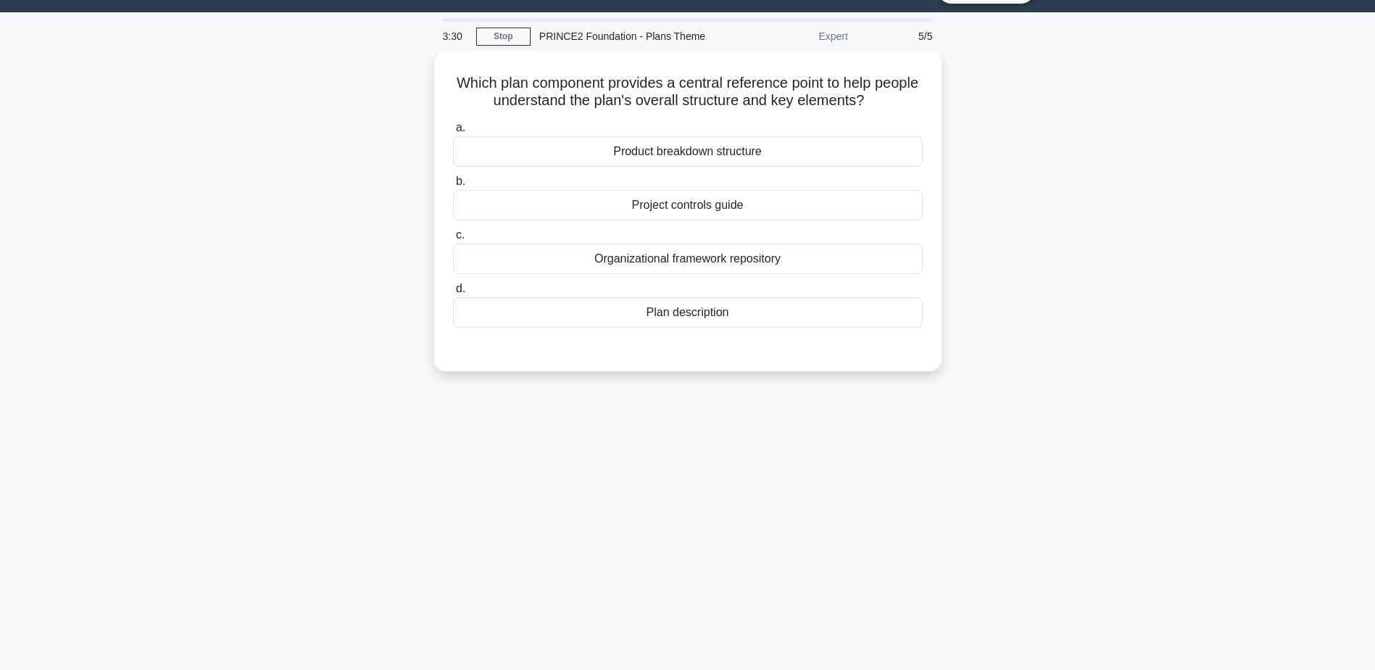
scroll to position [0, 0]
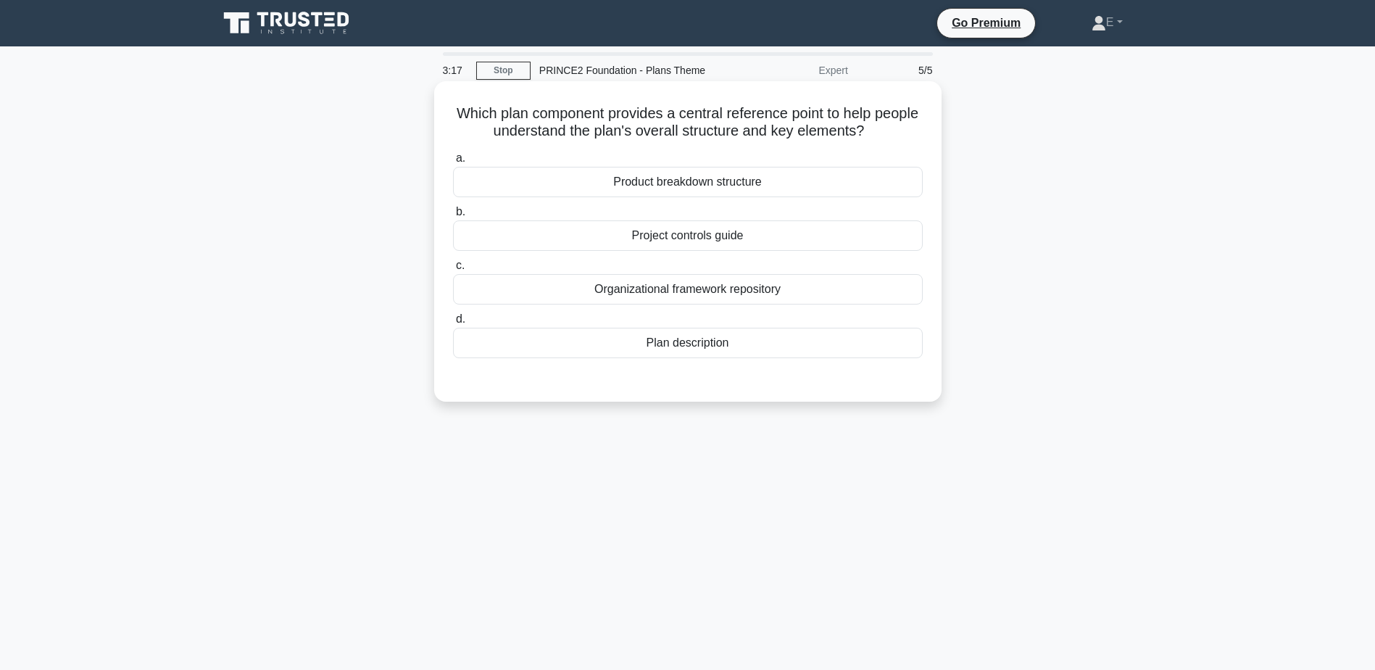
click at [702, 344] on div "Plan description" at bounding box center [688, 343] width 470 height 30
click at [453, 324] on input "d. Plan description" at bounding box center [453, 319] width 0 height 9
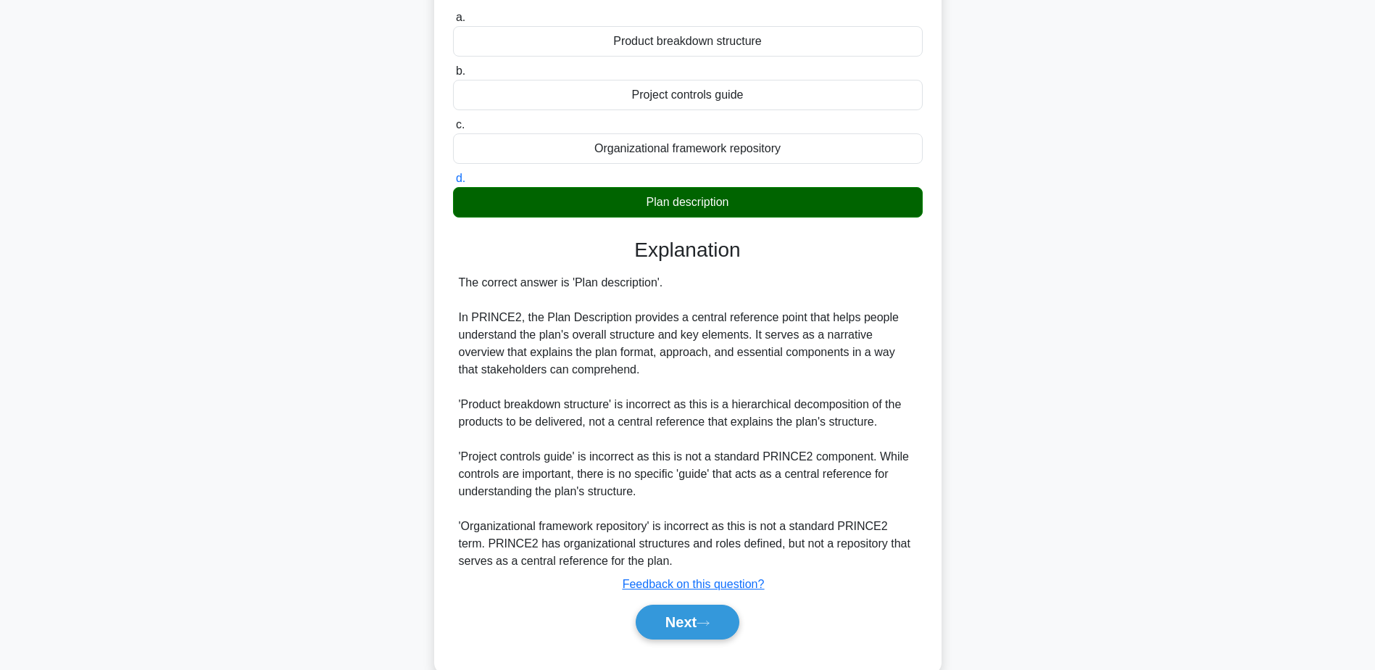
scroll to position [172, 0]
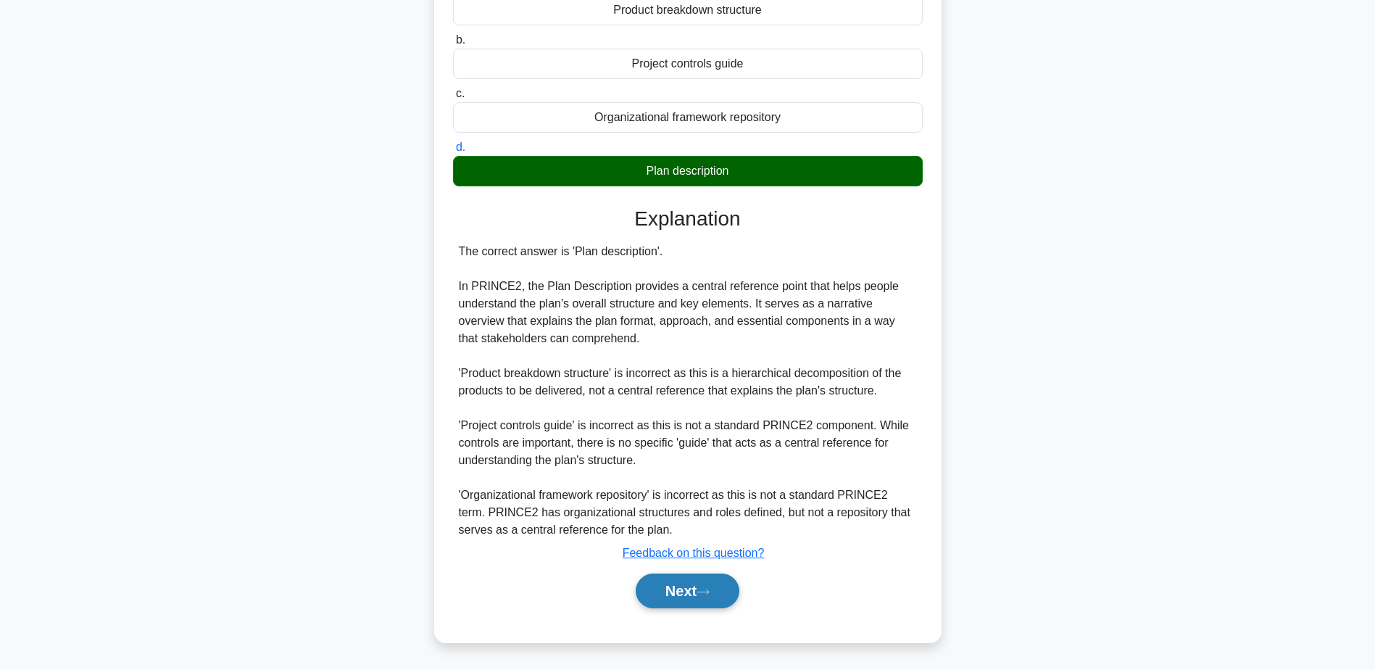
click at [669, 590] on button "Next" at bounding box center [688, 590] width 104 height 35
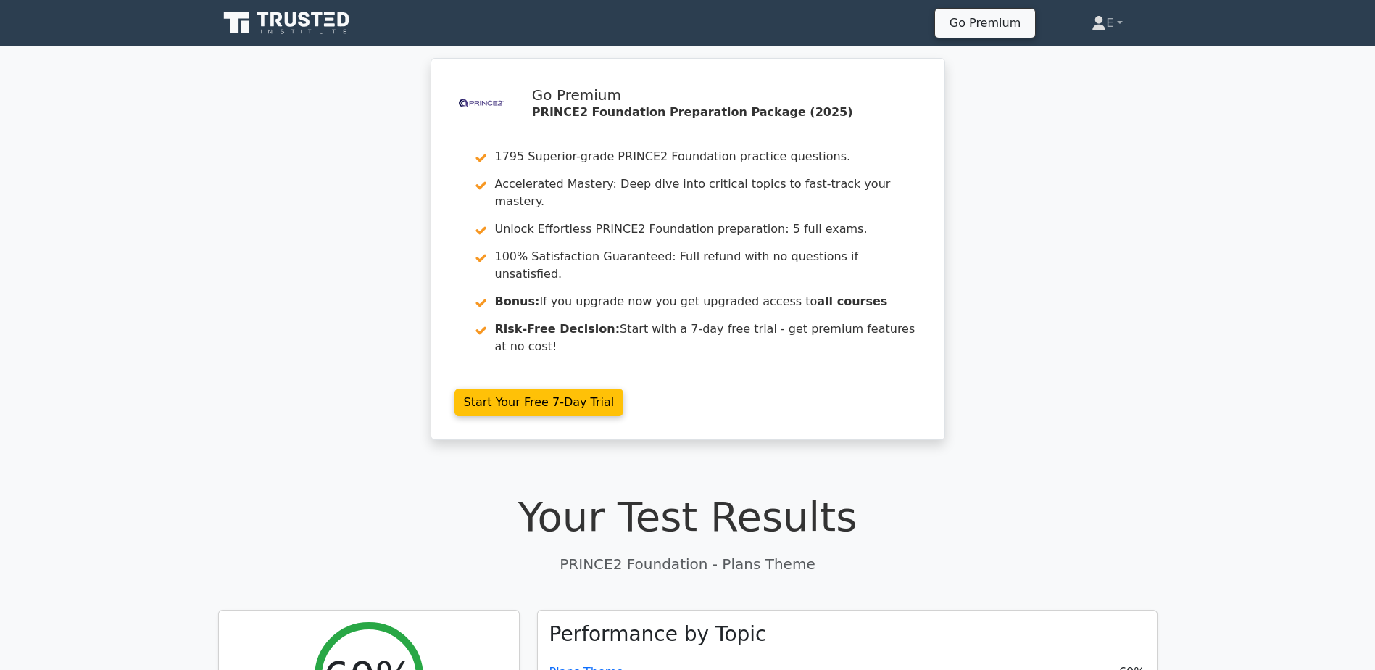
click at [623, 492] on h1 "Your Test Results" at bounding box center [687, 516] width 939 height 49
click at [599, 661] on link "Plans Theme" at bounding box center [586, 668] width 75 height 14
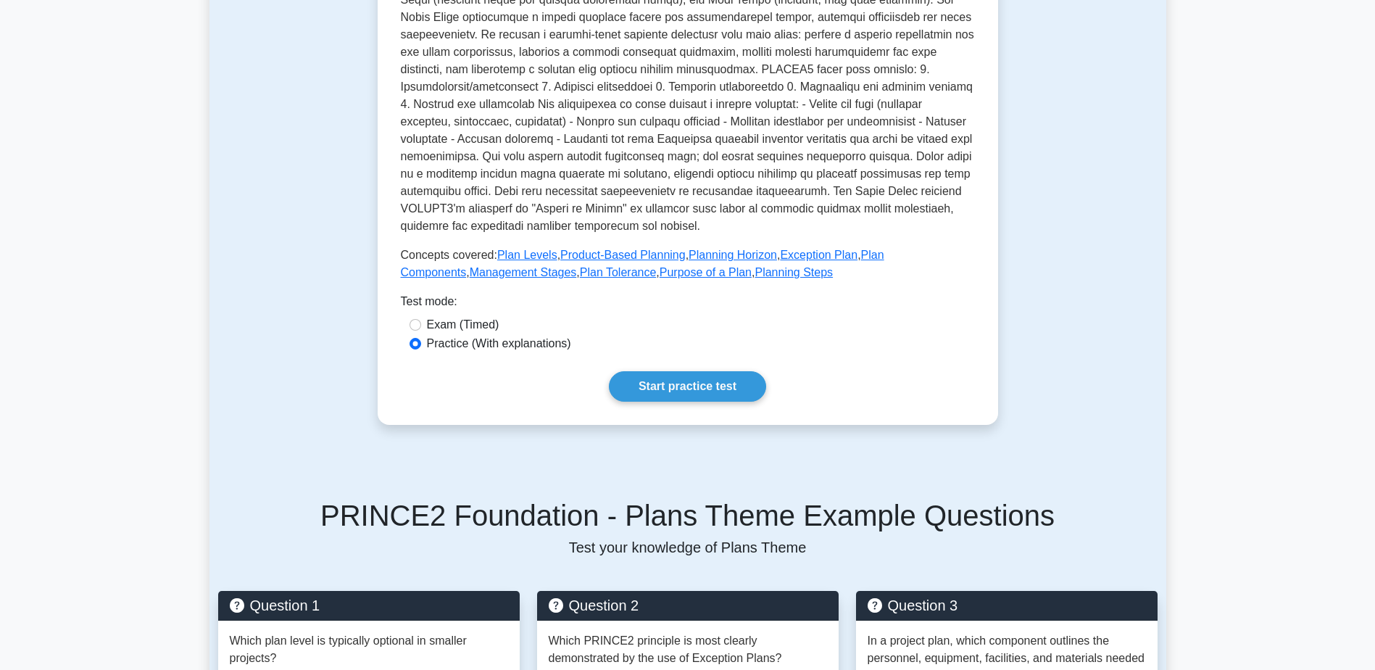
scroll to position [386, 0]
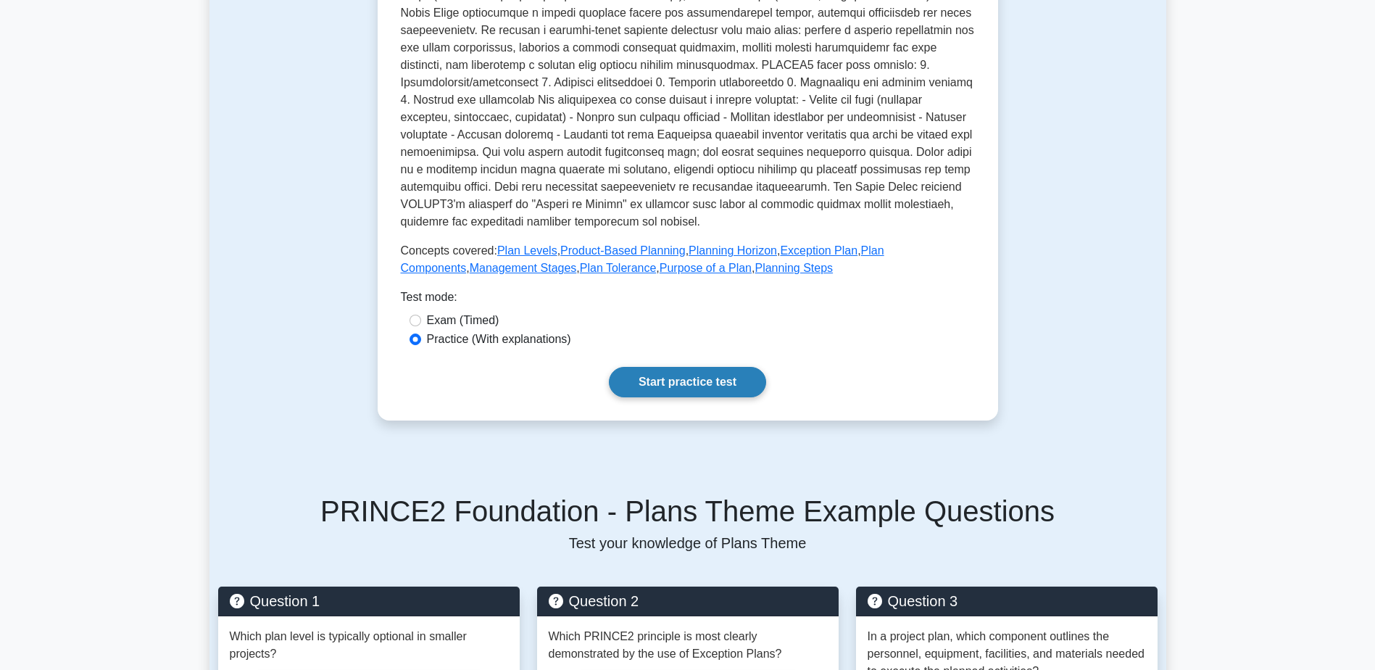
click at [669, 377] on link "Start practice test" at bounding box center [687, 382] width 157 height 30
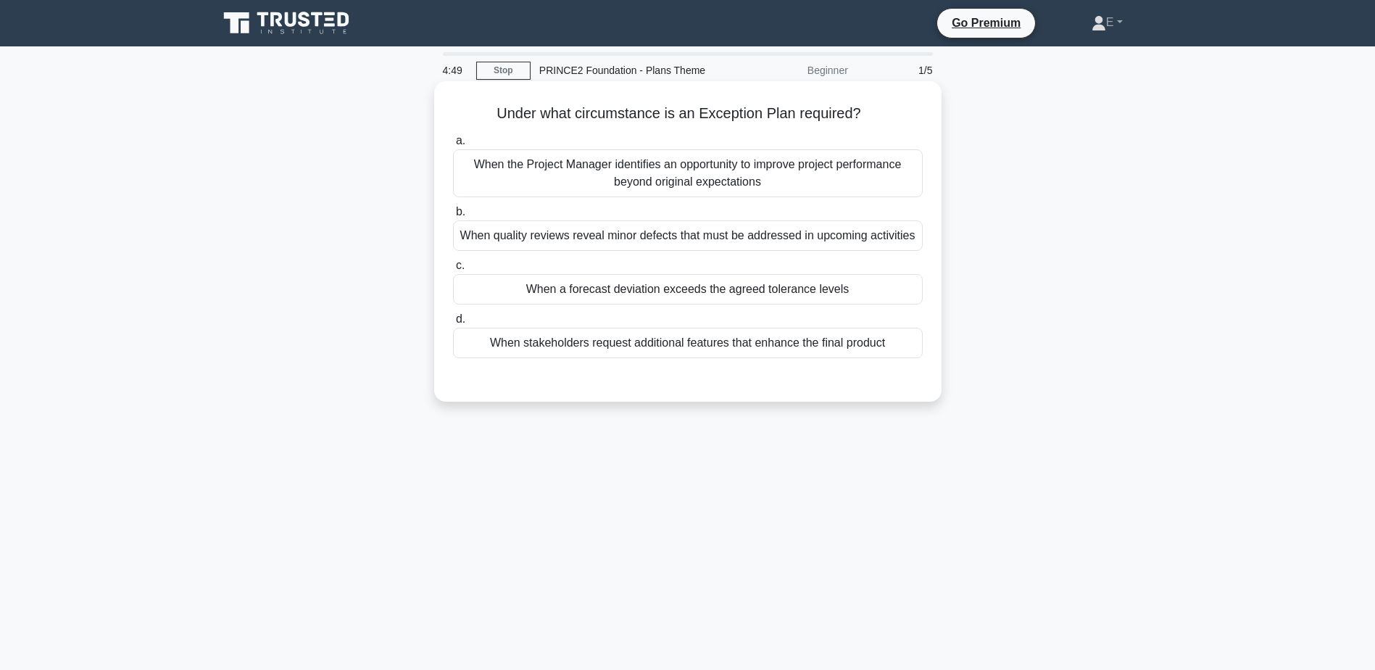
click at [644, 289] on div "When a forecast deviation exceeds the agreed tolerance levels" at bounding box center [688, 289] width 470 height 30
click at [453, 270] on input "c. When a forecast deviation exceeds the agreed tolerance levels" at bounding box center [453, 265] width 0 height 9
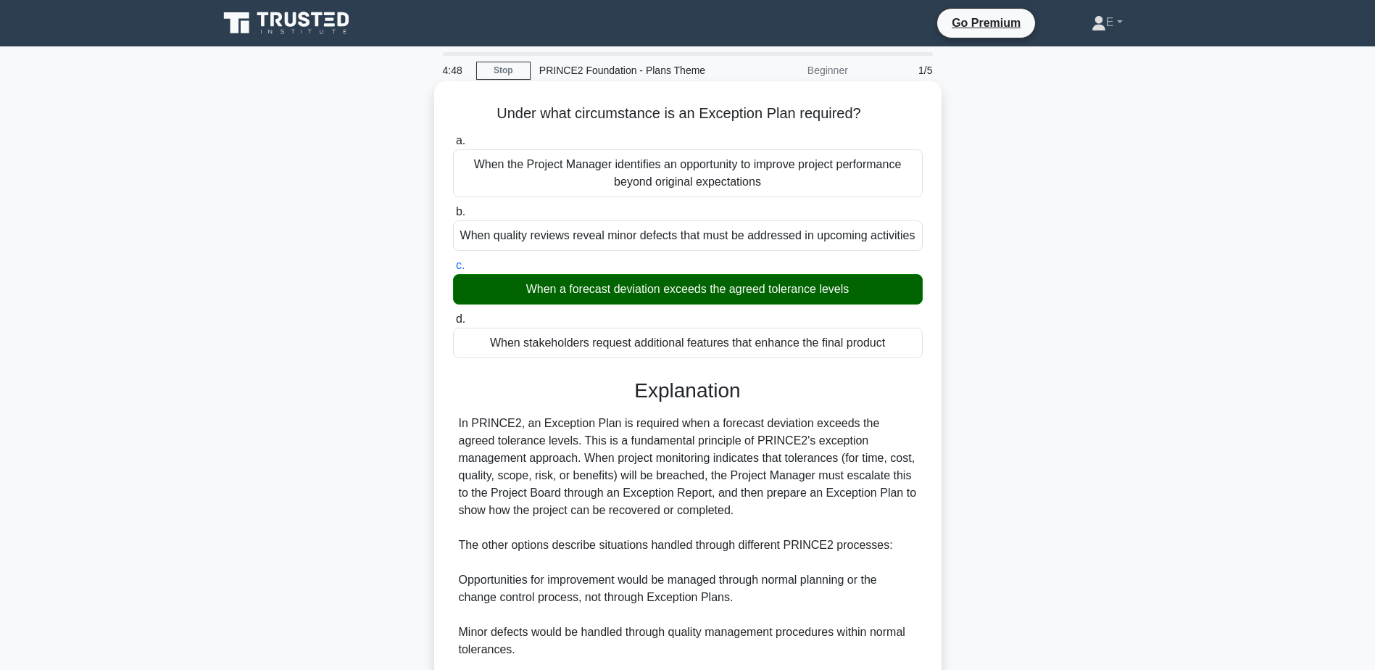
scroll to position [172, 0]
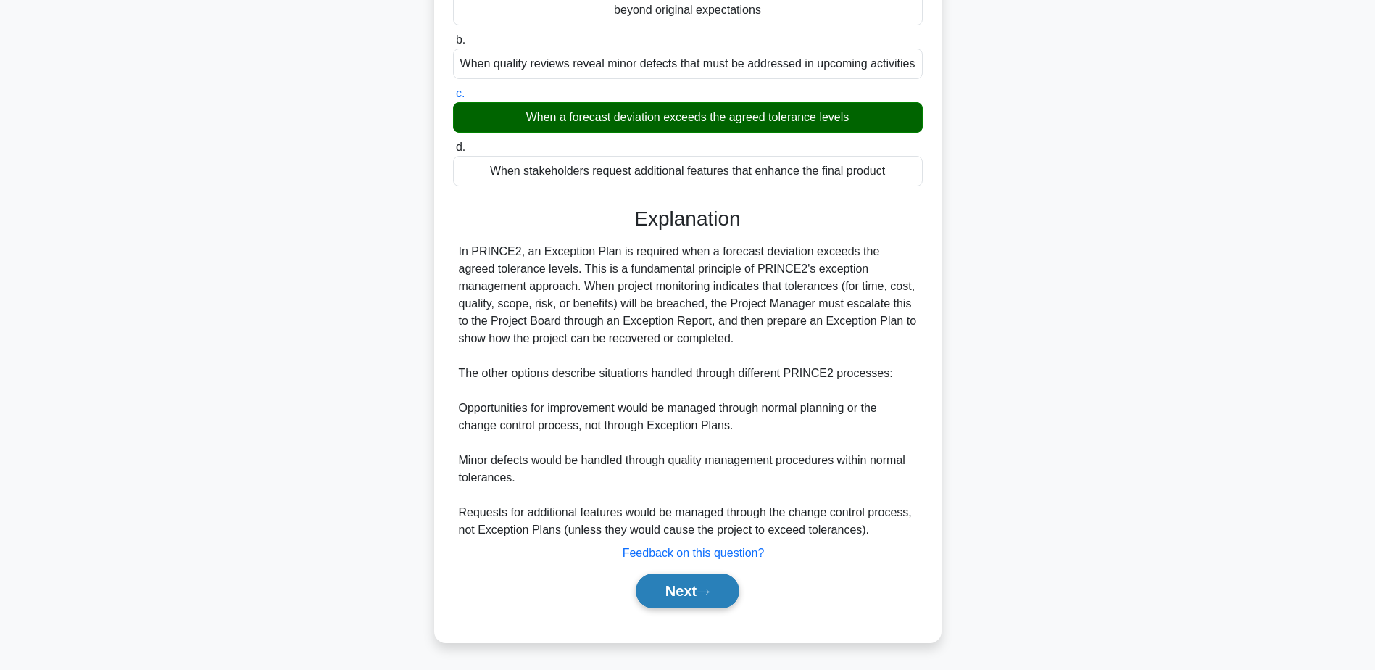
click at [723, 586] on button "Next" at bounding box center [688, 590] width 104 height 35
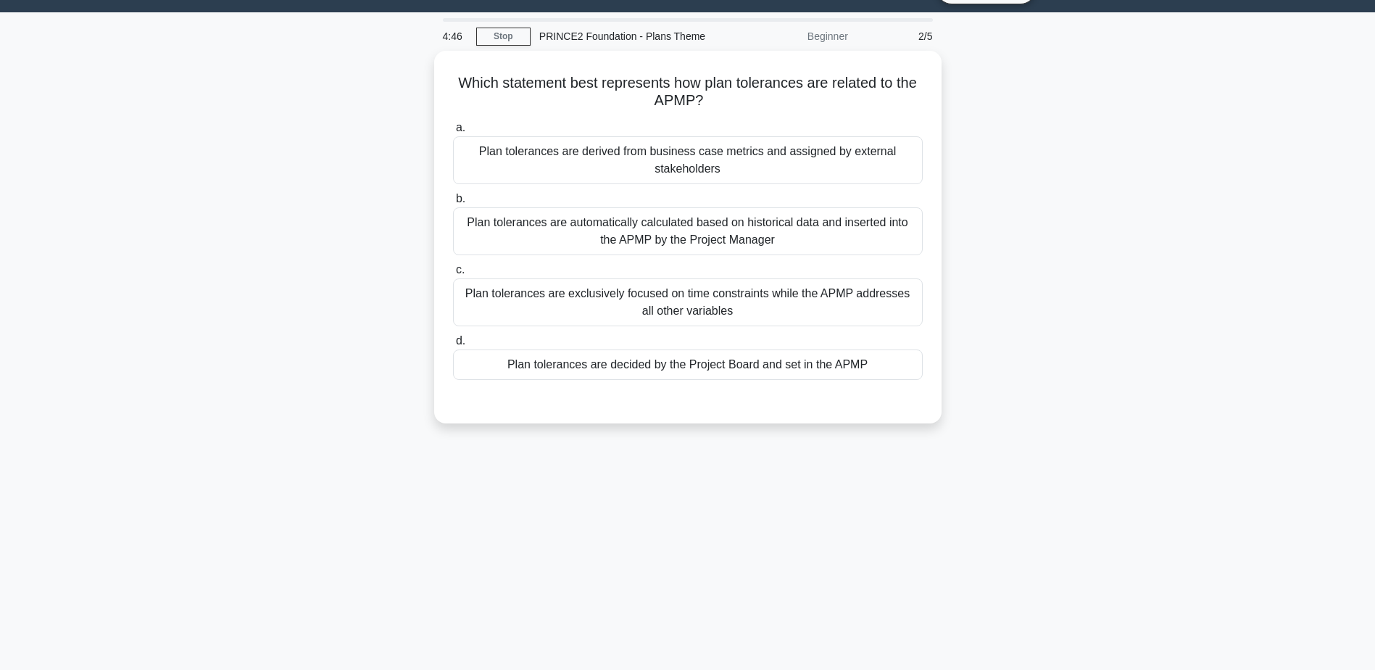
scroll to position [0, 0]
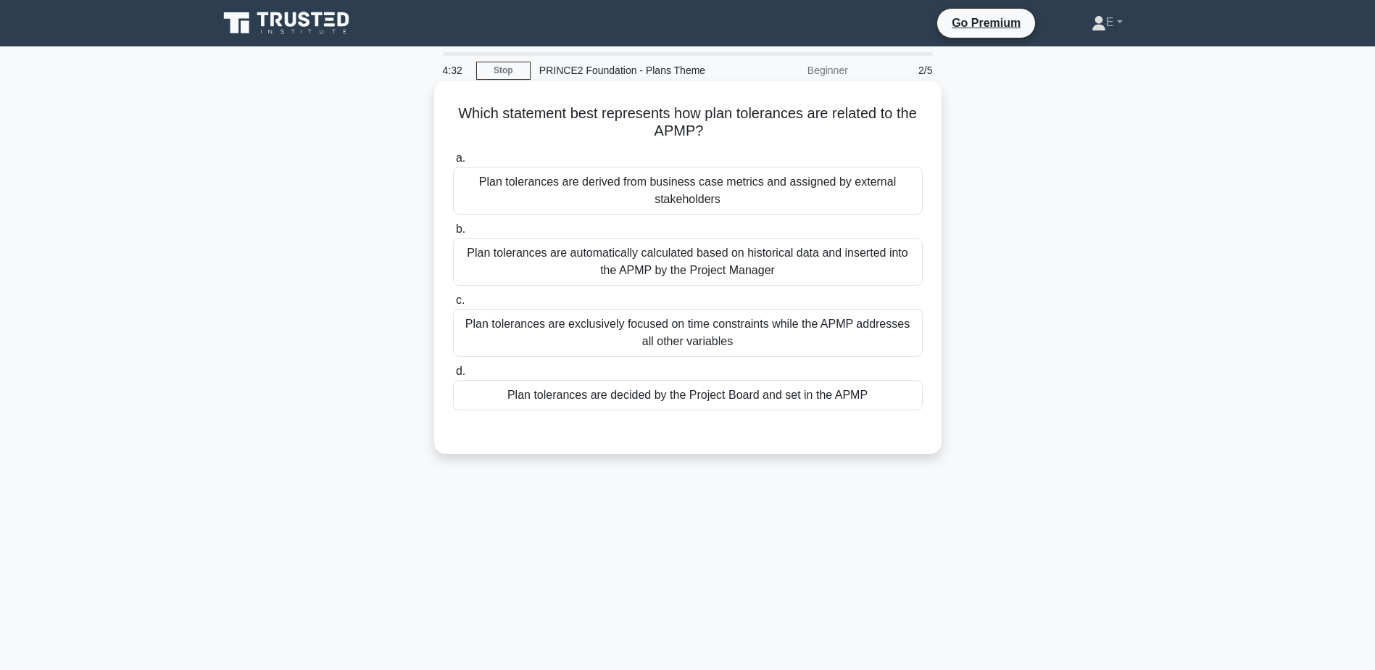
click at [726, 401] on div "Plan tolerances are decided by the Project Board and set in the APMP" at bounding box center [688, 395] width 470 height 30
click at [453, 376] on input "d. Plan tolerances are decided by the Project Board and set in the APMP" at bounding box center [453, 371] width 0 height 9
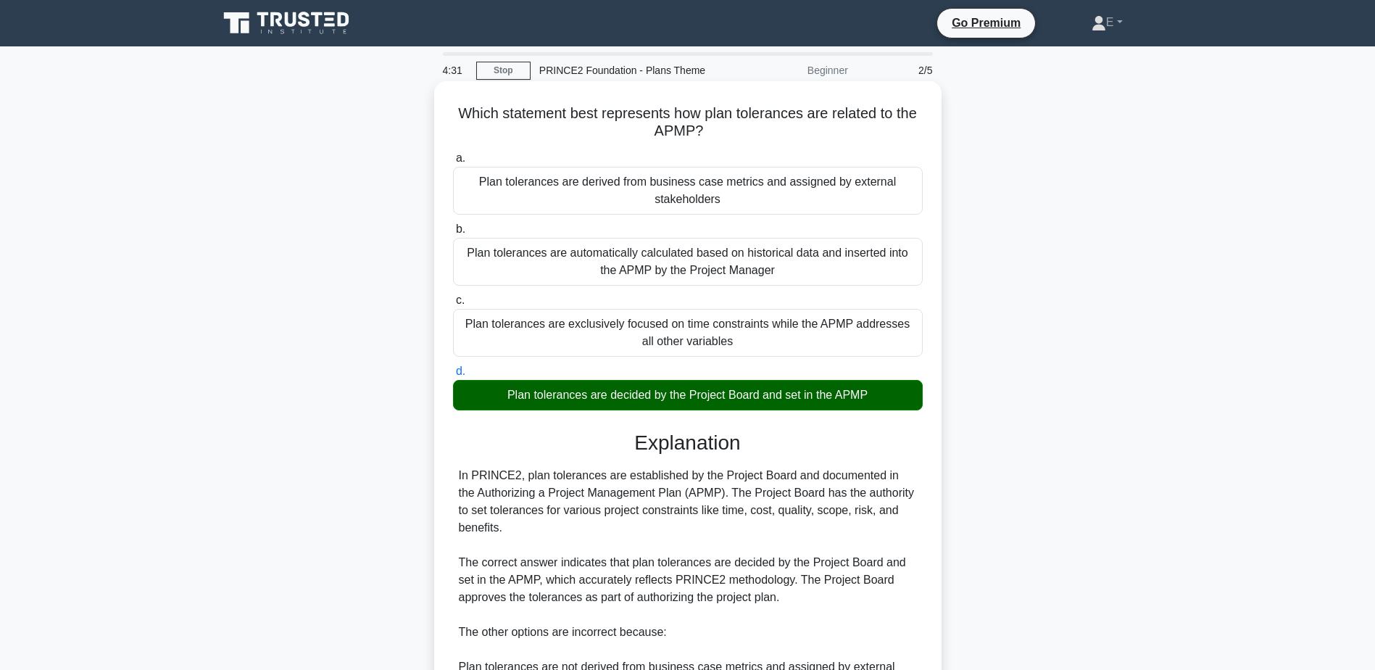
scroll to position [294, 0]
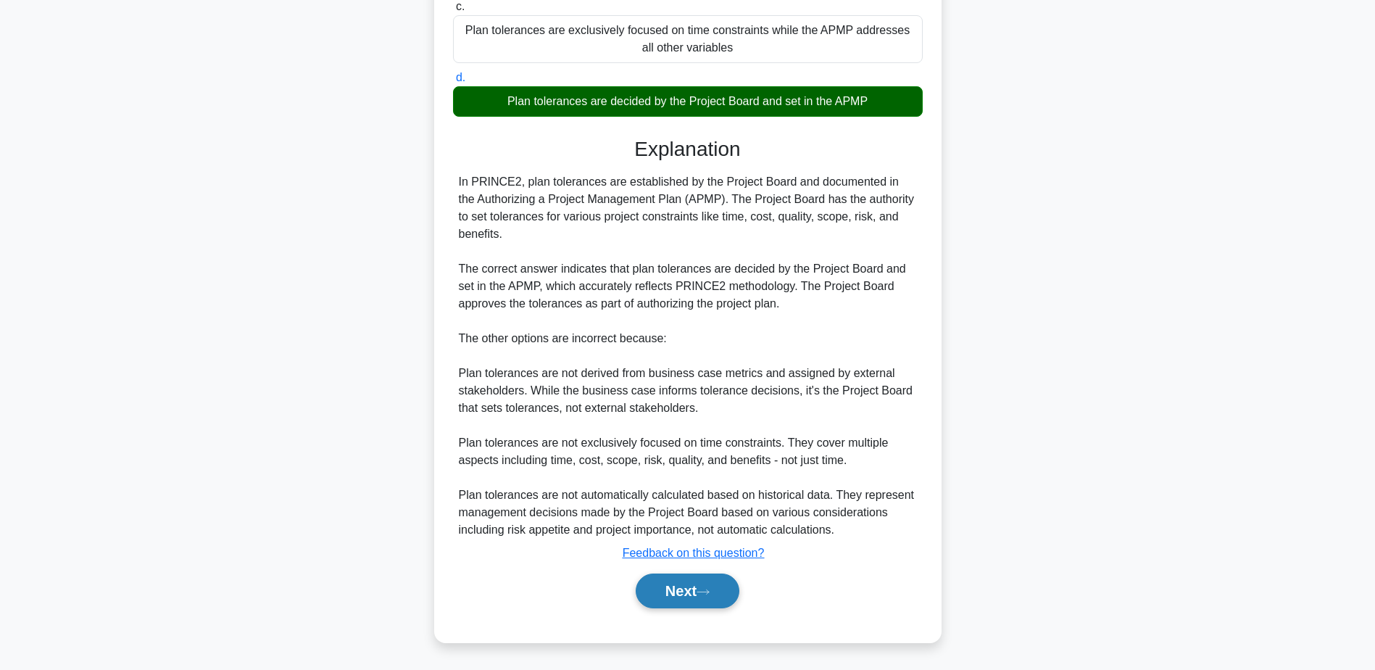
click at [712, 583] on button "Next" at bounding box center [688, 590] width 104 height 35
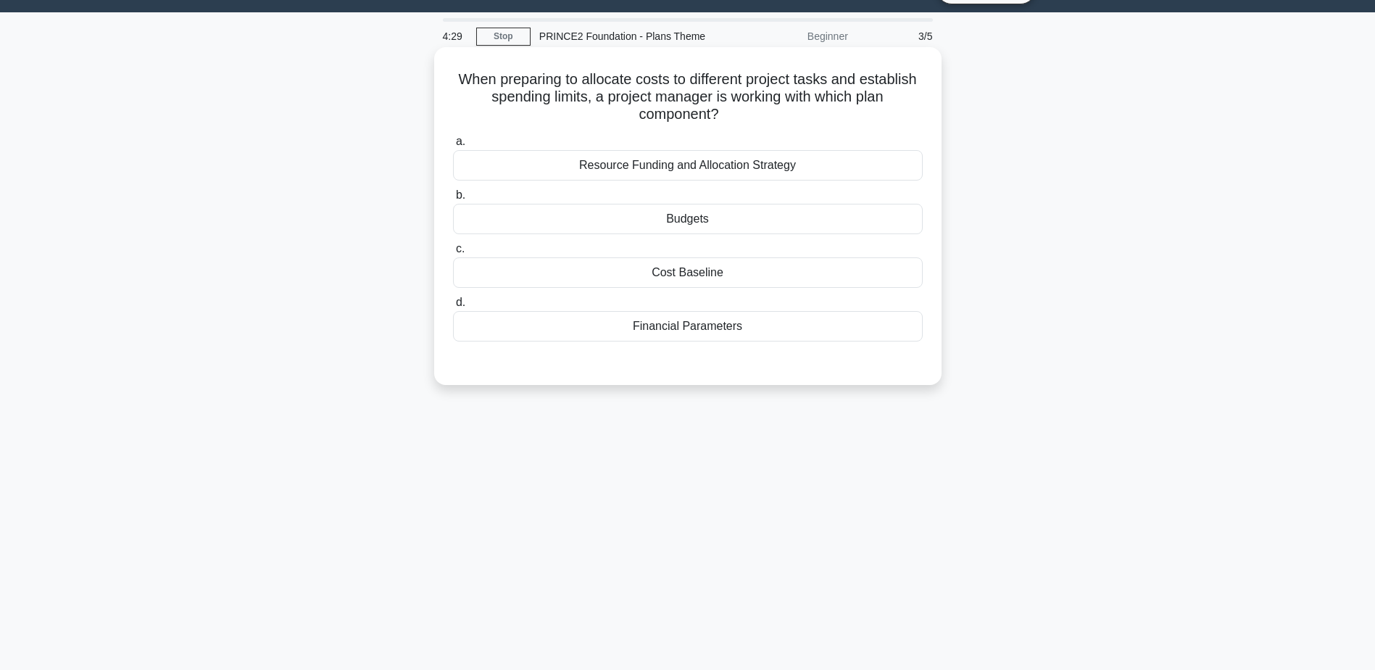
scroll to position [0, 0]
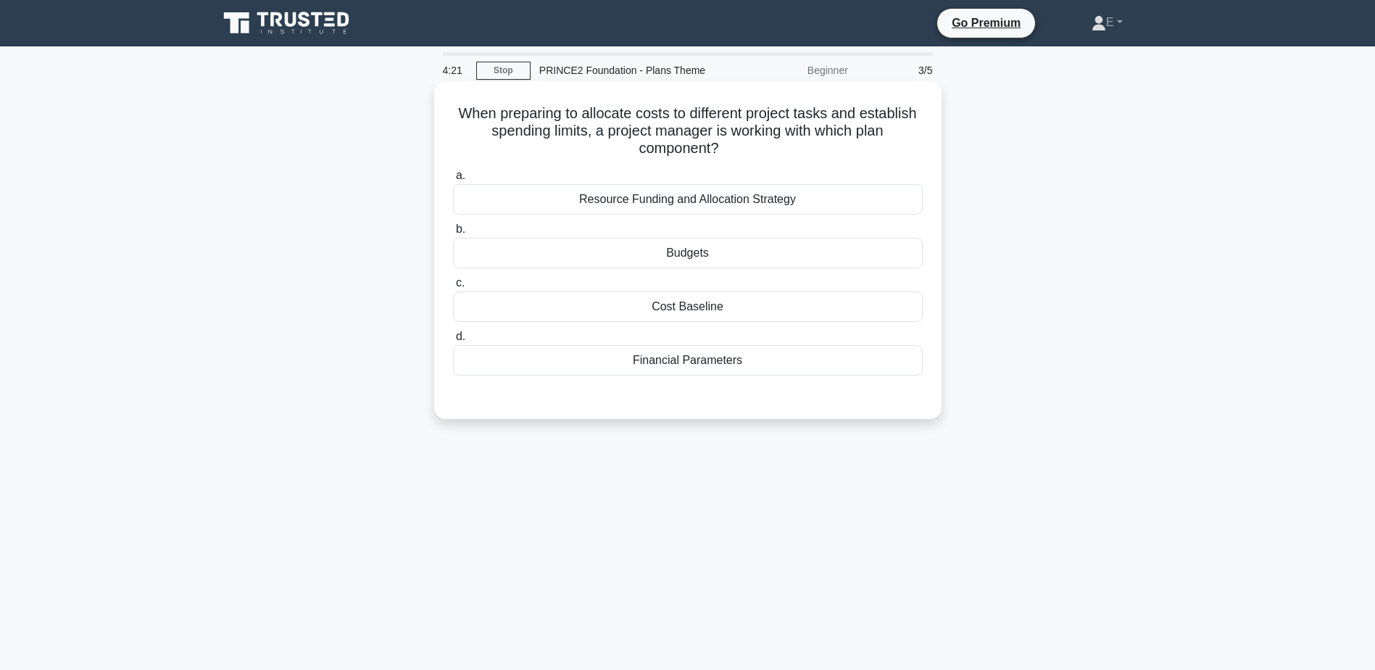
click at [773, 357] on div "Financial Parameters" at bounding box center [688, 360] width 470 height 30
click at [453, 341] on input "d. Financial Parameters" at bounding box center [453, 336] width 0 height 9
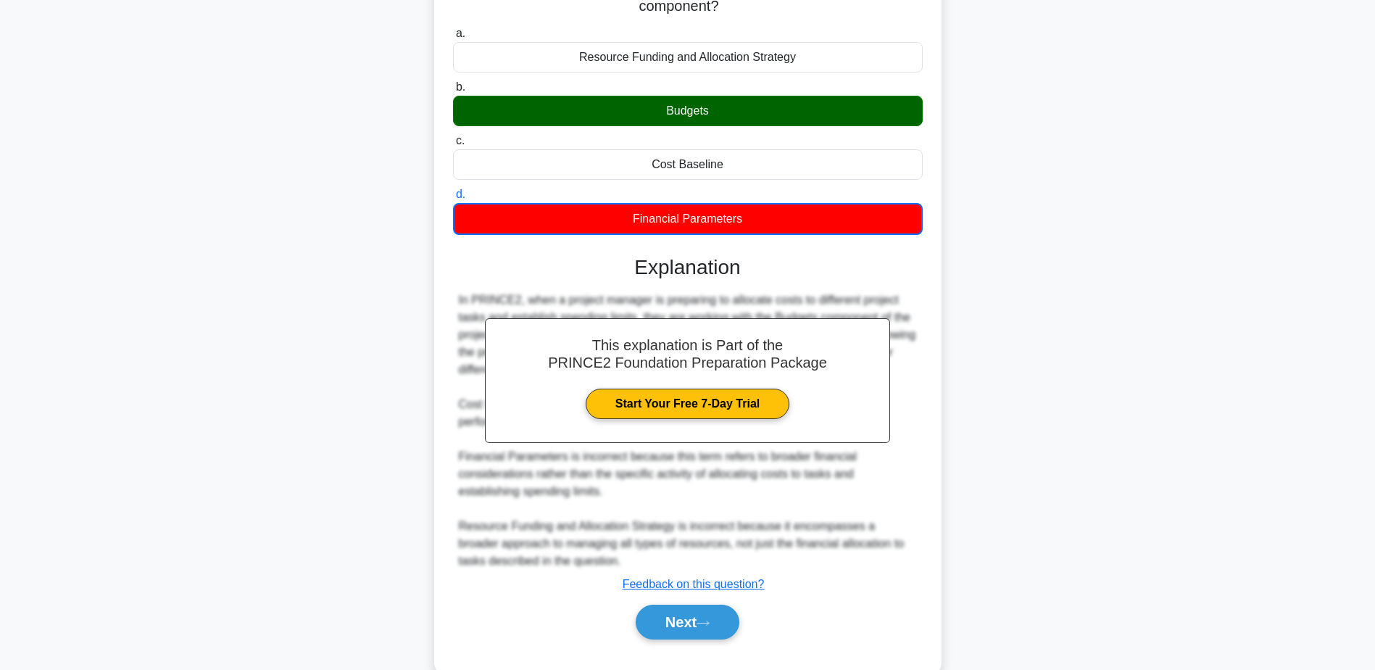
scroll to position [174, 0]
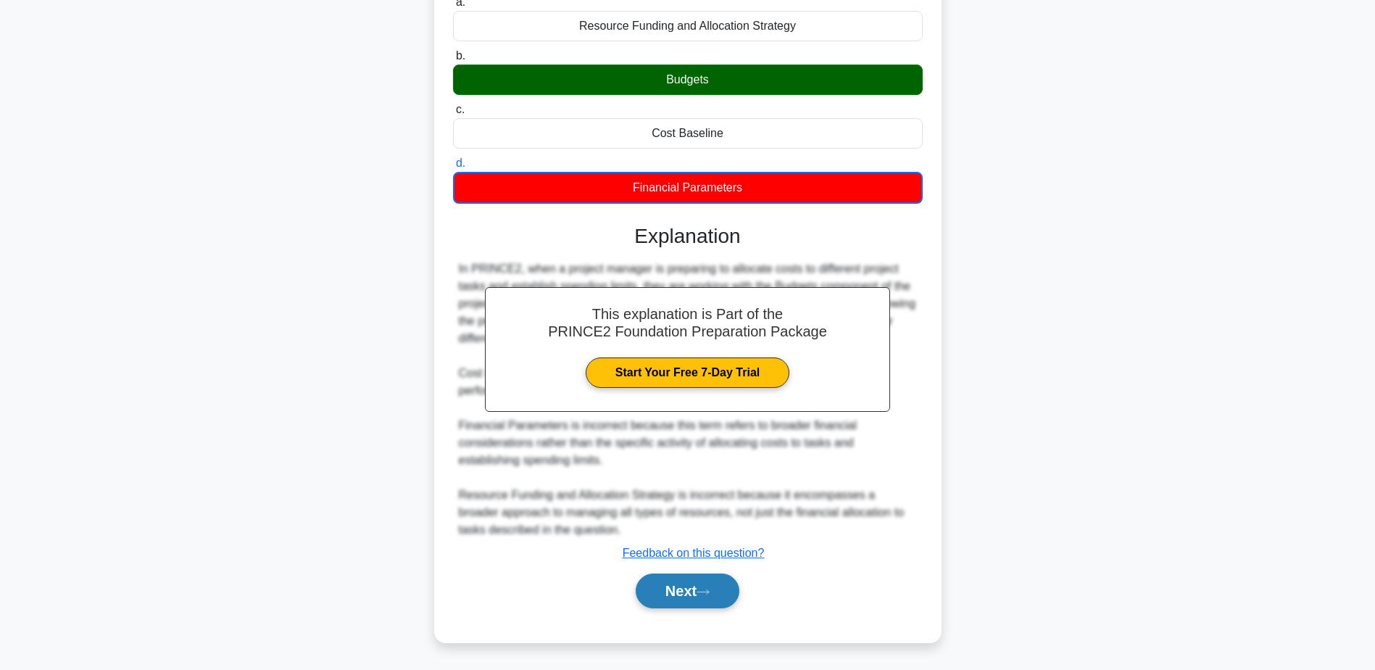
click at [733, 583] on button "Next" at bounding box center [688, 590] width 104 height 35
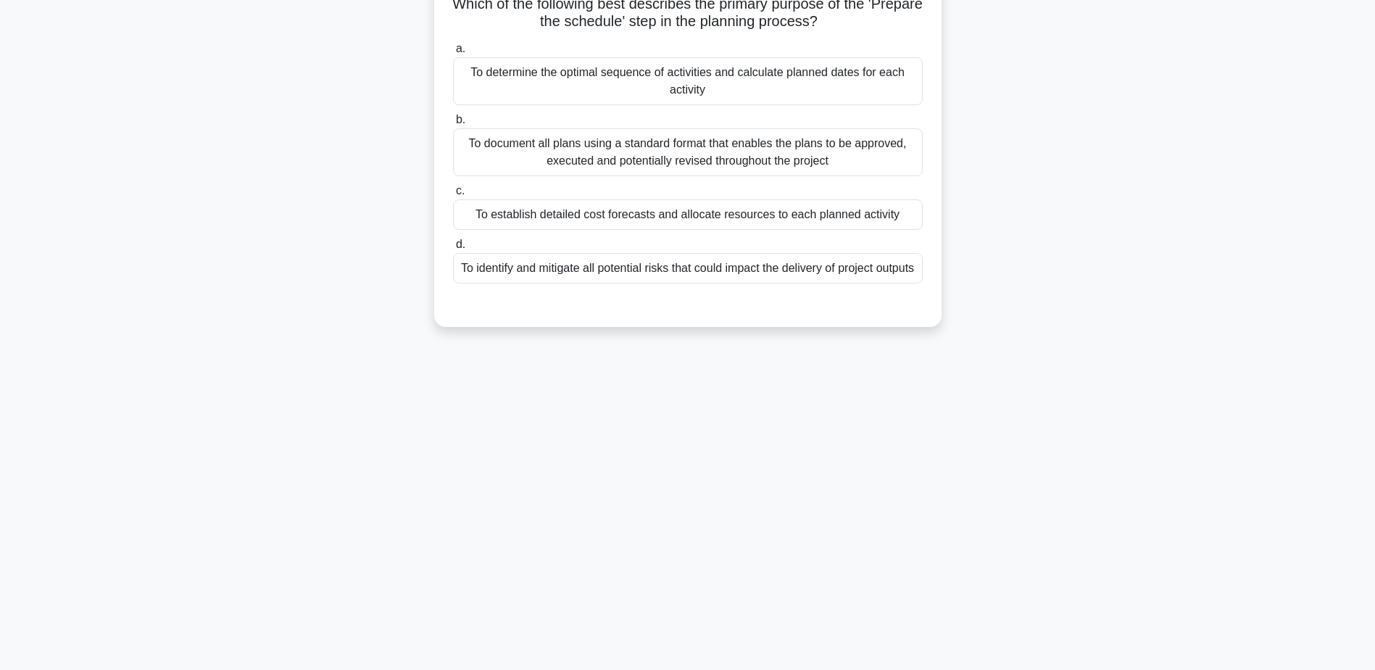
scroll to position [0, 0]
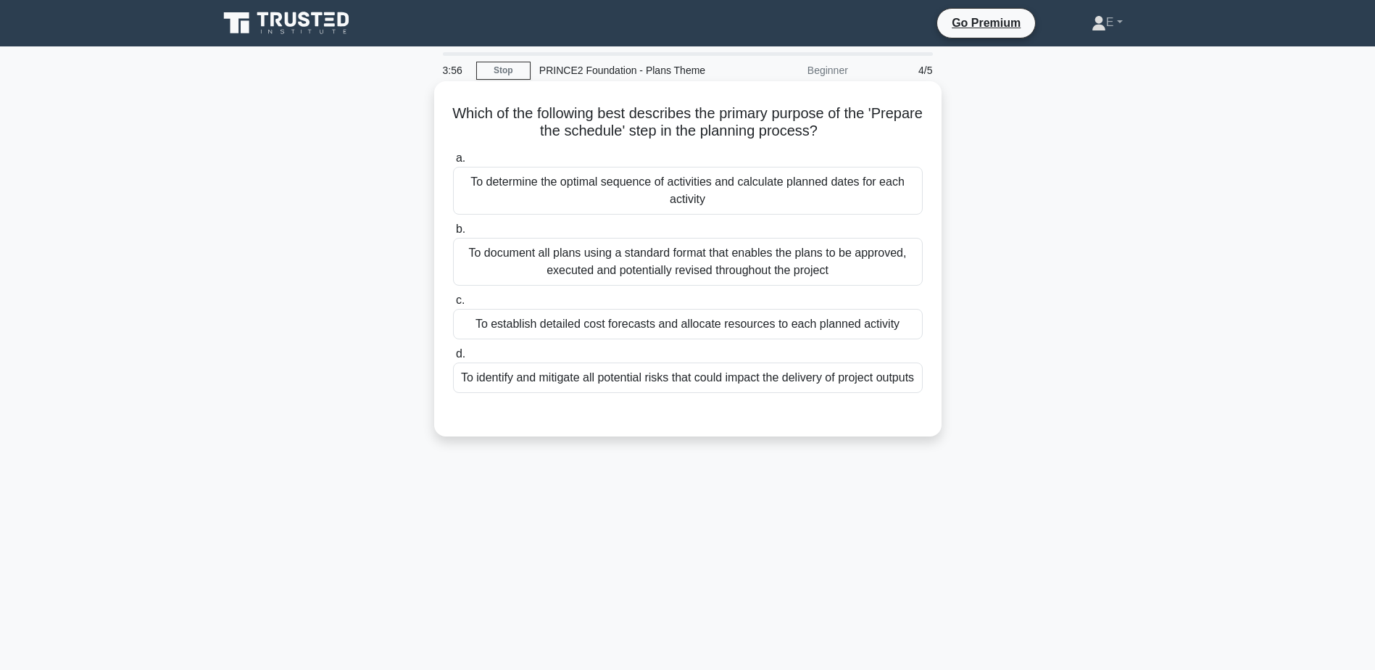
click at [709, 196] on div "To determine the optimal sequence of activities and calculate planned dates for…" at bounding box center [688, 191] width 470 height 48
click at [453, 163] on input "a. To determine the optimal sequence of activities and calculate planned dates …" at bounding box center [453, 158] width 0 height 9
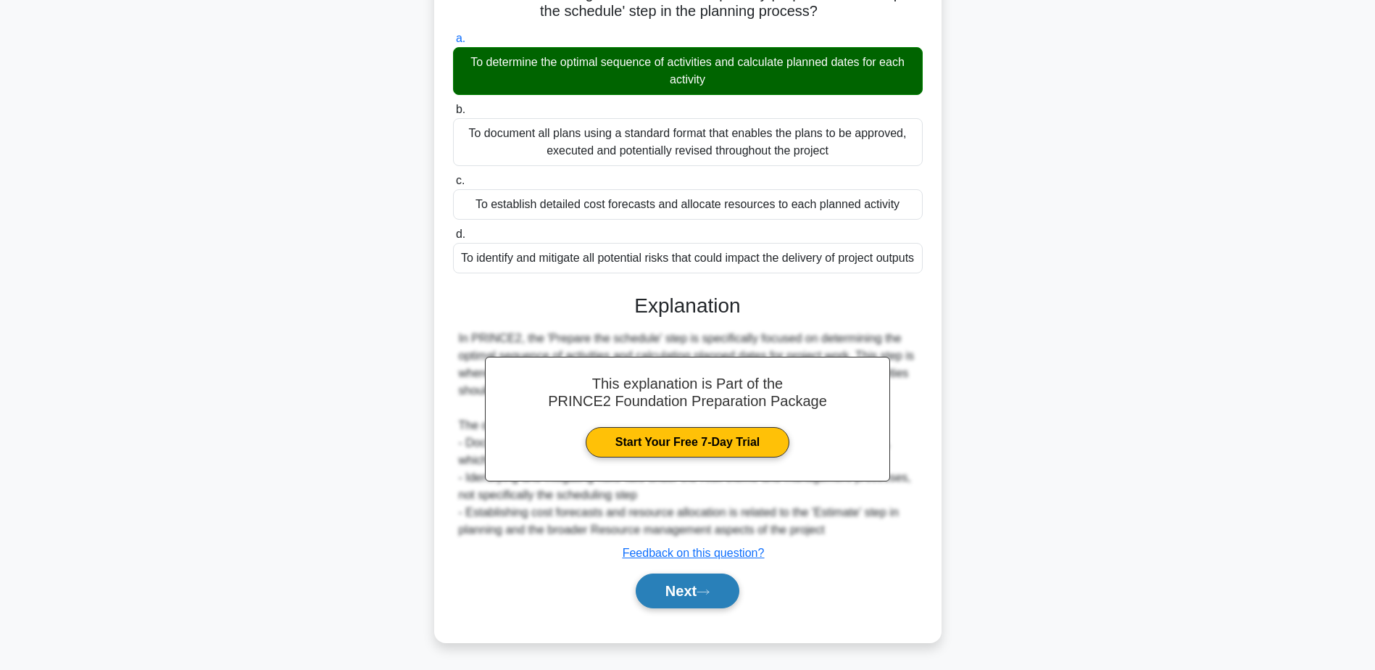
click at [715, 575] on button "Next" at bounding box center [688, 590] width 104 height 35
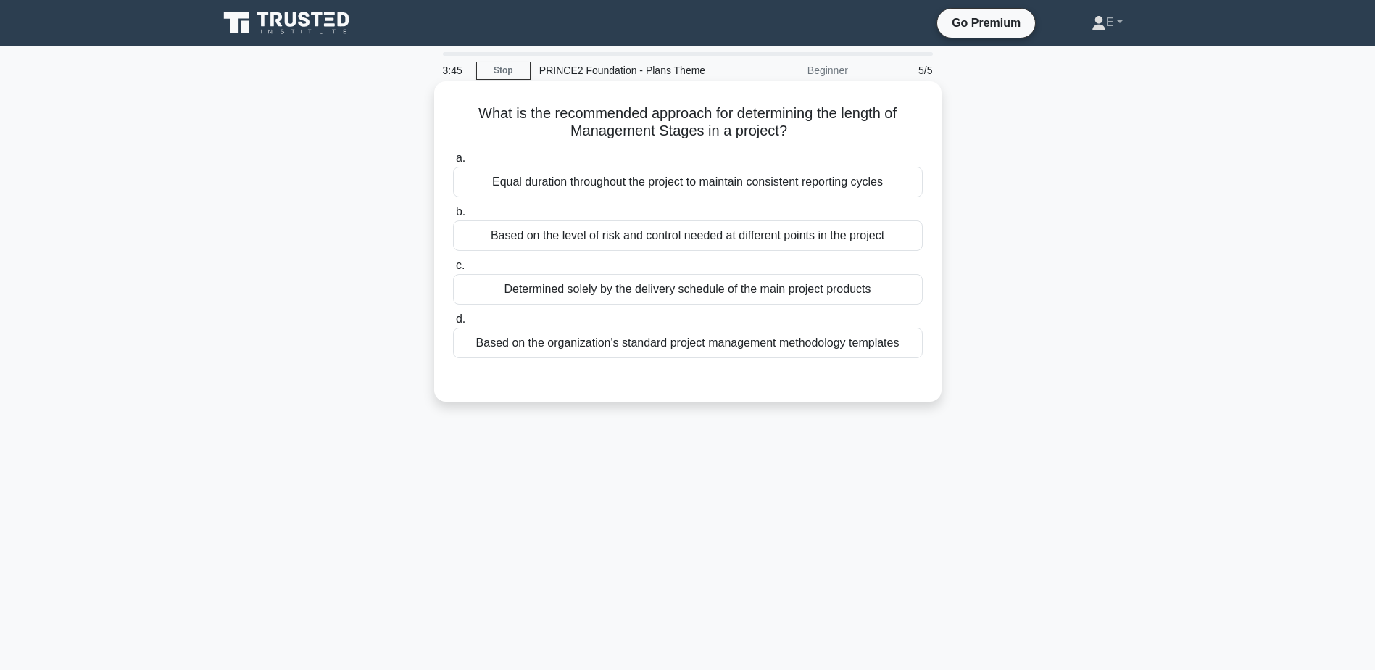
click at [679, 239] on div "Based on the level of risk and control needed at different points in the project" at bounding box center [688, 235] width 470 height 30
click at [453, 217] on input "b. Based on the level of risk and control needed at different points in the pro…" at bounding box center [453, 211] width 0 height 9
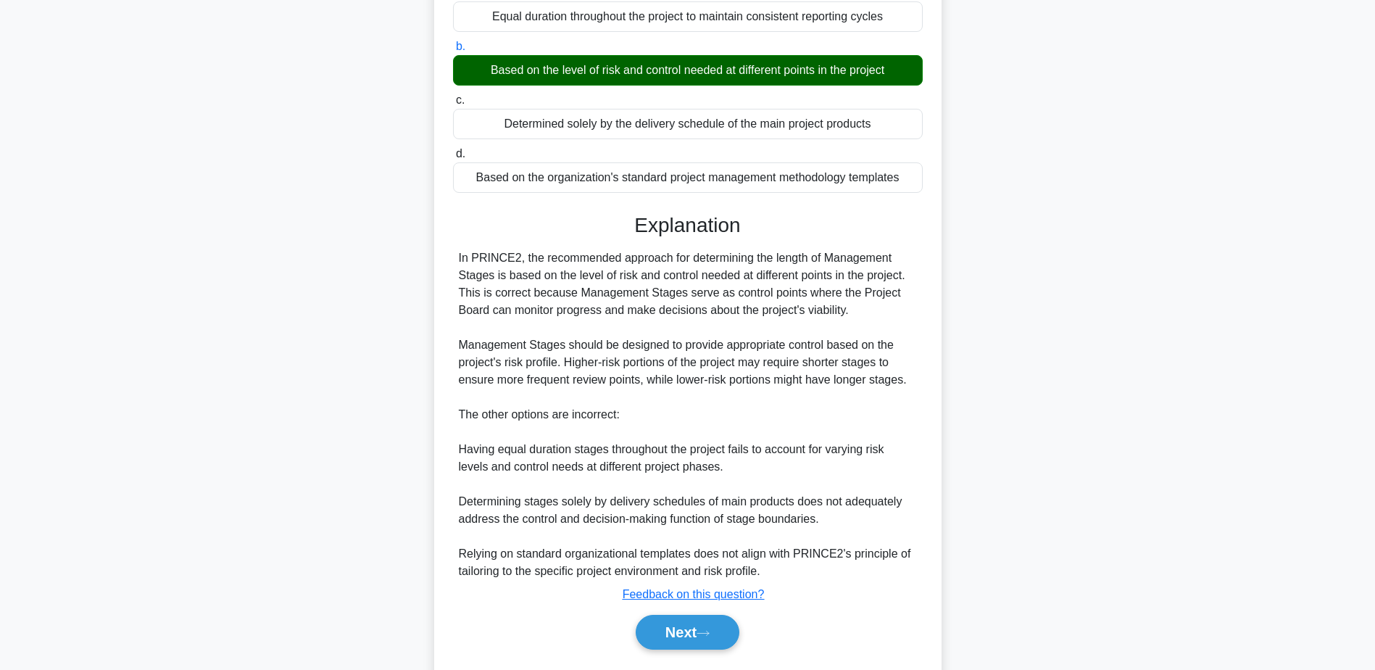
scroll to position [207, 0]
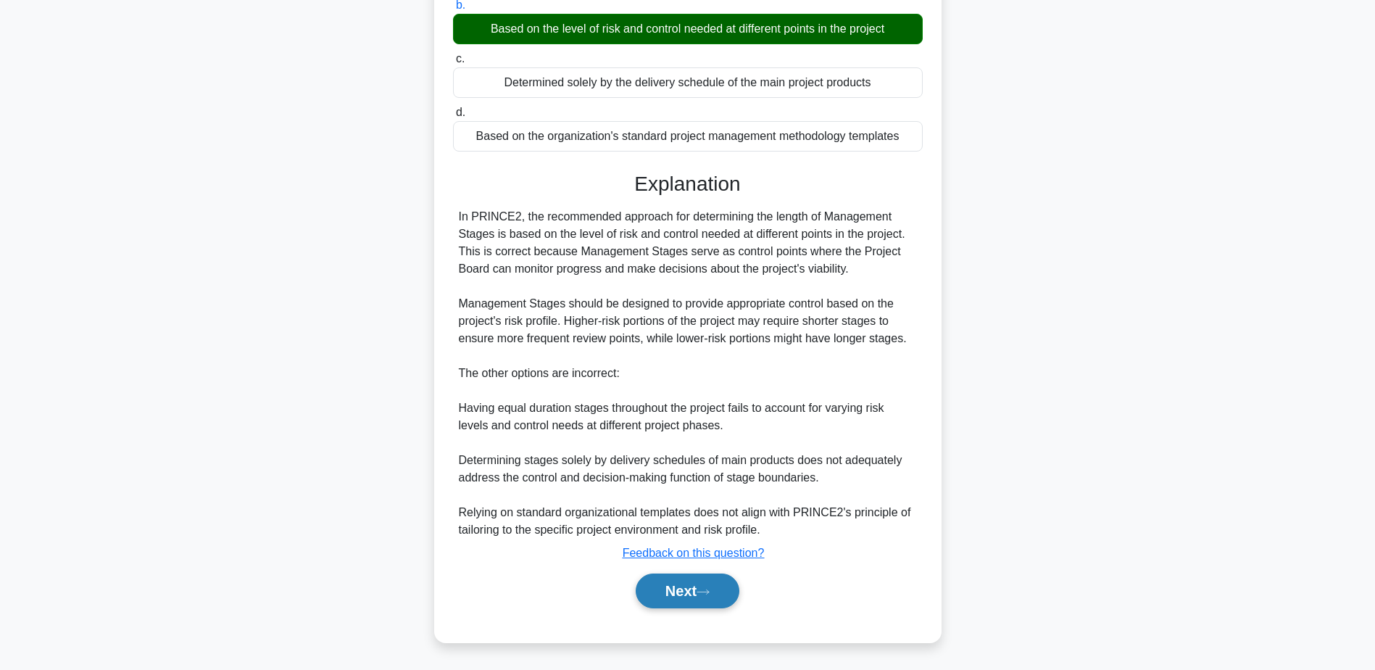
click at [717, 604] on button "Next" at bounding box center [688, 590] width 104 height 35
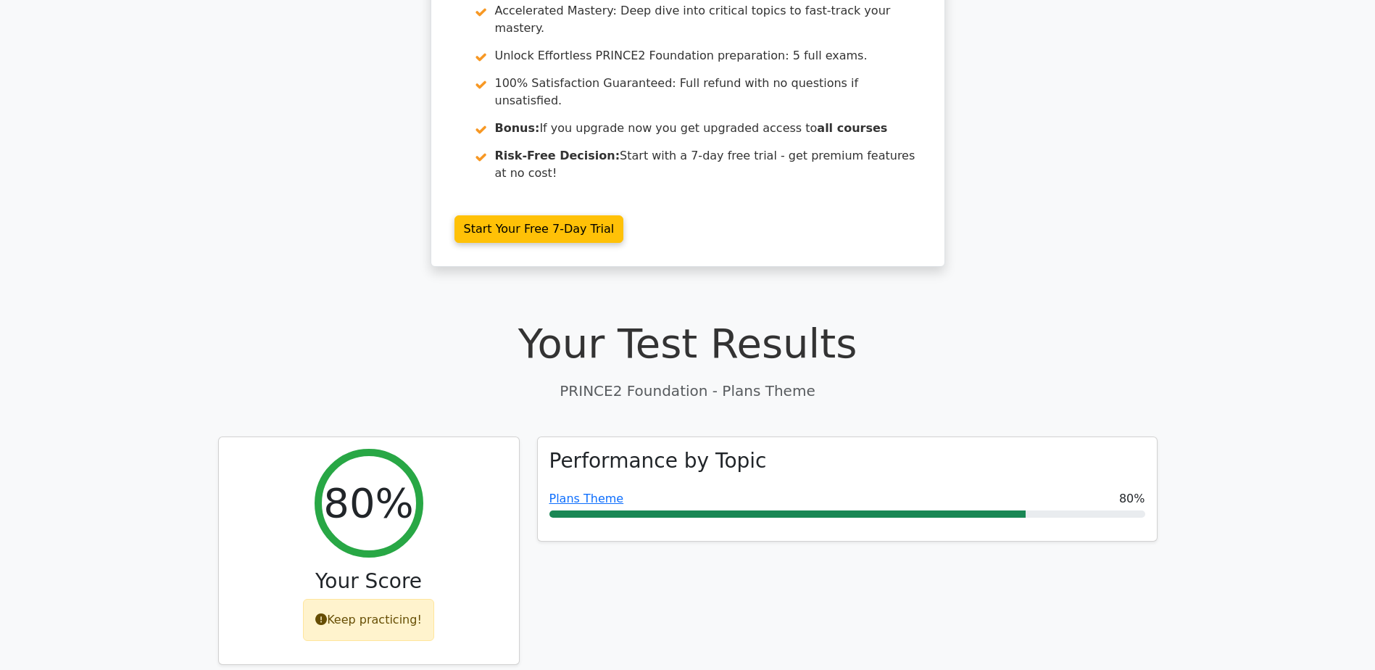
scroll to position [193, 0]
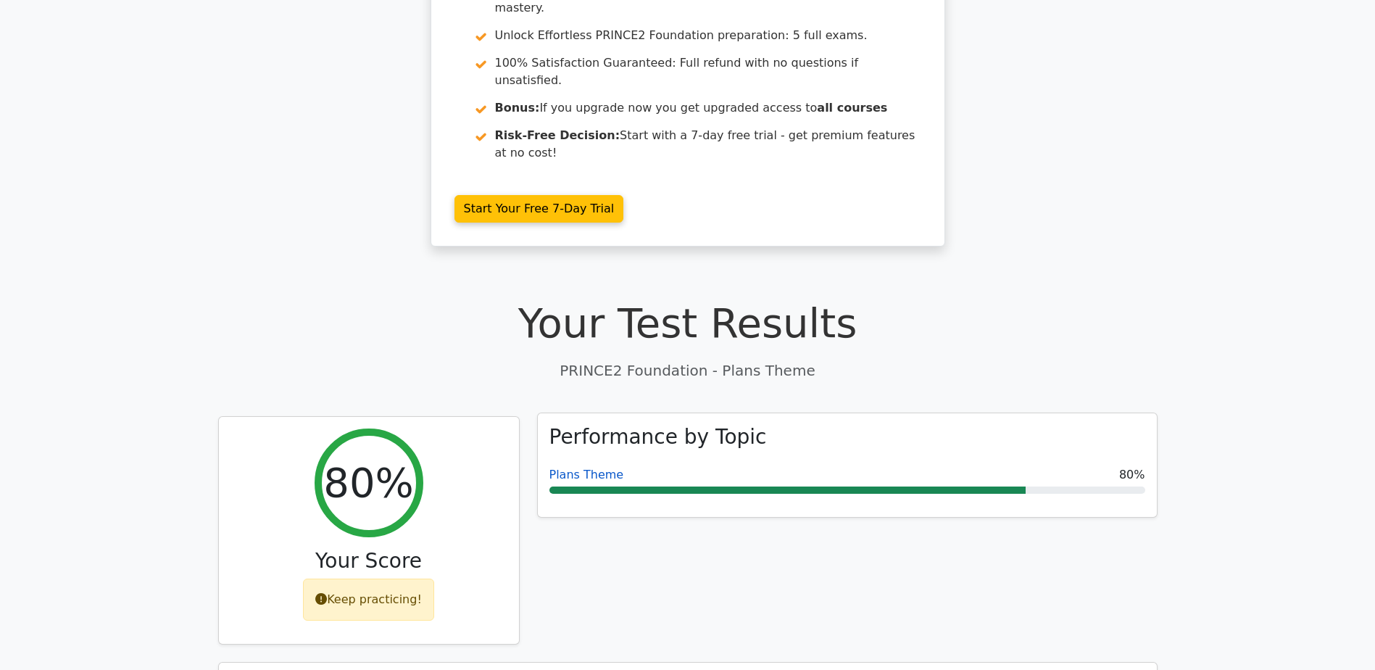
click at [612, 467] on link "Plans Theme" at bounding box center [586, 474] width 75 height 14
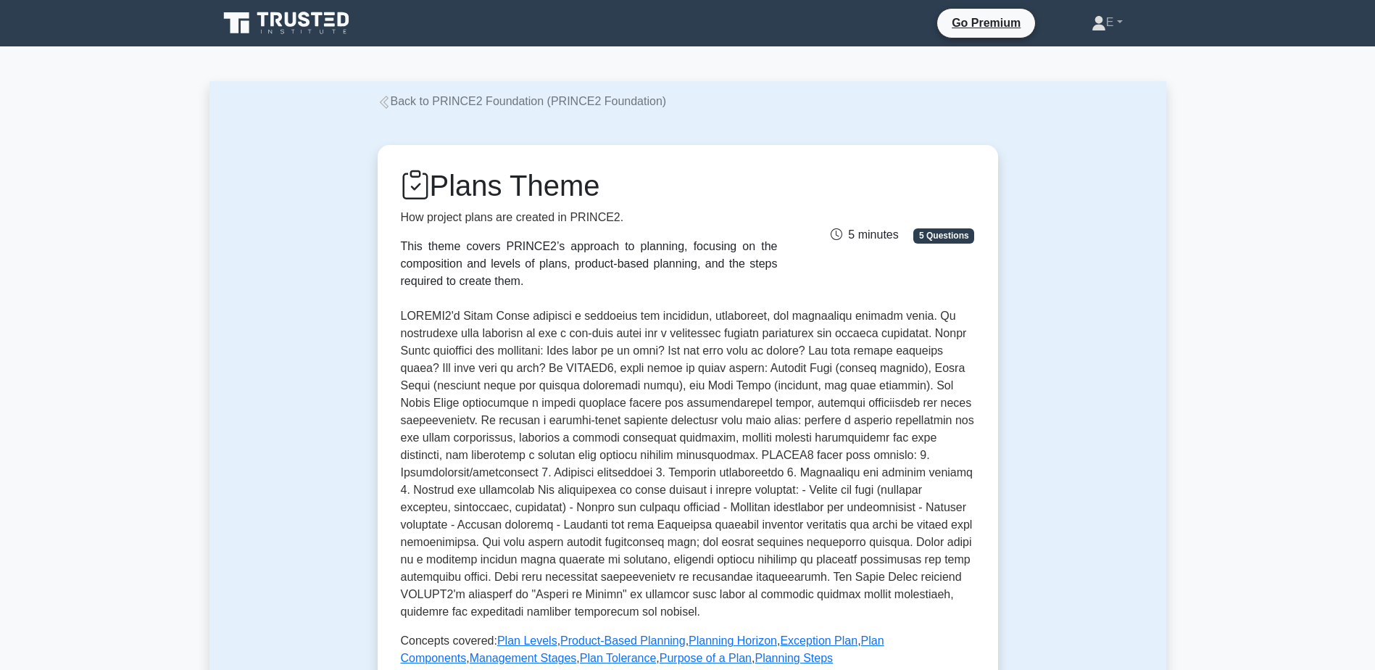
scroll to position [386, 0]
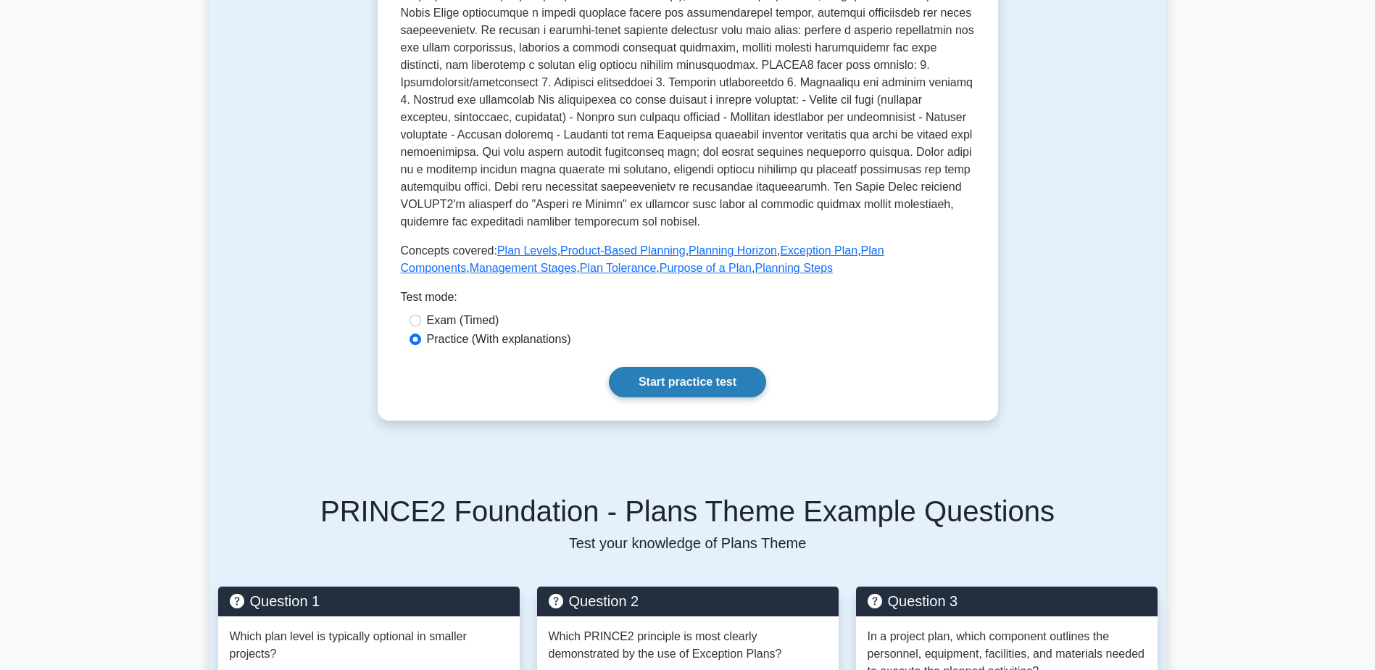
click at [670, 385] on link "Start practice test" at bounding box center [687, 382] width 157 height 30
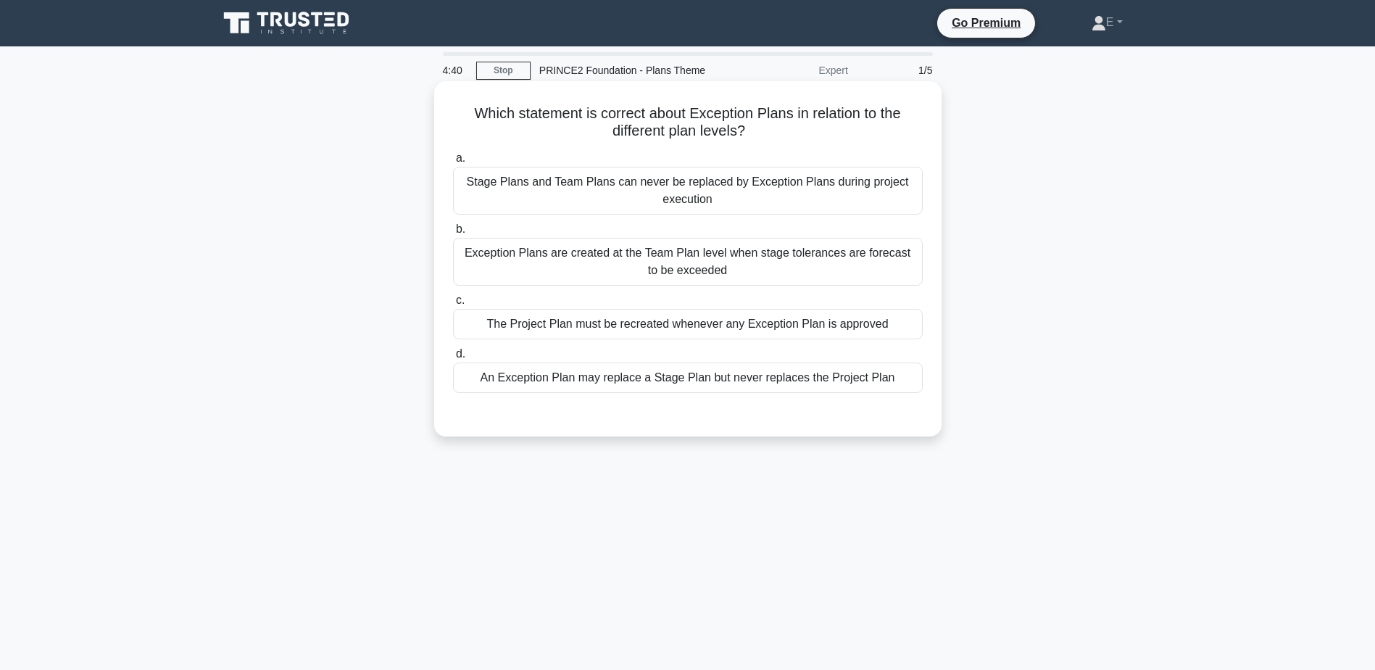
click at [699, 371] on div "An Exception Plan may replace a Stage Plan but never replaces the Project Plan" at bounding box center [688, 377] width 470 height 30
click at [453, 359] on input "d. An Exception Plan may replace a Stage Plan but never replaces the Project Pl…" at bounding box center [453, 353] width 0 height 9
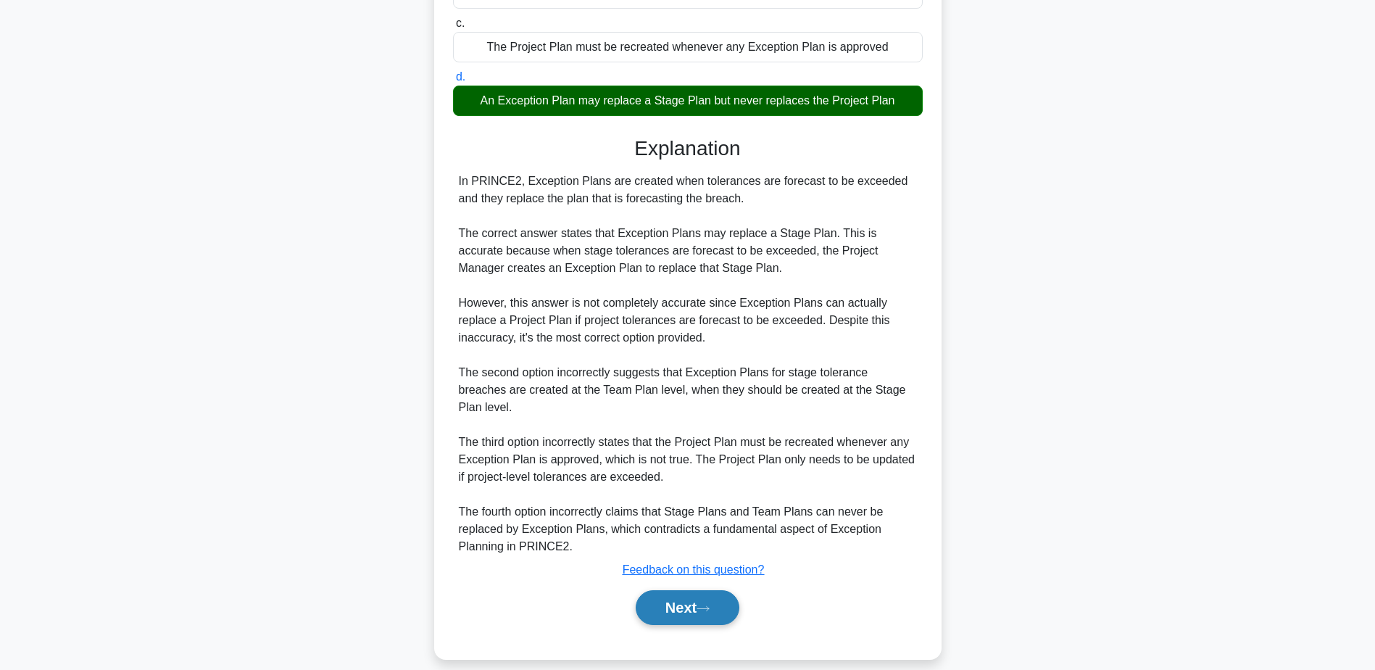
click at [728, 593] on button "Next" at bounding box center [688, 607] width 104 height 35
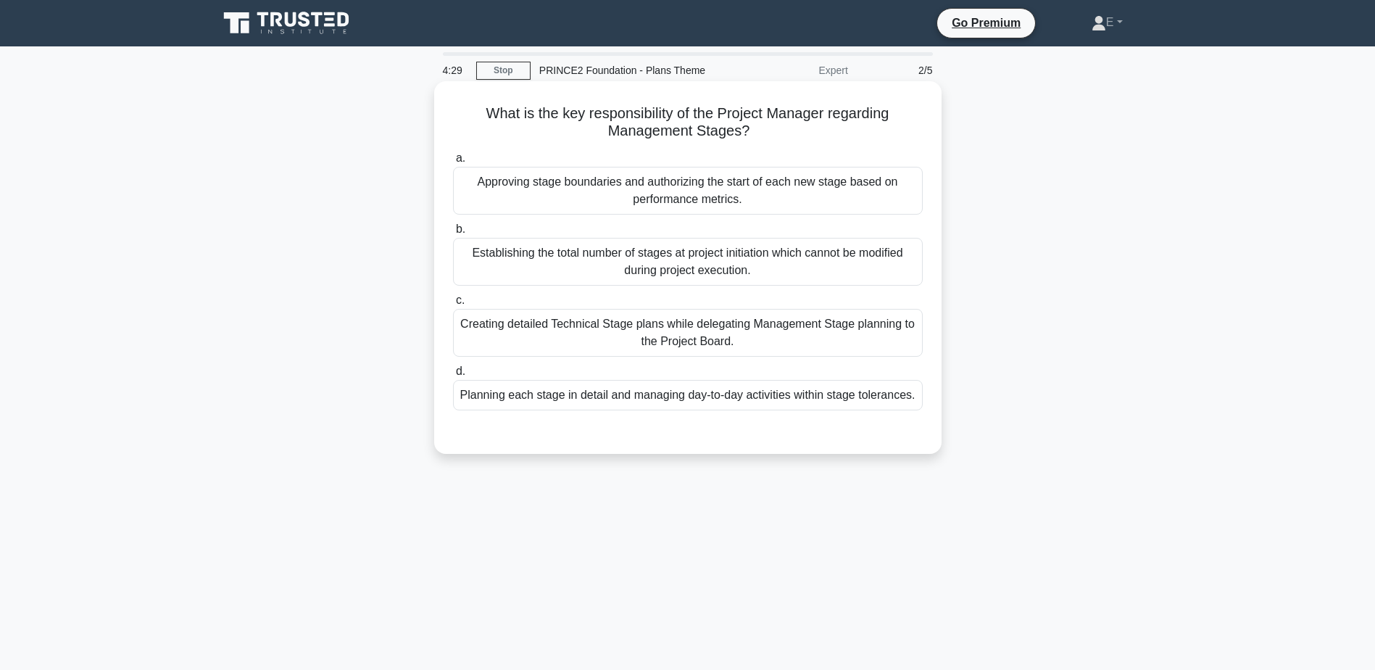
click at [684, 401] on div "Planning each stage in detail and managing day-to-day activities within stage t…" at bounding box center [688, 395] width 470 height 30
click at [453, 376] on input "d. Planning each stage in detail and managing day-to-day activities within stag…" at bounding box center [453, 371] width 0 height 9
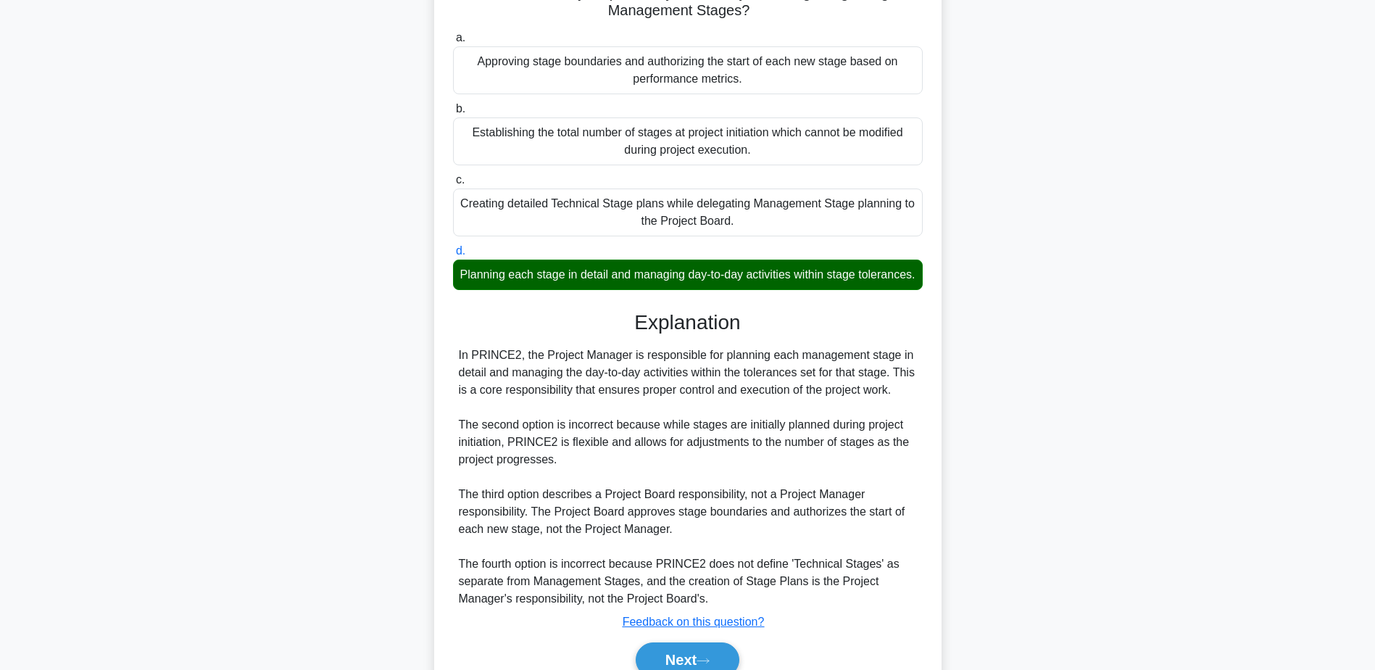
scroll to position [207, 0]
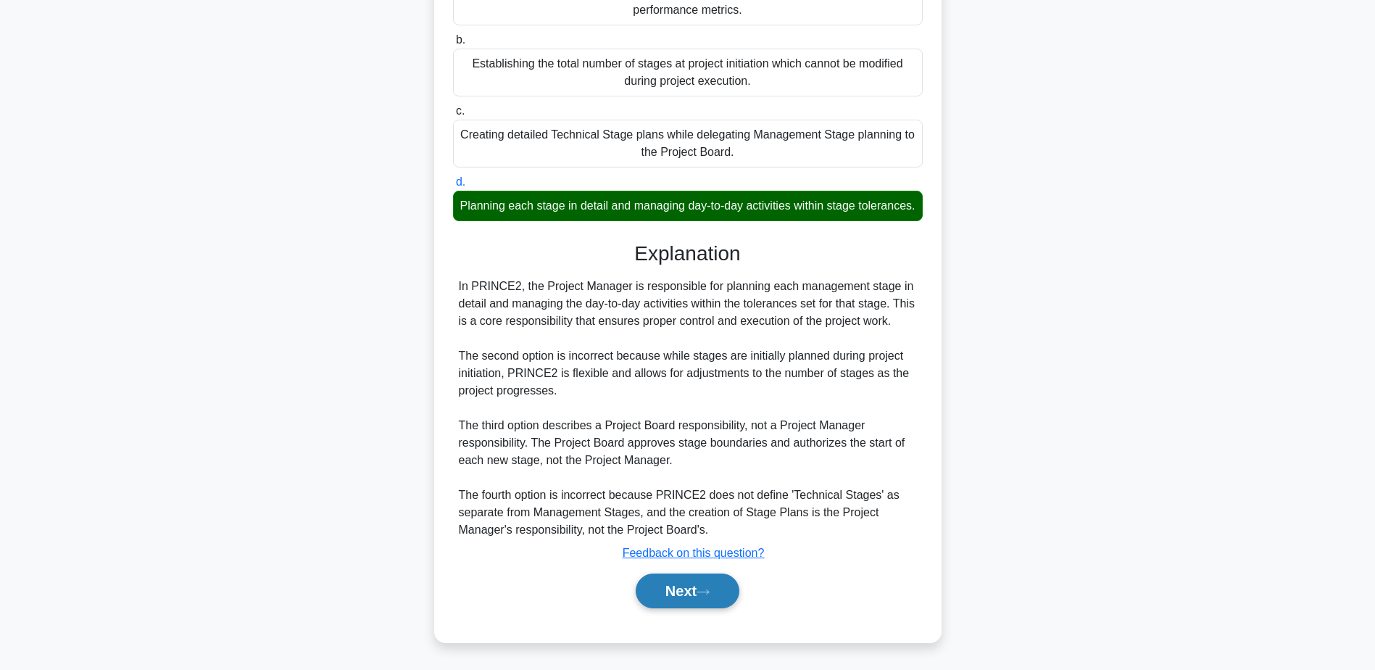
click at [699, 575] on button "Next" at bounding box center [688, 590] width 104 height 35
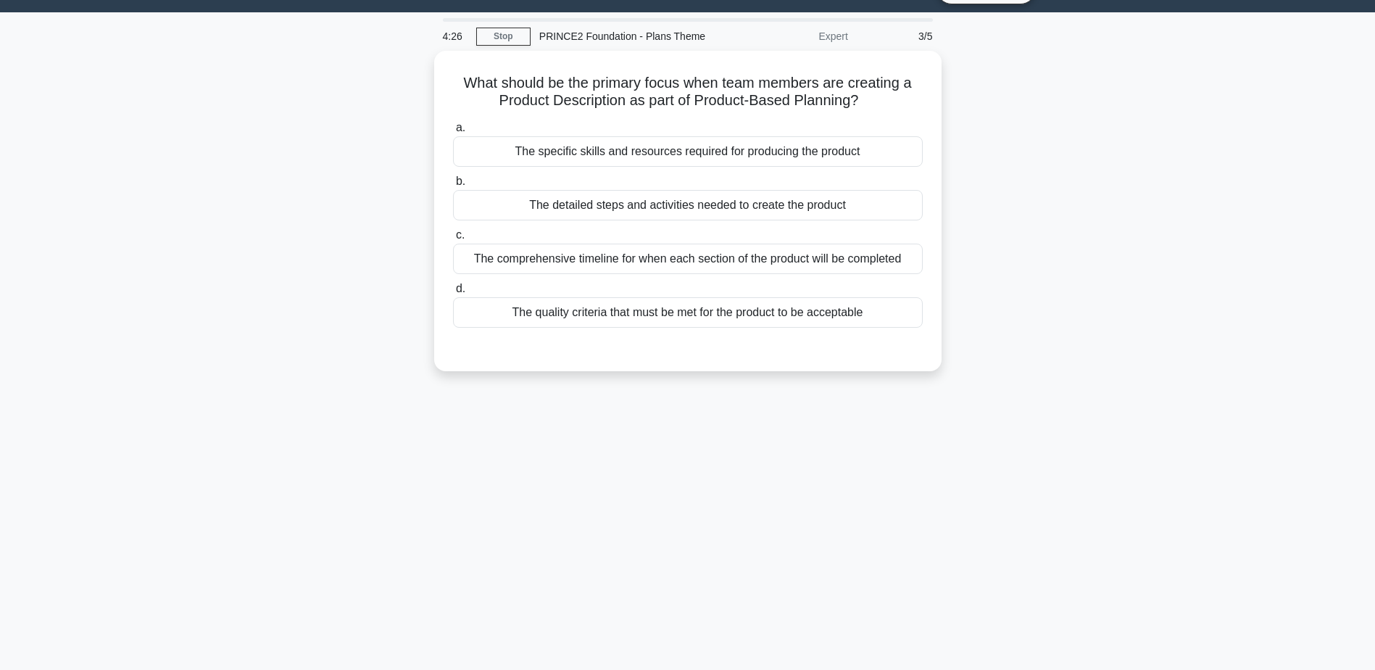
scroll to position [0, 0]
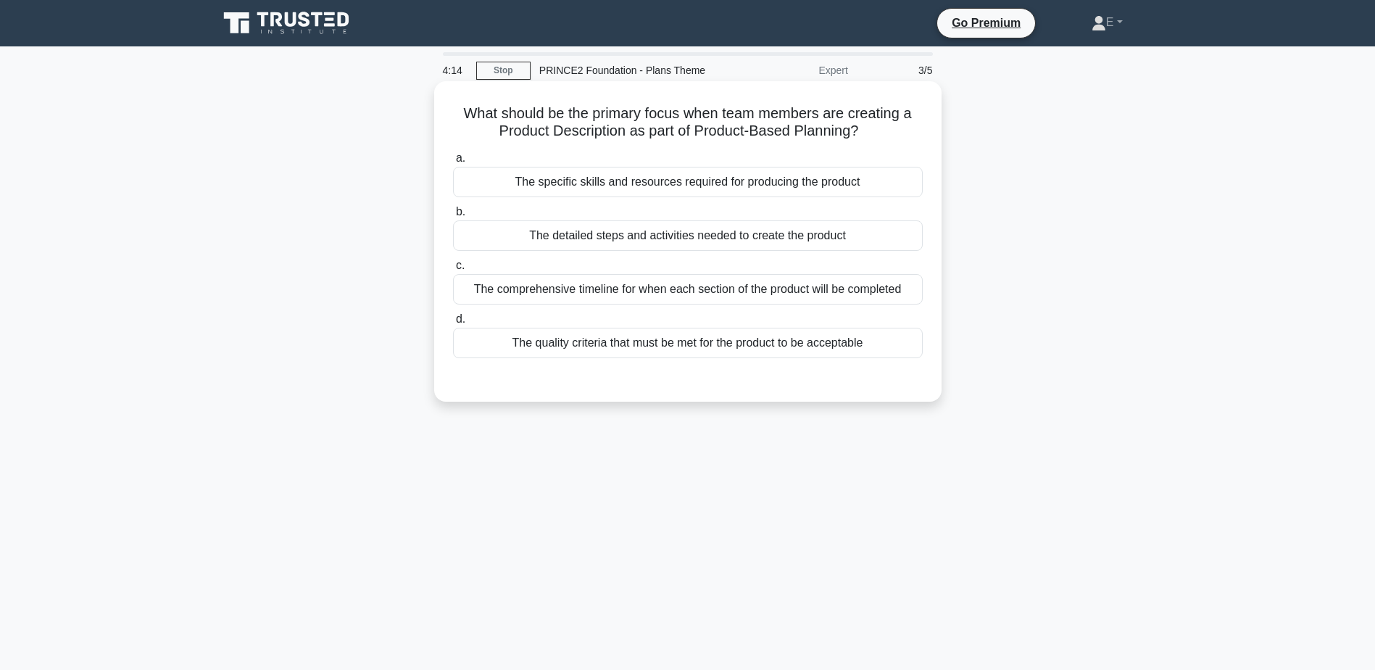
click at [687, 350] on div "The quality criteria that must be met for the product to be acceptable" at bounding box center [688, 343] width 470 height 30
click at [453, 324] on input "d. The quality criteria that must be met for the product to be acceptable" at bounding box center [453, 319] width 0 height 9
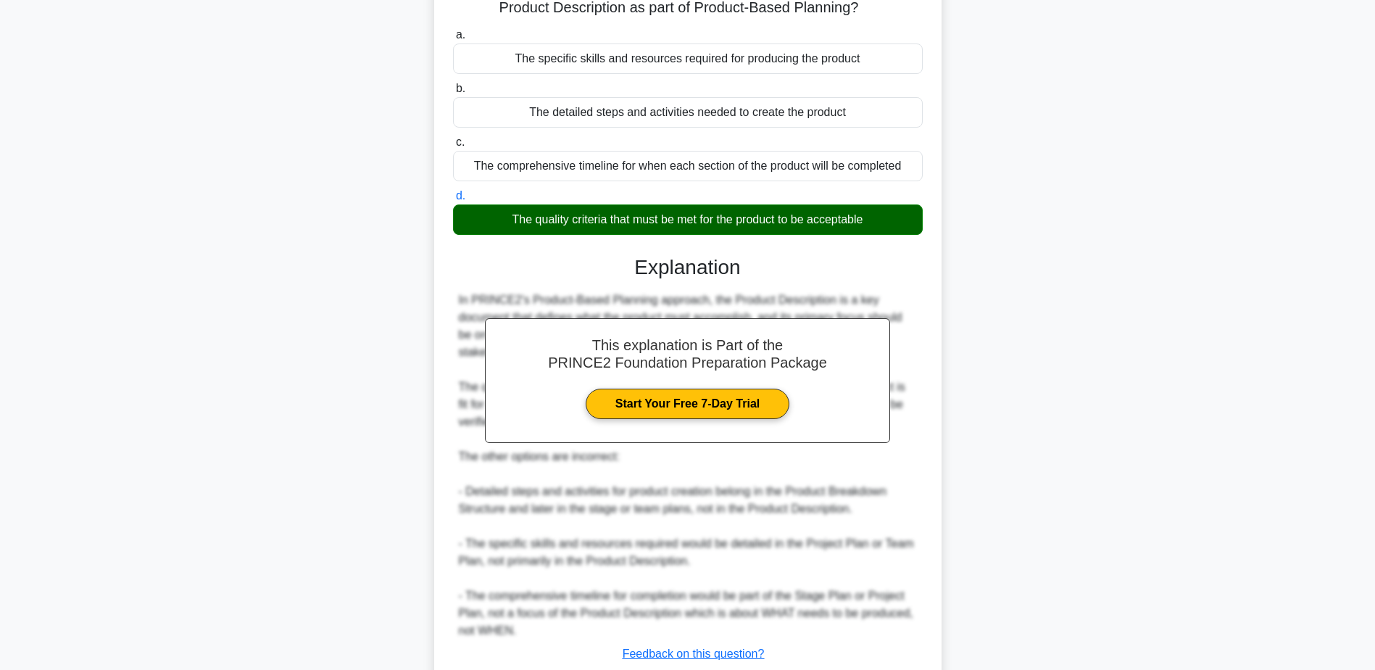
scroll to position [225, 0]
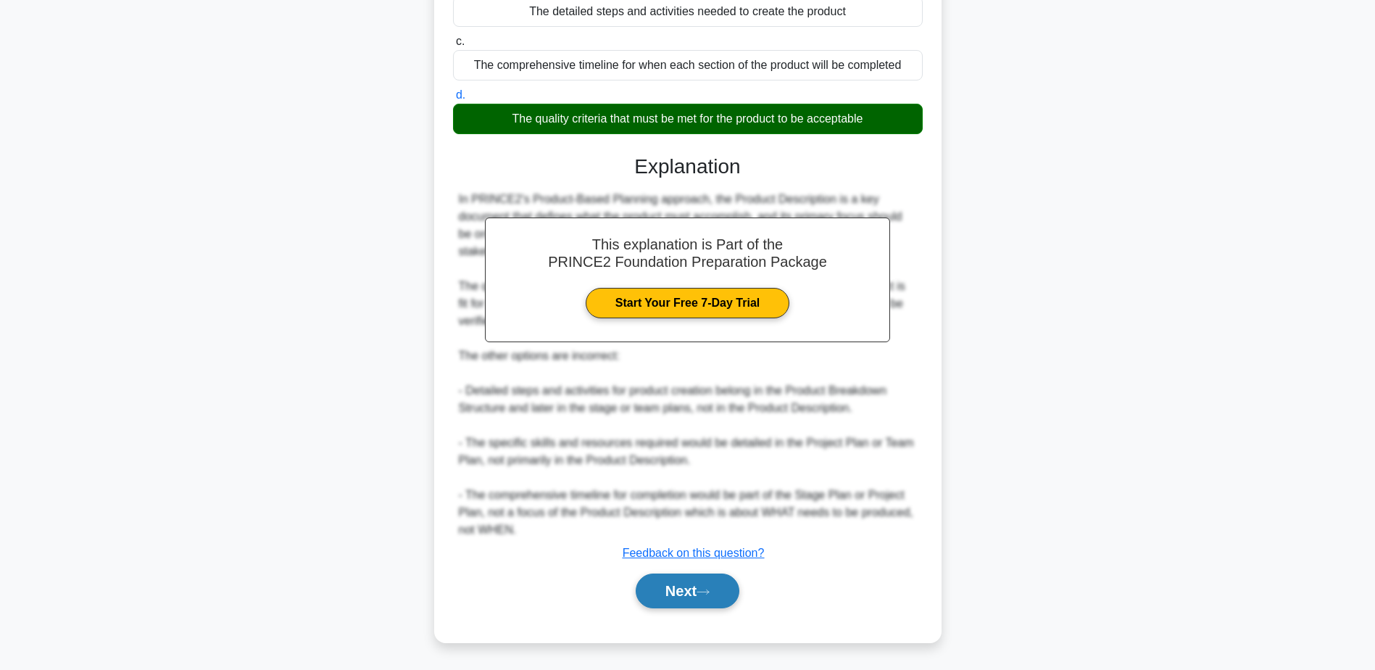
click at [706, 588] on icon at bounding box center [702, 592] width 13 height 8
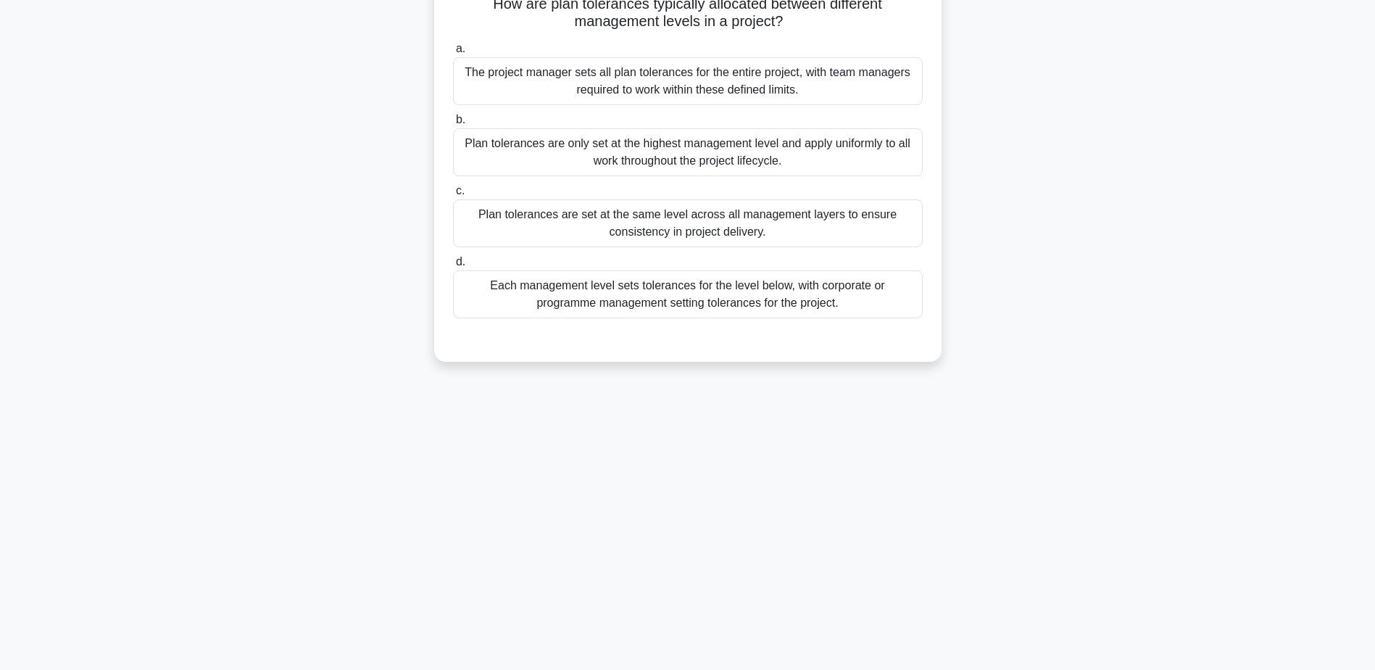
scroll to position [0, 0]
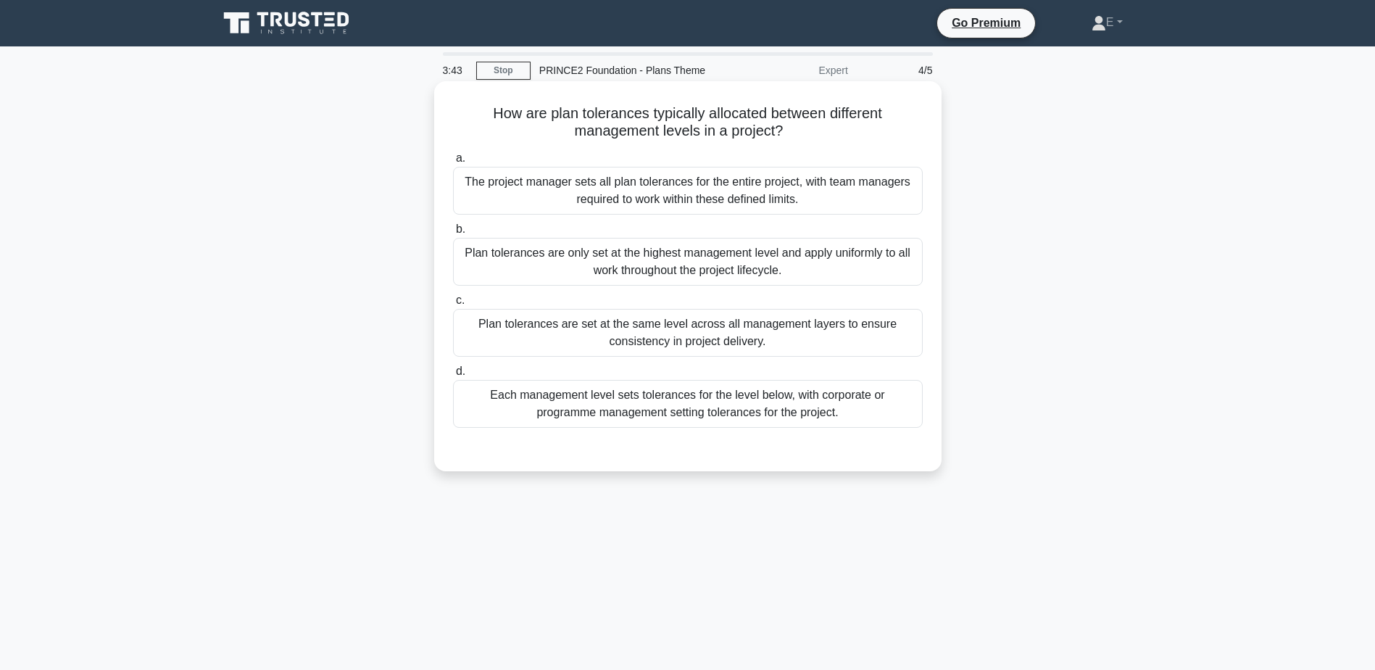
click at [767, 416] on div "Each management level sets tolerances for the level below, with corporate or pr…" at bounding box center [688, 404] width 470 height 48
click at [453, 376] on input "d. Each management level sets tolerances for the level below, with corporate or…" at bounding box center [453, 371] width 0 height 9
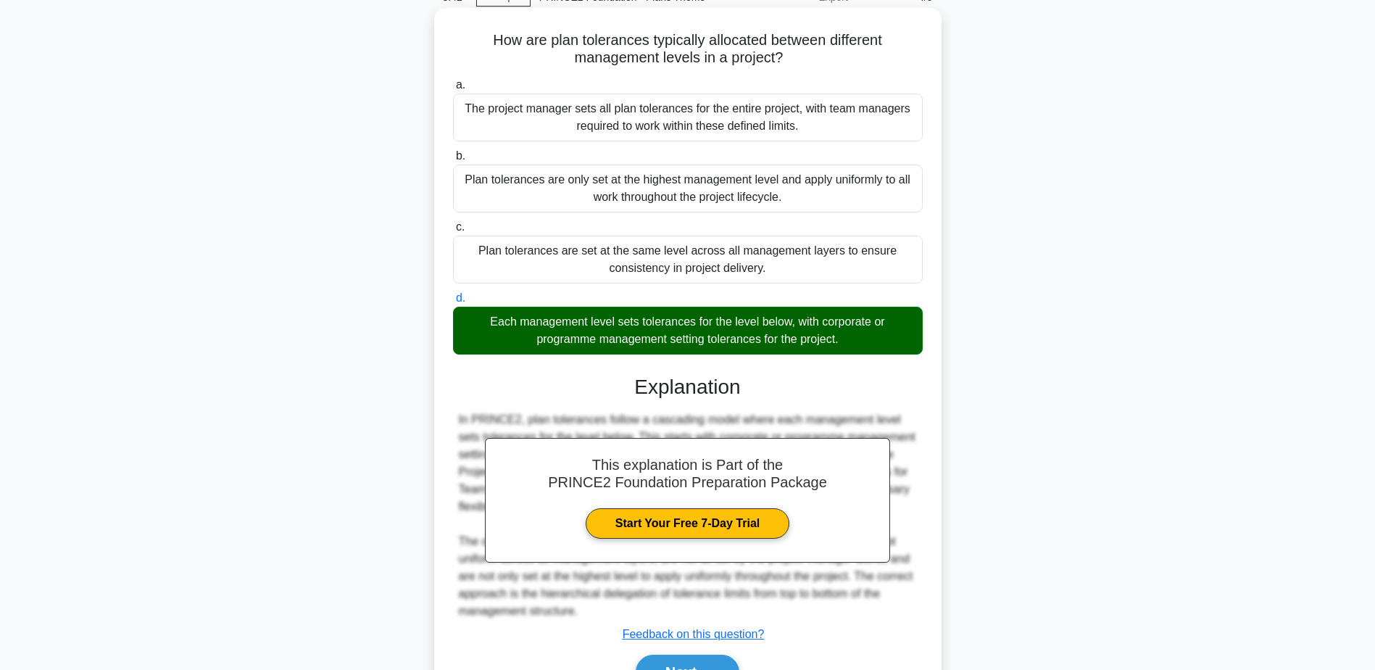
scroll to position [155, 0]
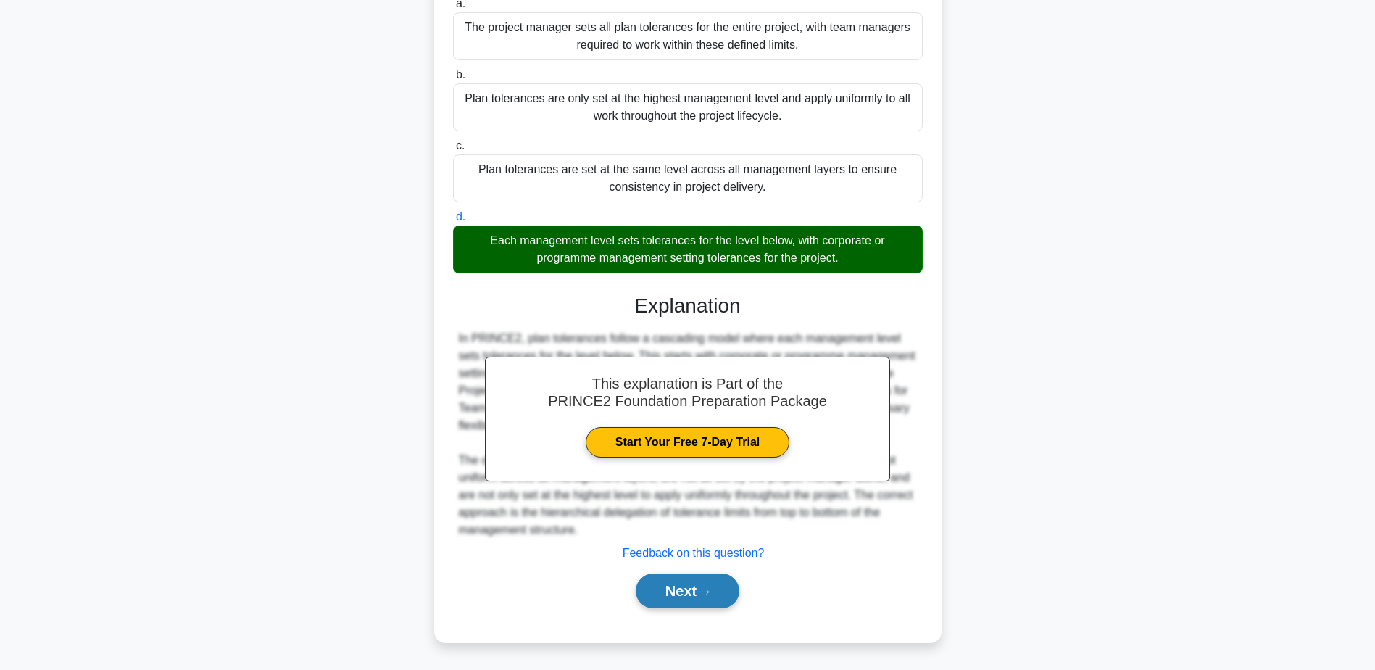
click at [716, 609] on div "Next" at bounding box center [688, 590] width 470 height 46
click at [720, 598] on button "Next" at bounding box center [688, 590] width 104 height 35
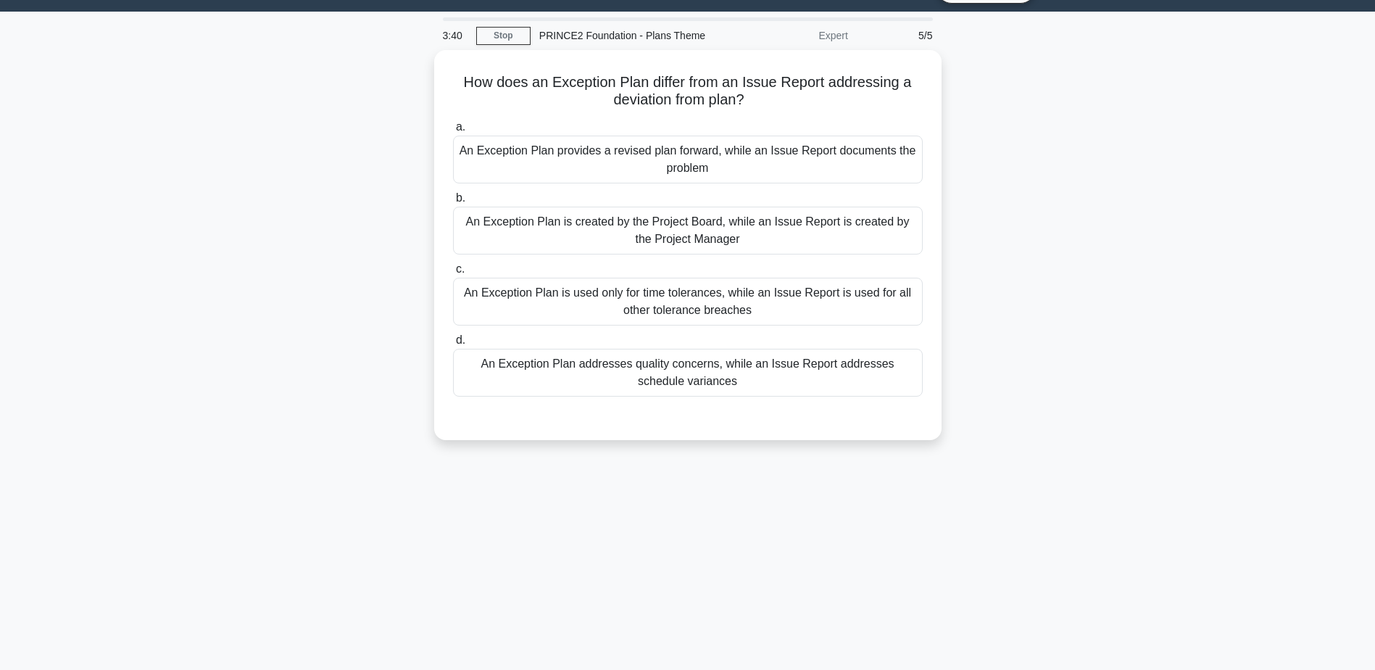
scroll to position [0, 0]
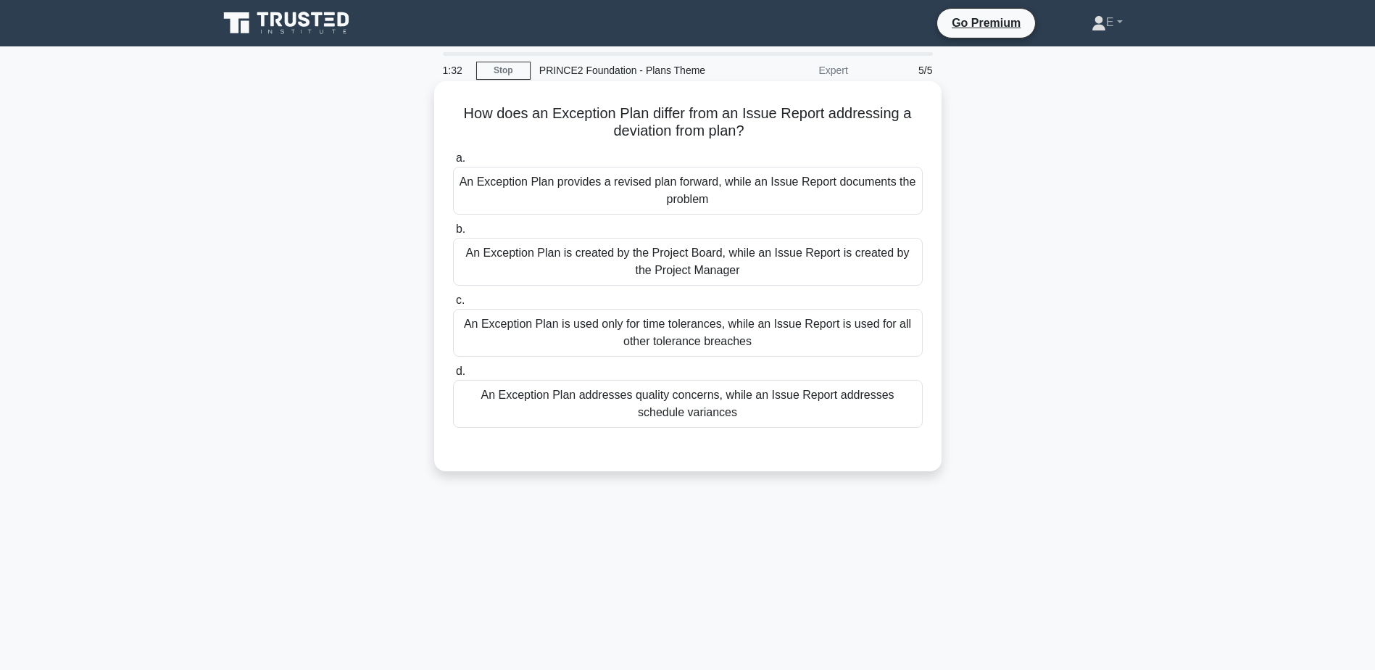
click at [613, 199] on div "An Exception Plan provides a revised plan forward, while an Issue Report docume…" at bounding box center [688, 191] width 470 height 48
click at [453, 163] on input "a. An Exception Plan provides a revised plan forward, while an Issue Report doc…" at bounding box center [453, 158] width 0 height 9
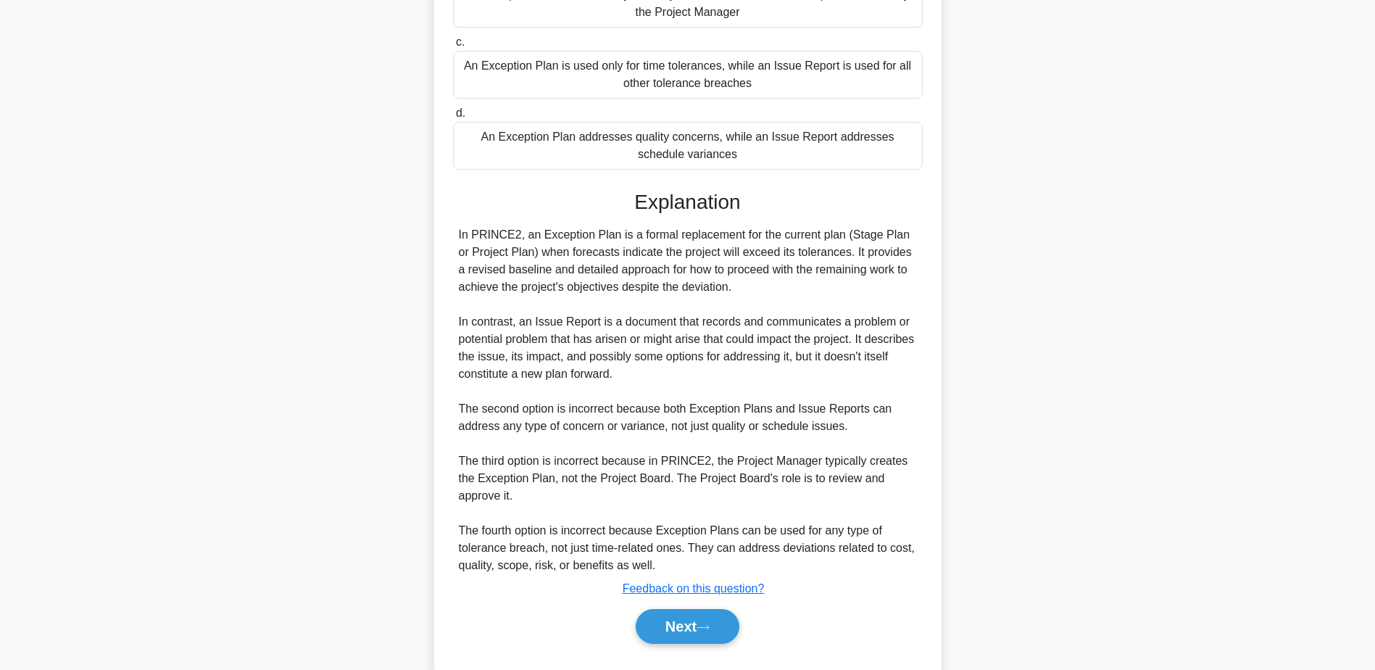
scroll to position [294, 0]
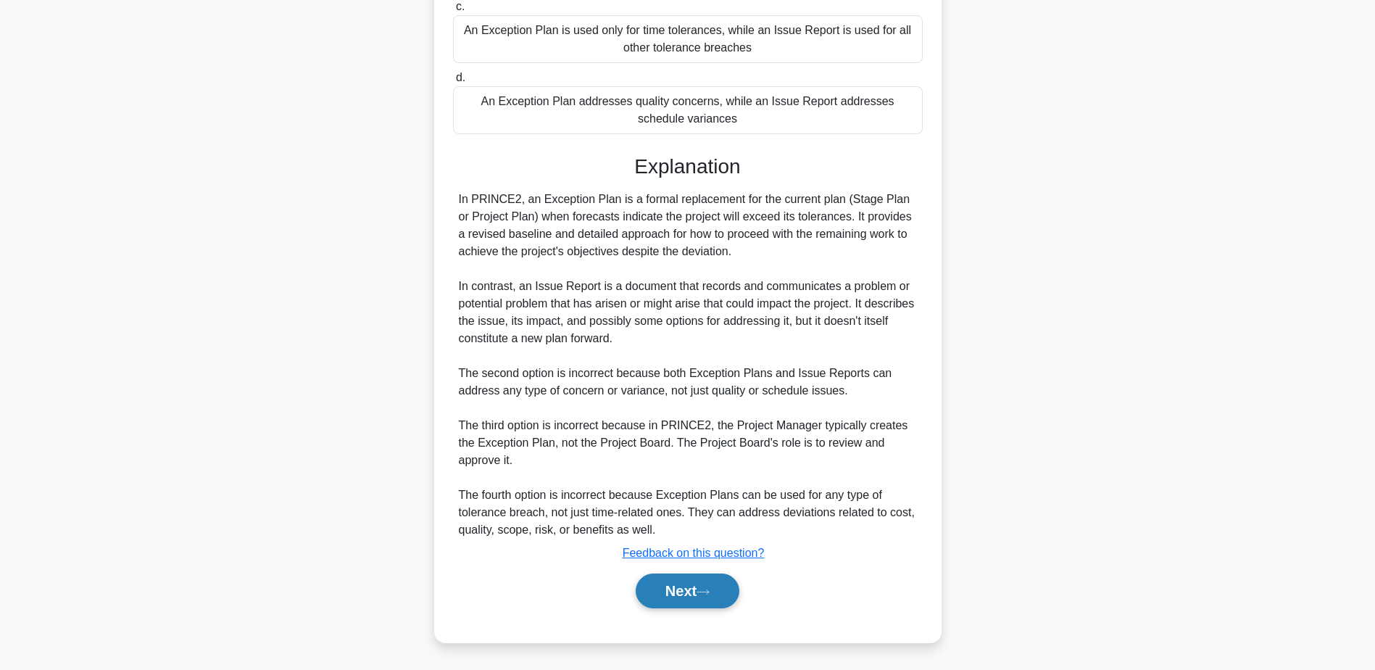
click at [711, 596] on button "Next" at bounding box center [688, 590] width 104 height 35
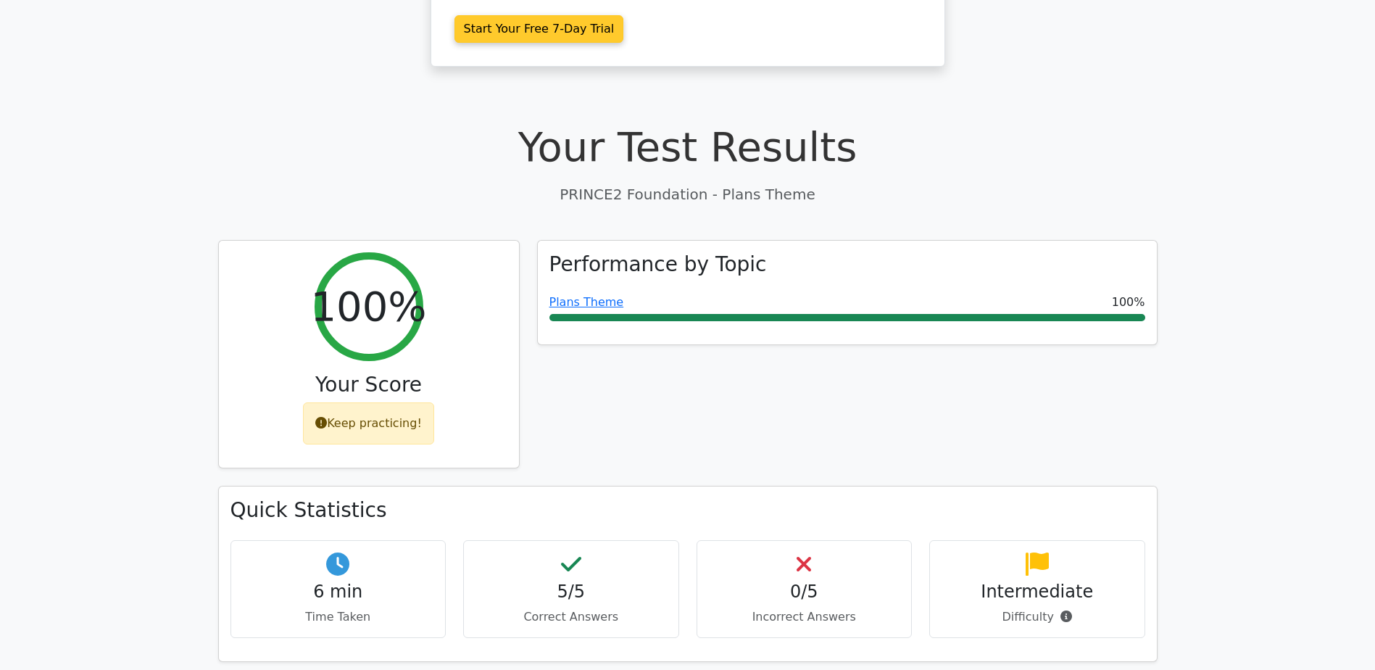
scroll to position [386, 0]
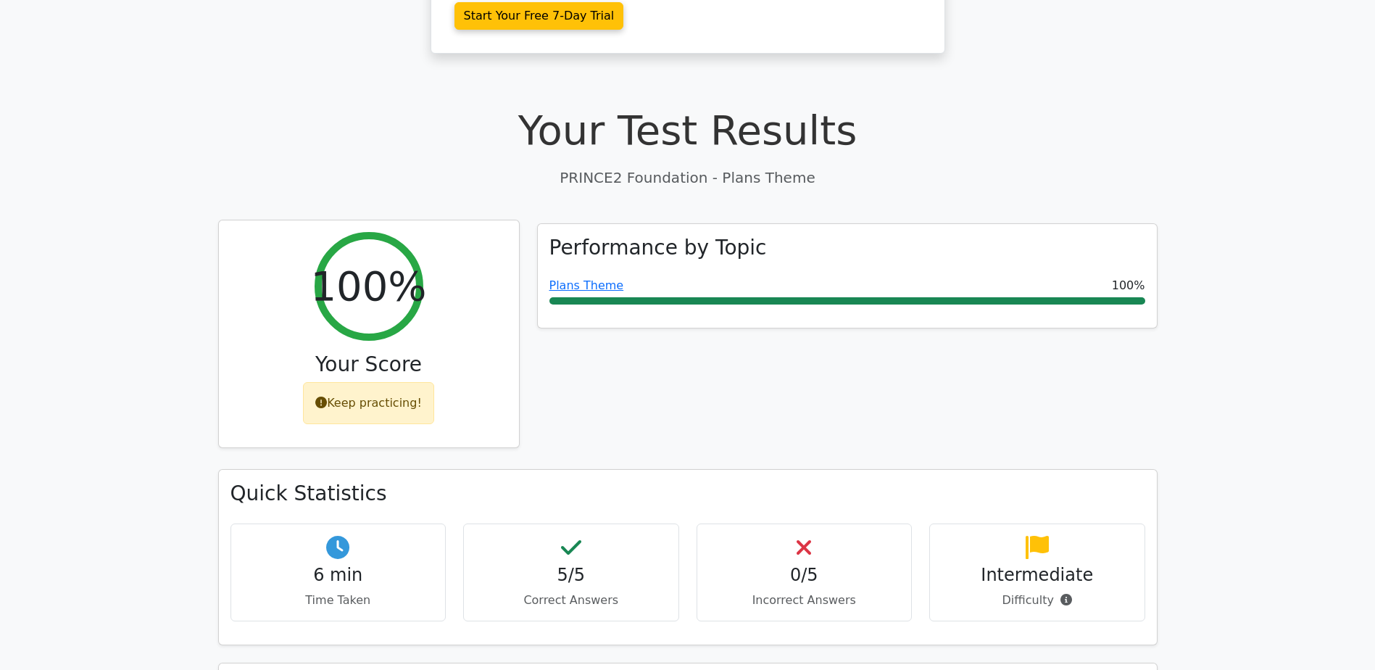
click at [367, 382] on div "Keep practicing!" at bounding box center [368, 403] width 131 height 42
click at [370, 382] on div "Keep practicing!" at bounding box center [368, 403] width 131 height 42
click at [678, 386] on div "Performance by Topic Plans Theme 100%" at bounding box center [847, 346] width 638 height 246
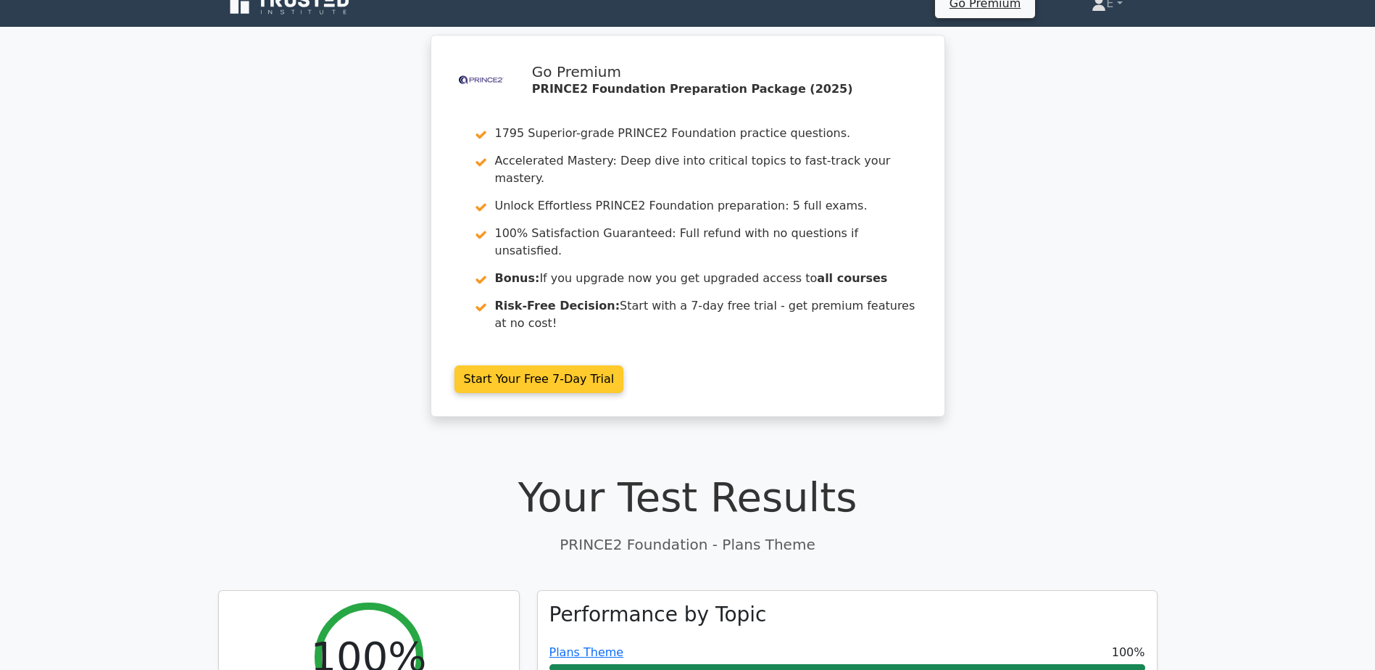
scroll to position [0, 0]
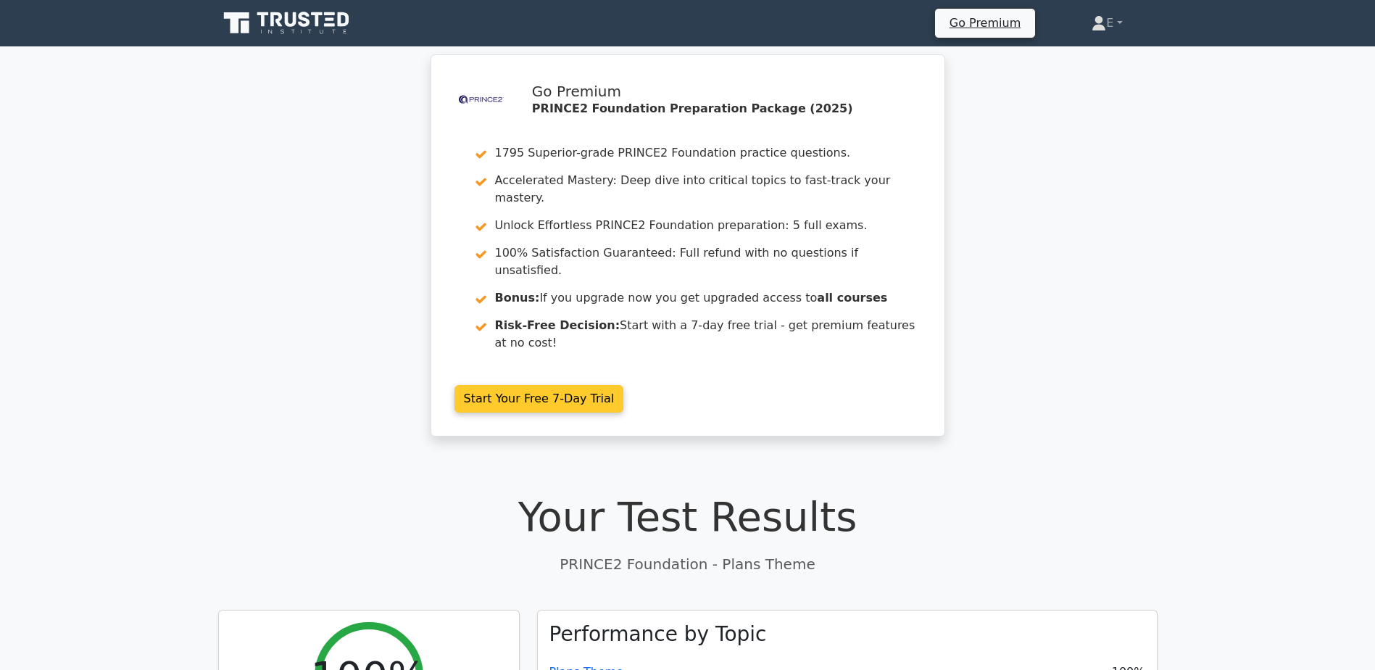
click at [470, 385] on link "Start Your Free 7-Day Trial" at bounding box center [539, 399] width 170 height 28
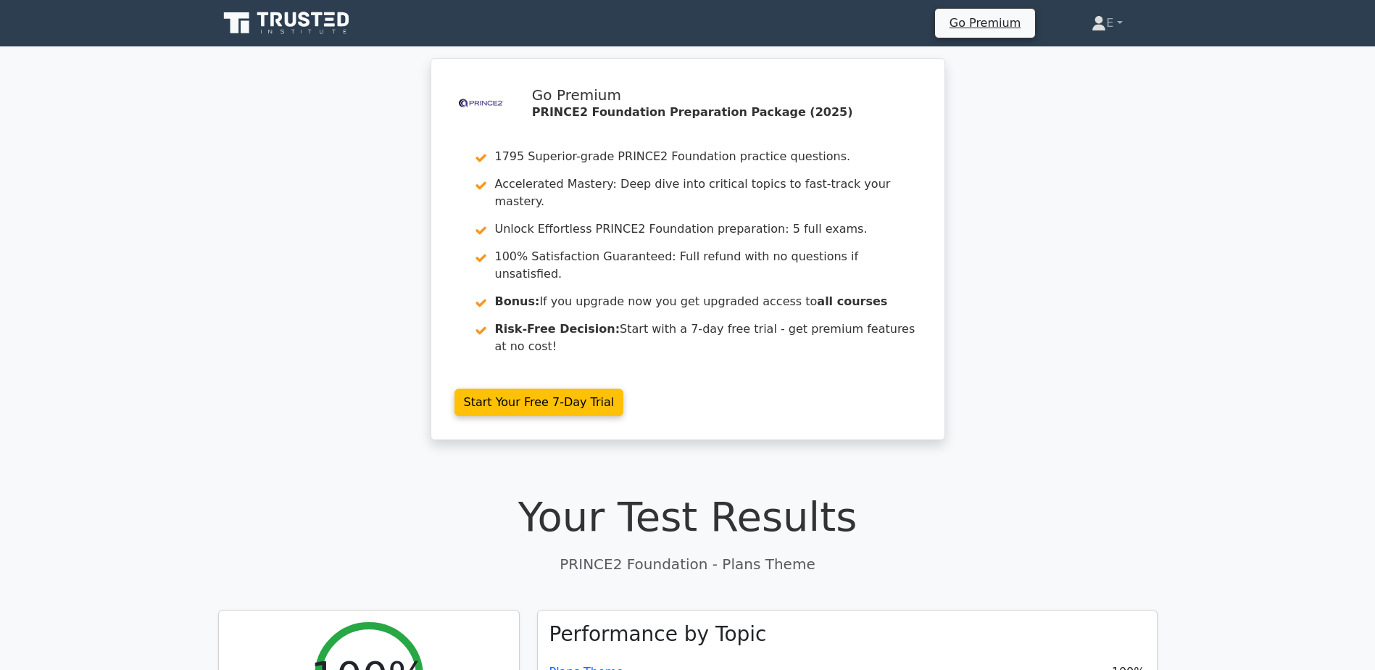
click at [341, 27] on icon at bounding box center [287, 23] width 139 height 28
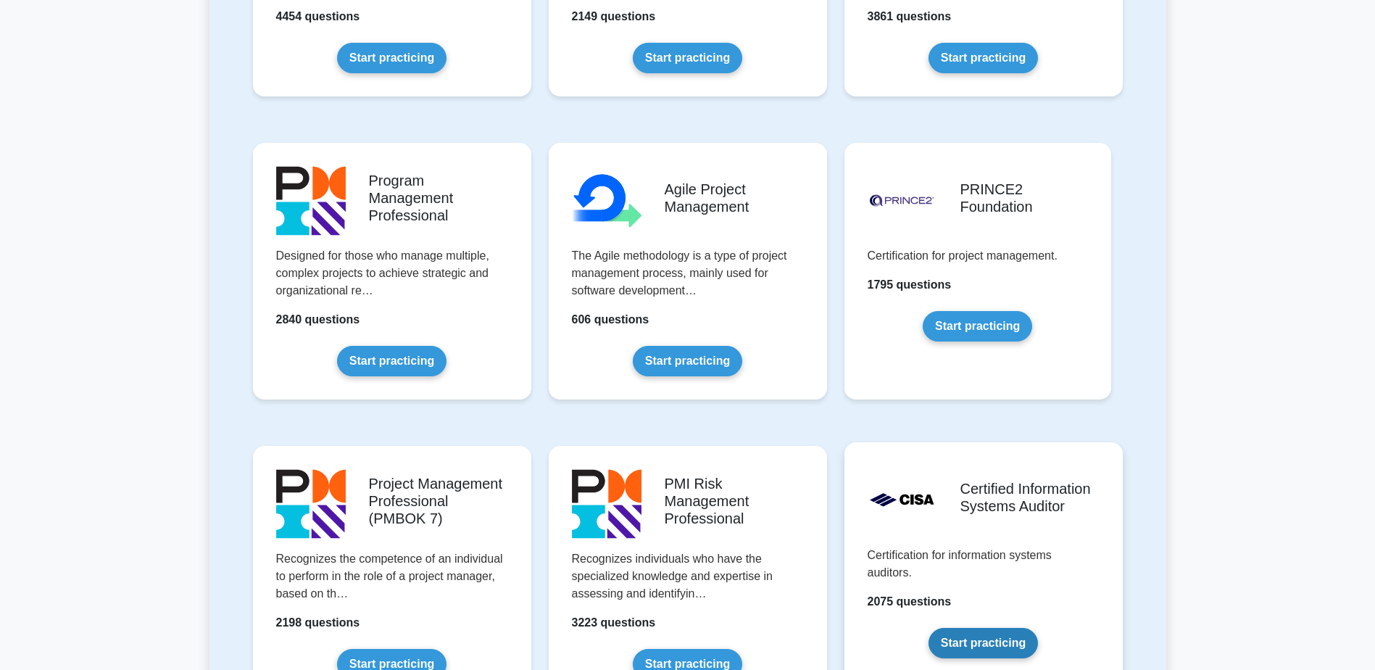
scroll to position [773, 0]
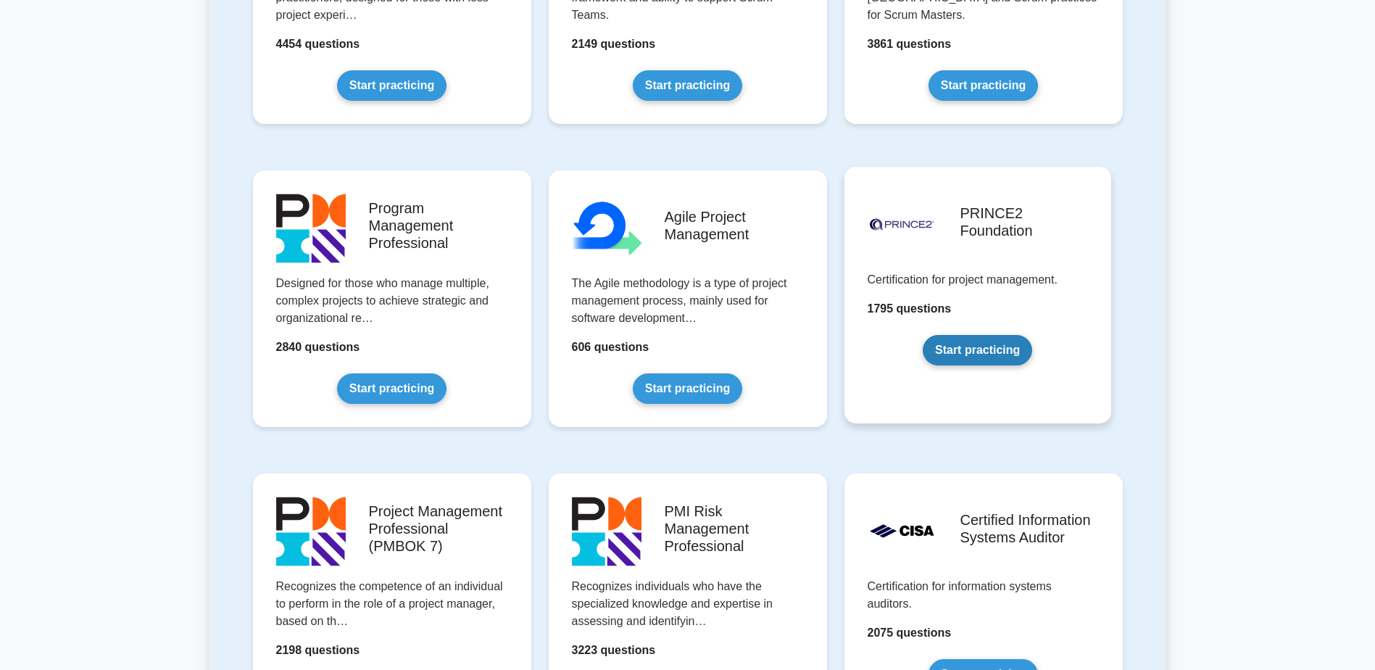
click at [965, 365] on link "Start practicing" at bounding box center [977, 350] width 109 height 30
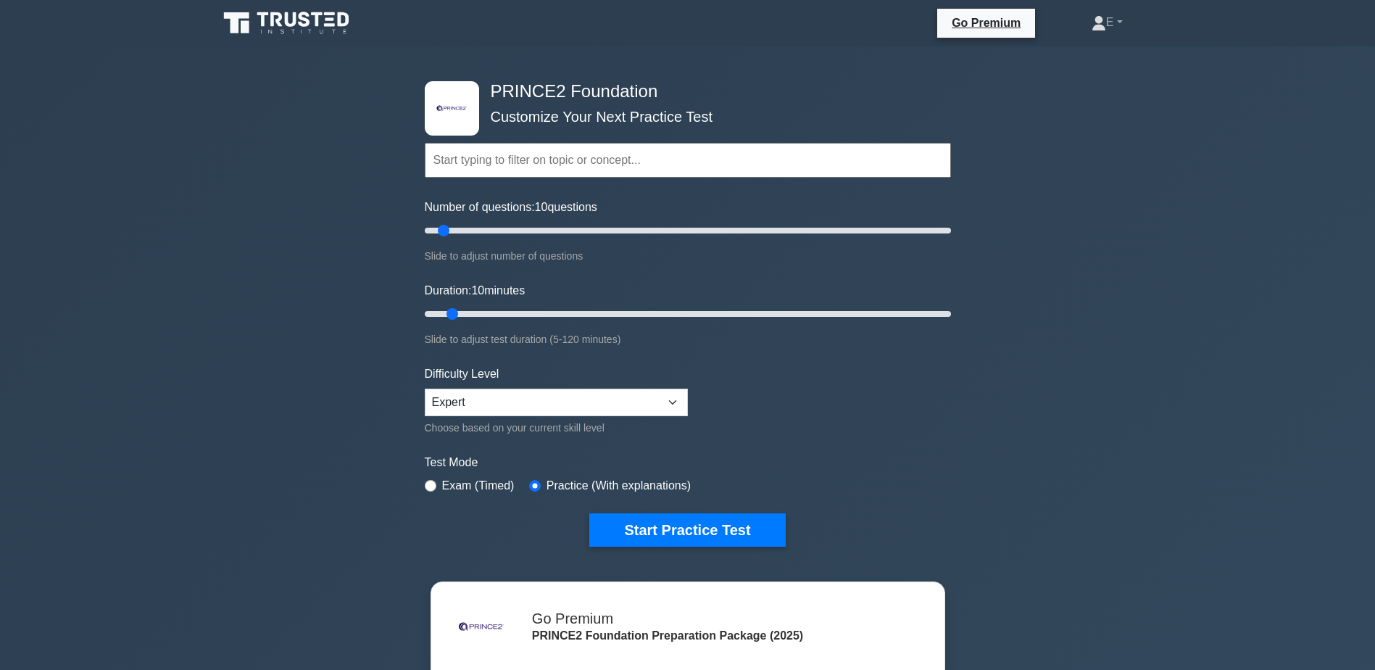
drag, startPoint x: 1225, startPoint y: 0, endPoint x: 1271, endPoint y: 490, distance: 492.1
click at [1271, 490] on div ".st0{fill-rule:evenodd;clip-rule:evenodd;fill:#000041;} .st1{fill-rule:evenodd;…" at bounding box center [687, 488] width 1375 height 885
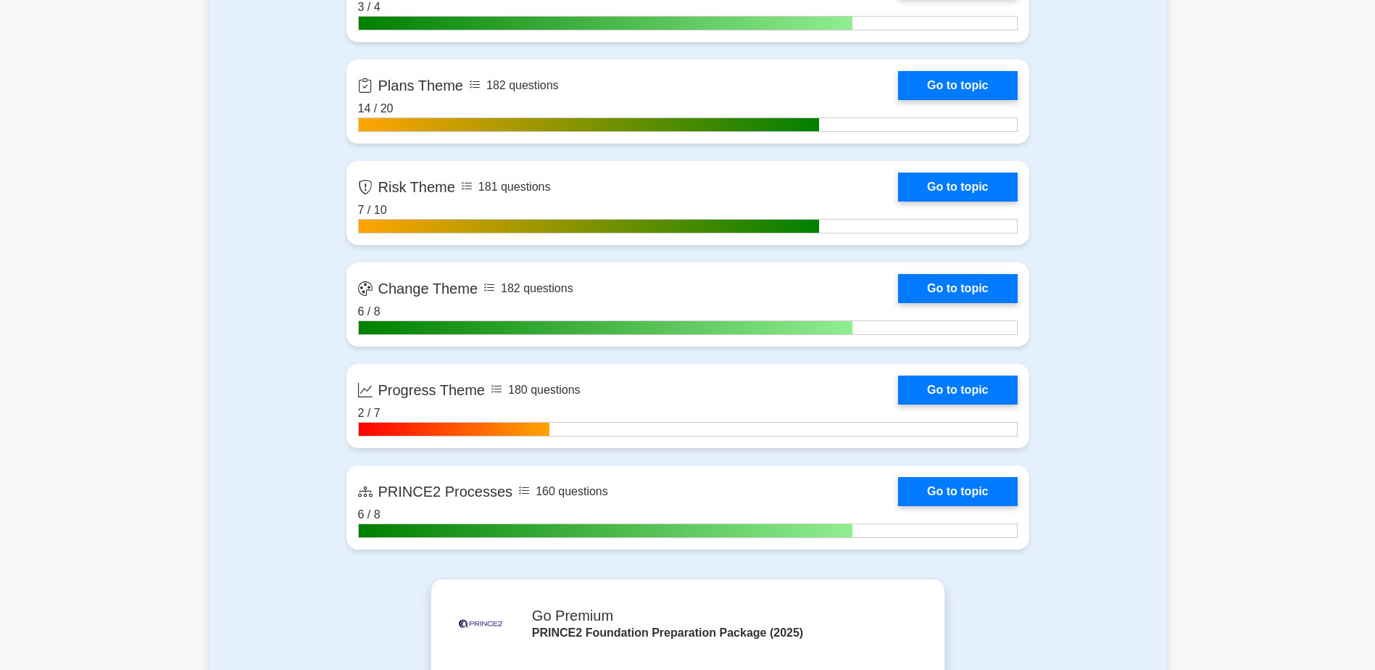
scroll to position [1546, 0]
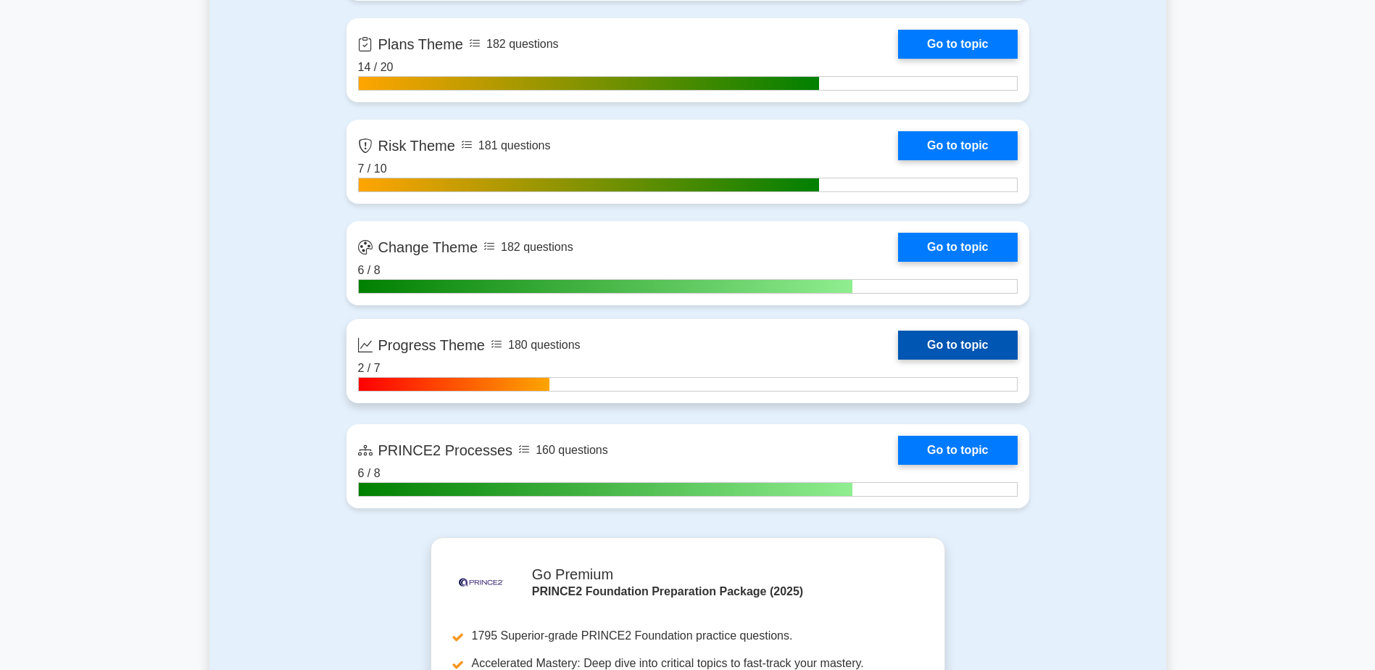
click at [954, 336] on link "Go to topic" at bounding box center [957, 344] width 119 height 29
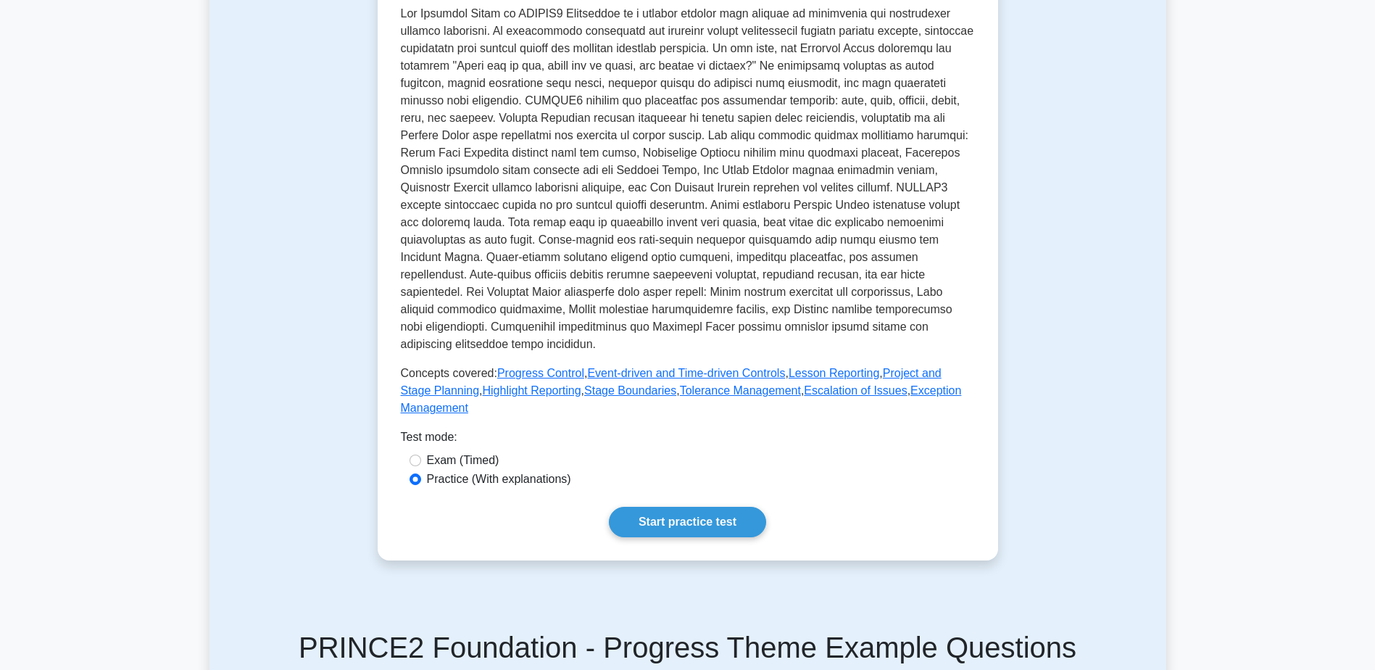
scroll to position [386, 0]
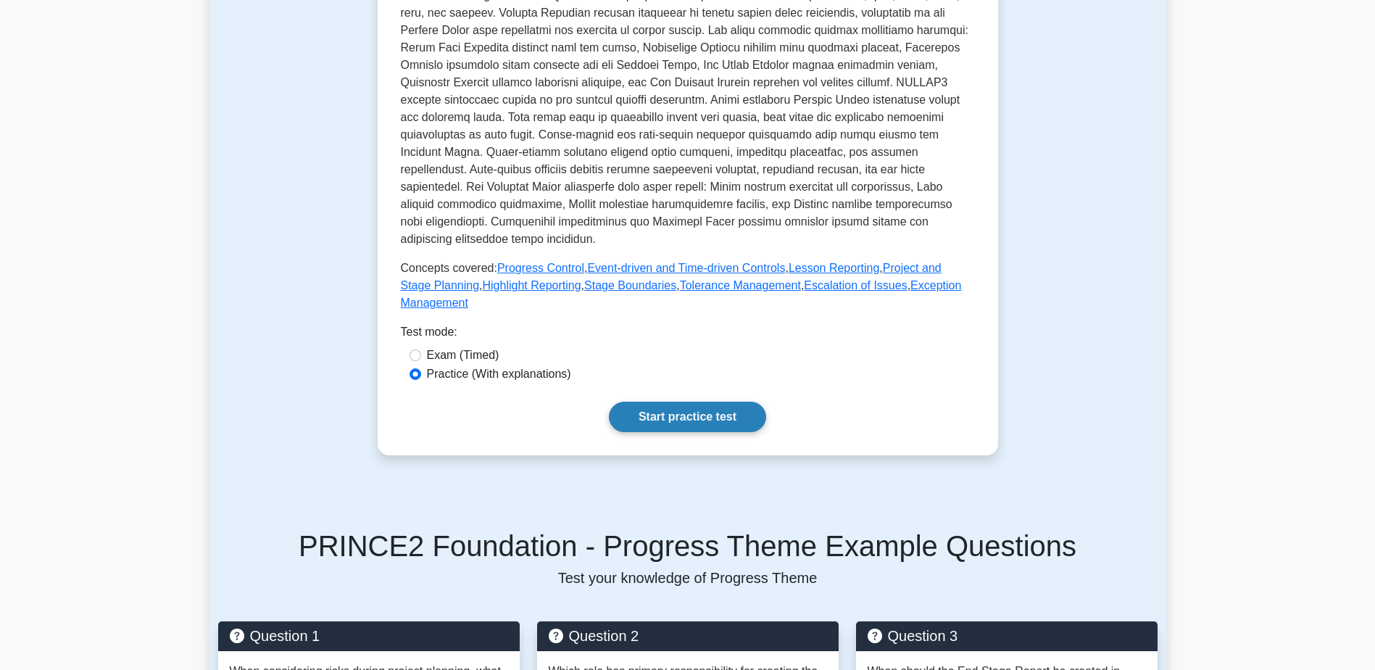
click at [729, 401] on link "Start practice test" at bounding box center [687, 416] width 157 height 30
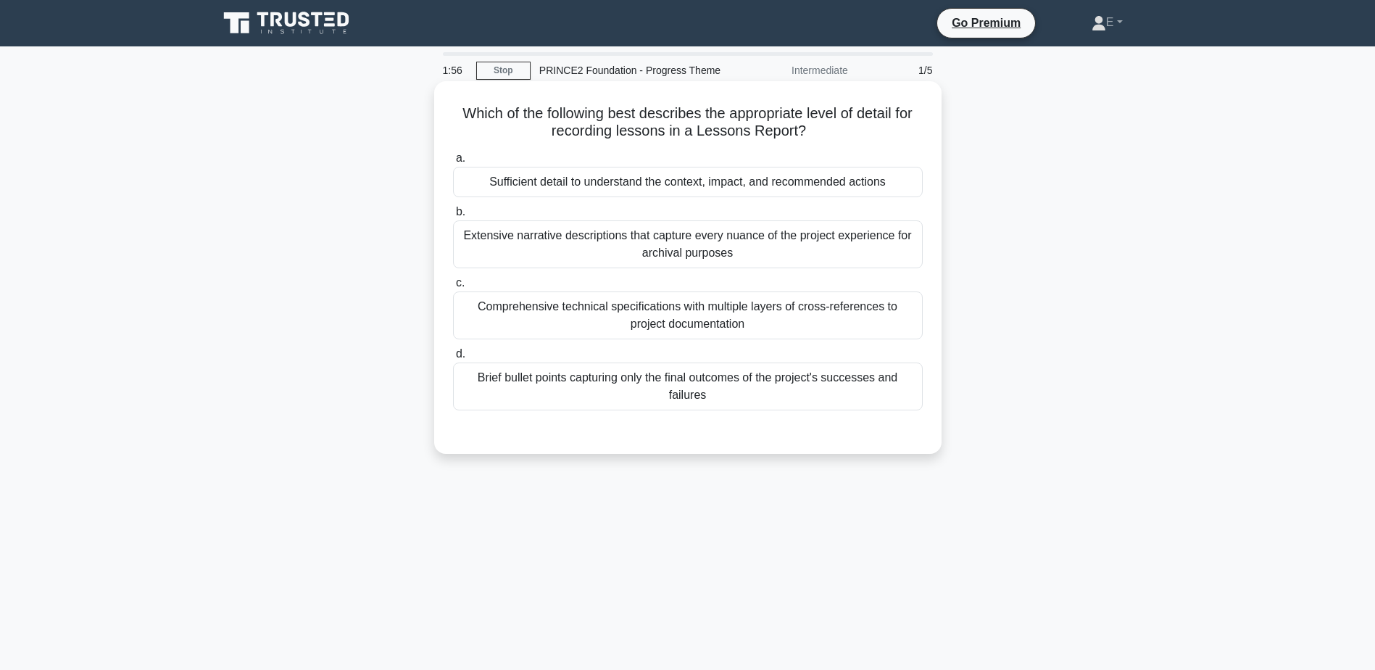
click at [791, 178] on div "Sufficient detail to understand the context, impact, and recommended actions" at bounding box center [688, 182] width 470 height 30
click at [453, 163] on input "a. Sufficient detail to understand the context, impact, and recommended actions" at bounding box center [453, 158] width 0 height 9
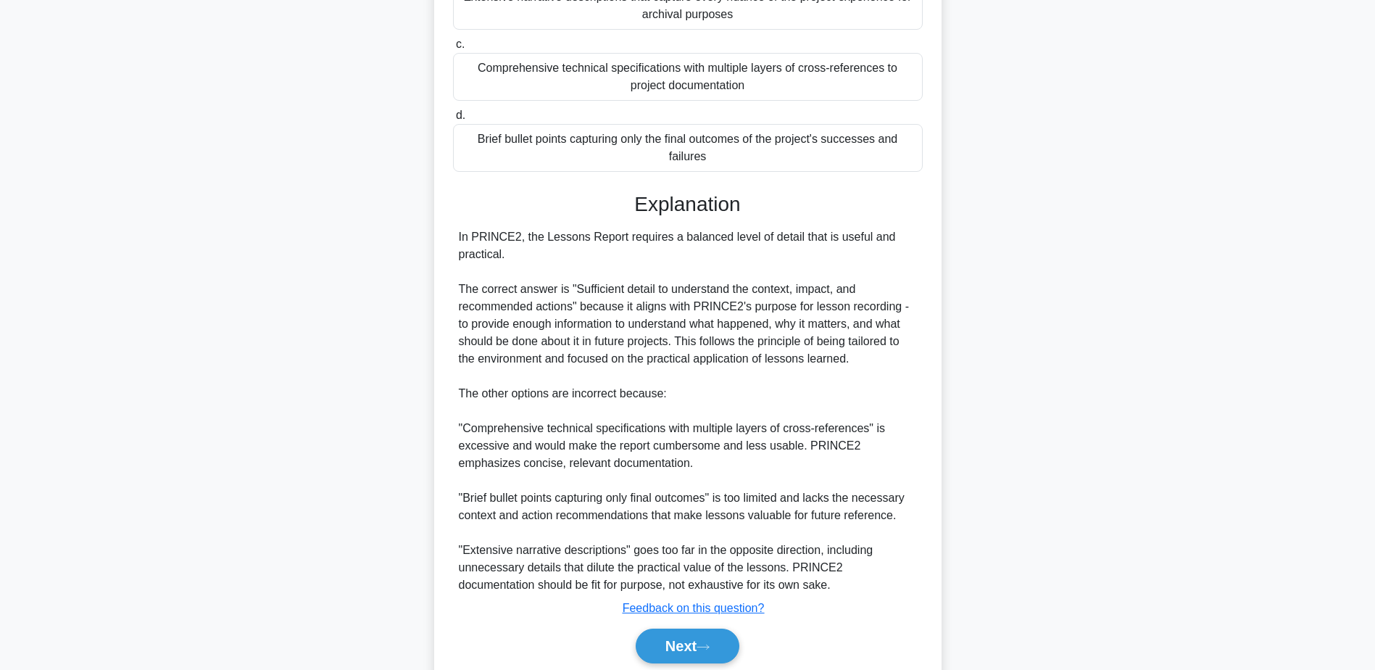
scroll to position [294, 0]
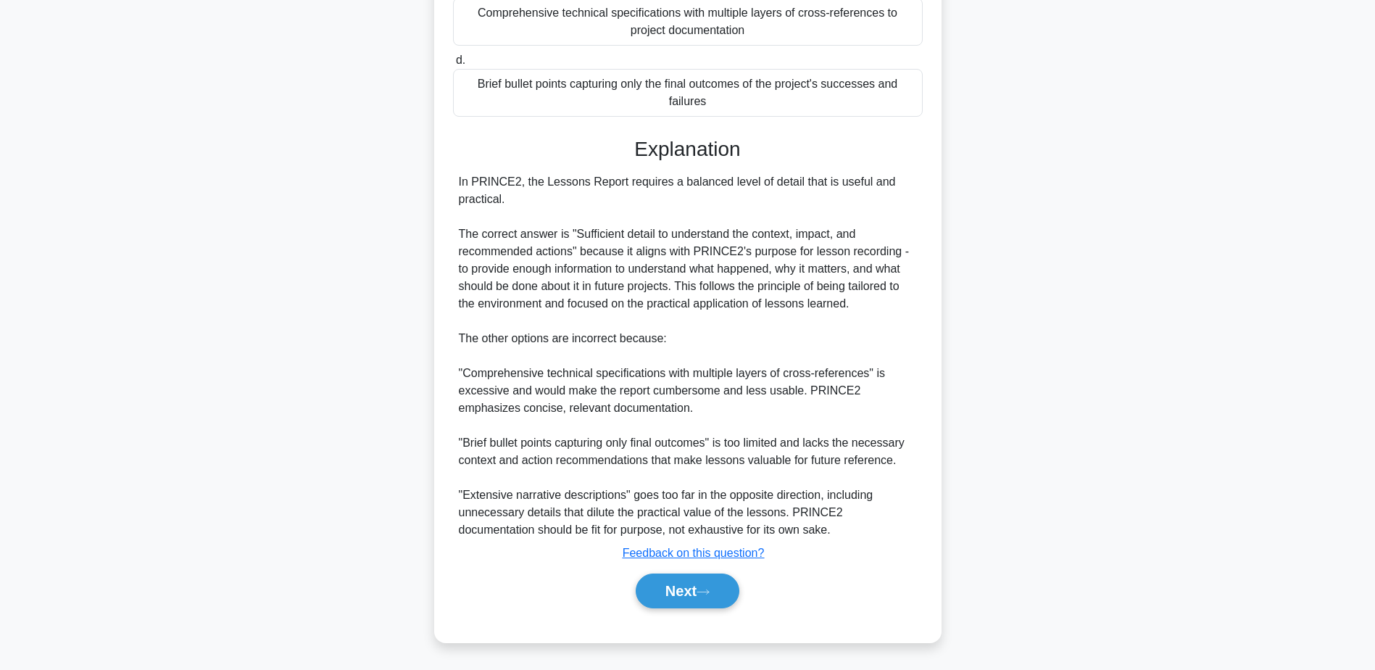
click at [713, 572] on div "Next" at bounding box center [688, 590] width 470 height 46
click at [713, 580] on button "Next" at bounding box center [688, 590] width 104 height 35
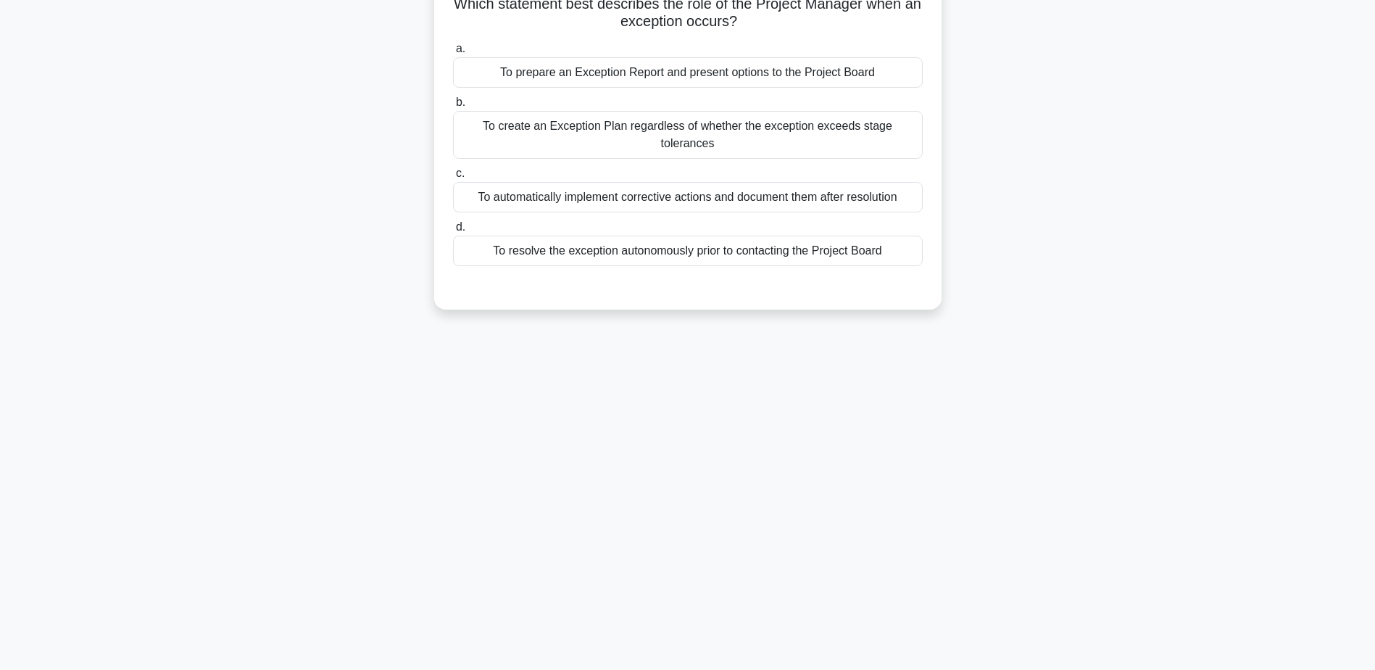
scroll to position [0, 0]
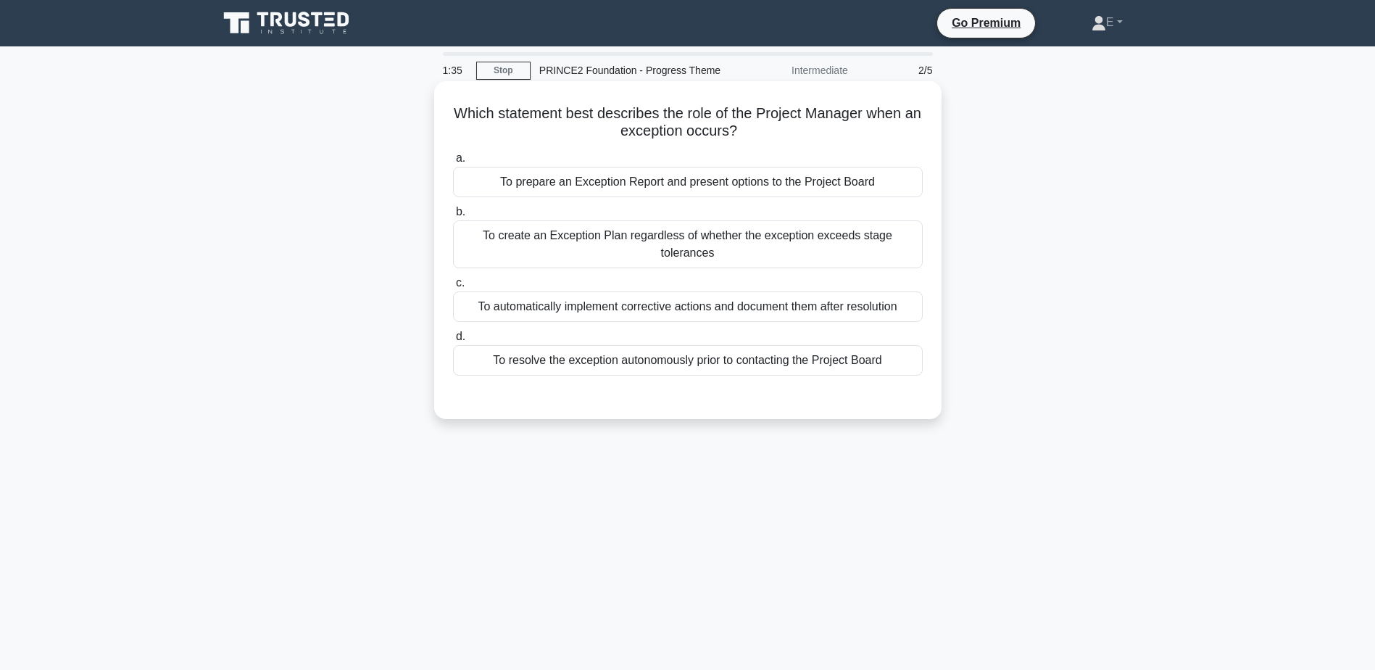
click at [742, 240] on div "To create an Exception Plan regardless of whether the exception exceeds stage t…" at bounding box center [688, 244] width 470 height 48
click at [453, 217] on input "b. To create an Exception Plan regardless of whether the exception exceeds stag…" at bounding box center [453, 211] width 0 height 9
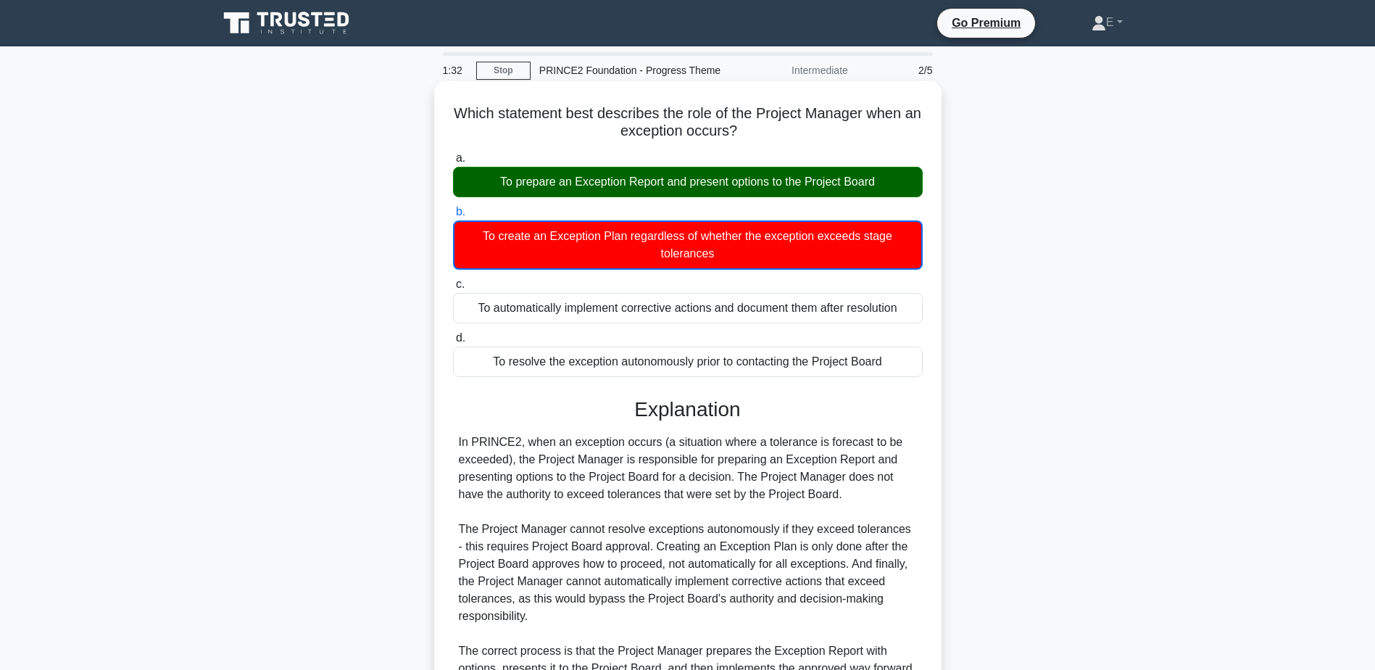
scroll to position [157, 0]
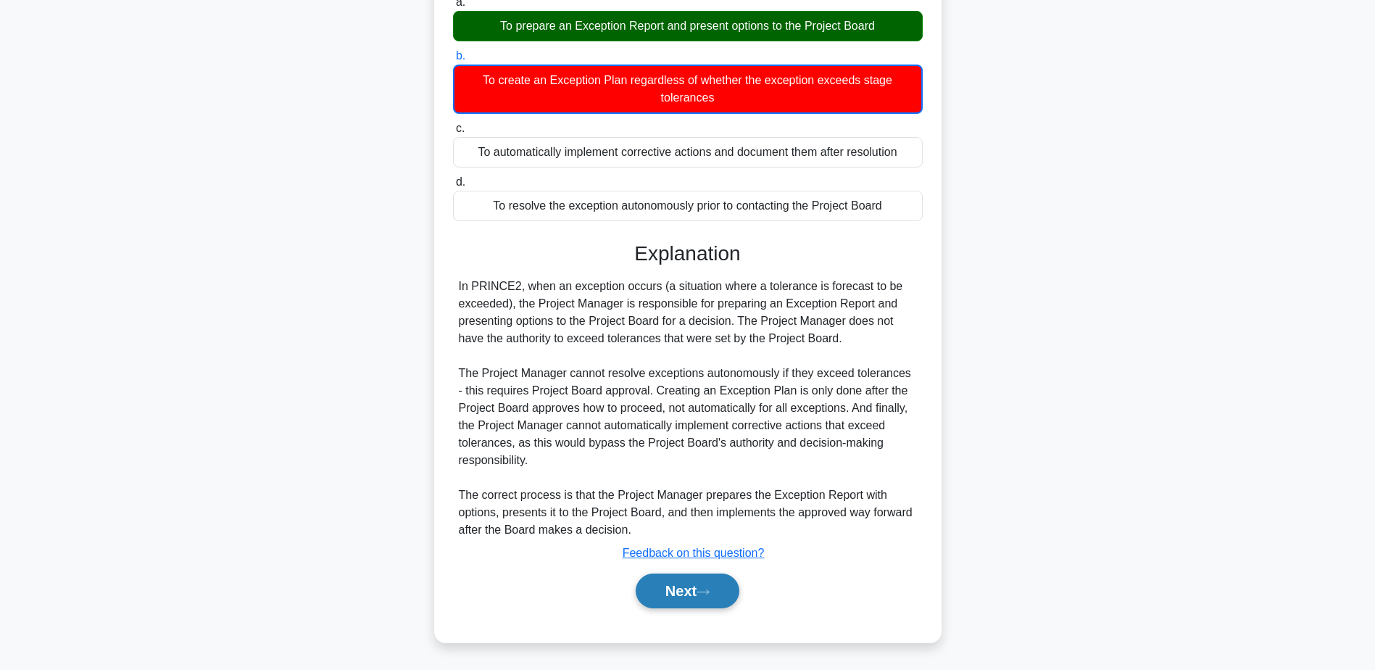
click at [688, 575] on button "Next" at bounding box center [688, 590] width 104 height 35
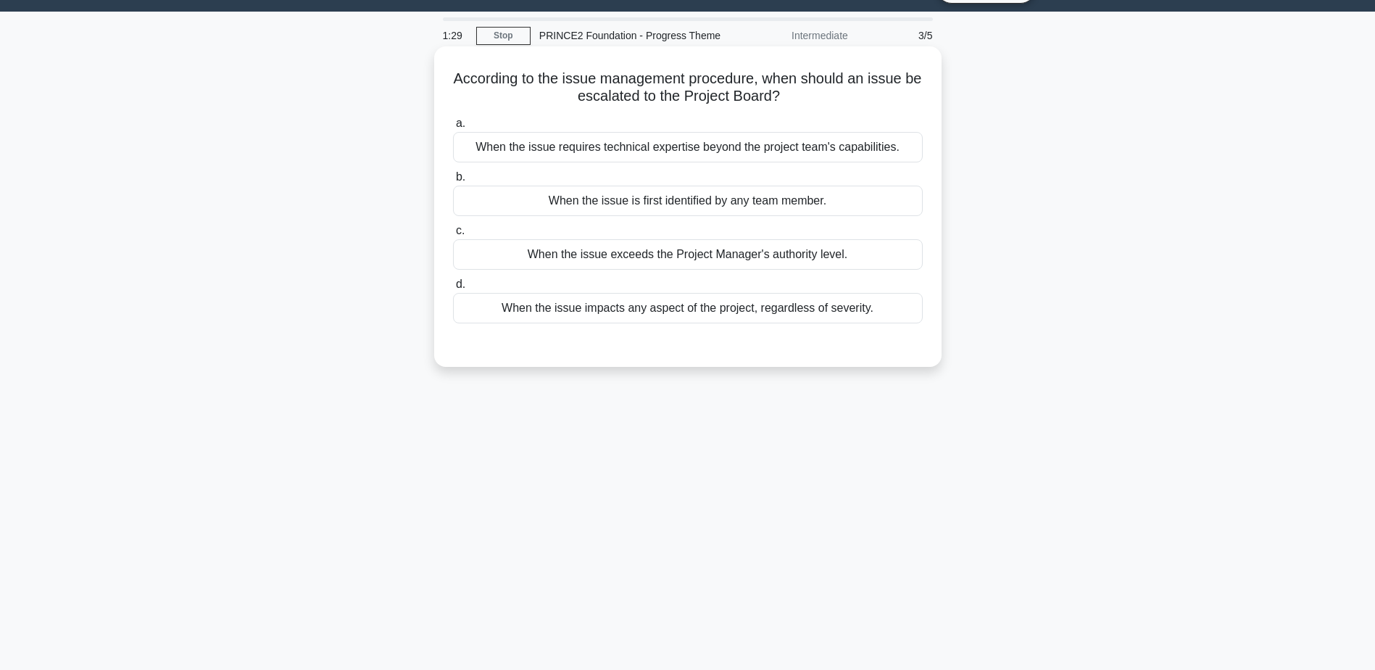
scroll to position [0, 0]
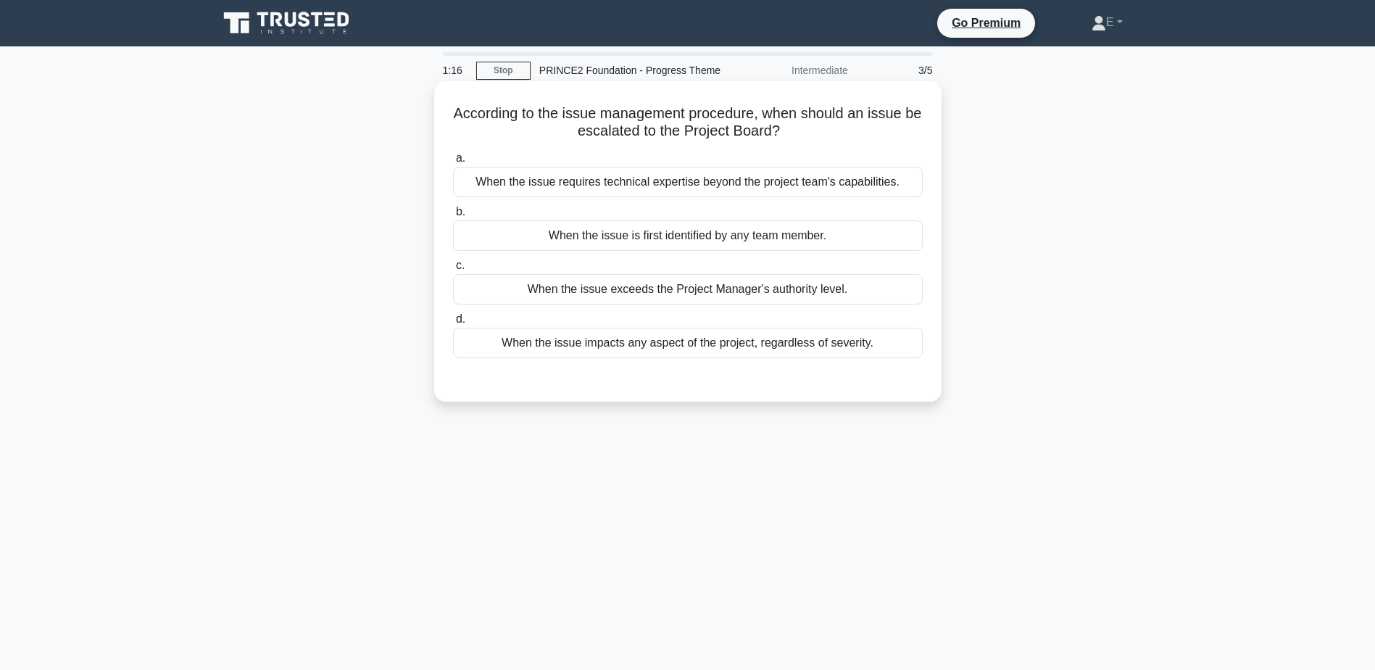
click at [796, 340] on div "When the issue impacts any aspect of the project, regardless of severity." at bounding box center [688, 343] width 470 height 30
click at [453, 324] on input "d. When the issue impacts any aspect of the project, regardless of severity." at bounding box center [453, 319] width 0 height 9
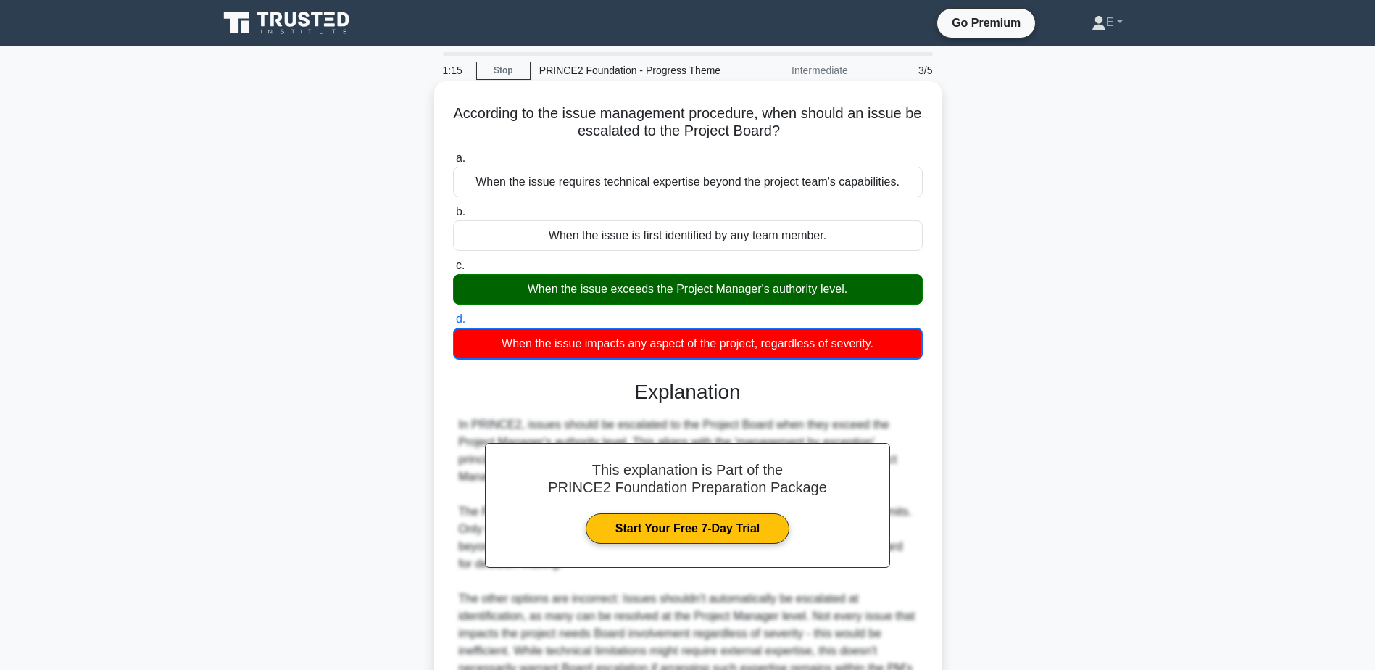
scroll to position [157, 0]
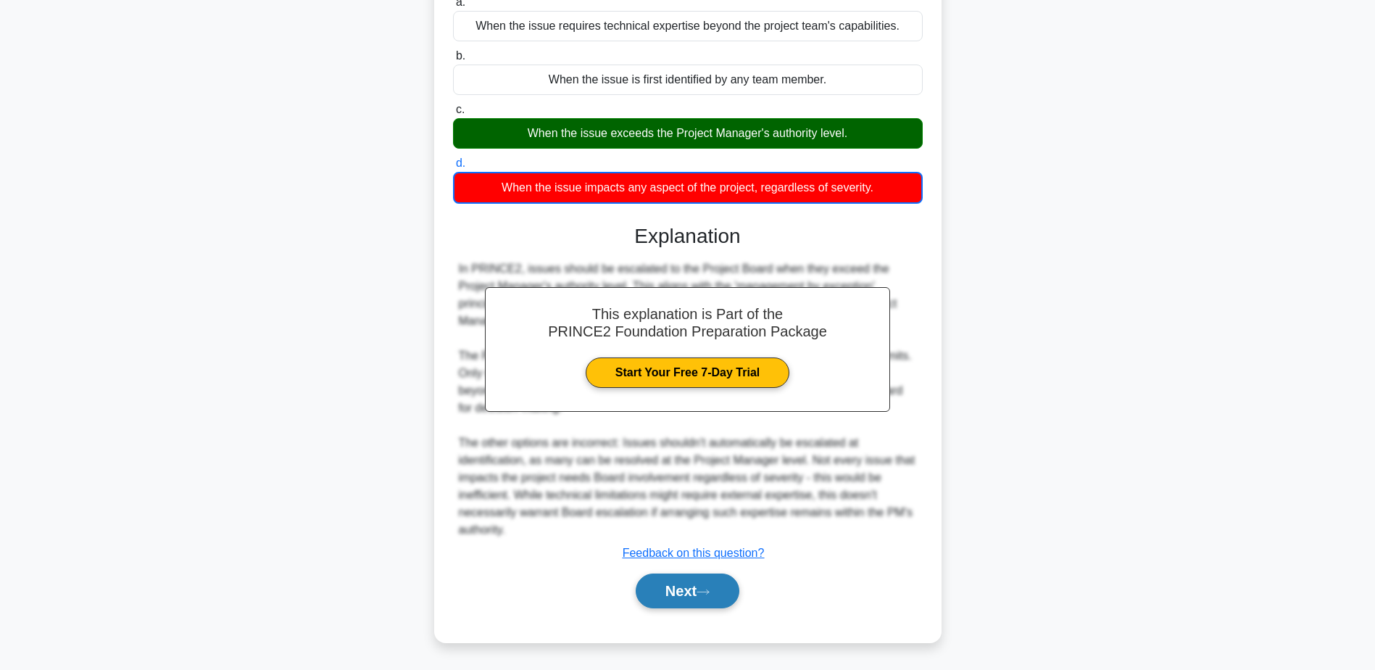
click at [709, 591] on icon at bounding box center [702, 592] width 13 height 8
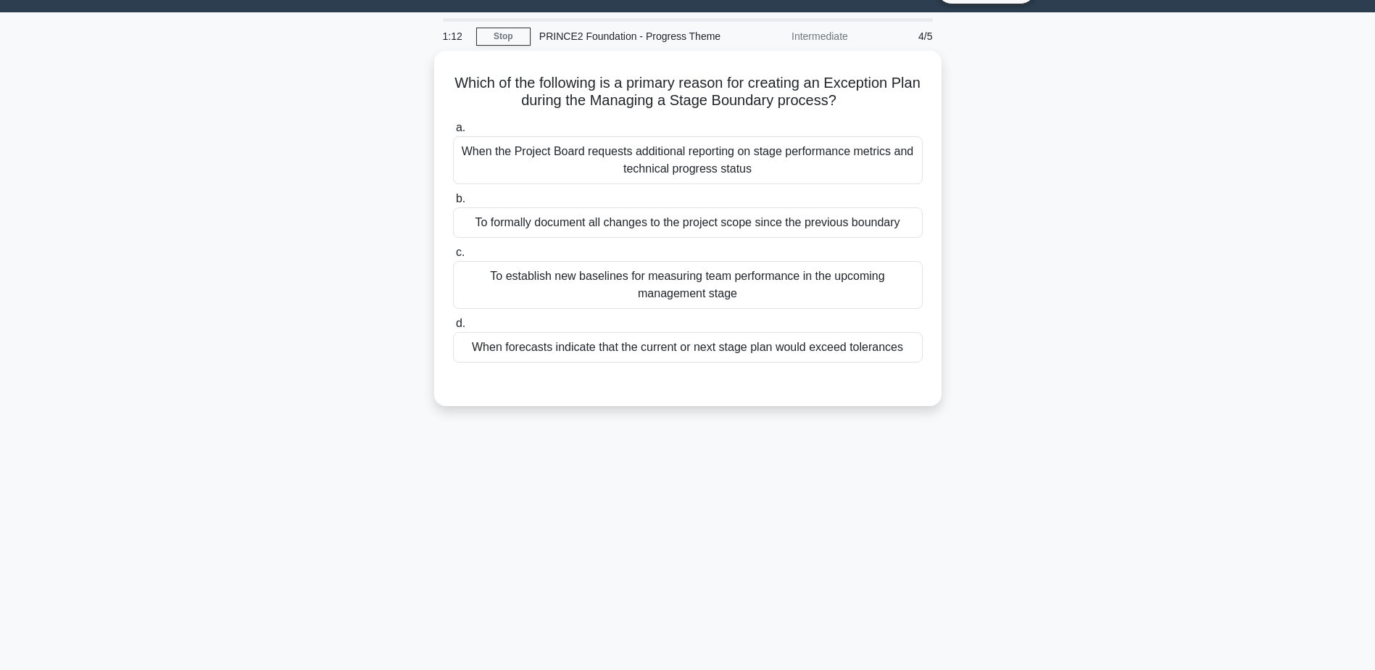
scroll to position [0, 0]
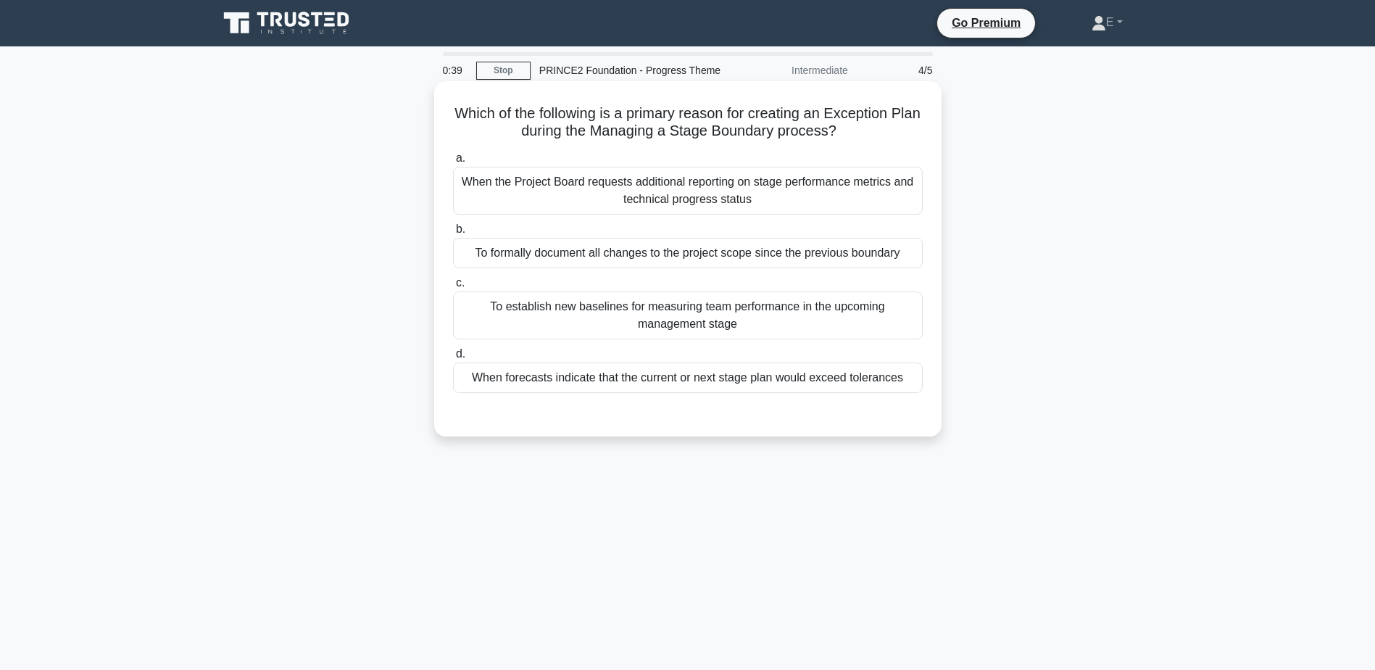
click at [690, 262] on div "To formally document all changes to the project scope since the previous bounda…" at bounding box center [688, 253] width 470 height 30
click at [453, 234] on input "b. To formally document all changes to the project scope since the previous bou…" at bounding box center [453, 229] width 0 height 9
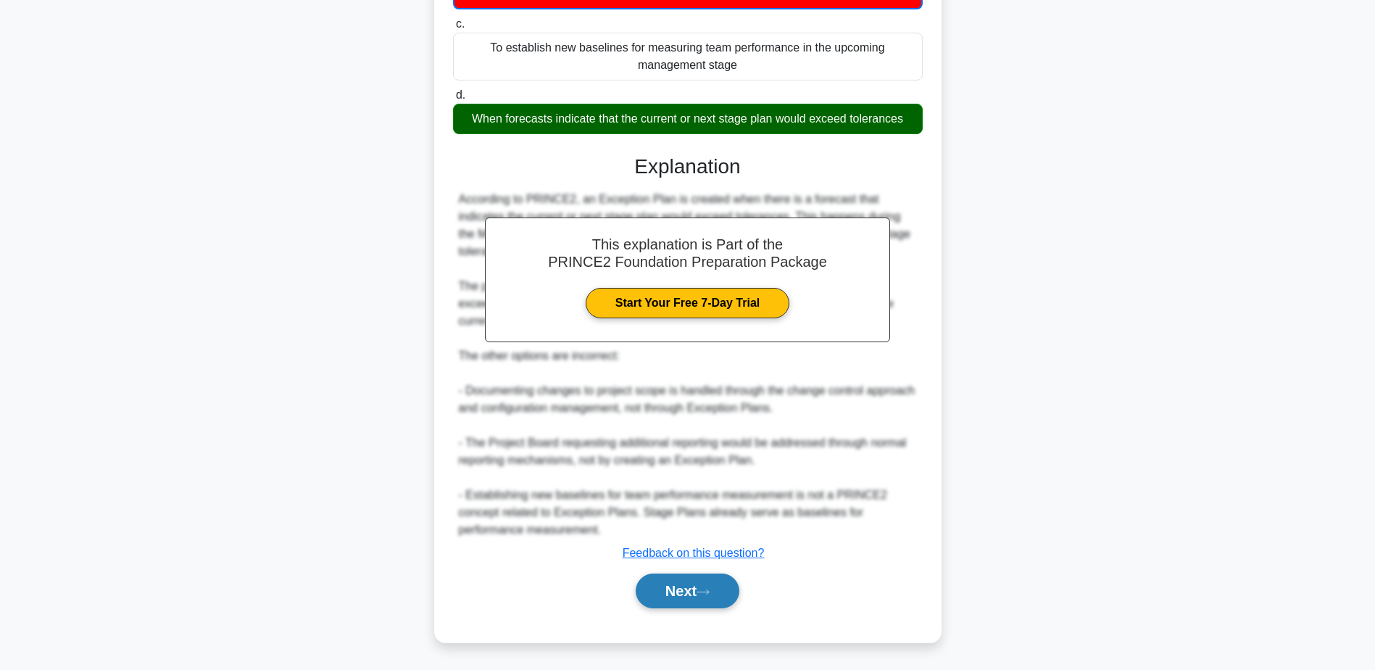
click at [717, 598] on button "Next" at bounding box center [688, 590] width 104 height 35
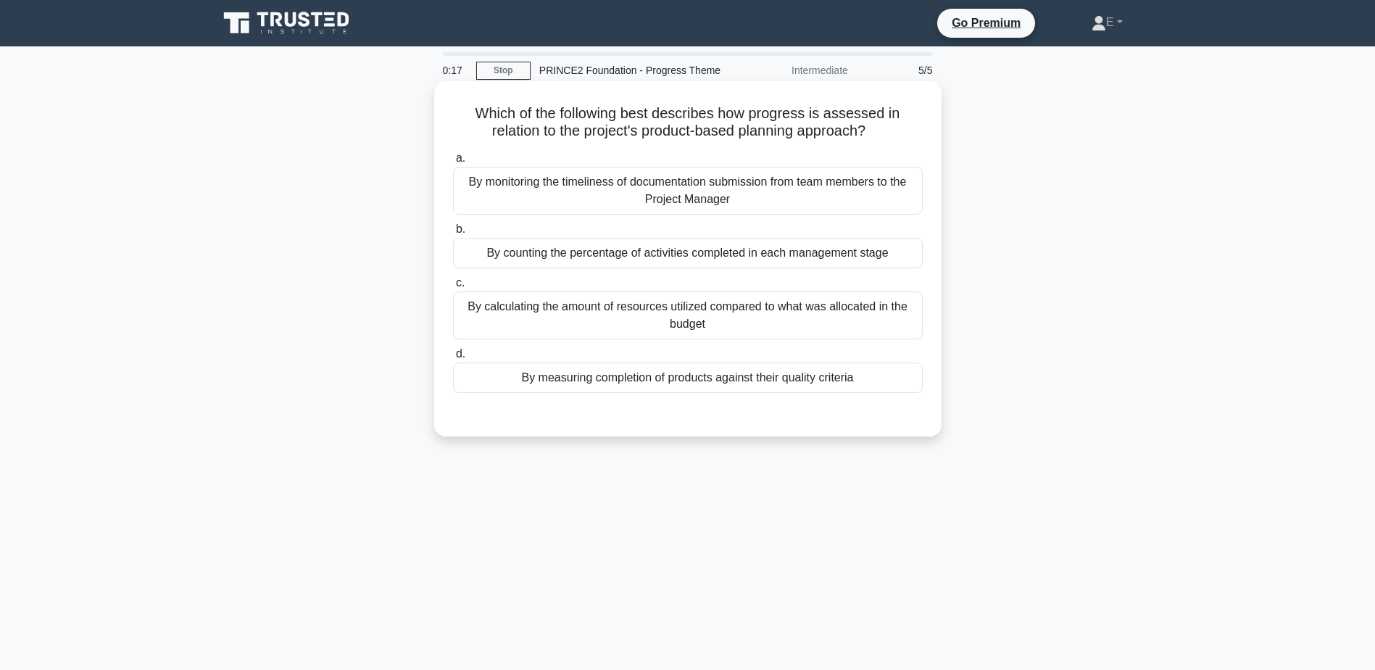
click at [524, 370] on div "By measuring completion of products against their quality criteria" at bounding box center [688, 377] width 470 height 30
click at [453, 359] on input "d. By measuring completion of products against their quality criteria" at bounding box center [453, 353] width 0 height 9
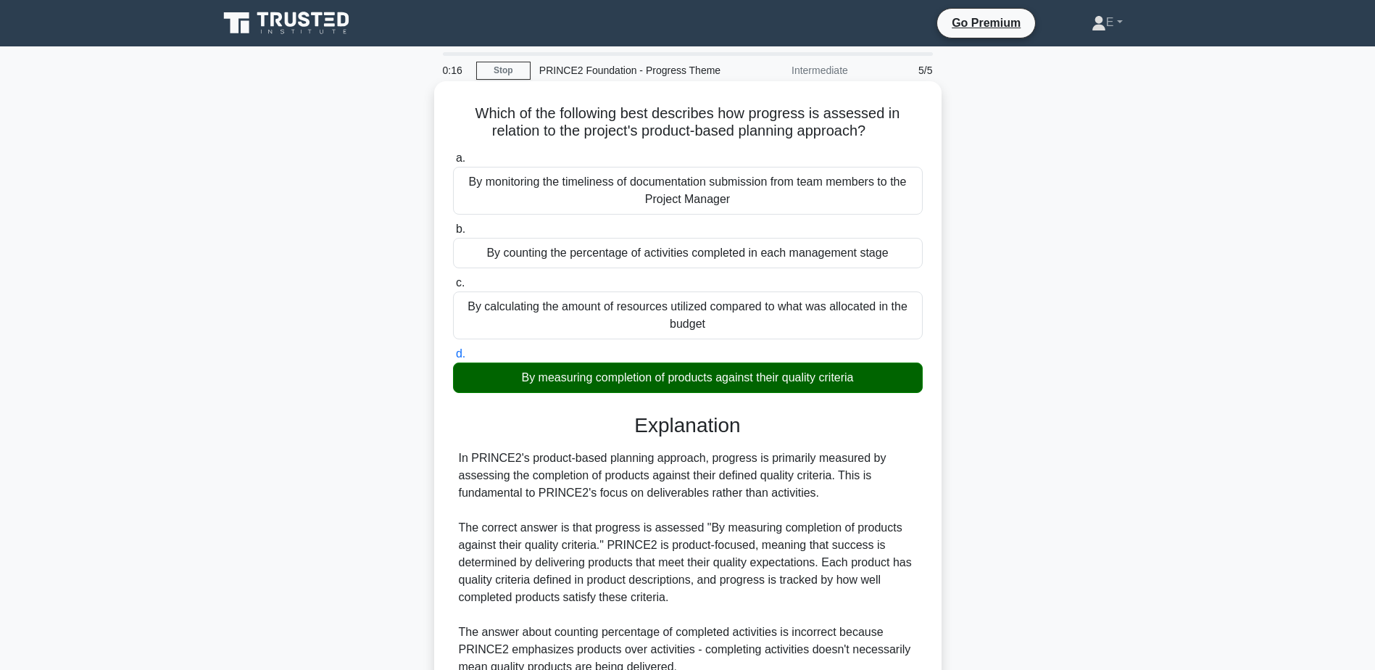
scroll to position [277, 0]
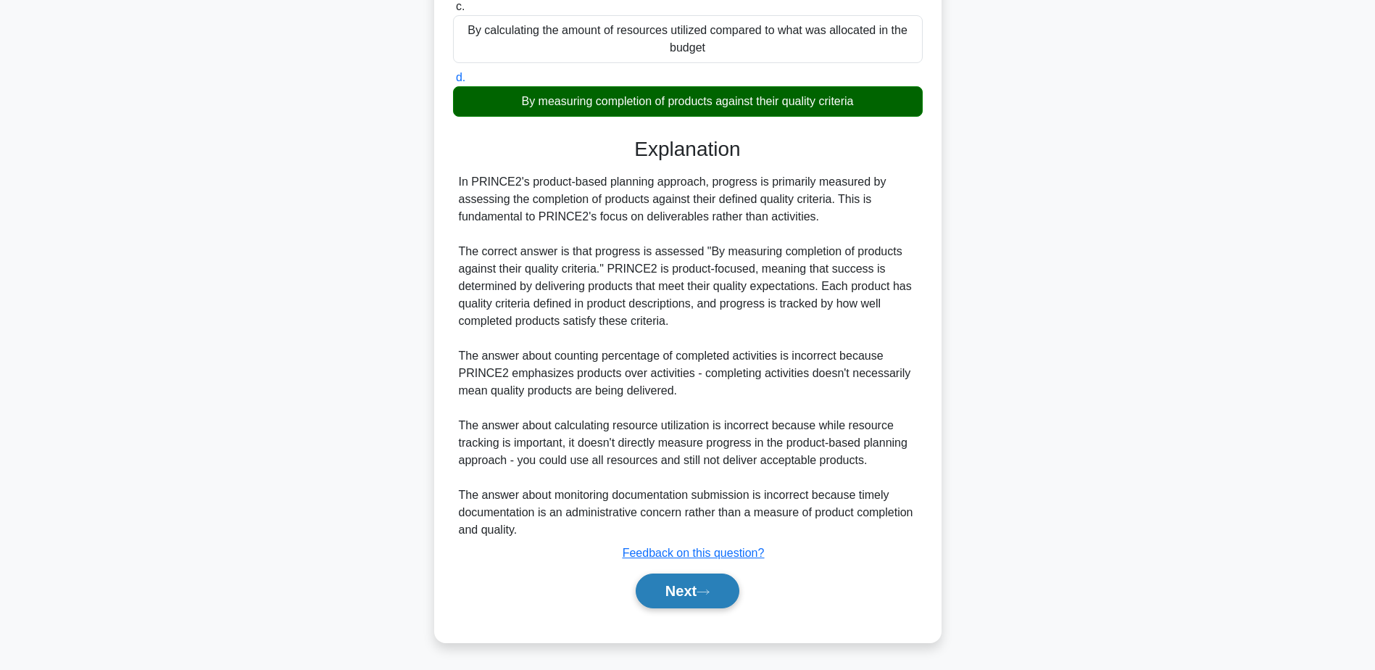
click at [728, 588] on button "Next" at bounding box center [688, 590] width 104 height 35
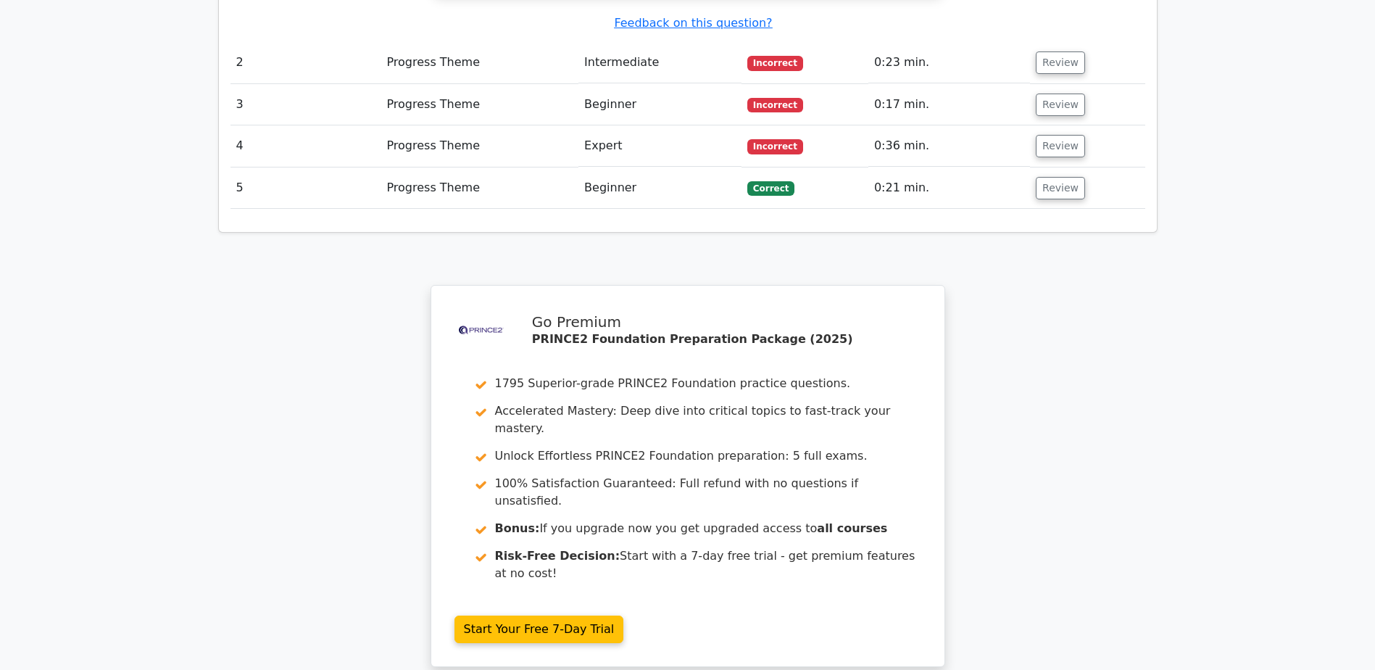
scroll to position [2118, 0]
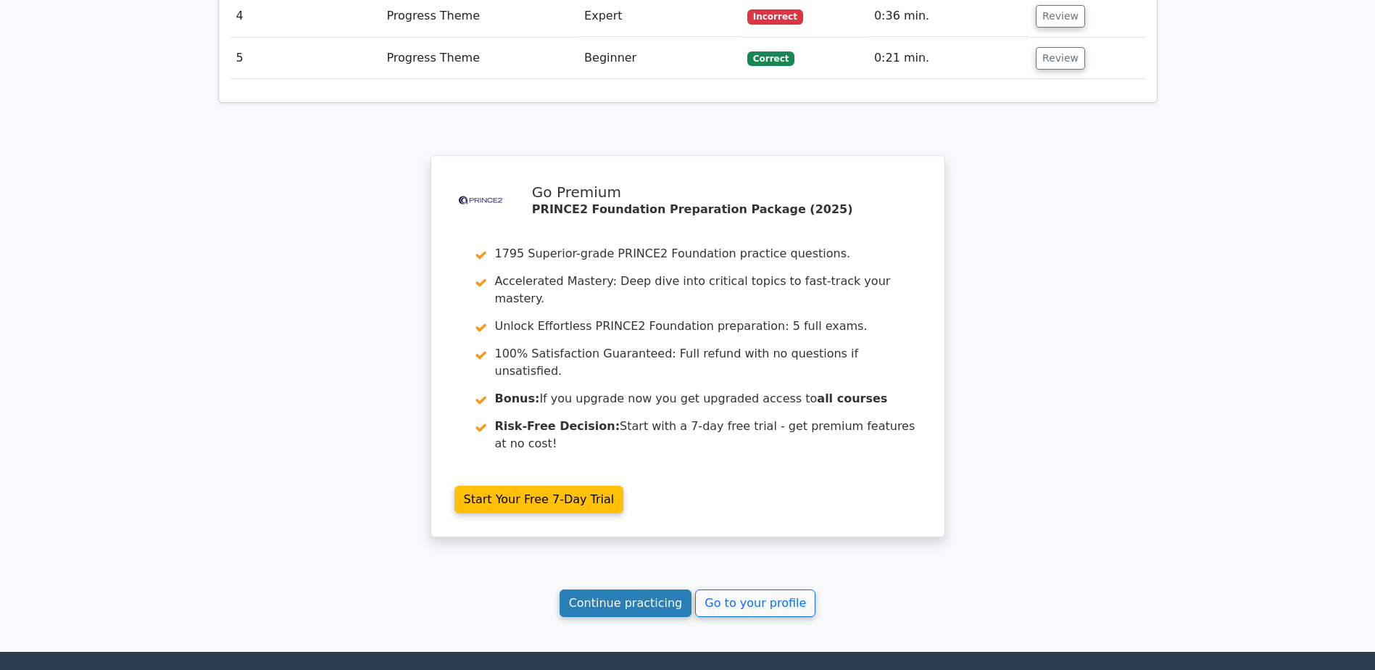
click at [639, 589] on link "Continue practicing" at bounding box center [625, 603] width 133 height 28
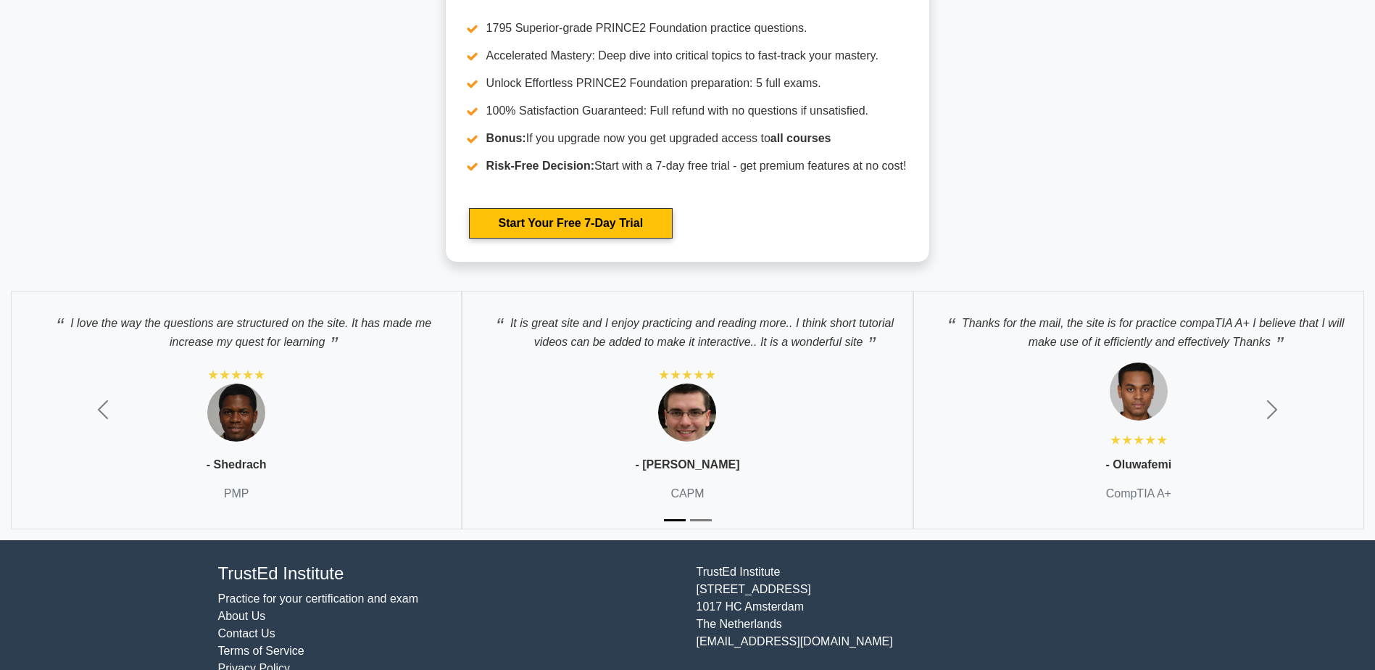
scroll to position [3216, 0]
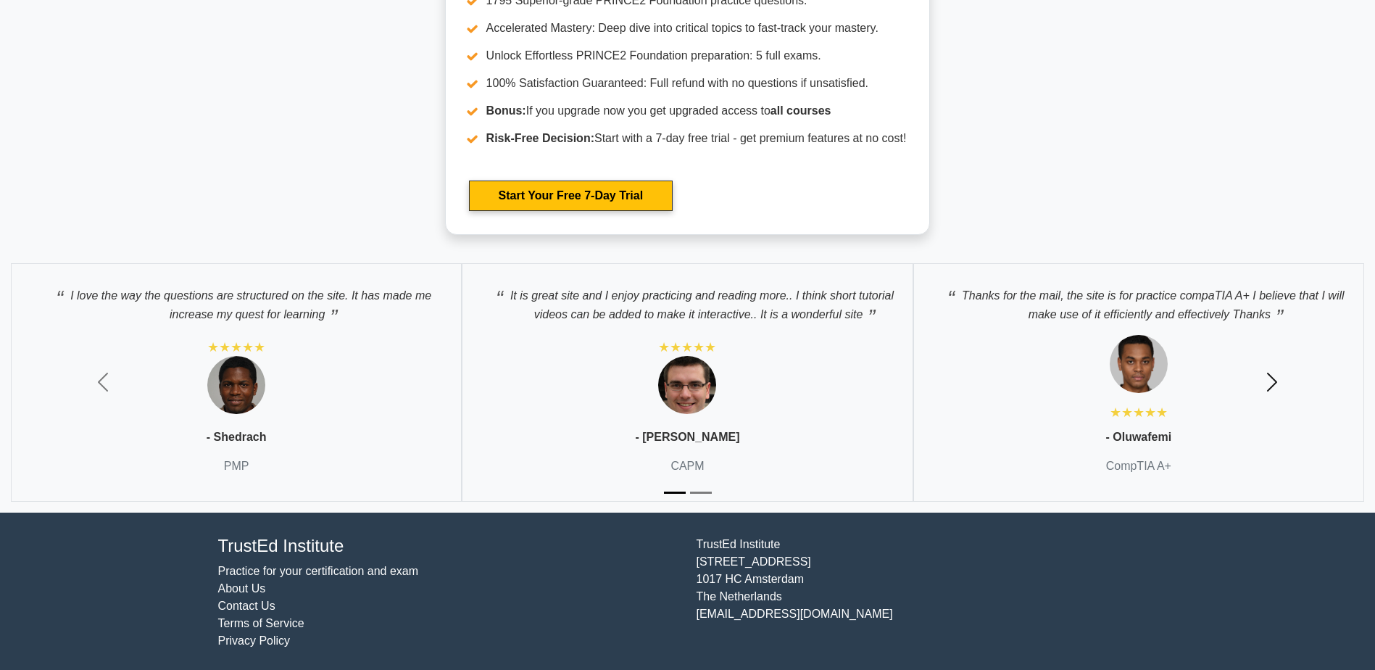
click at [1274, 380] on span "button" at bounding box center [1271, 381] width 23 height 23
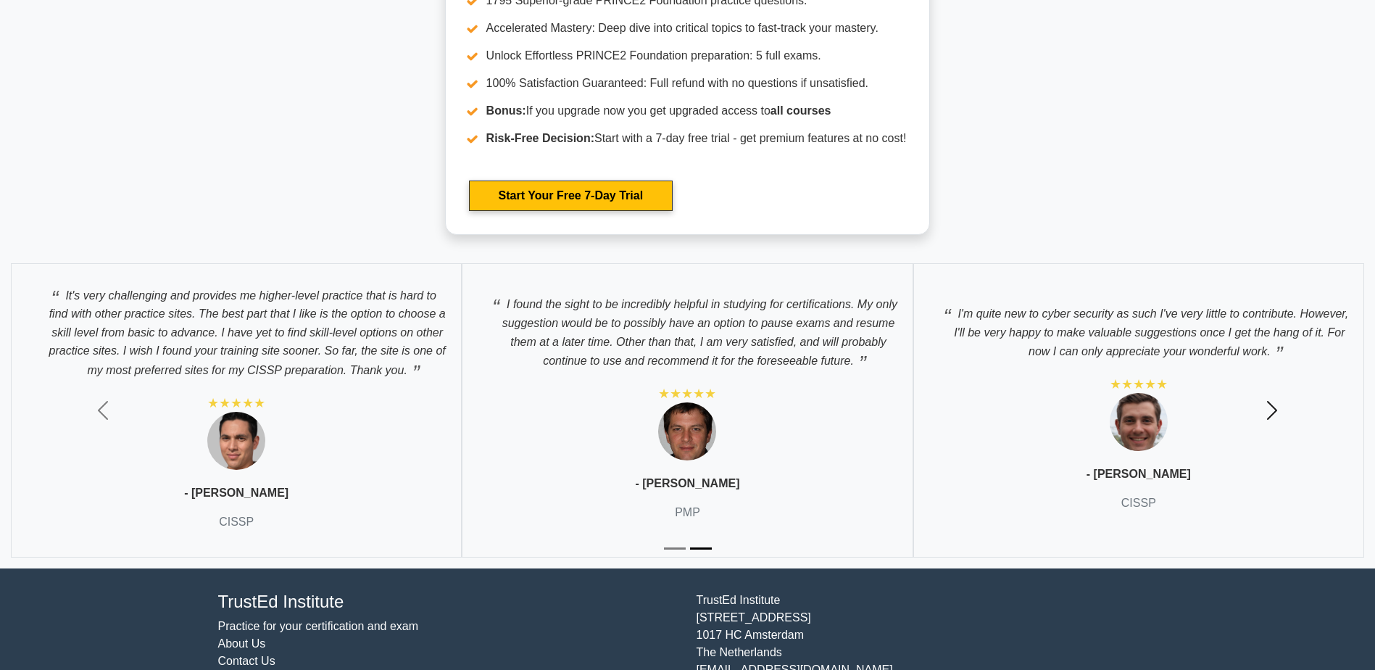
click at [1273, 411] on span "button" at bounding box center [1271, 410] width 23 height 23
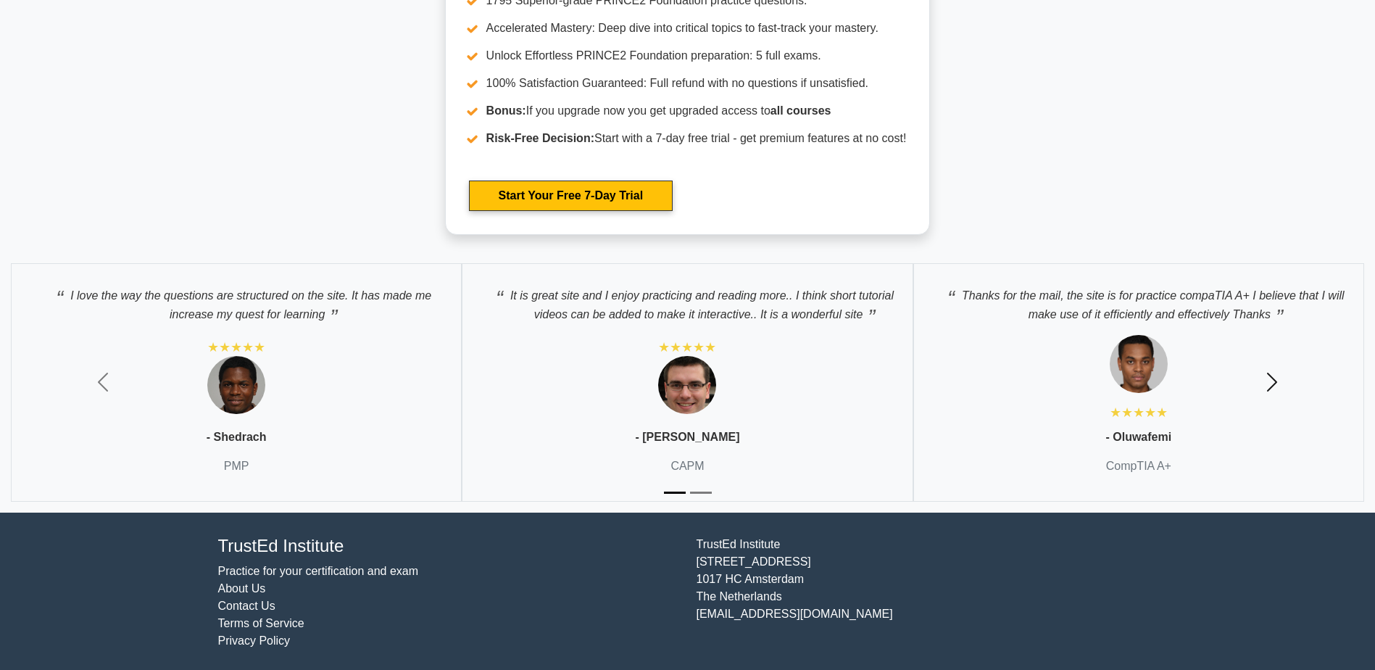
click at [1274, 399] on button "Next" at bounding box center [1271, 382] width 207 height 260
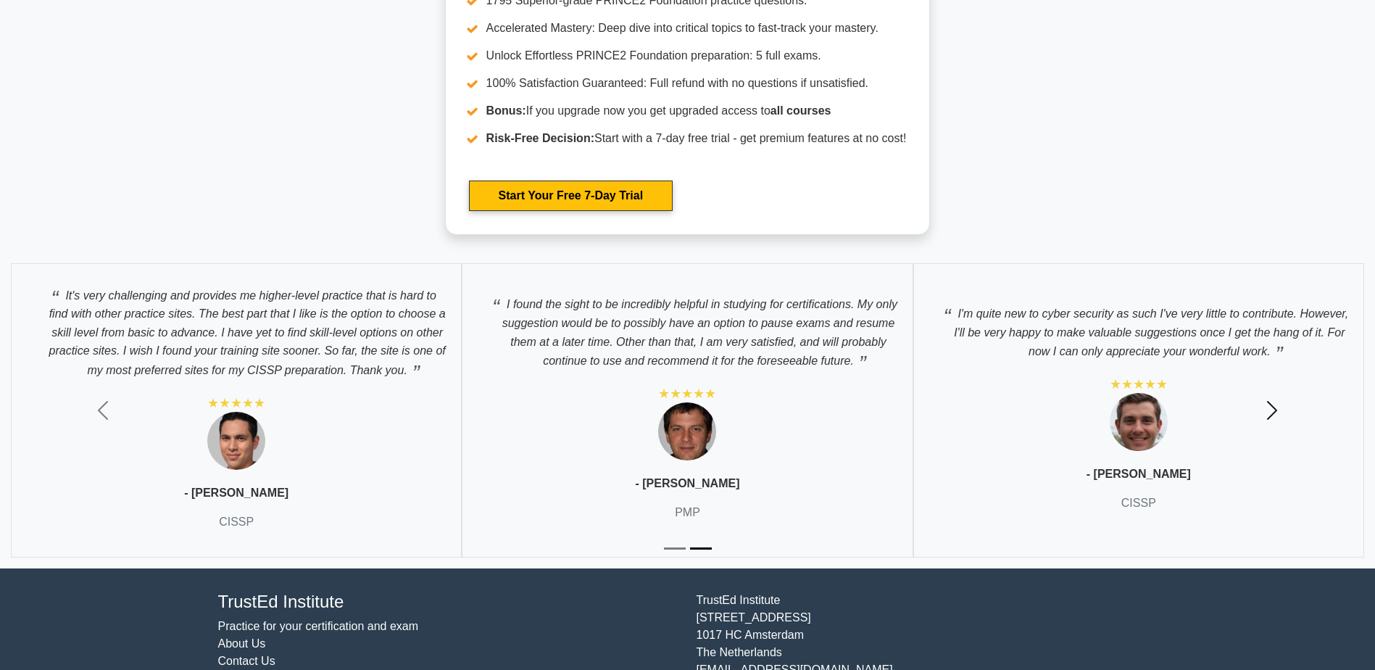
click at [1274, 399] on span "button" at bounding box center [1271, 410] width 23 height 23
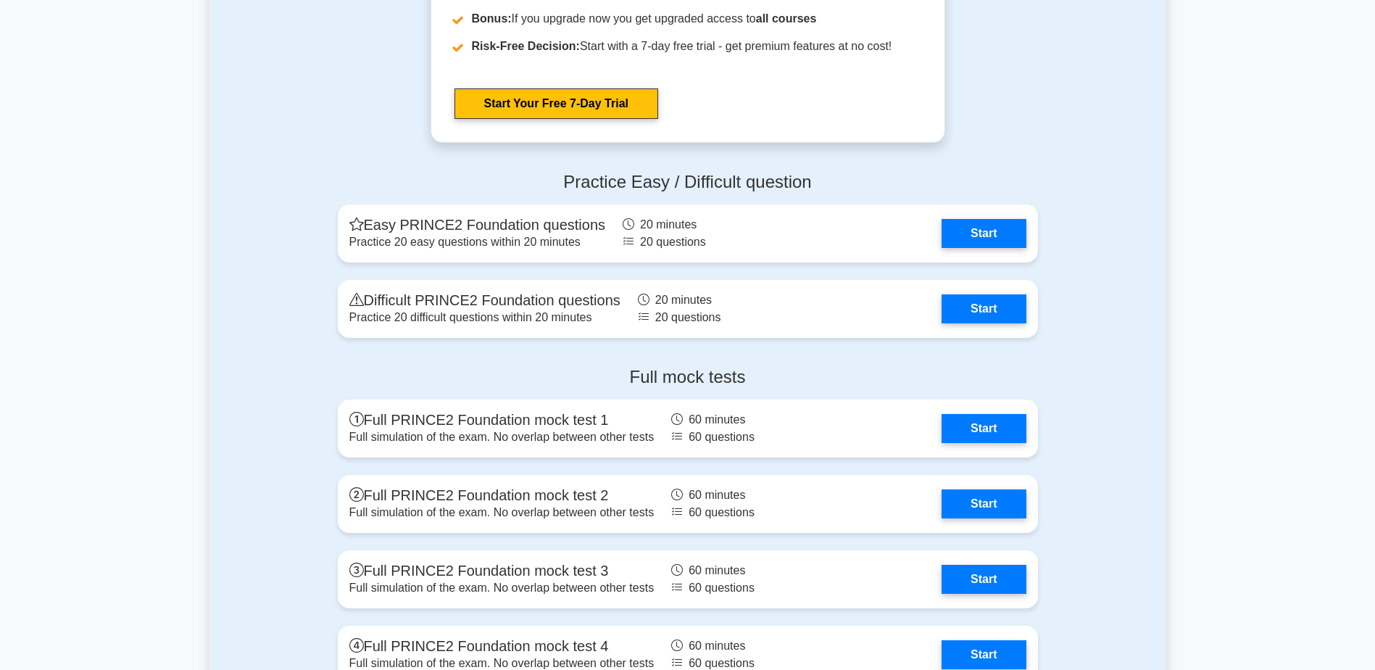
scroll to position [2250, 0]
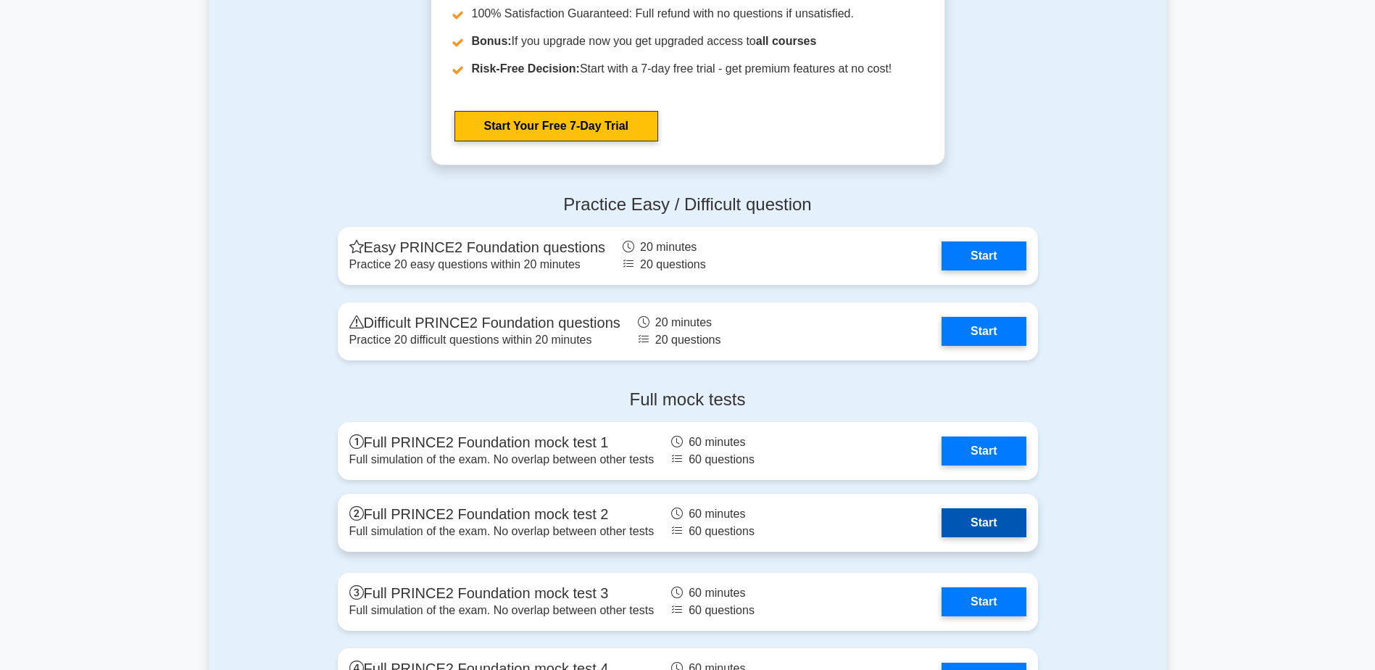
click at [1015, 518] on link "Start" at bounding box center [983, 522] width 84 height 29
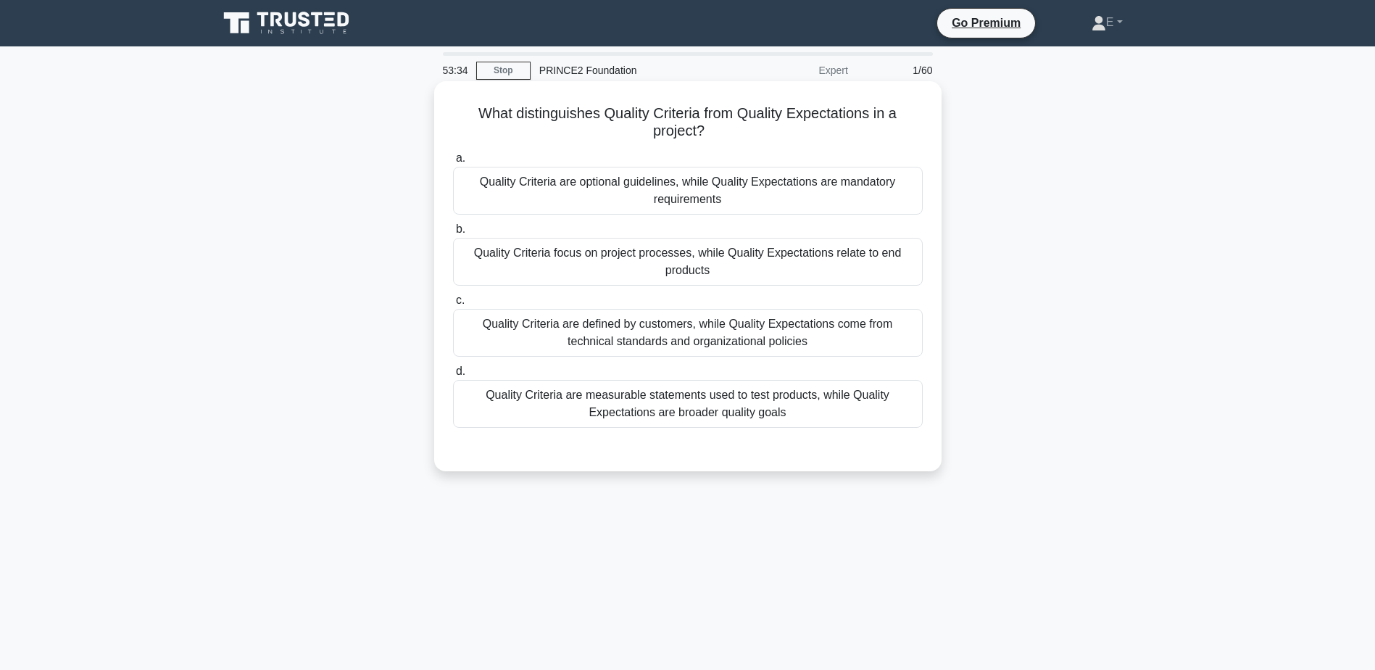
click at [759, 401] on div "Quality Criteria are measurable statements used to test products, while Quality…" at bounding box center [688, 404] width 470 height 48
click at [453, 376] on input "d. Quality Criteria are measurable statements used to test products, while Qual…" at bounding box center [453, 371] width 0 height 9
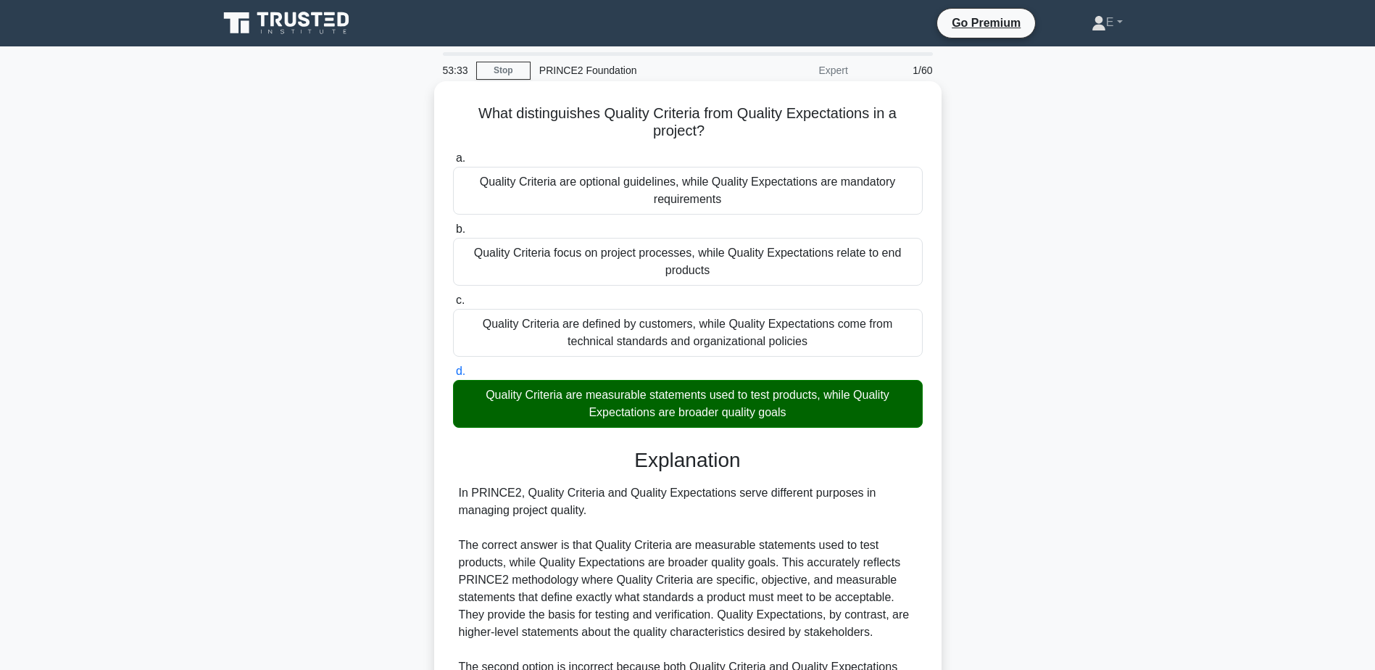
scroll to position [329, 0]
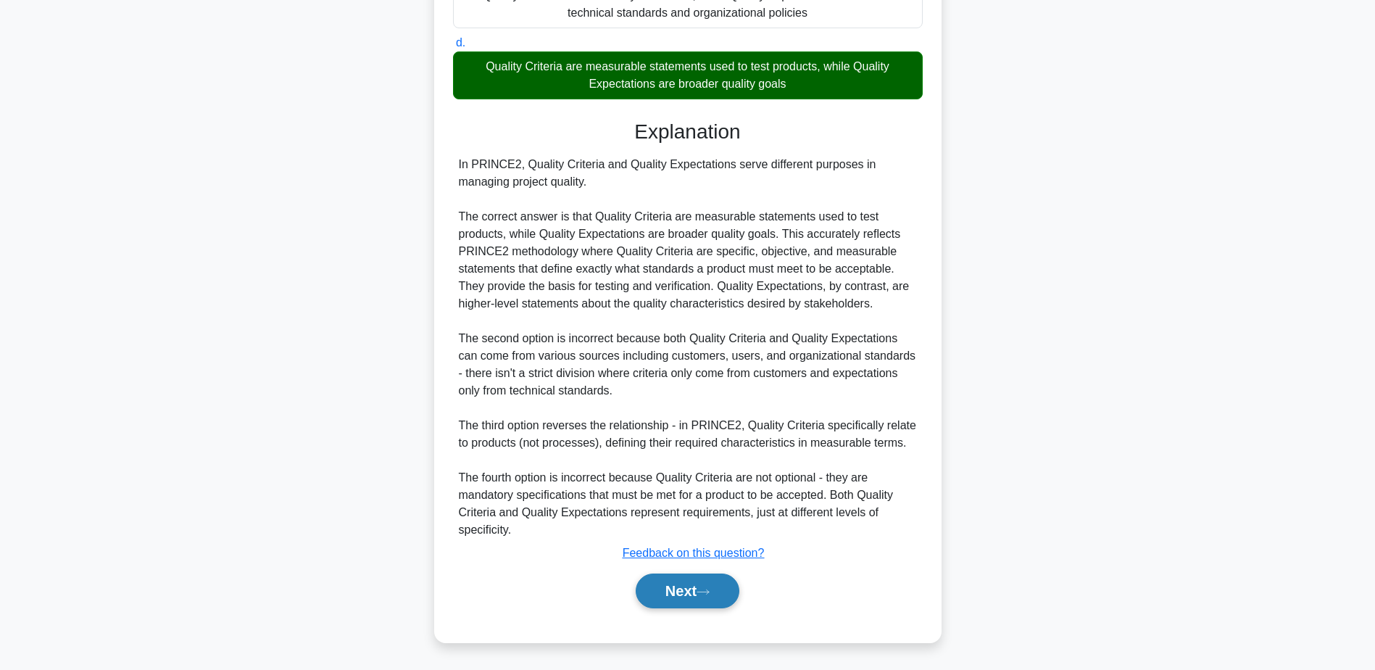
click at [713, 575] on button "Next" at bounding box center [688, 590] width 104 height 35
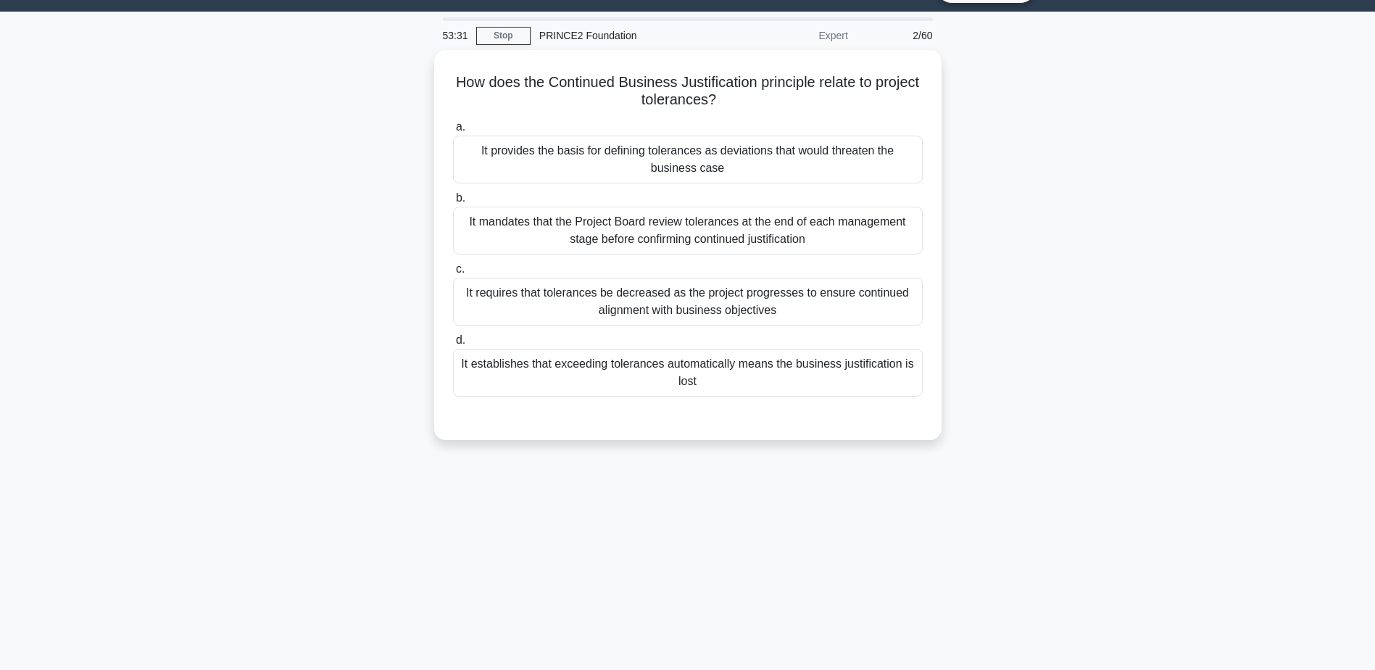
scroll to position [0, 0]
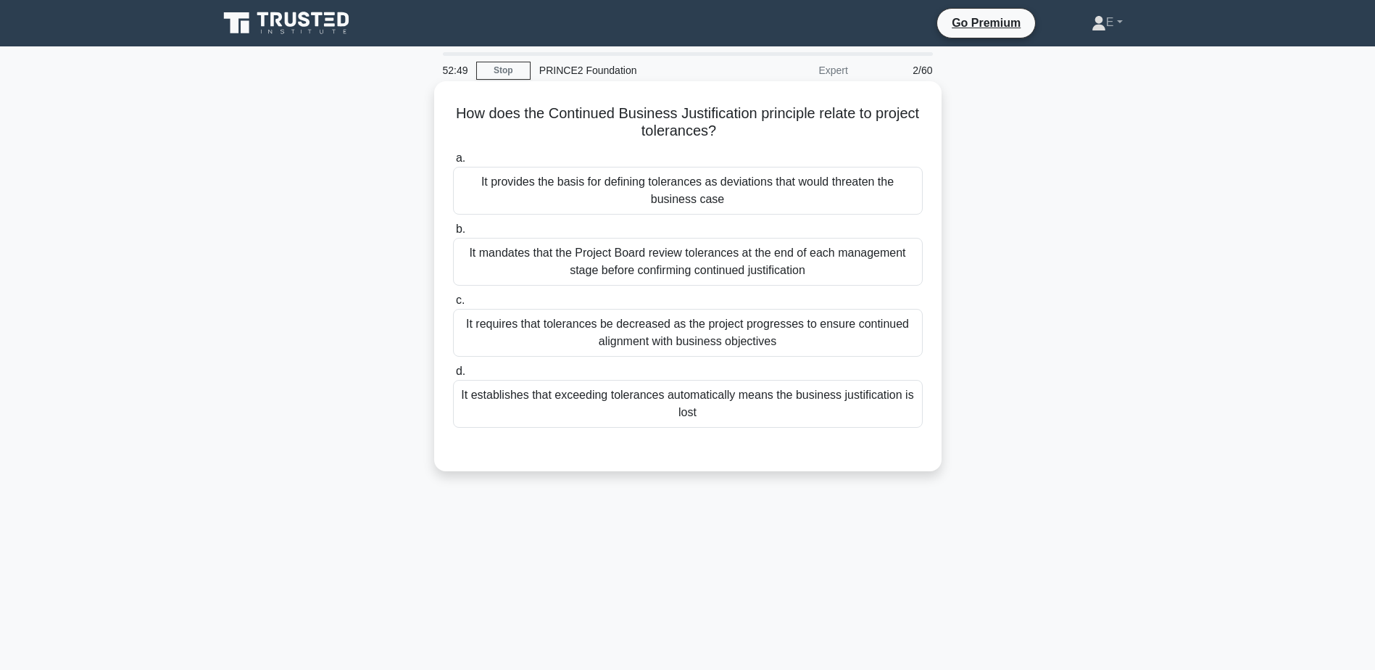
click at [856, 196] on div "It provides the basis for defining tolerances as deviations that would threaten…" at bounding box center [688, 191] width 470 height 48
click at [453, 163] on input "a. It provides the basis for defining tolerances as deviations that would threa…" at bounding box center [453, 158] width 0 height 9
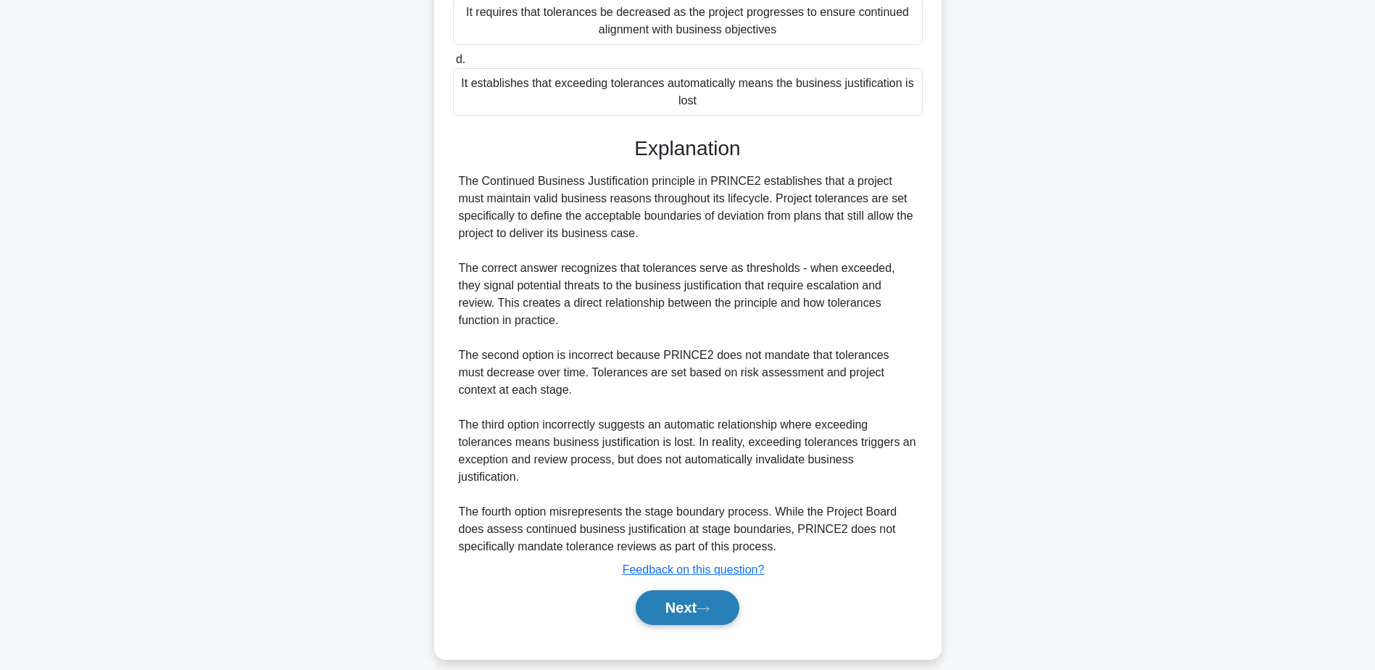
click at [716, 590] on button "Next" at bounding box center [688, 607] width 104 height 35
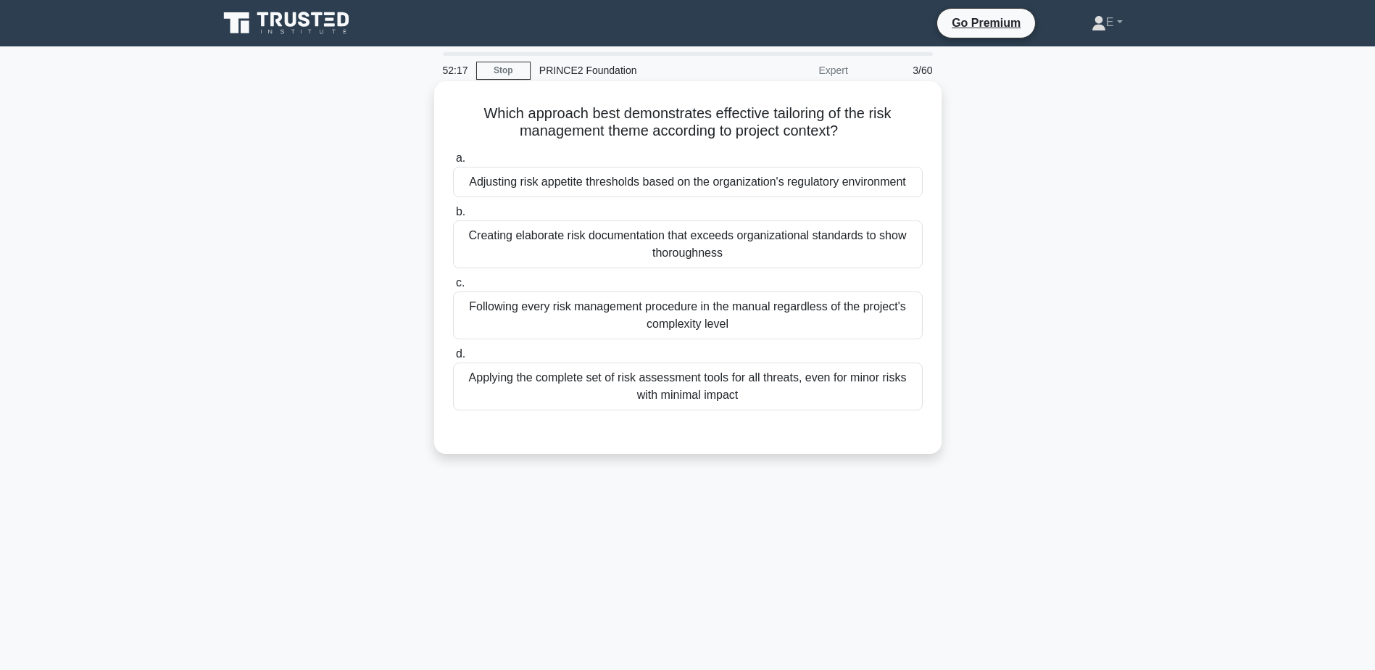
click at [775, 178] on div "Adjusting risk appetite thresholds based on the organization's regulatory envir…" at bounding box center [688, 182] width 470 height 30
click at [453, 163] on input "a. Adjusting risk appetite thresholds based on the organization's regulatory en…" at bounding box center [453, 158] width 0 height 9
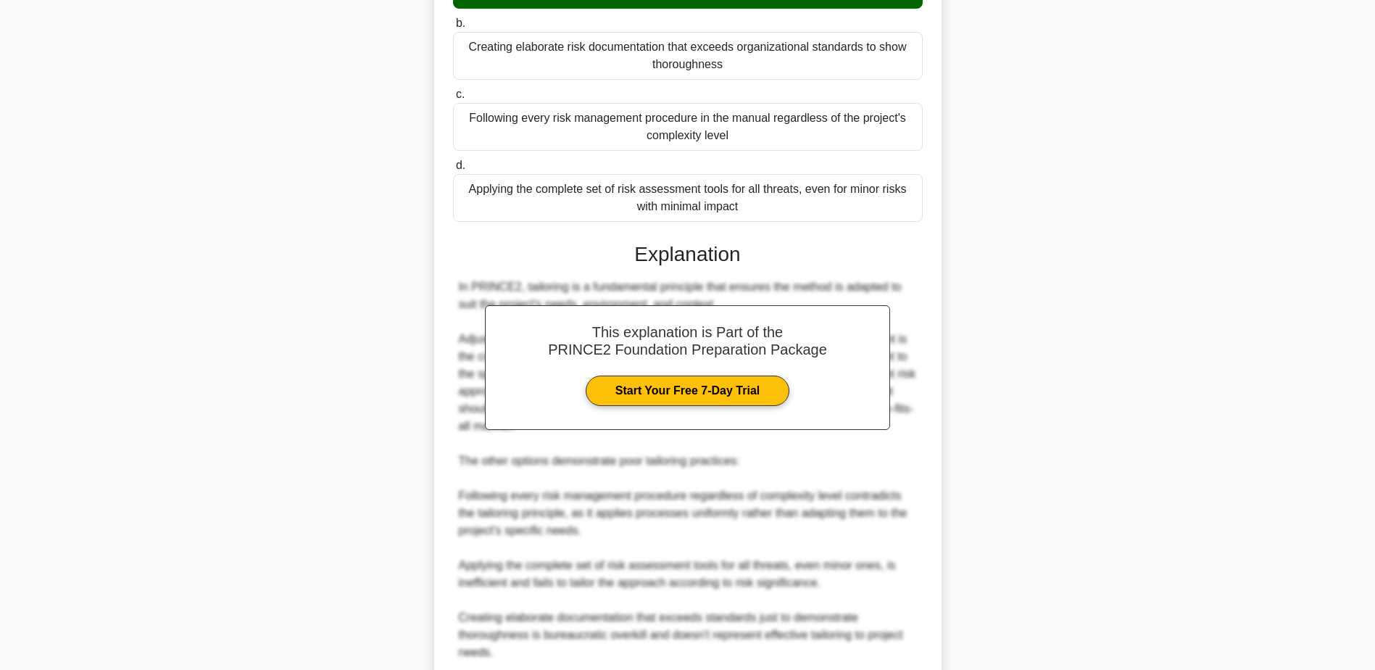
scroll to position [312, 0]
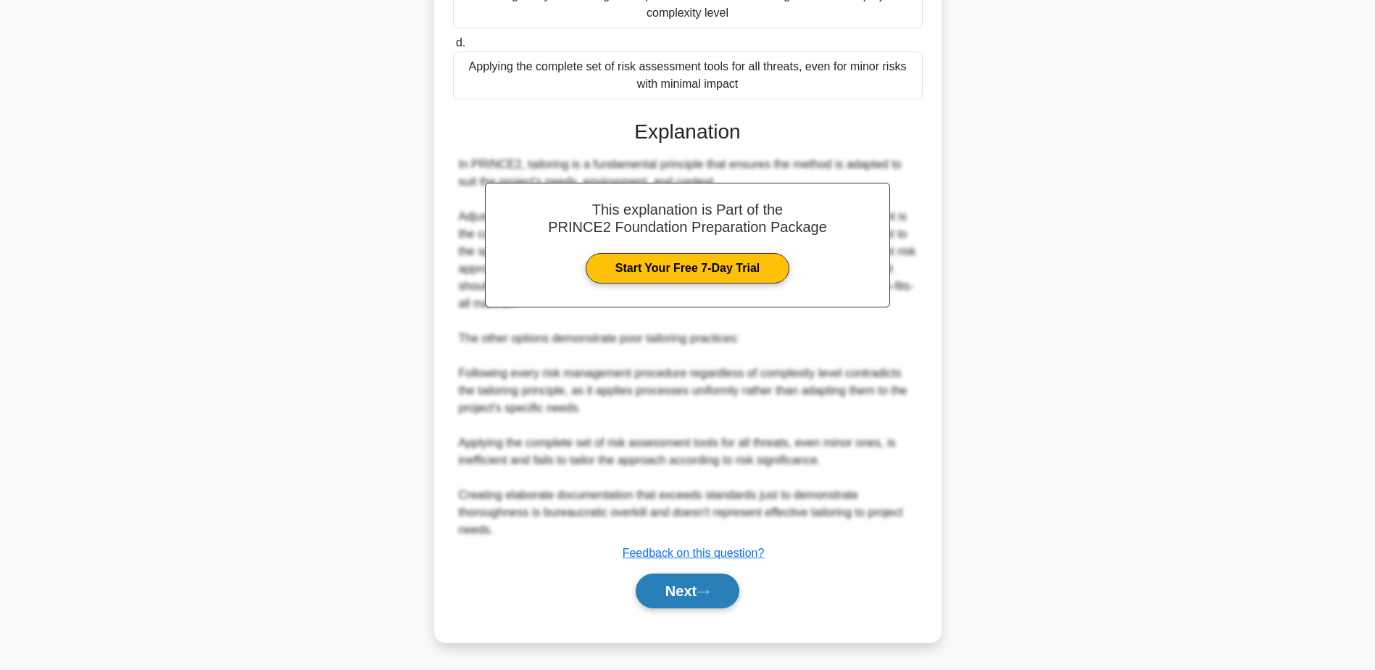
click at [720, 601] on button "Next" at bounding box center [688, 590] width 104 height 35
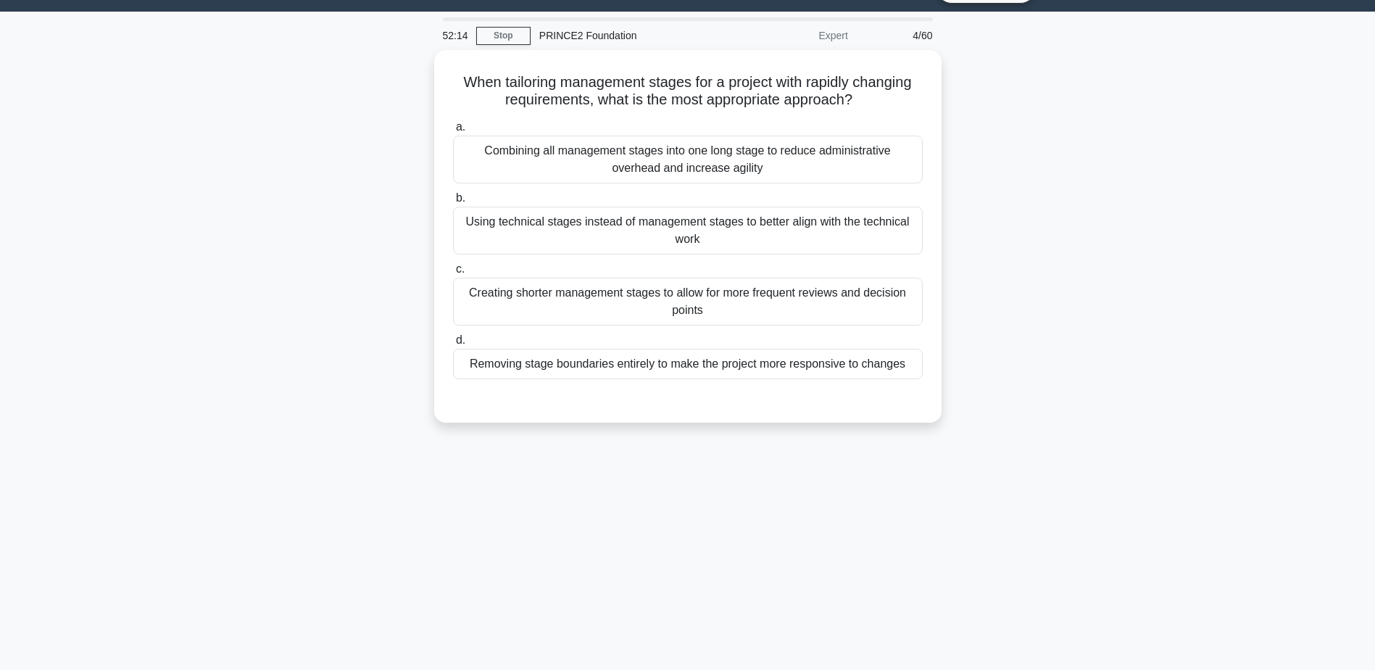
scroll to position [0, 0]
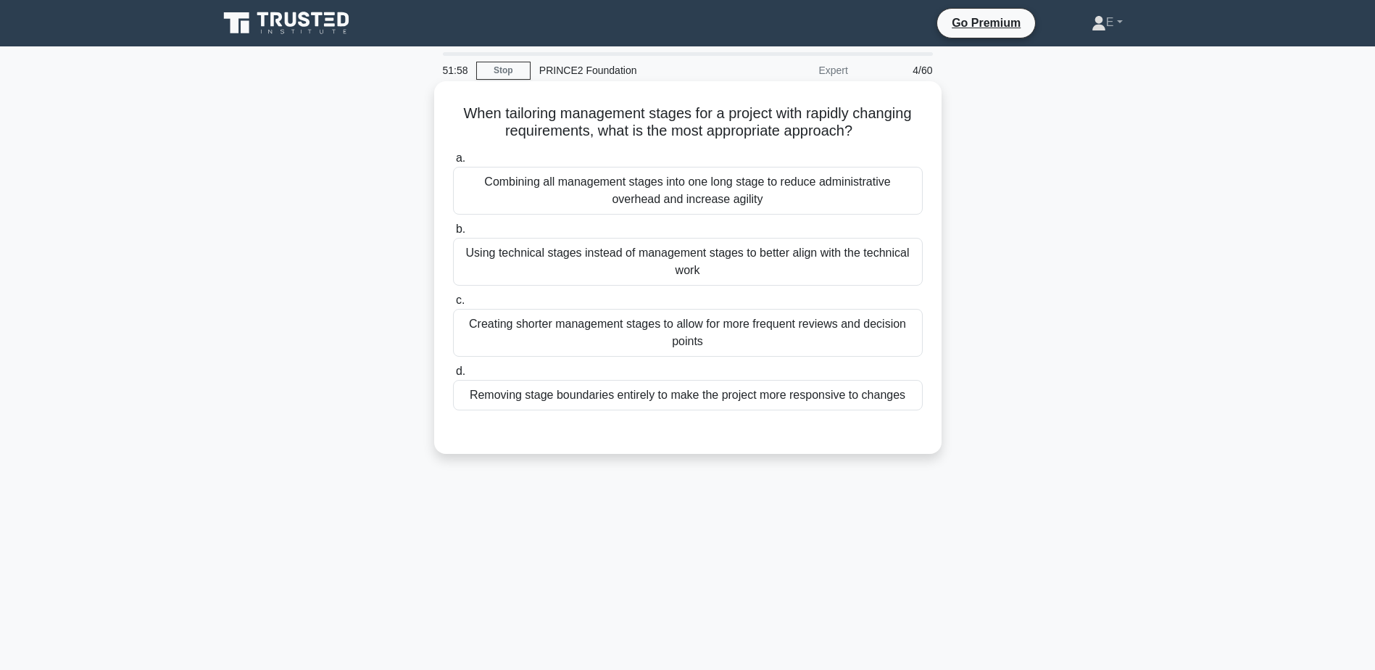
click at [786, 322] on div "Creating shorter management stages to allow for more frequent reviews and decis…" at bounding box center [688, 333] width 470 height 48
click at [453, 305] on input "c. Creating shorter management stages to allow for more frequent reviews and de…" at bounding box center [453, 300] width 0 height 9
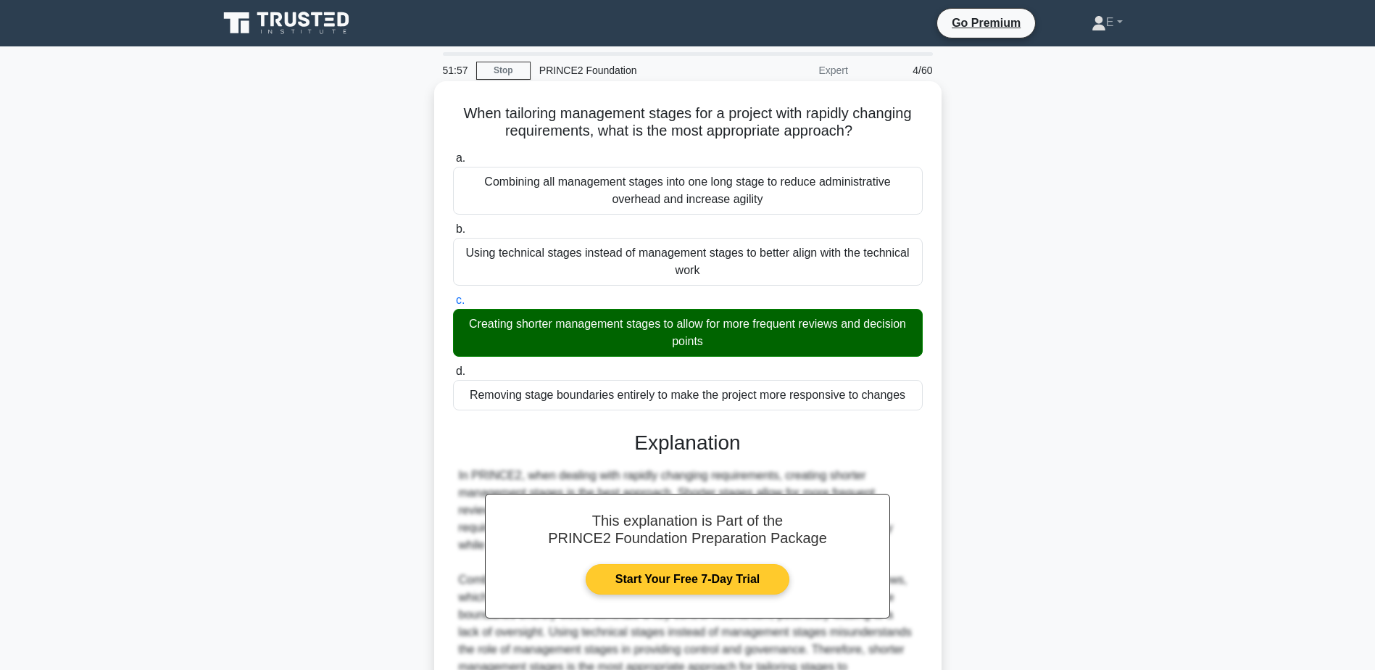
scroll to position [155, 0]
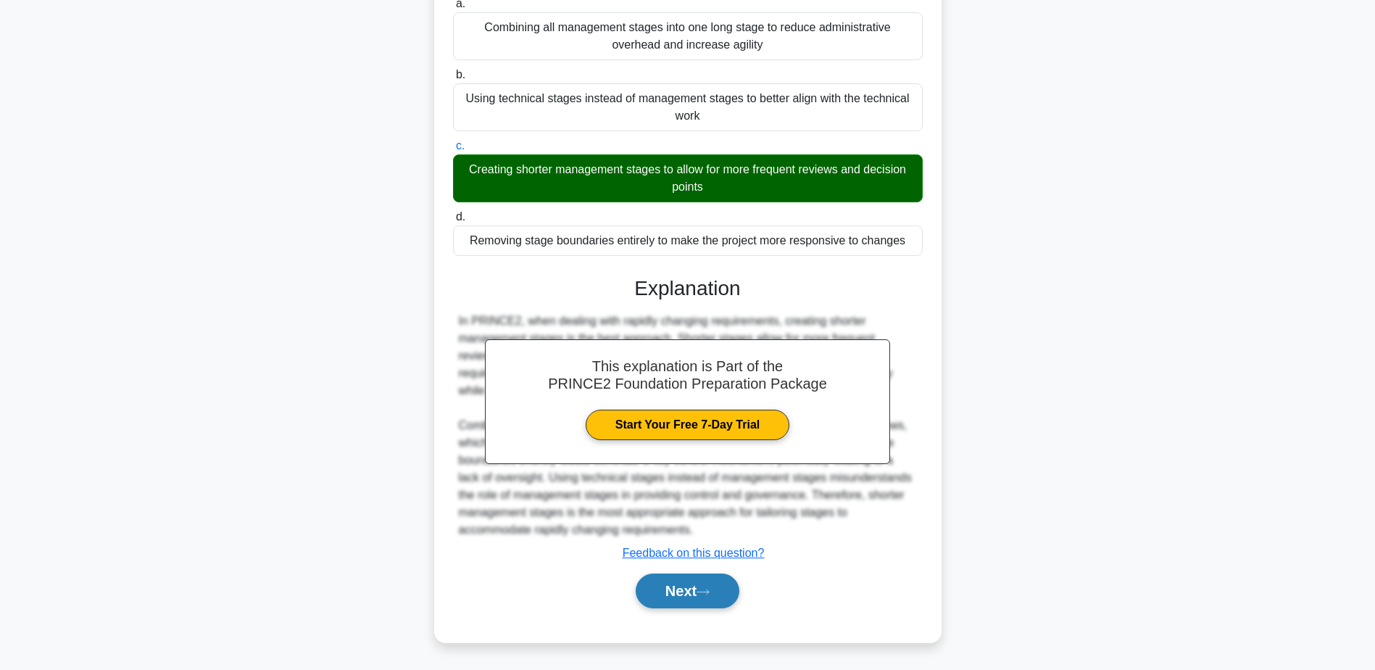
click at [703, 587] on button "Next" at bounding box center [688, 590] width 104 height 35
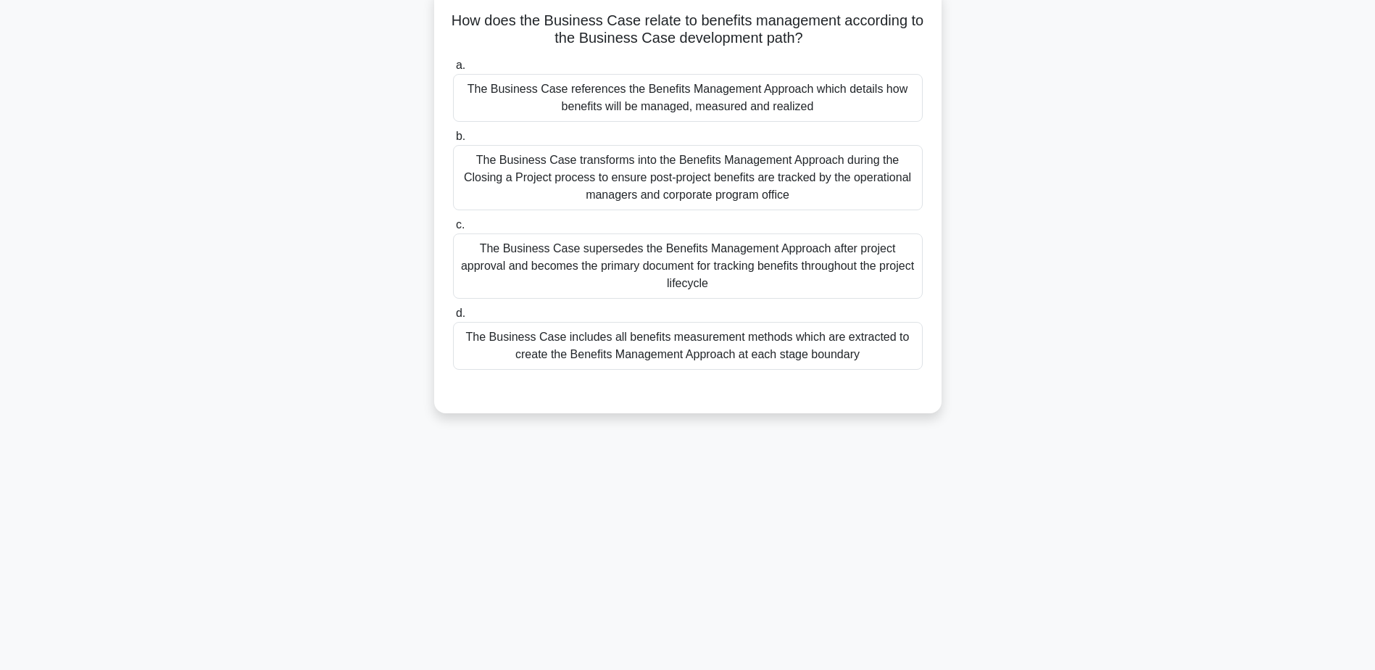
scroll to position [0, 0]
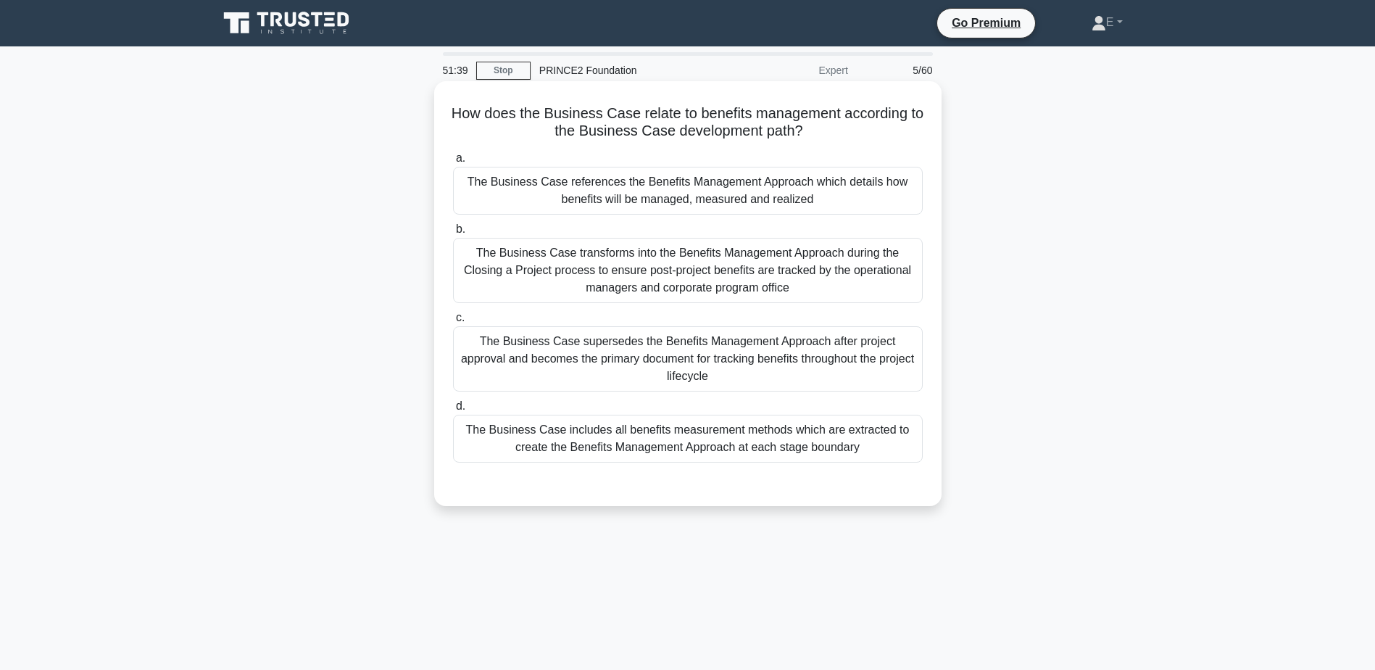
click at [862, 341] on div "The Business Case supersedes the Benefits Management Approach after project app…" at bounding box center [688, 358] width 470 height 65
click at [453, 322] on input "c. The Business Case supersedes the Benefits Management Approach after project …" at bounding box center [453, 317] width 0 height 9
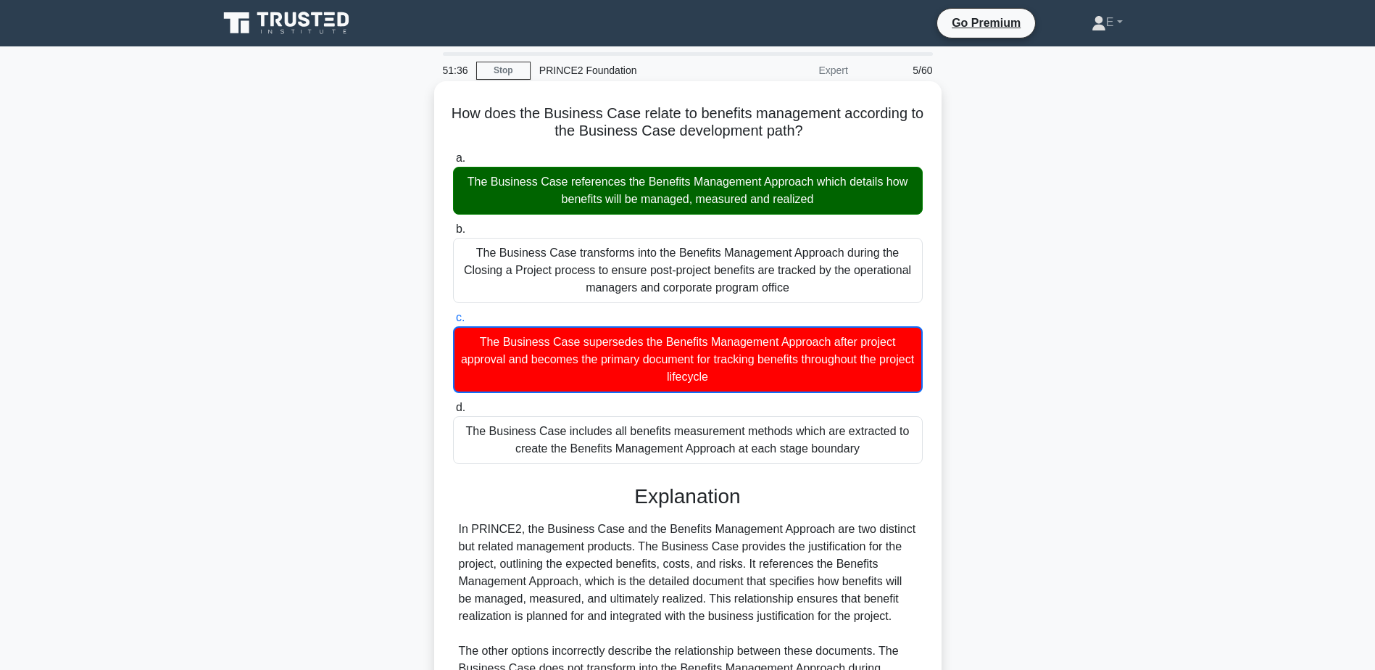
scroll to position [243, 0]
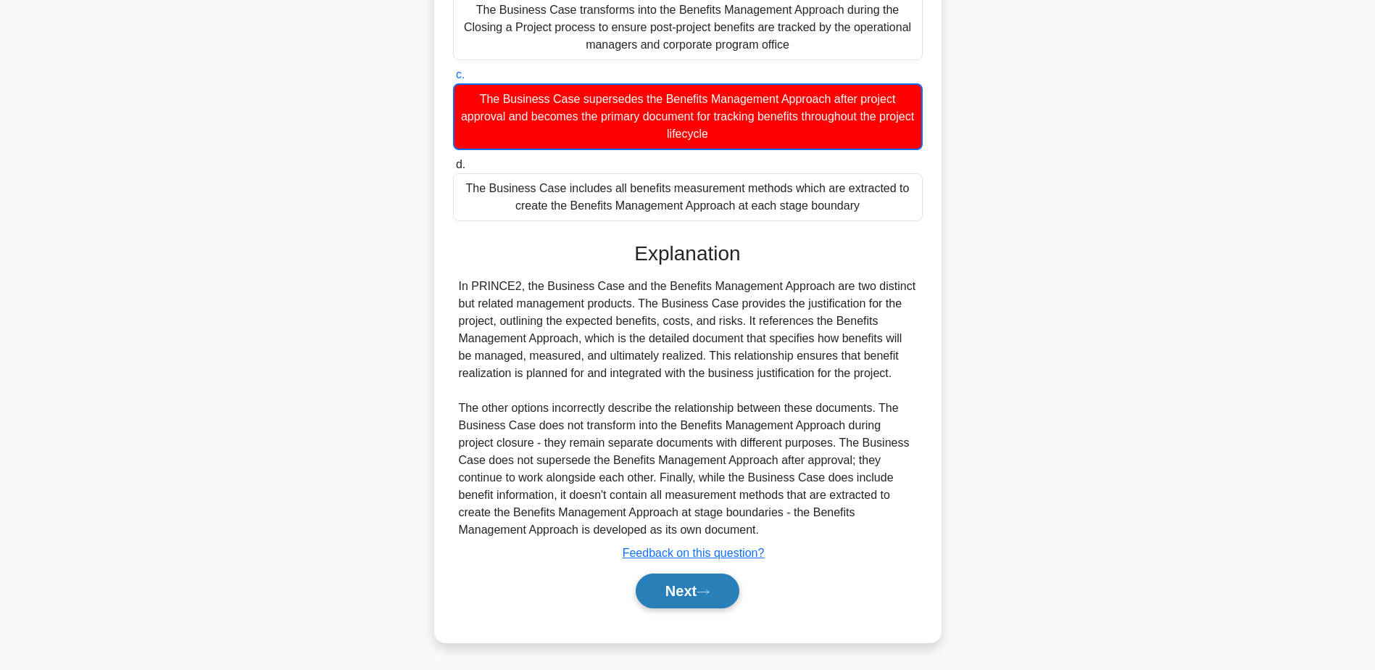
click at [725, 601] on button "Next" at bounding box center [688, 590] width 104 height 35
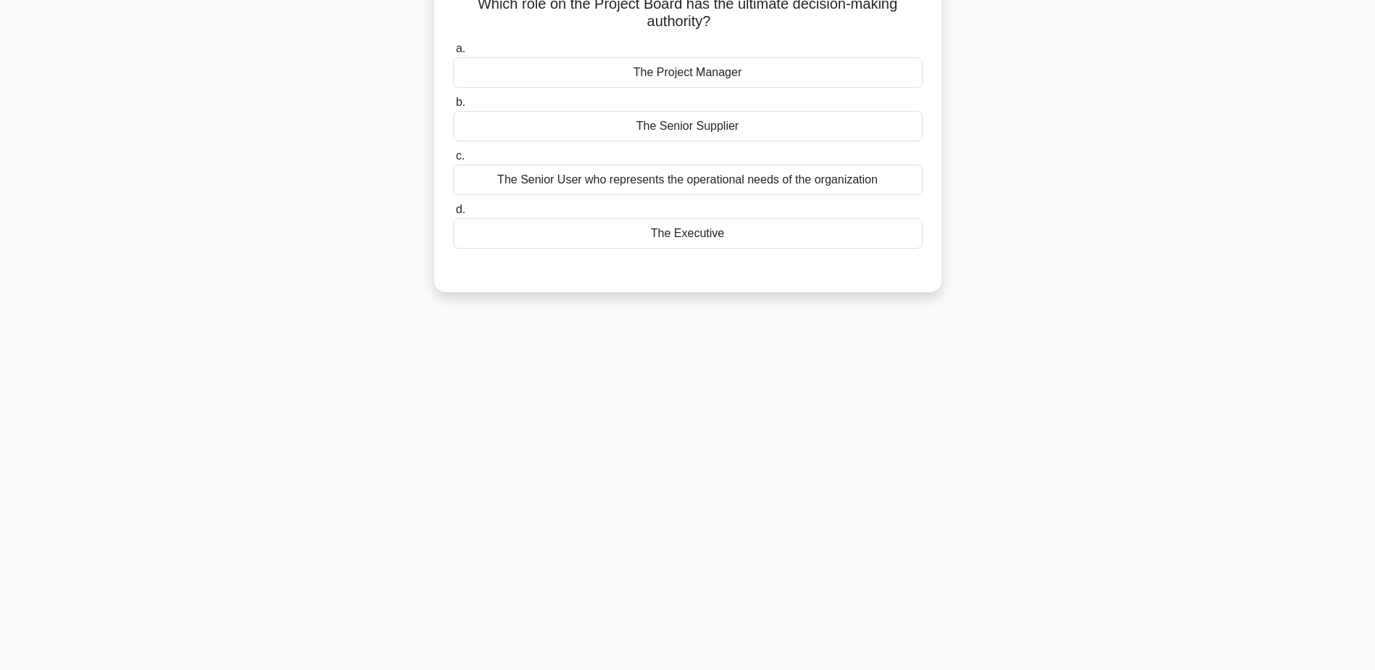
scroll to position [113, 0]
click at [766, 225] on div "The Executive" at bounding box center [688, 230] width 470 height 30
click at [453, 211] on input "d. The Executive" at bounding box center [453, 205] width 0 height 9
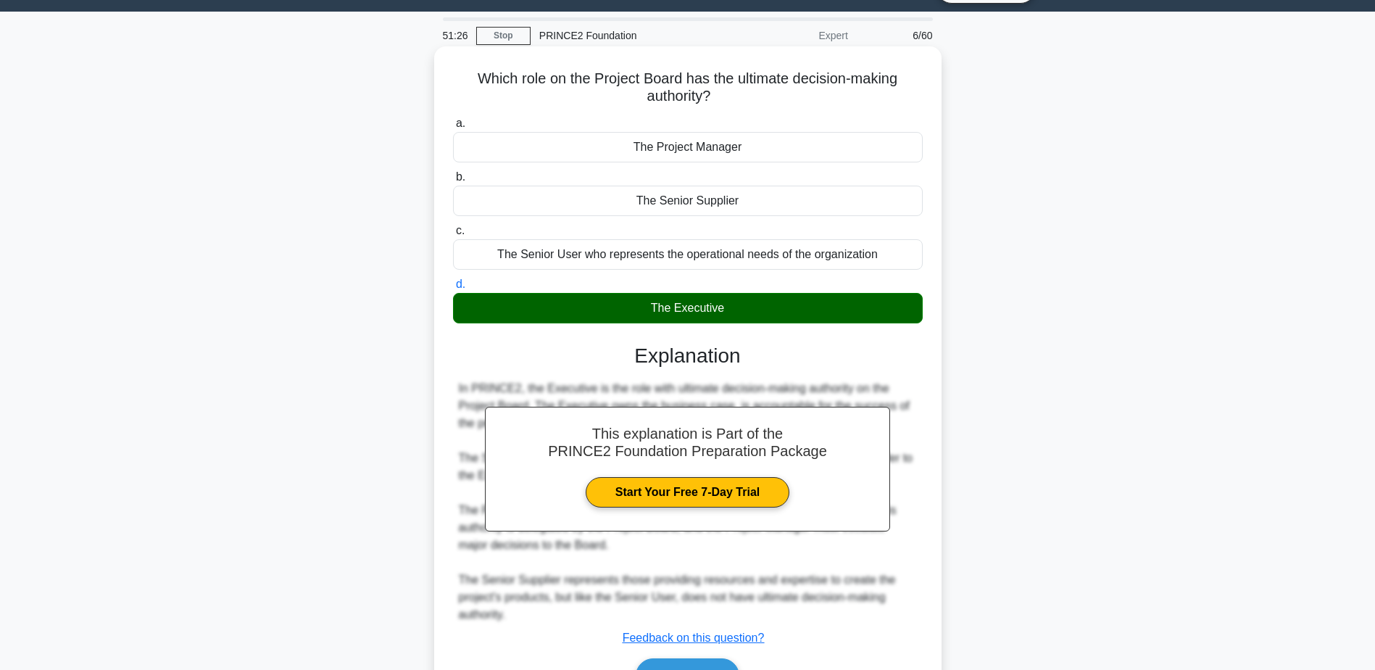
scroll to position [0, 0]
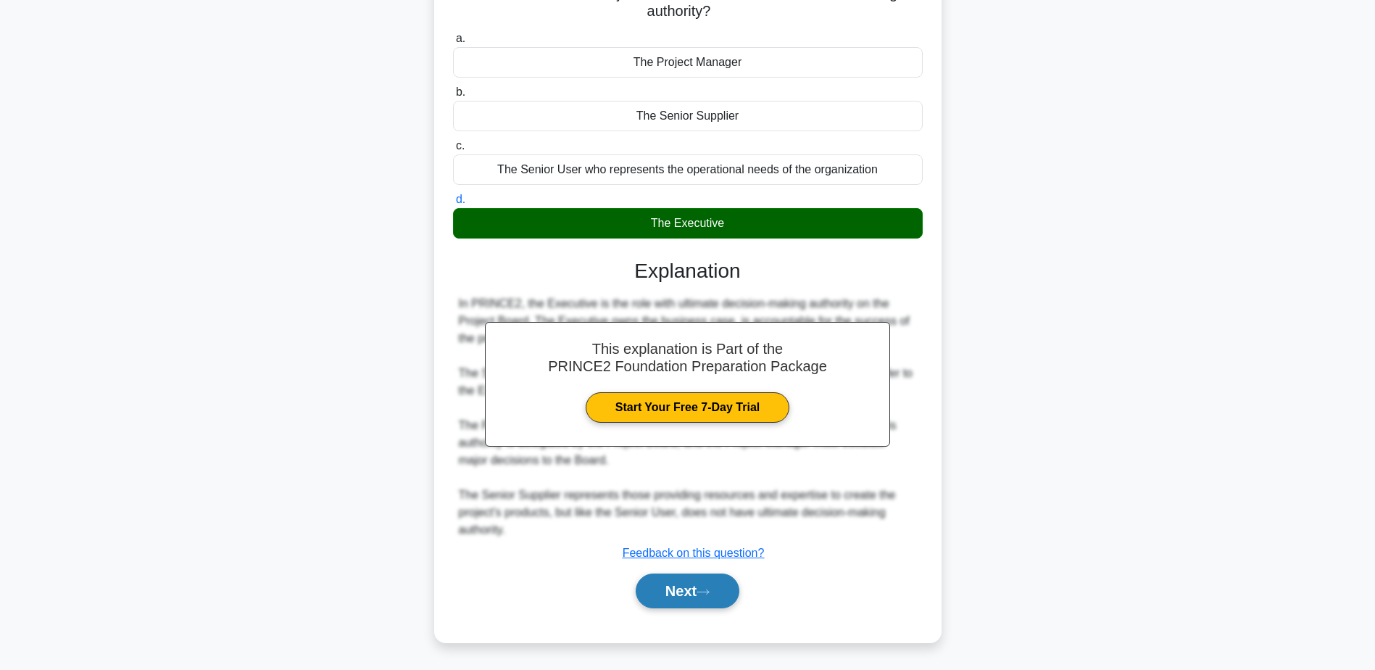
click at [693, 591] on button "Next" at bounding box center [688, 590] width 104 height 35
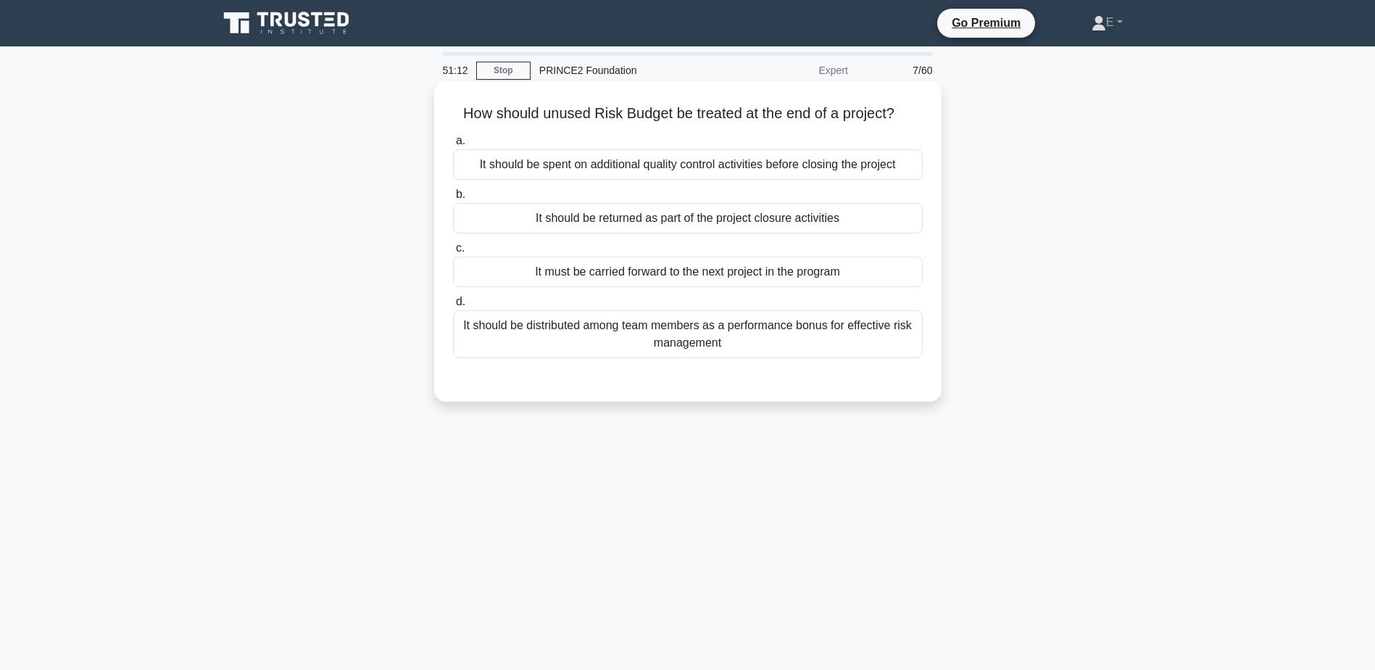
click at [636, 220] on div "It should be returned as part of the project closure activities" at bounding box center [688, 218] width 470 height 30
click at [453, 199] on input "b. It should be returned as part of the project closure activities" at bounding box center [453, 194] width 0 height 9
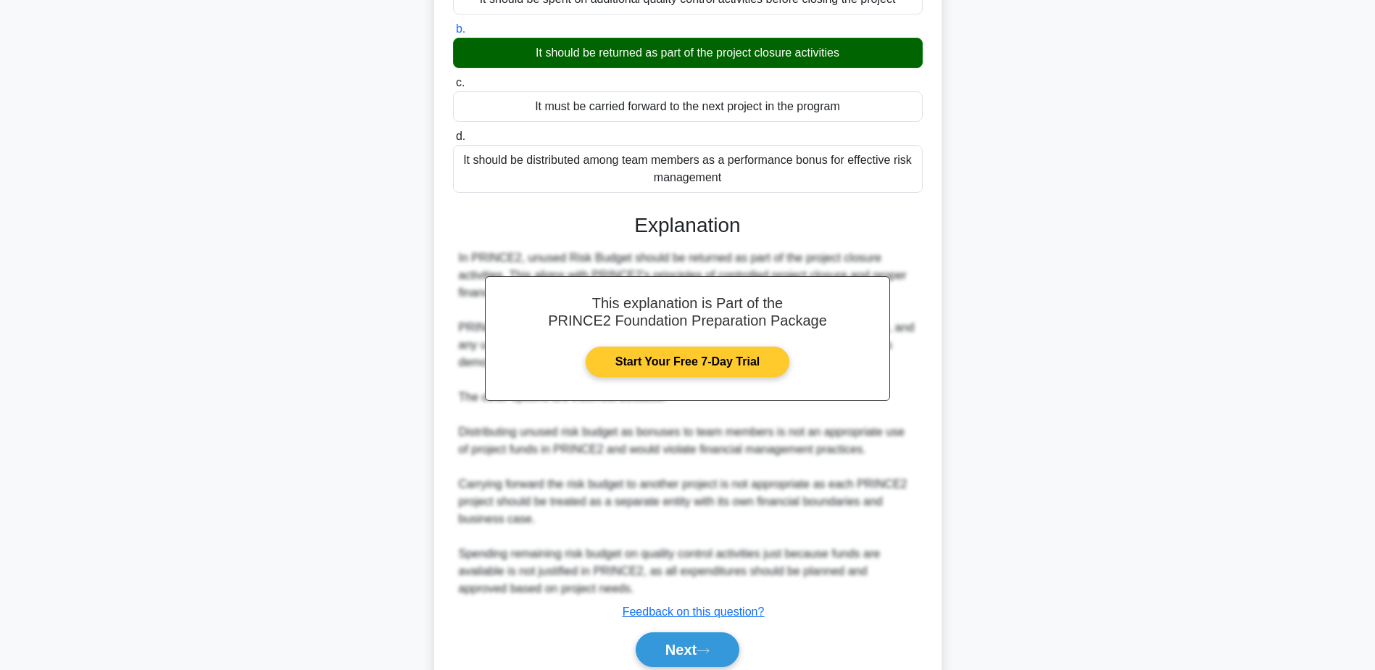
scroll to position [193, 0]
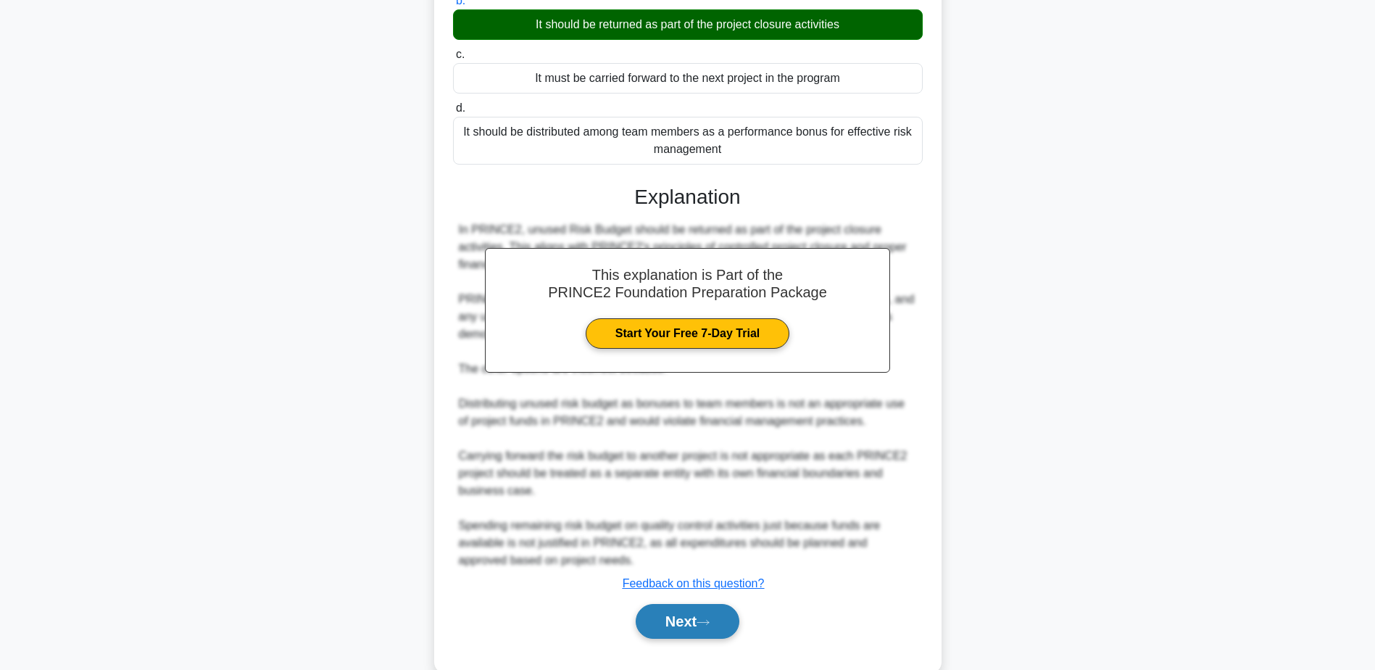
click at [732, 623] on button "Next" at bounding box center [688, 621] width 104 height 35
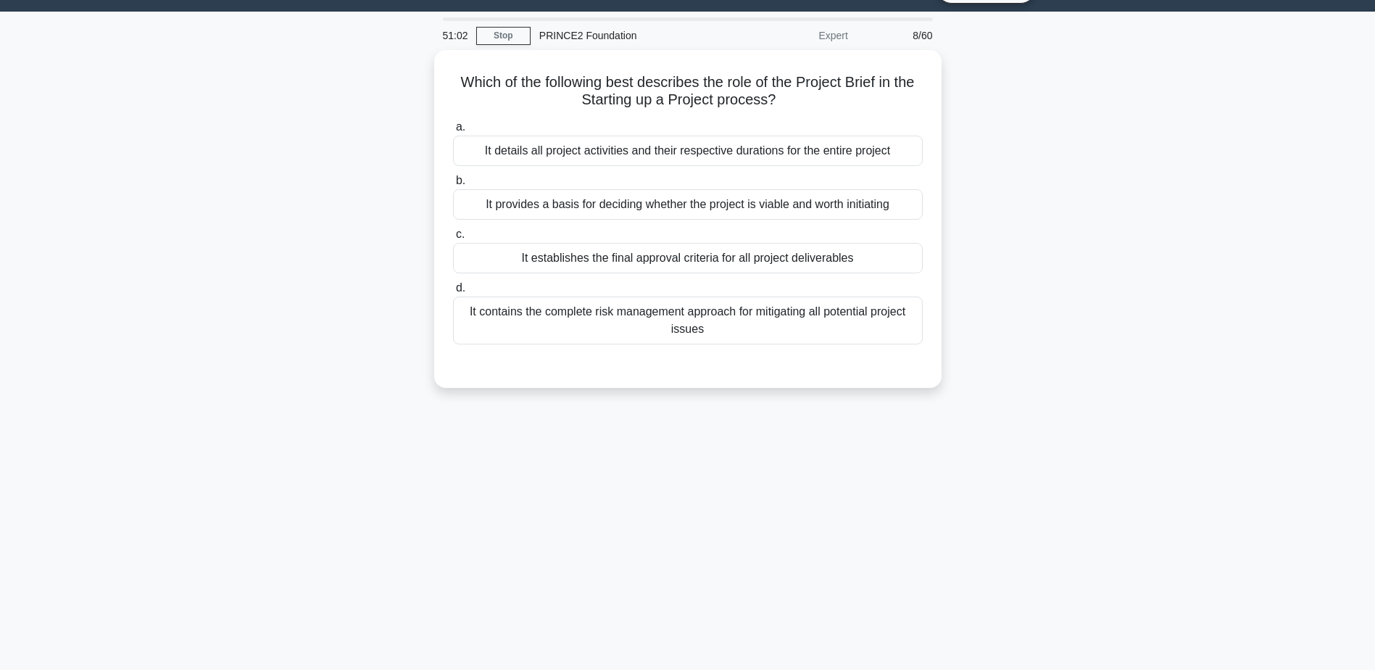
scroll to position [0, 0]
